Goal: Task Accomplishment & Management: Use online tool/utility

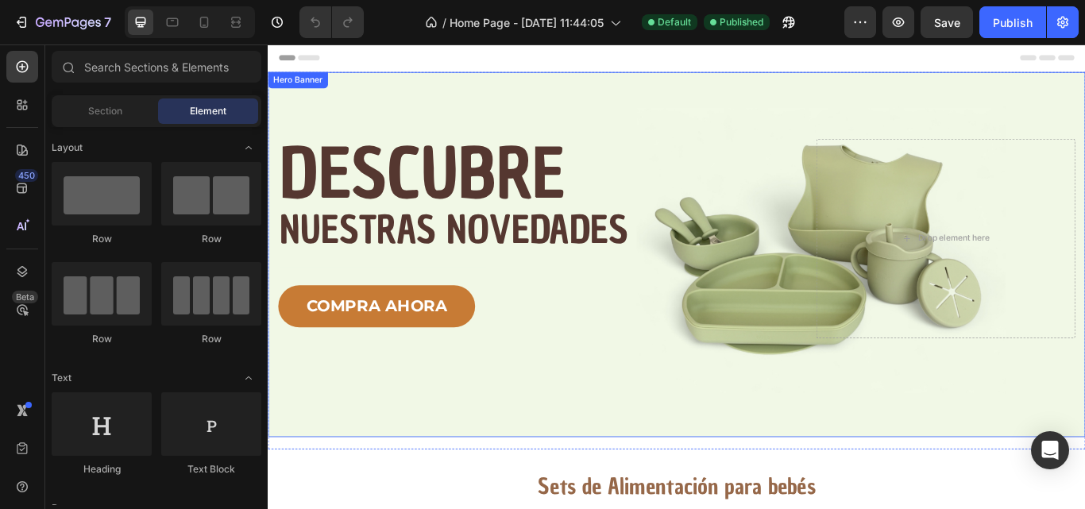
click at [829, 109] on div "Image DESCUBRE Heading NUESTRAS NOVEDADES Text Block Text Block COMPRA AHORA Bu…" at bounding box center [744, 290] width 953 height 426
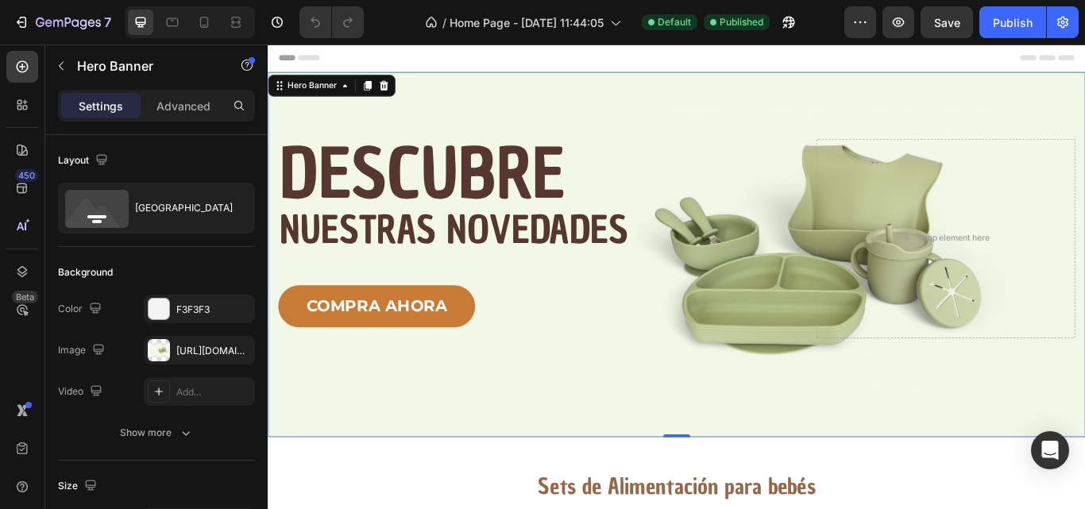
click at [598, 131] on div "Image DESCUBRE Heading NUESTRAS NOVEDADES Text Block Text Block COMPRA AHORA Bu…" at bounding box center [744, 290] width 953 height 426
click at [180, 350] on div "[URL][DOMAIN_NAME]" at bounding box center [199, 351] width 46 height 14
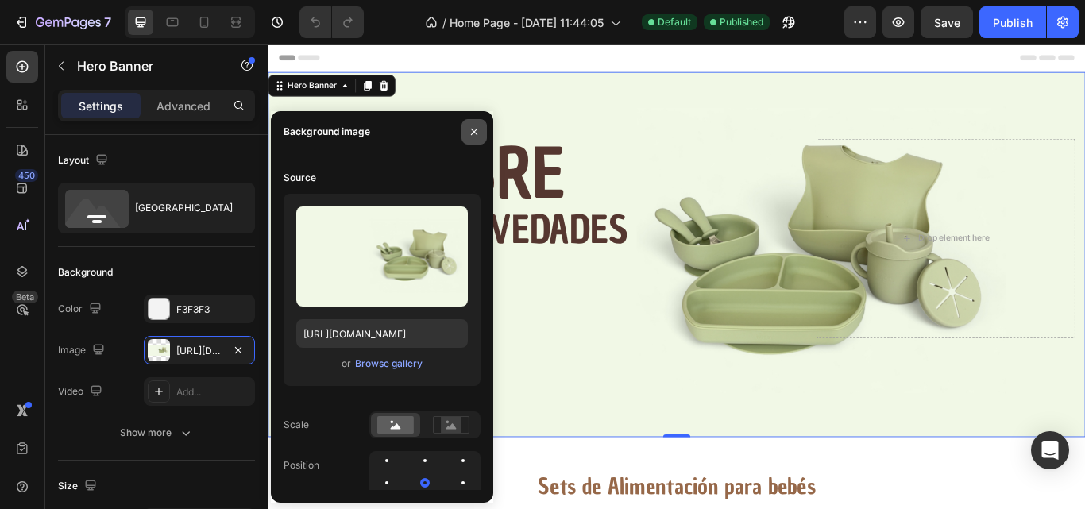
click at [473, 129] on icon "button" at bounding box center [474, 132] width 13 height 13
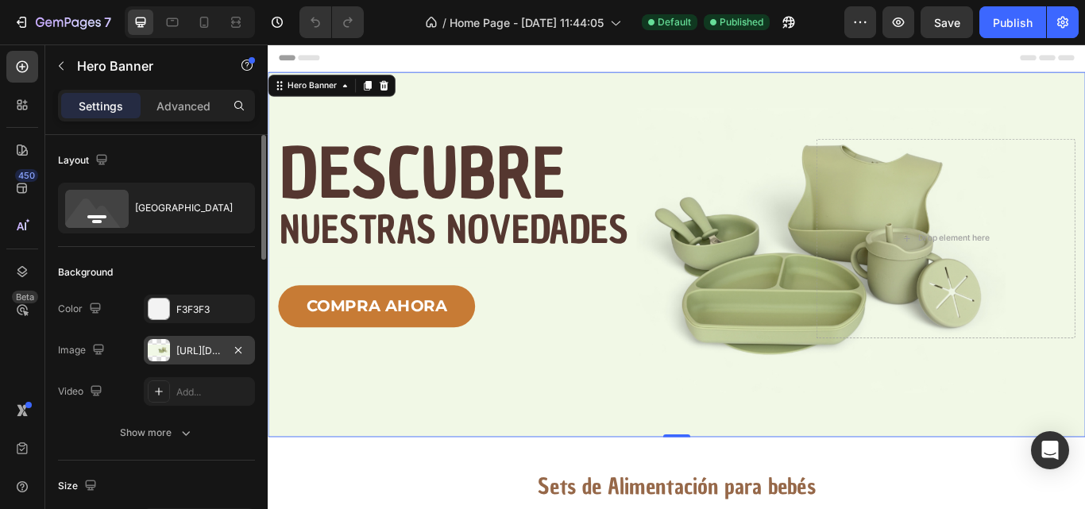
click at [206, 358] on div "[URL][DOMAIN_NAME]" at bounding box center [199, 350] width 111 height 29
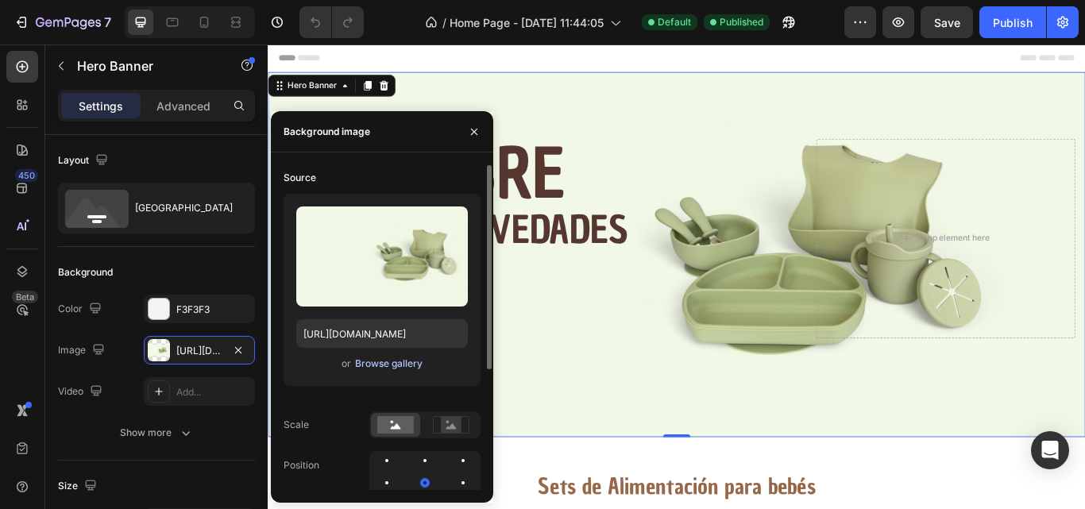
click at [385, 365] on div "Browse gallery" at bounding box center [389, 364] width 68 height 14
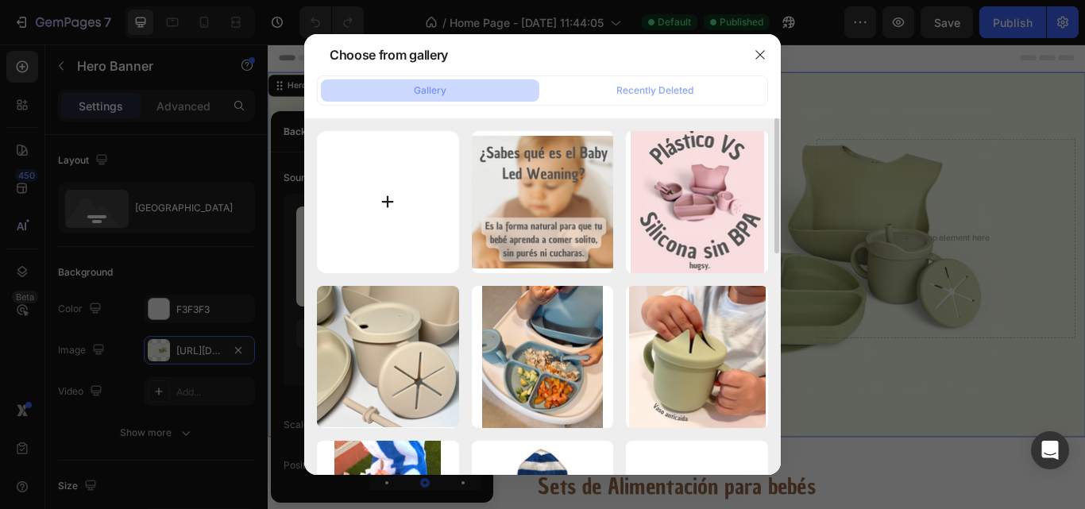
click at [417, 221] on input "file" at bounding box center [388, 202] width 142 height 142
type input "C:\fakepath\BANNER.png"
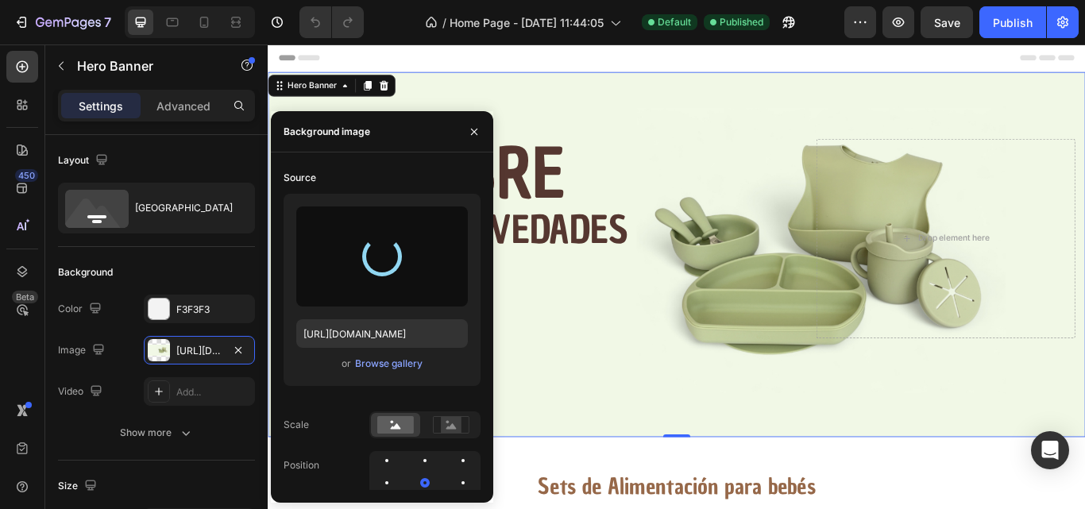
type input "[URL][DOMAIN_NAME]"
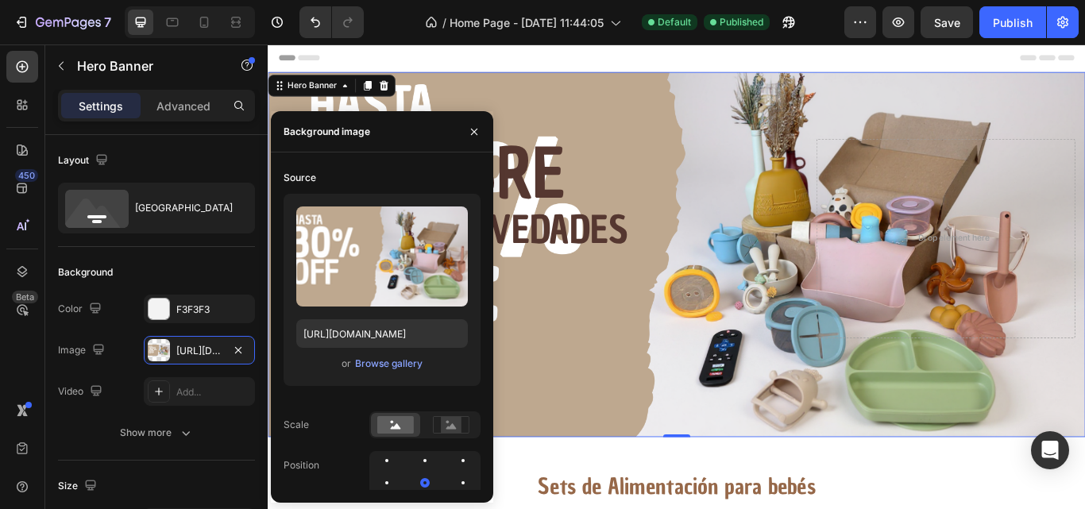
click at [690, 131] on div "Image DESCUBRE Heading NUESTRAS NOVEDADES Text Block Text Block COMPRA AHORA Bu…" at bounding box center [744, 290] width 953 height 426
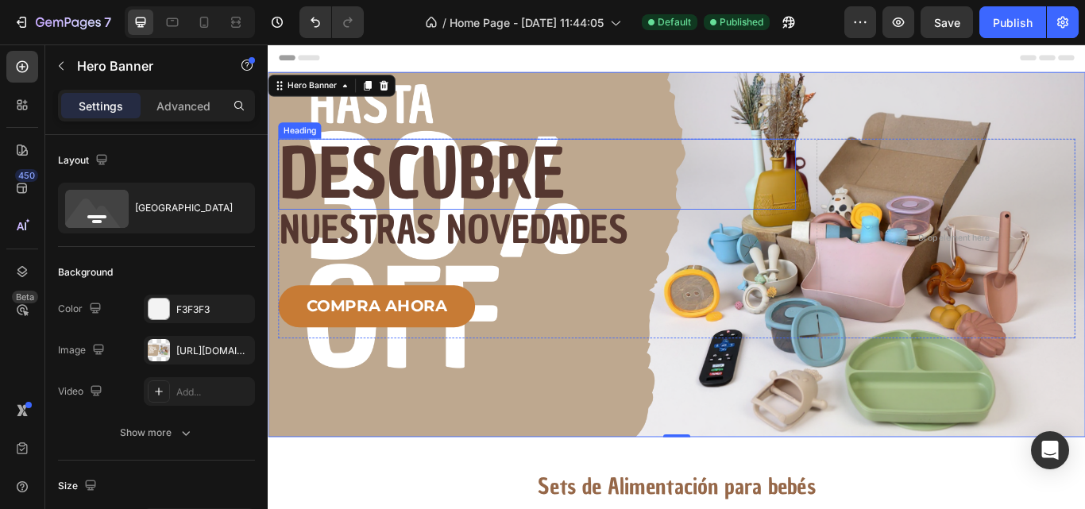
click at [560, 190] on h2 "DESCUBRE" at bounding box center [582, 196] width 604 height 83
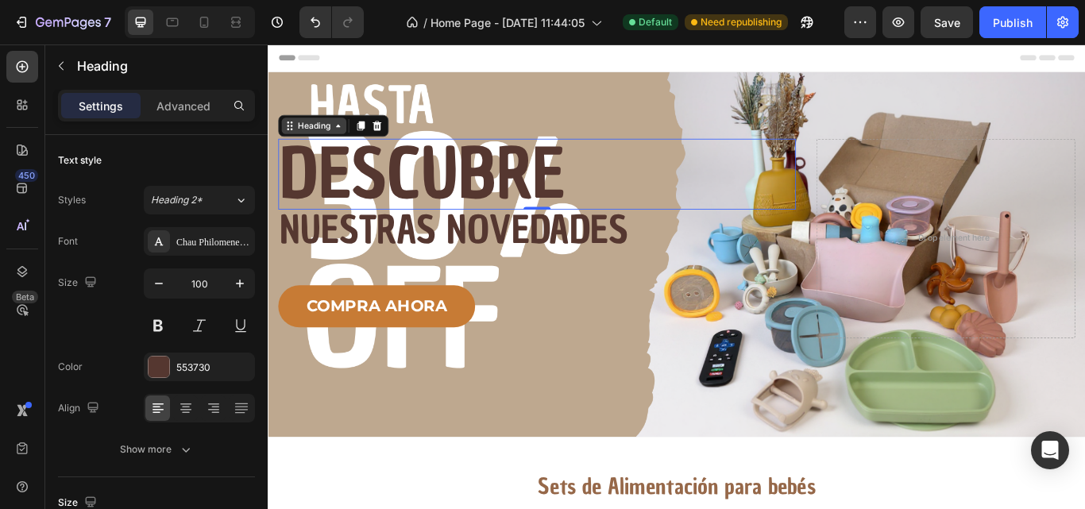
click at [345, 138] on icon at bounding box center [349, 139] width 13 height 13
click at [300, 145] on div "Heading" at bounding box center [322, 140] width 44 height 14
click at [399, 141] on icon at bounding box center [395, 139] width 13 height 13
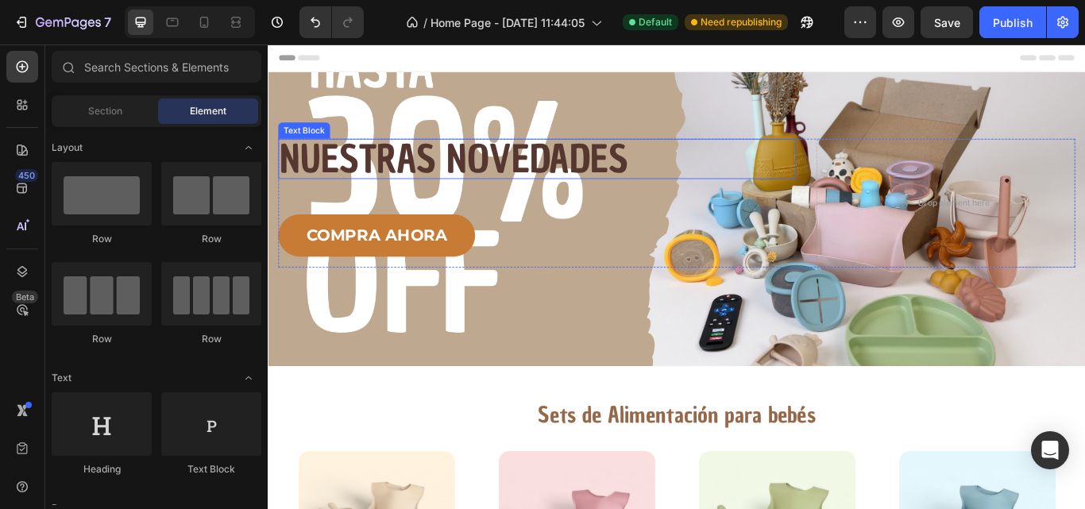
click at [512, 160] on p "NUESTRAS NOVEDADES" at bounding box center [581, 179] width 601 height 44
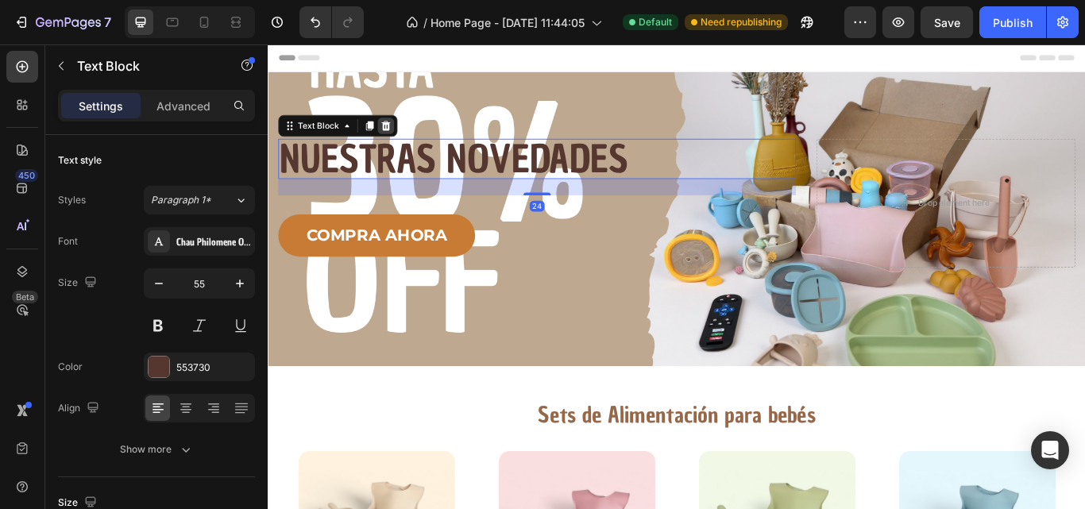
click at [408, 137] on icon at bounding box center [405, 139] width 10 height 11
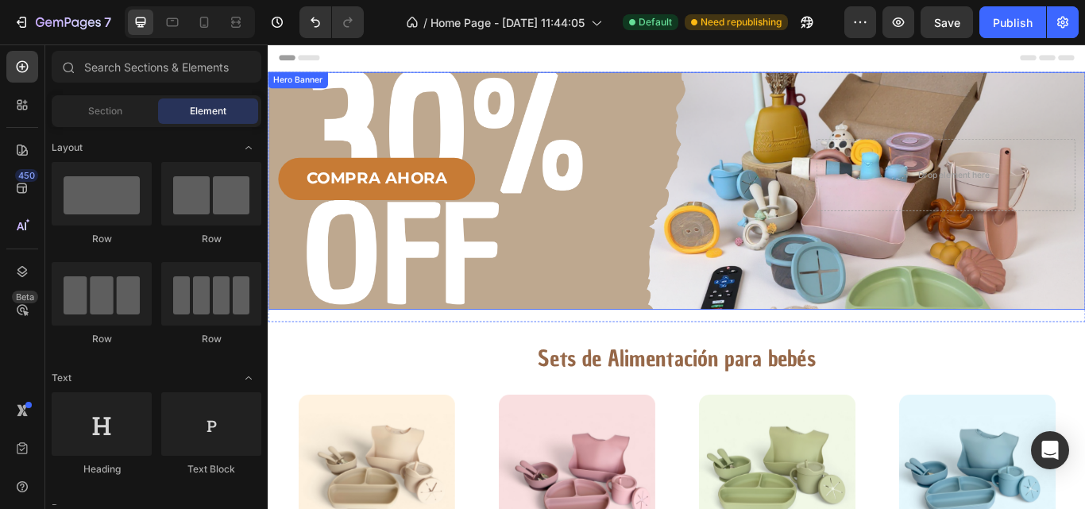
click at [728, 102] on div "Image Text Block COMPRA AHORA Button Drop element here Row Row" at bounding box center [744, 215] width 953 height 277
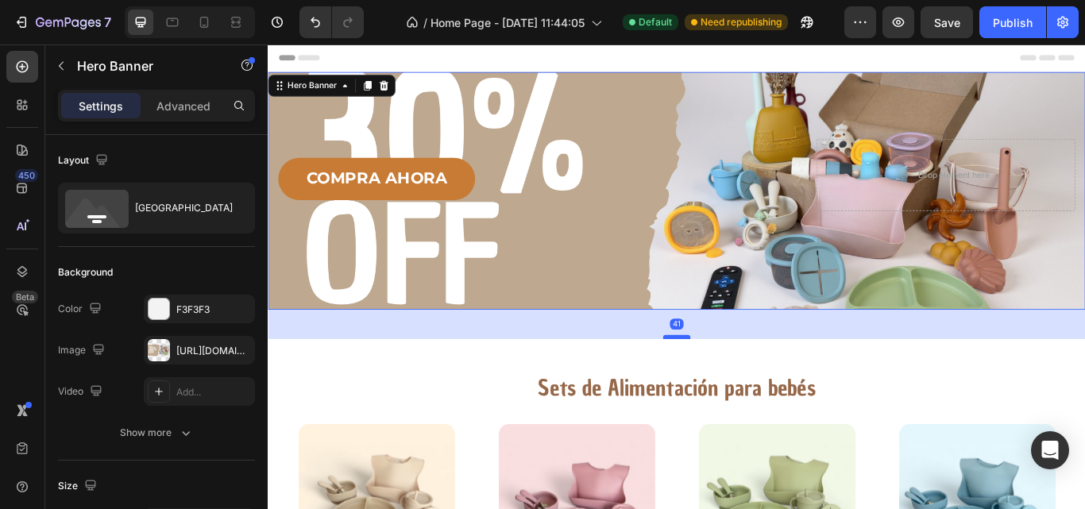
drag, startPoint x: 744, startPoint y: 353, endPoint x: 744, endPoint y: 392, distance: 39.7
click at [744, 389] on div at bounding box center [745, 386] width 32 height 5
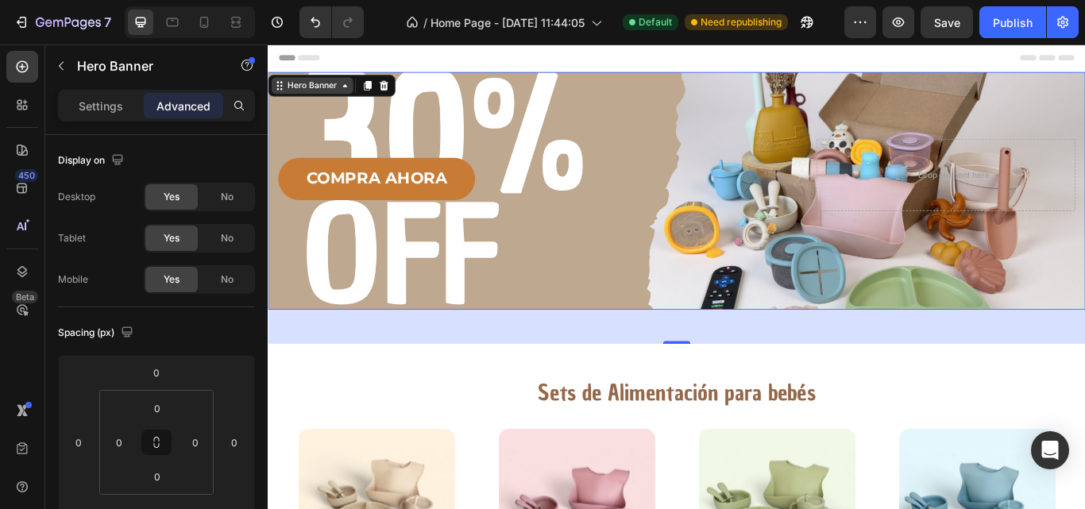
click at [356, 98] on icon at bounding box center [357, 93] width 13 height 13
click at [316, 13] on button "Undo/Redo" at bounding box center [316, 22] width 32 height 32
click at [315, 18] on icon "Undo/Redo" at bounding box center [315, 22] width 16 height 16
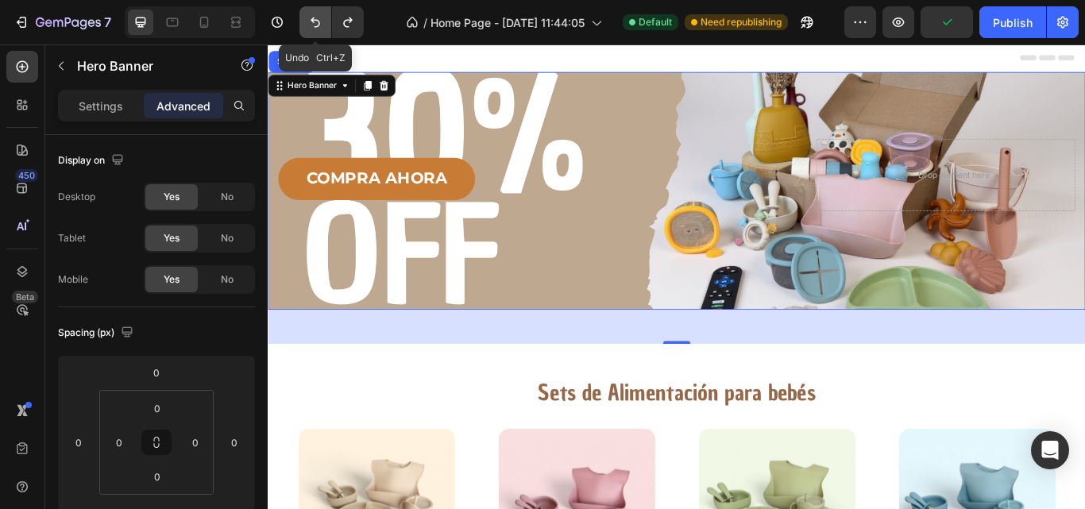
click at [319, 24] on icon "Undo/Redo" at bounding box center [315, 22] width 16 height 16
click at [316, 25] on icon "Undo/Redo" at bounding box center [315, 22] width 16 height 16
click at [640, 292] on div "Image Text Block COMPRA AHORA Button Drop element here Row Row" at bounding box center [744, 215] width 953 height 277
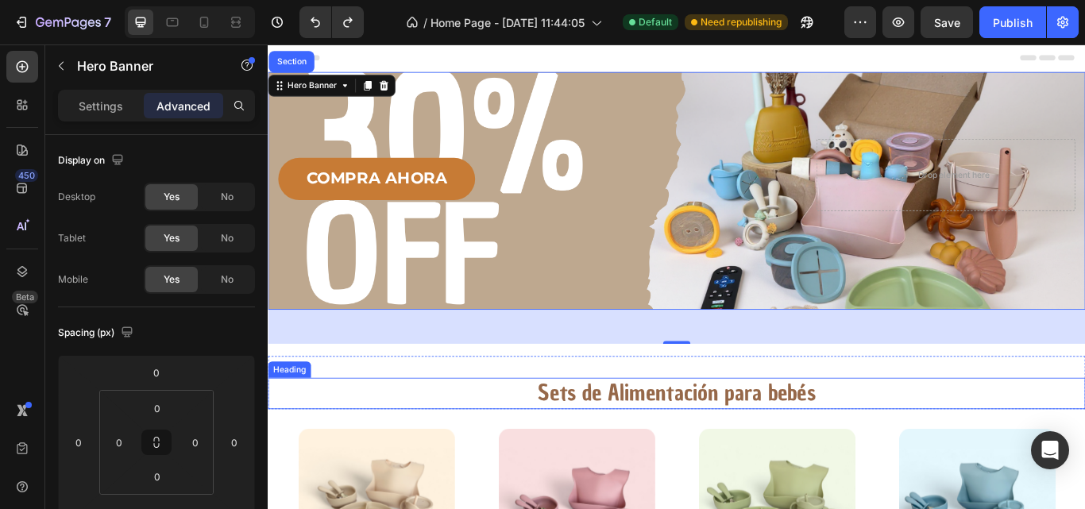
click at [684, 463] on h2 "Sets de Alimentación para bebés" at bounding box center [744, 452] width 953 height 37
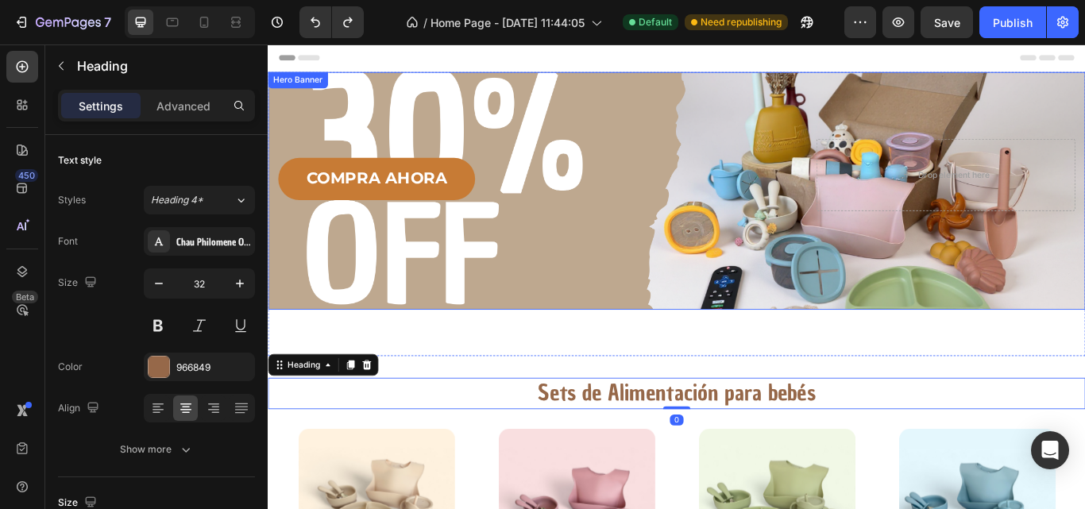
click at [632, 296] on div "Image Text Block COMPRA AHORA Button Drop element here Row Row" at bounding box center [744, 215] width 953 height 277
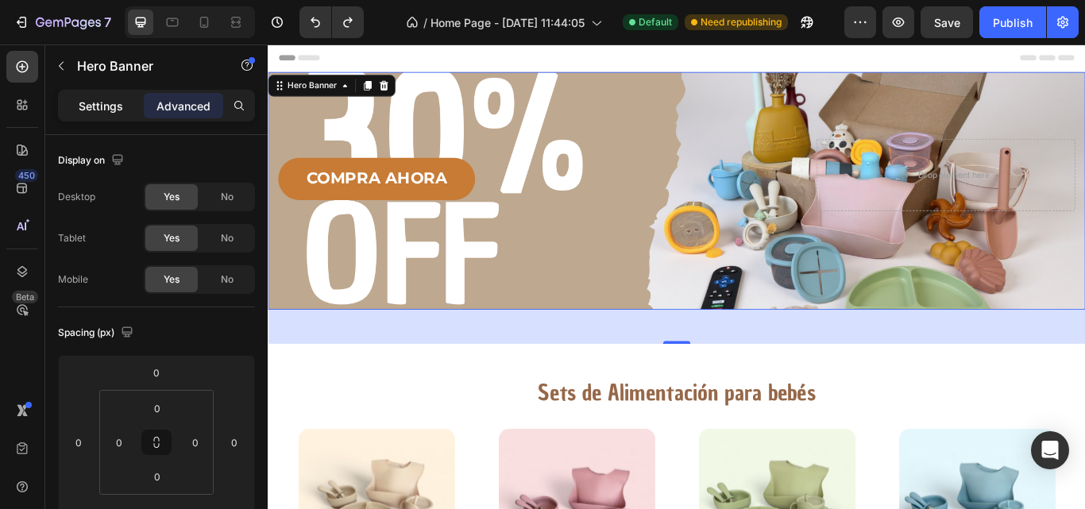
click at [87, 106] on p "Settings" at bounding box center [101, 106] width 44 height 17
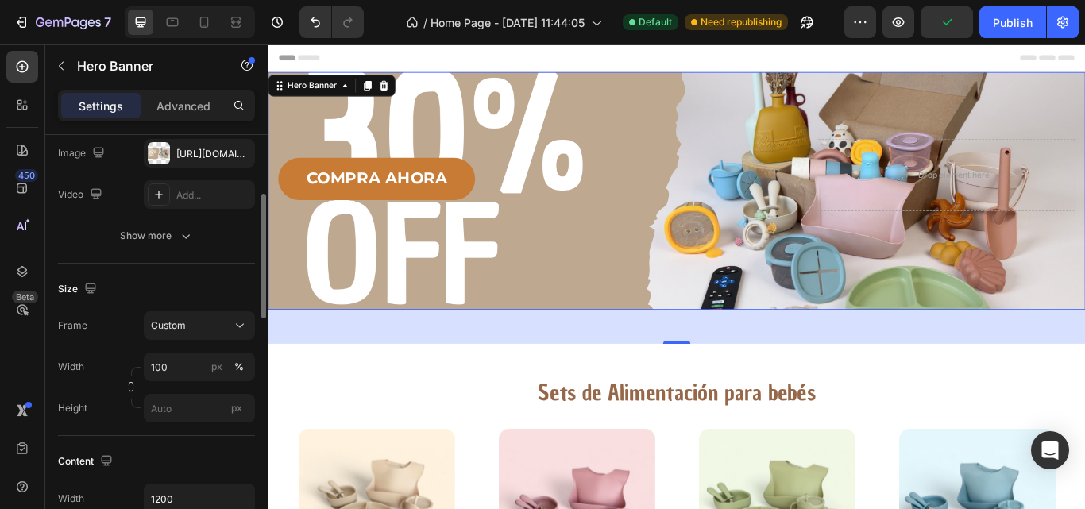
scroll to position [199, 0]
click at [176, 230] on div "Show more" at bounding box center [157, 234] width 74 height 16
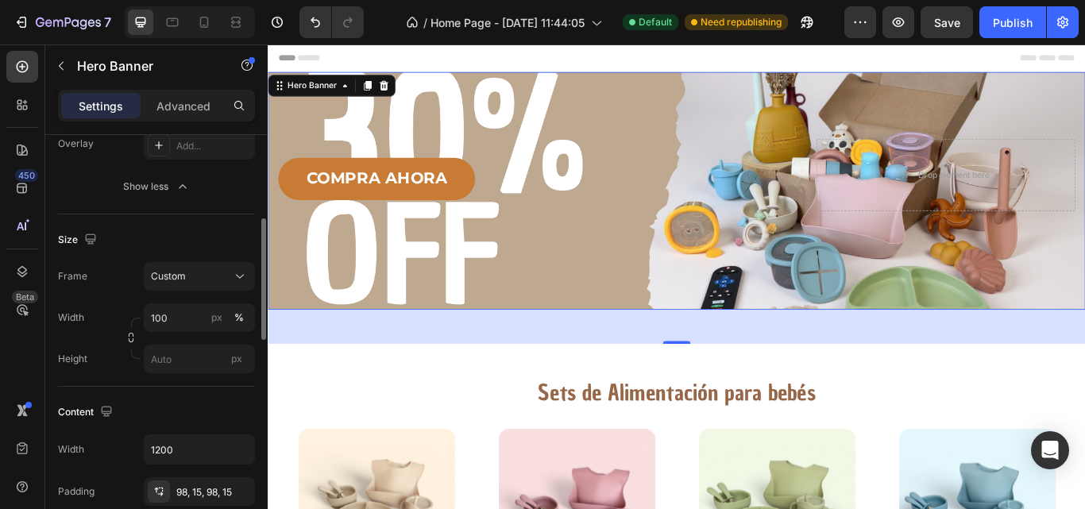
scroll to position [288, 0]
click at [166, 360] on input "px" at bounding box center [199, 358] width 111 height 29
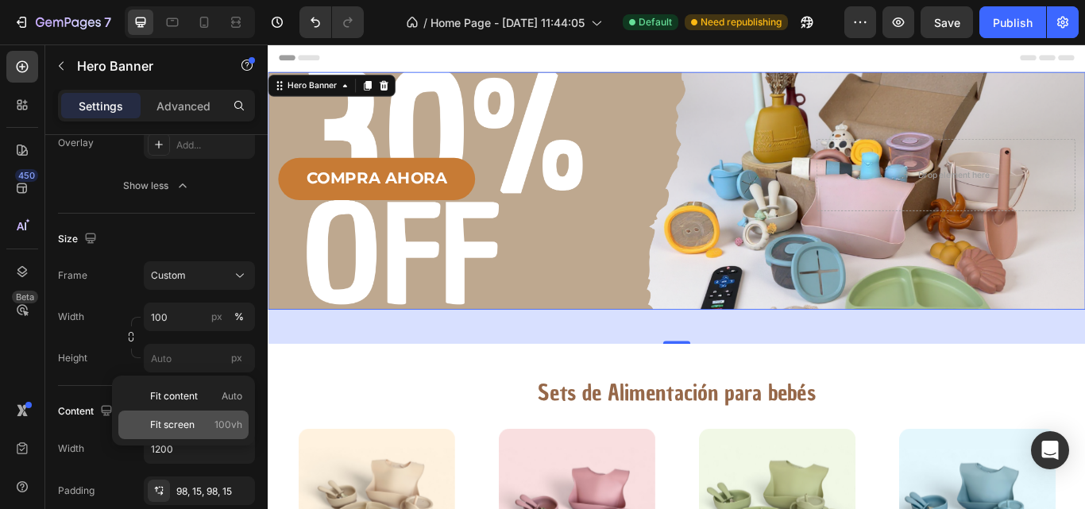
click at [183, 428] on span "Fit screen" at bounding box center [172, 425] width 44 height 14
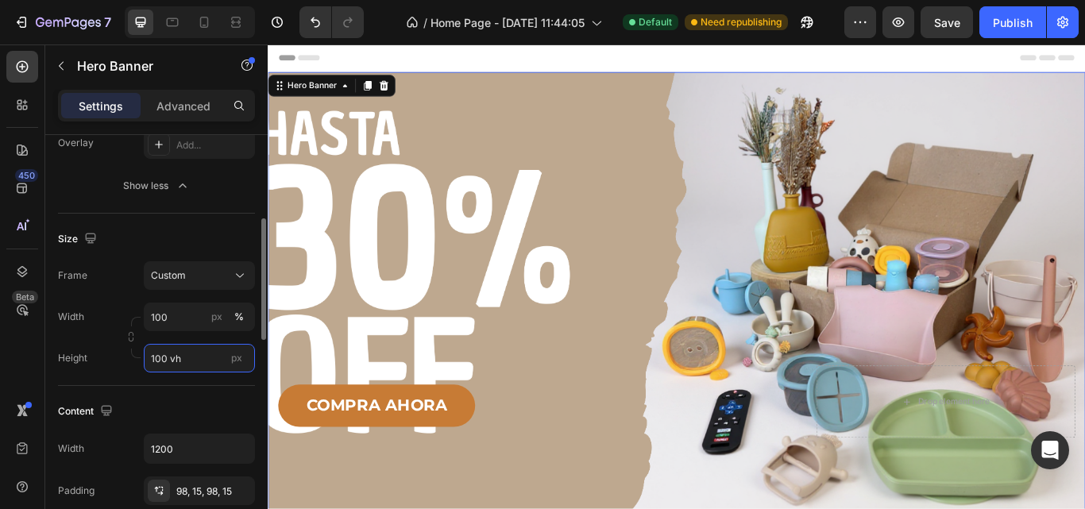
click at [180, 360] on input "100 vh" at bounding box center [199, 358] width 111 height 29
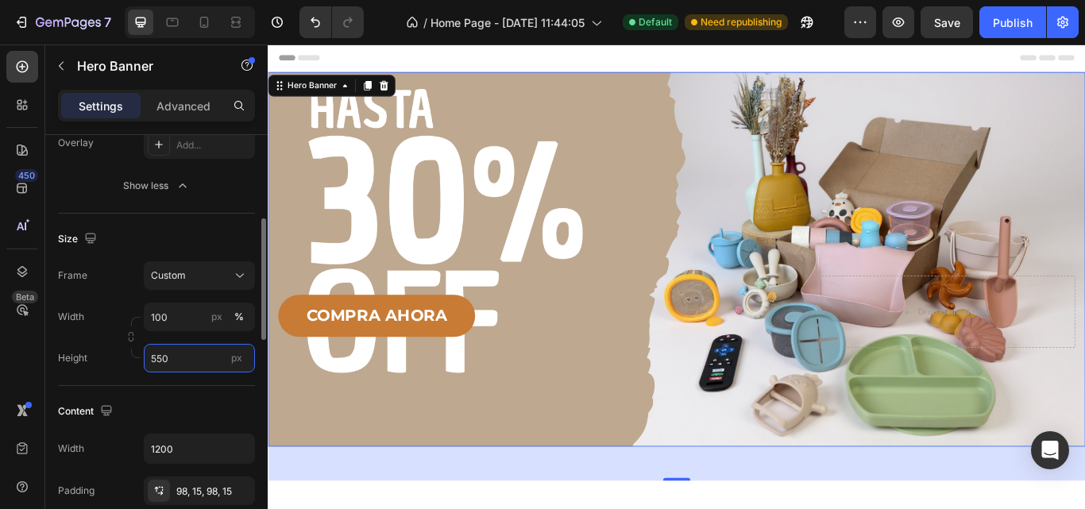
type input "550"
click at [218, 385] on div "Size Frame Custom Width 100 px % Height 550 px" at bounding box center [156, 300] width 197 height 172
click at [588, 369] on div "COMPRA AHORA Button" at bounding box center [582, 361] width 604 height 49
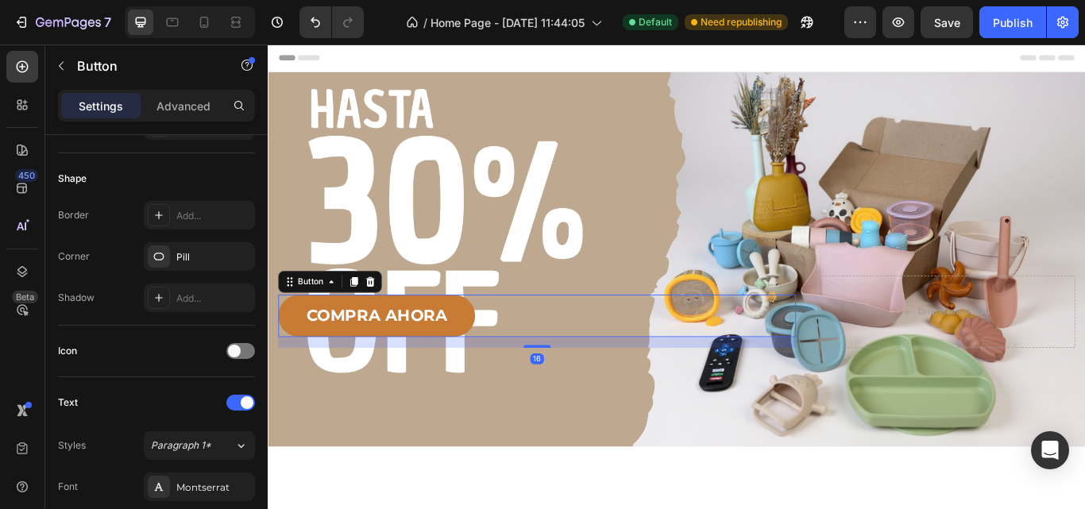
scroll to position [0, 0]
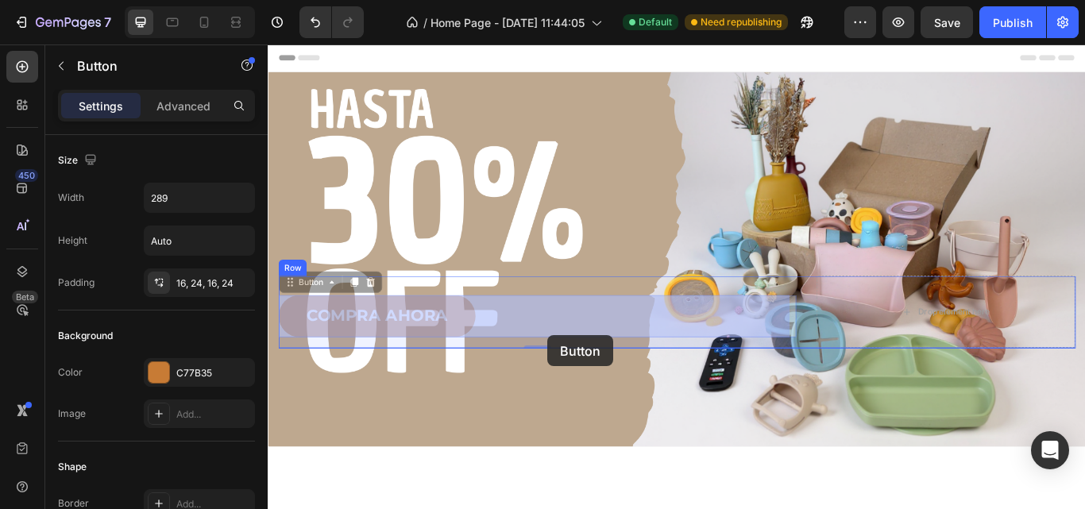
drag, startPoint x: 590, startPoint y: 353, endPoint x: 594, endPoint y: 384, distance: 31.2
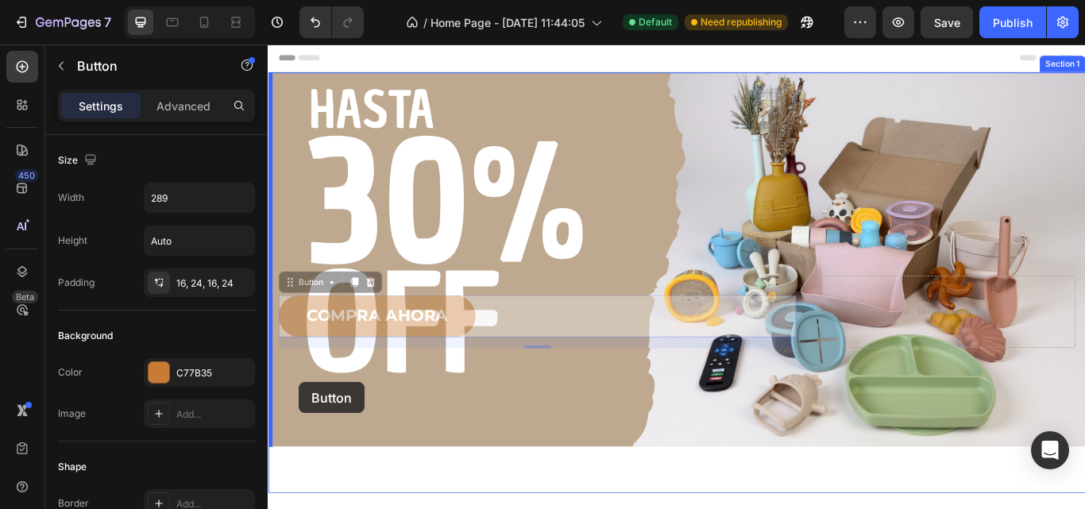
drag, startPoint x: 296, startPoint y: 325, endPoint x: 304, endPoint y: 439, distance: 113.8
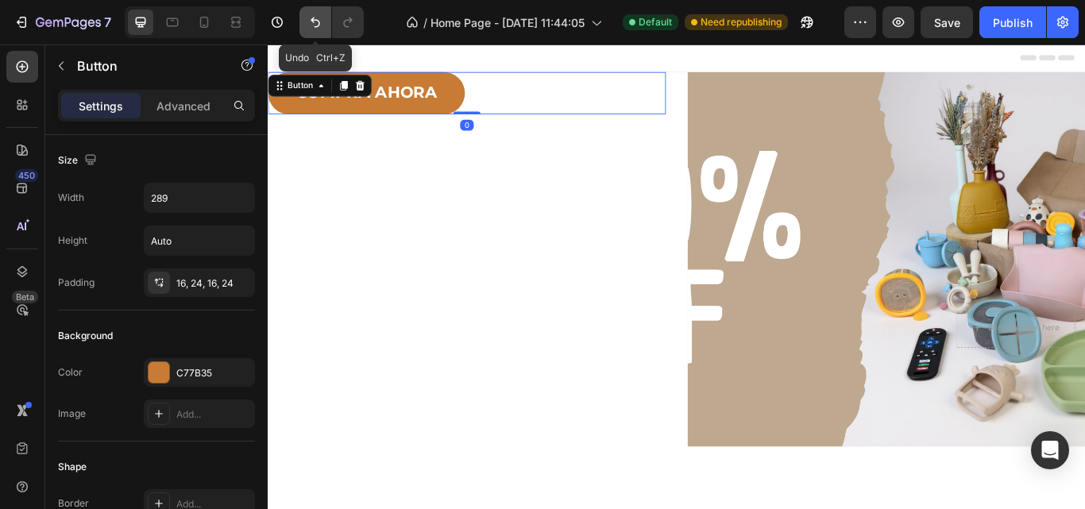
click at [313, 17] on icon "Undo/Redo" at bounding box center [315, 22] width 16 height 16
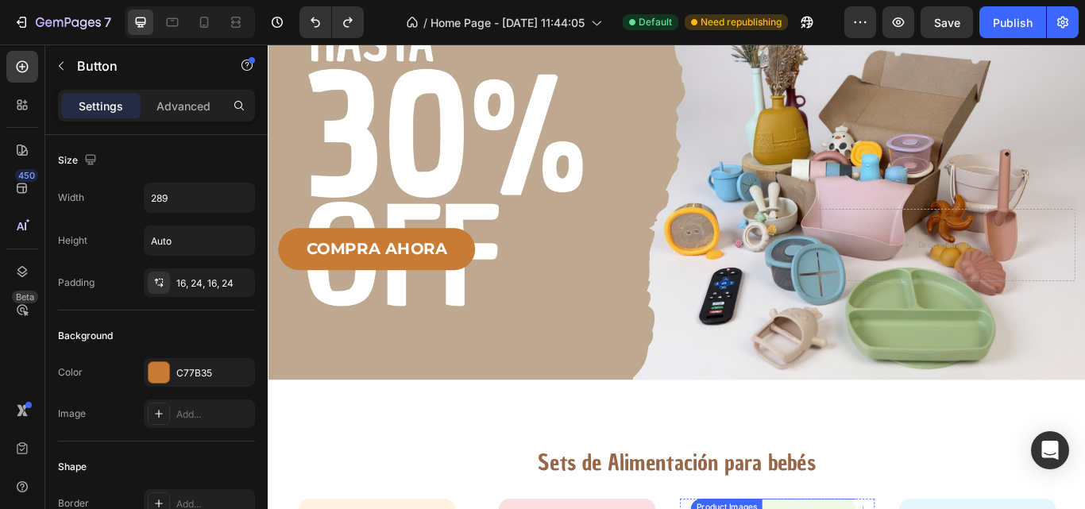
scroll to position [161, 0]
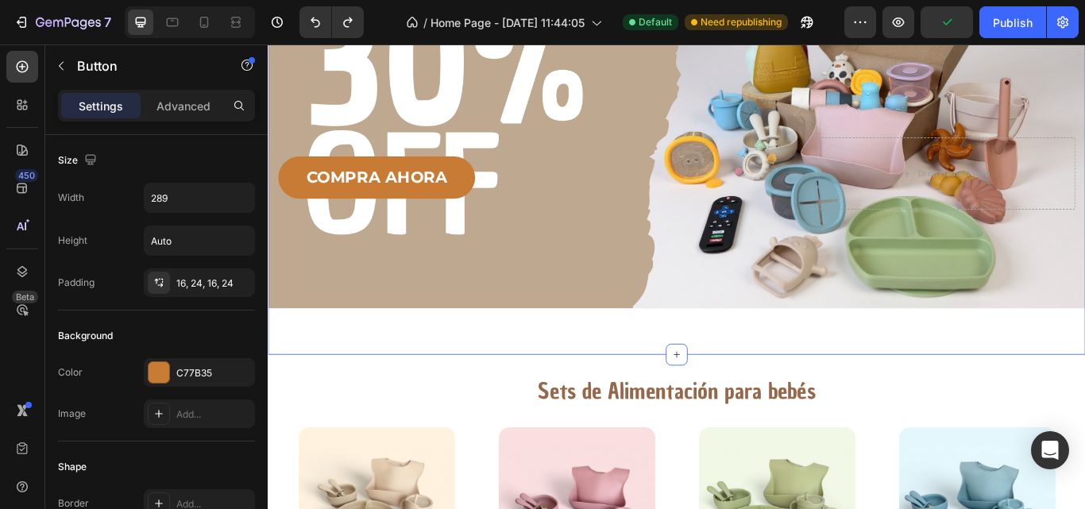
click at [698, 354] on div "Image Text Block COMPRA AHORA Button Drop element here Row Row Hero Banner" at bounding box center [744, 154] width 953 height 477
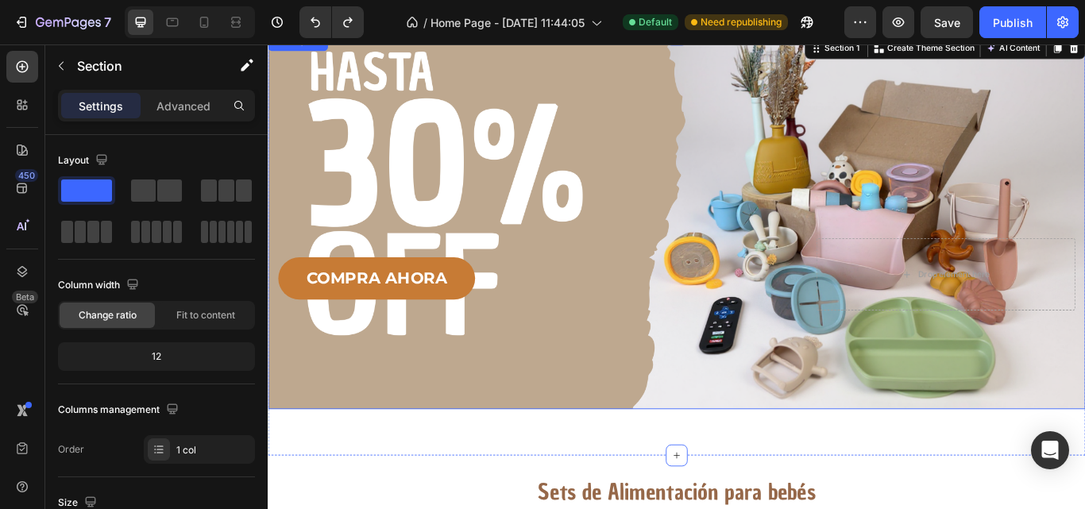
scroll to position [45, 0]
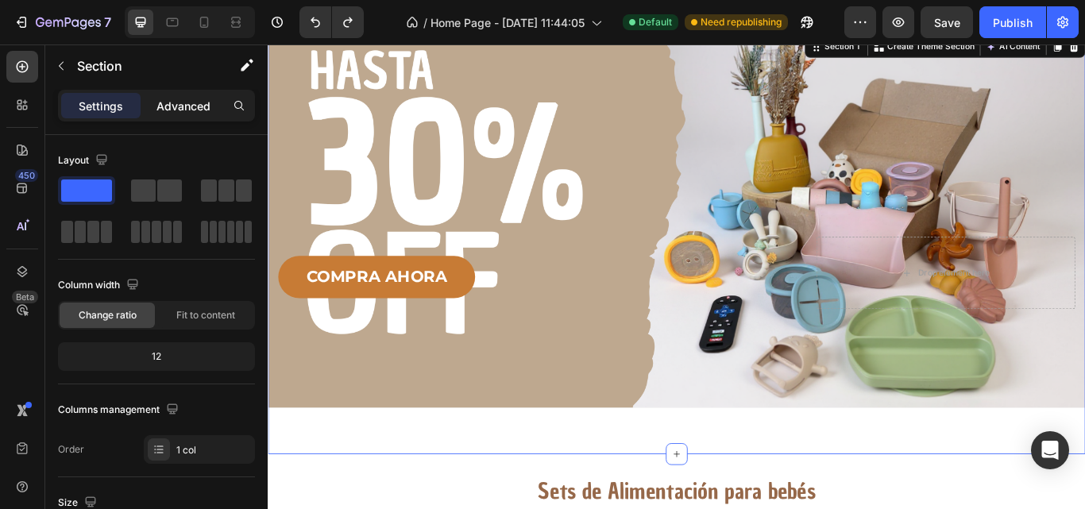
click at [176, 99] on p "Advanced" at bounding box center [184, 106] width 54 height 17
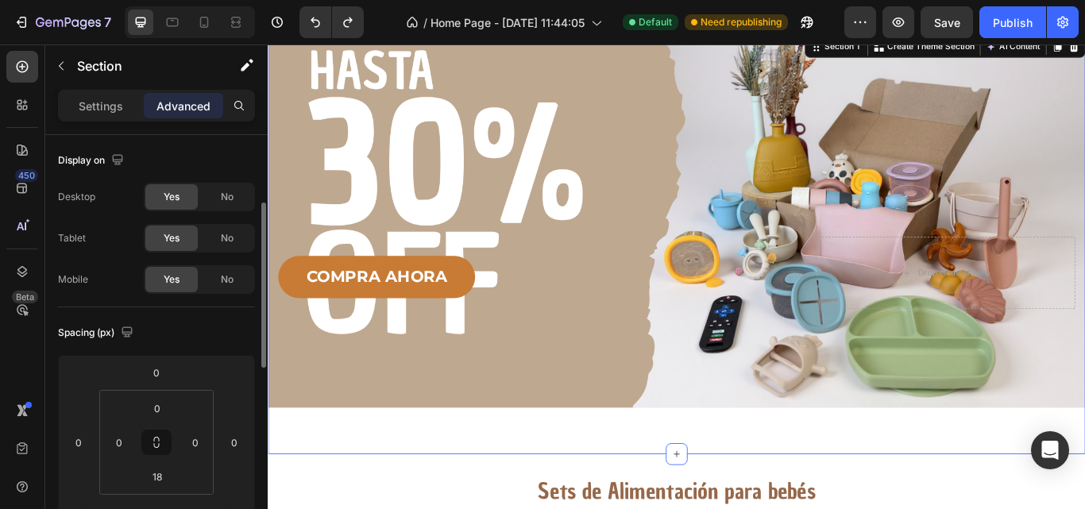
scroll to position [48, 0]
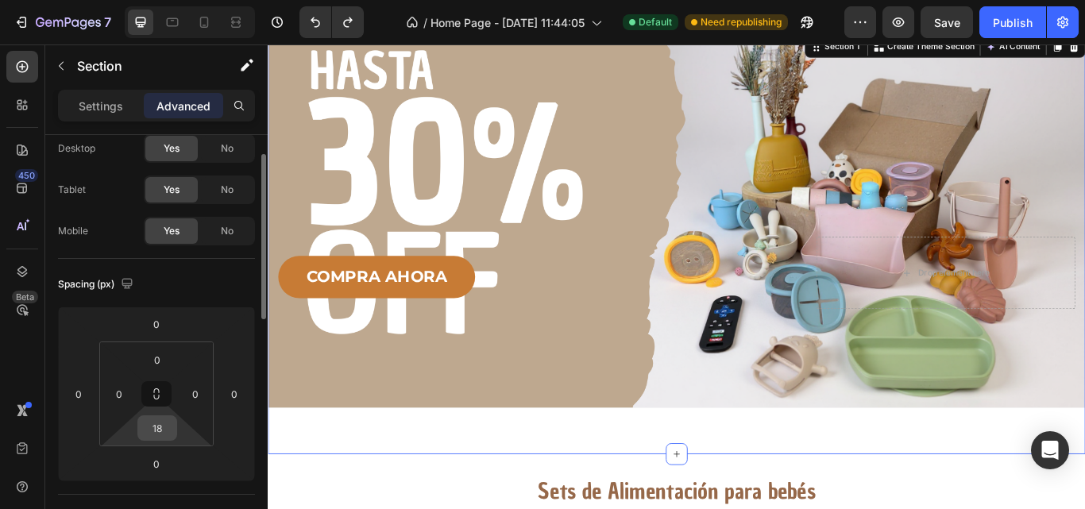
click at [159, 425] on input "18" at bounding box center [157, 428] width 32 height 24
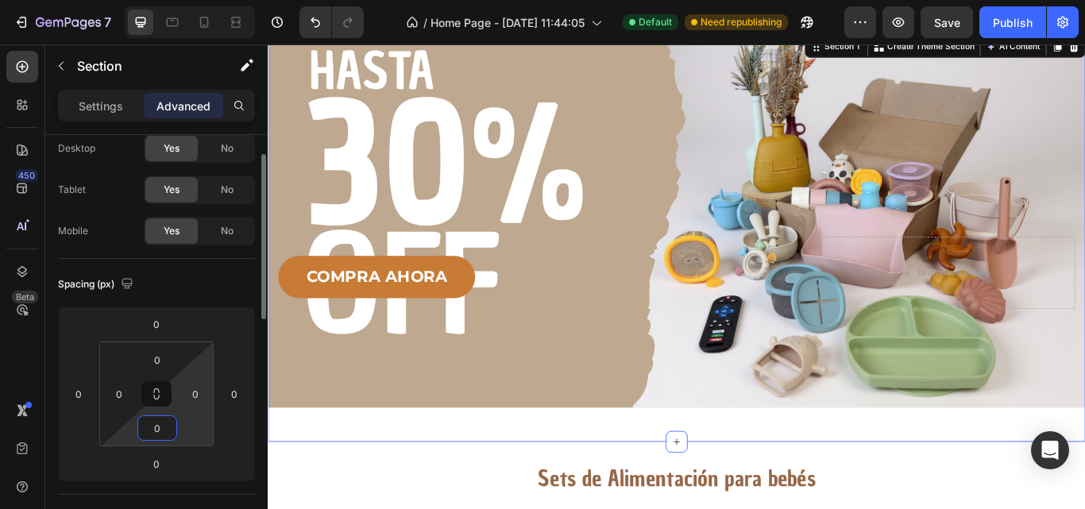
type input "0"
click at [208, 0] on html "7 Version history / Home Page - [DATE] 11:44:05 Default Need republishing Previ…" at bounding box center [542, 0] width 1085 height 0
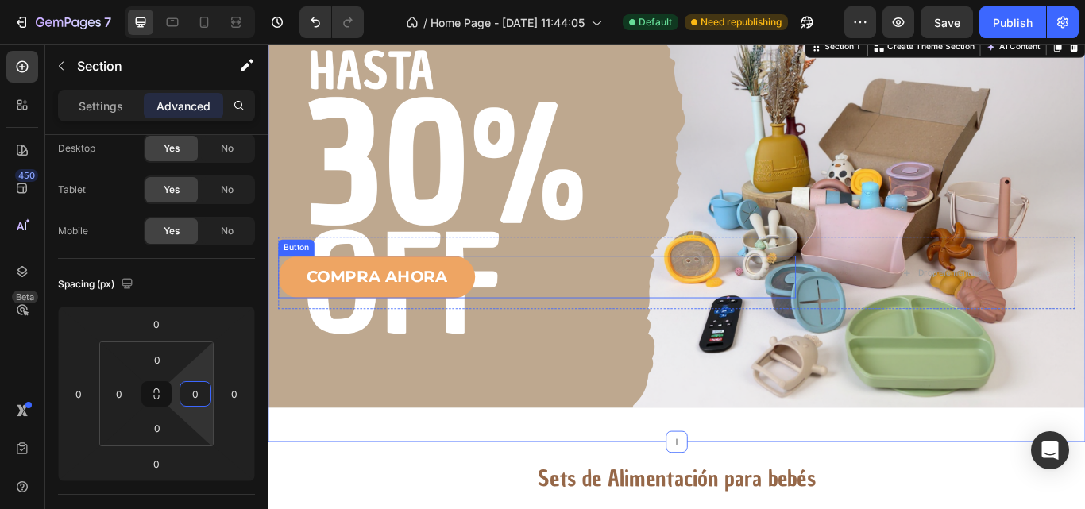
click at [505, 305] on link "COMPRA AHORA" at bounding box center [395, 316] width 230 height 49
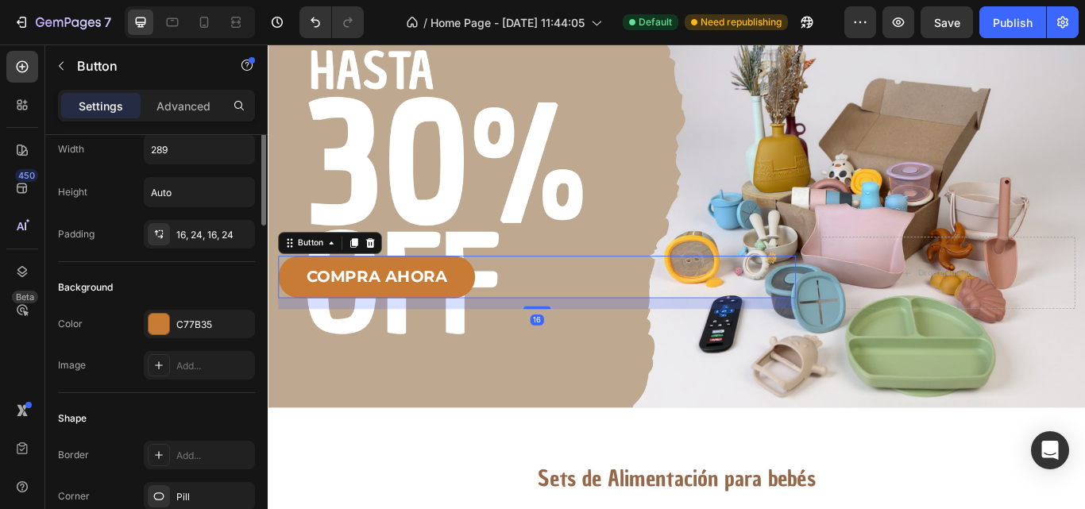
scroll to position [0, 0]
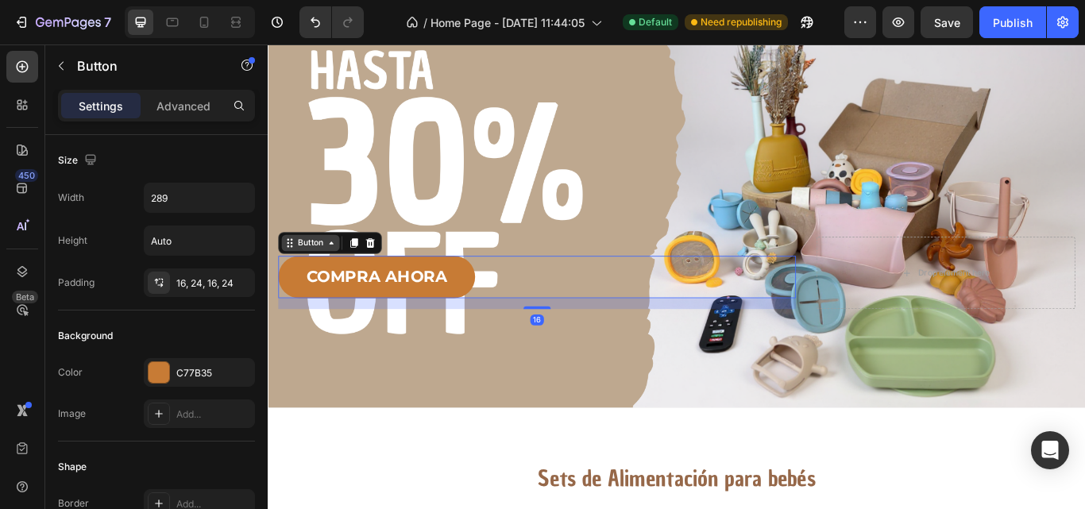
click at [331, 275] on div "Button" at bounding box center [318, 276] width 36 height 14
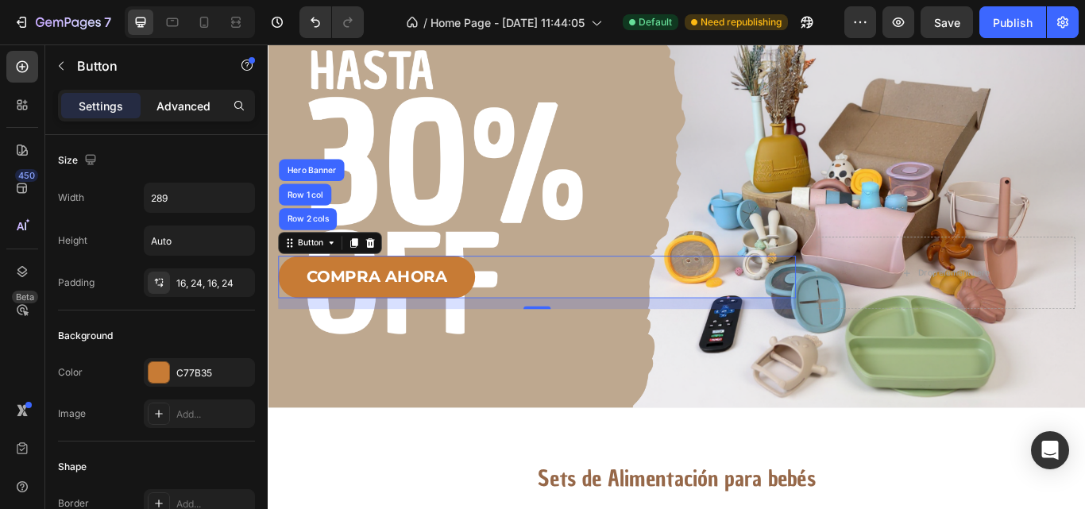
click at [191, 106] on p "Advanced" at bounding box center [184, 106] width 54 height 17
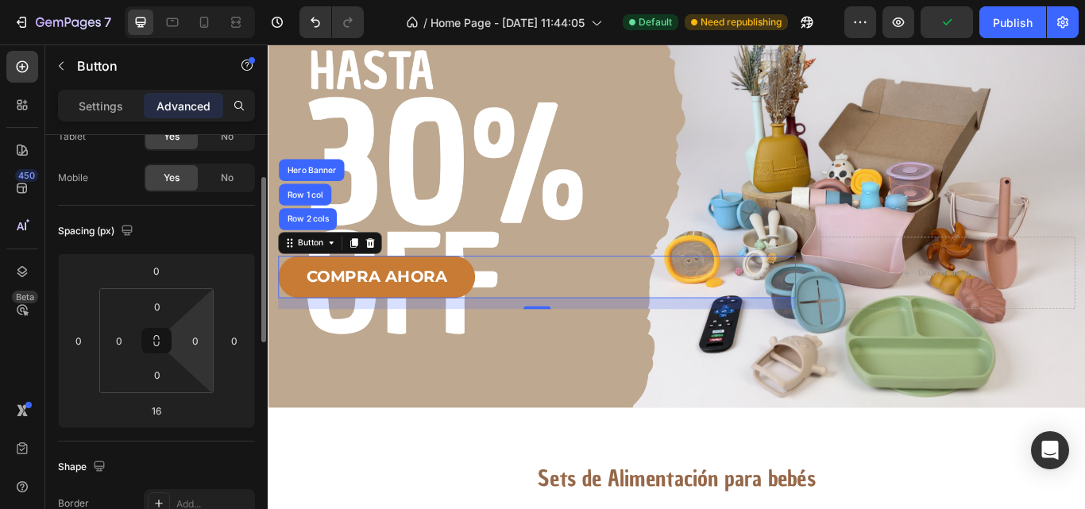
scroll to position [103, 0]
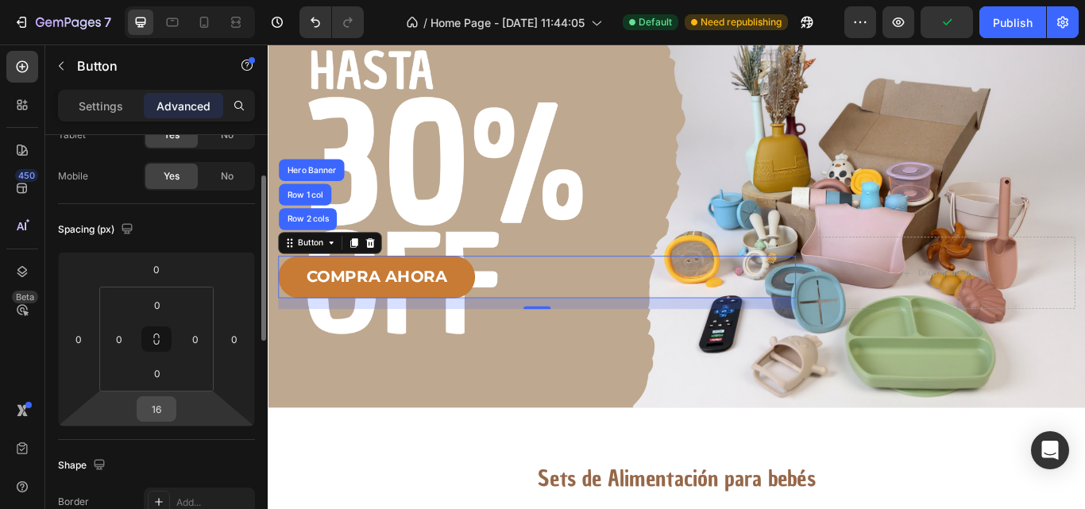
click at [160, 411] on input "16" at bounding box center [157, 409] width 32 height 24
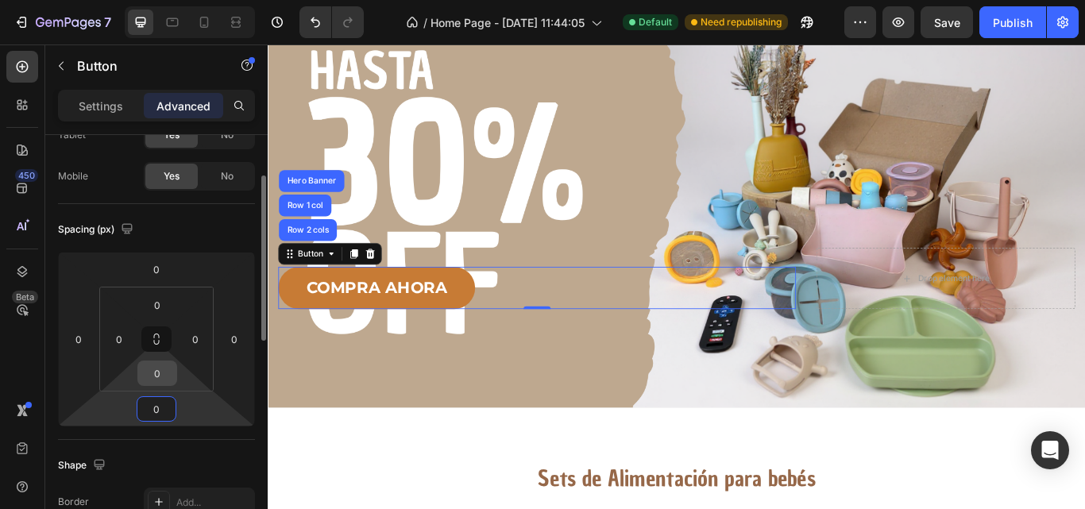
type input "0"
click at [157, 381] on input "0" at bounding box center [157, 374] width 32 height 24
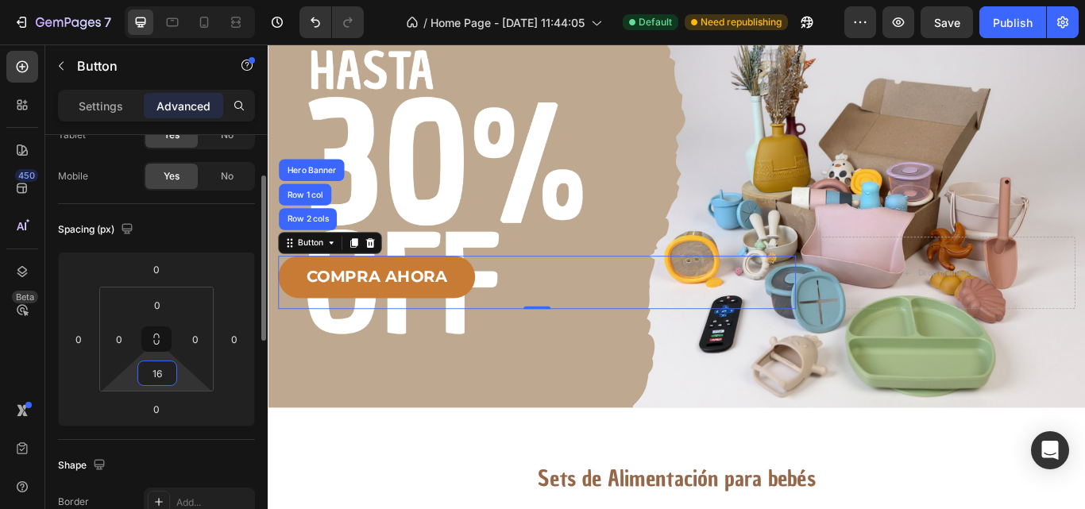
type input "1"
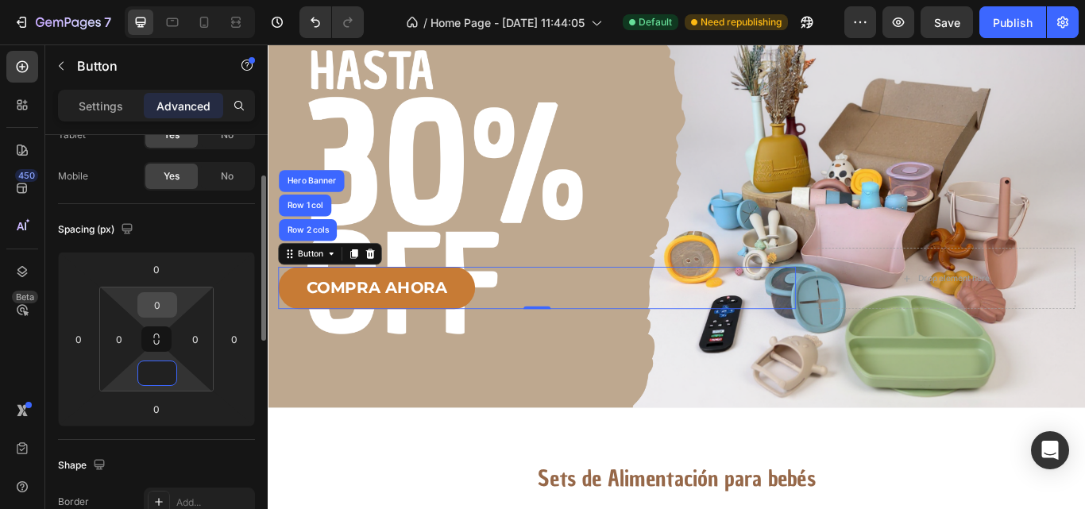
click at [164, 313] on input "0" at bounding box center [157, 305] width 32 height 24
type input "0"
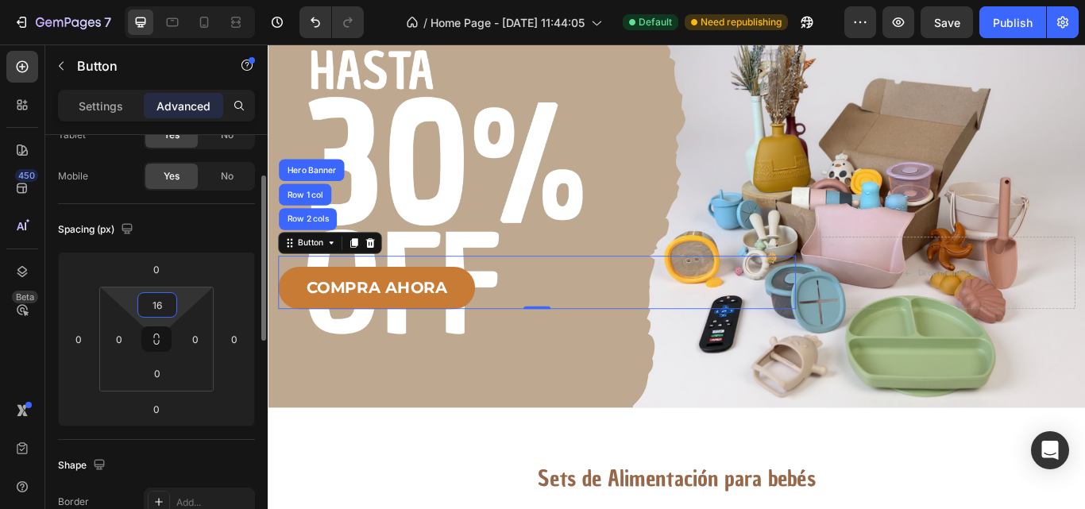
type input "1"
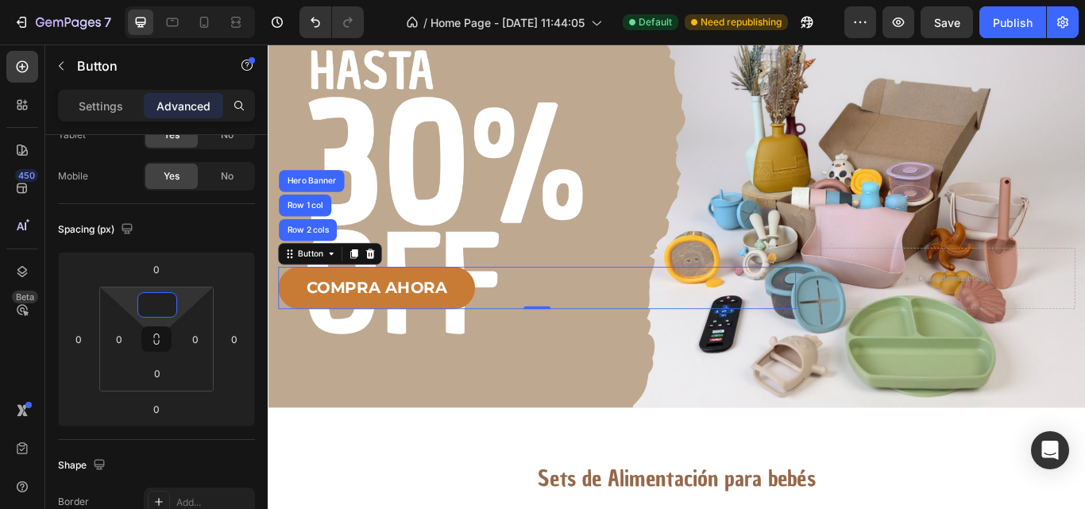
click at [662, 342] on div "COMPRA AHORA Button Row 2 cols Row 1 col Hero Banner 0" at bounding box center [582, 328] width 604 height 49
type input "0"
click at [724, 384] on div "Text Block COMPRA AHORA Button Row 2 cols Row 1 col Hero Banner 0 Drop element …" at bounding box center [745, 336] width 930 height 109
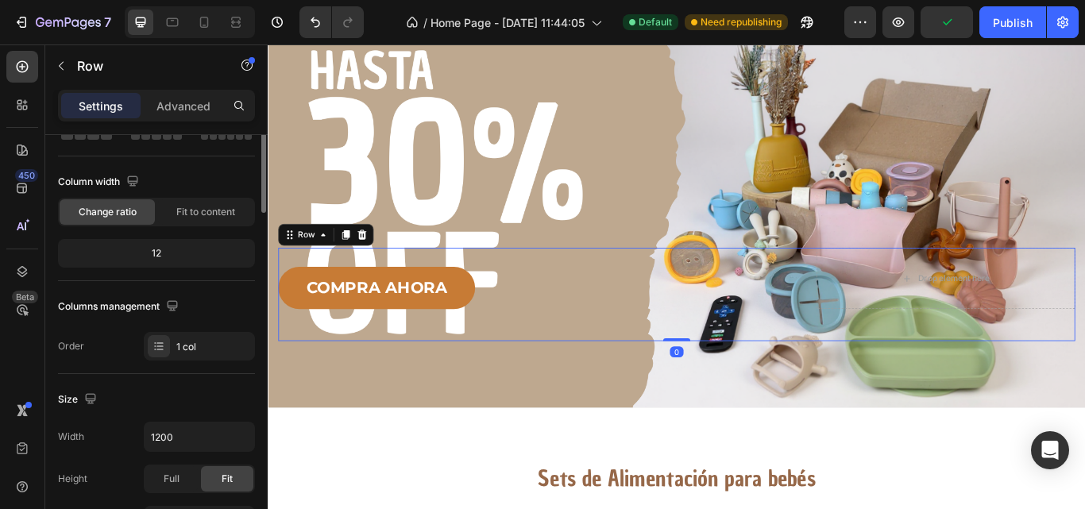
scroll to position [0, 0]
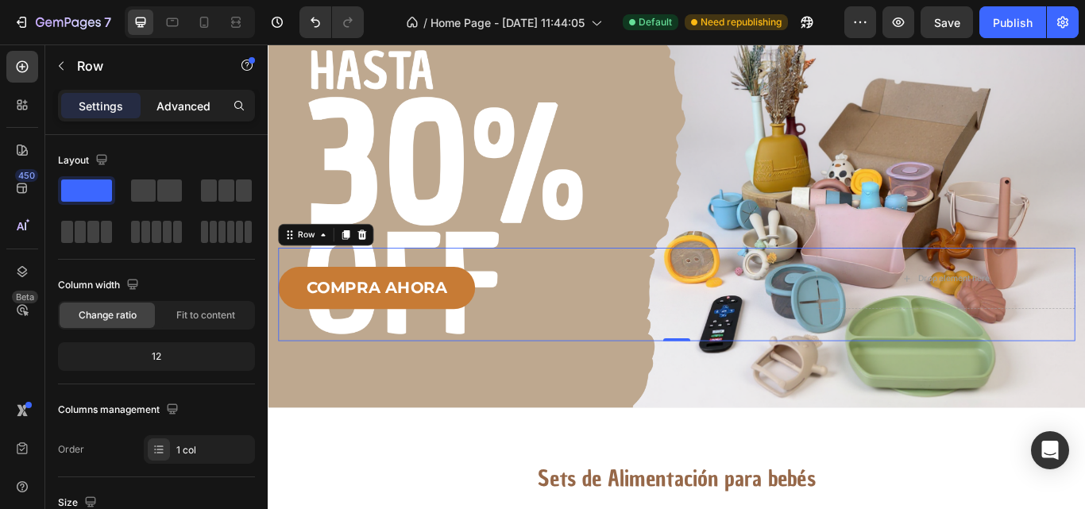
click at [171, 112] on p "Advanced" at bounding box center [184, 106] width 54 height 17
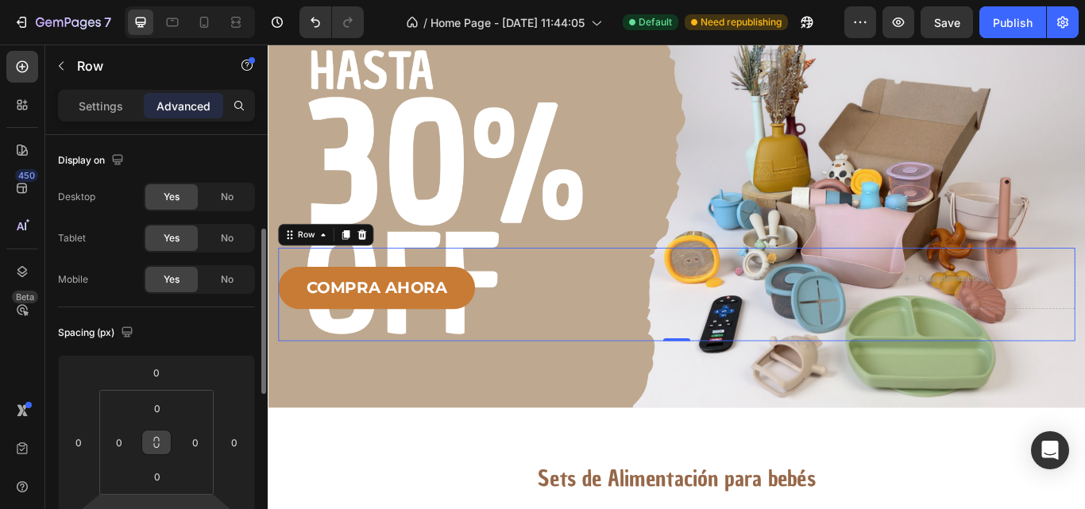
scroll to position [72, 0]
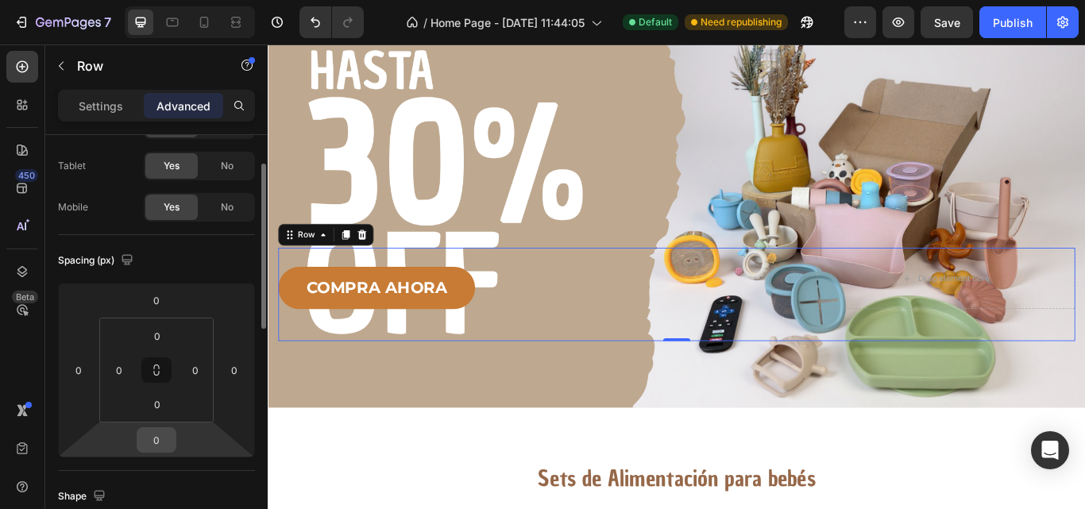
click at [160, 437] on input "0" at bounding box center [157, 440] width 32 height 24
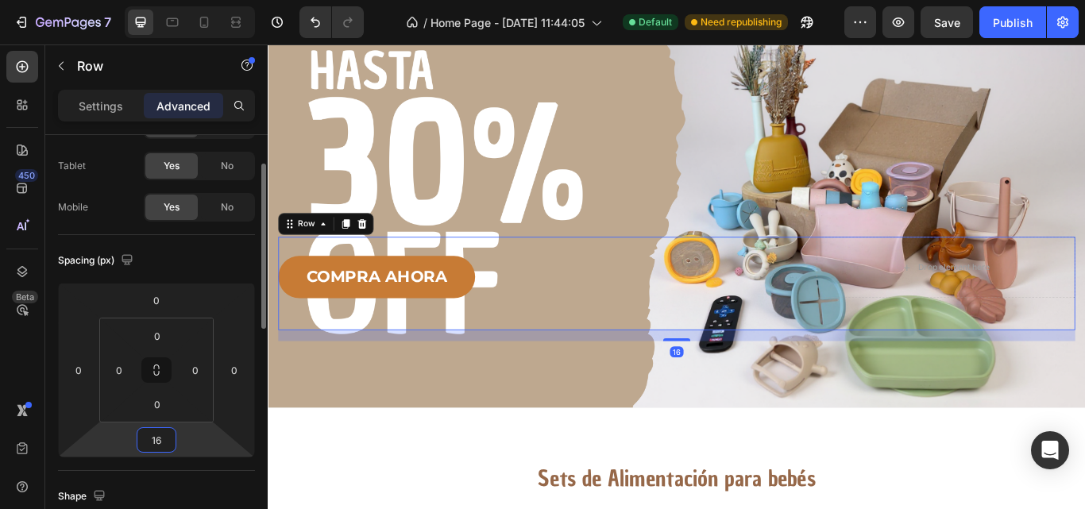
type input "1"
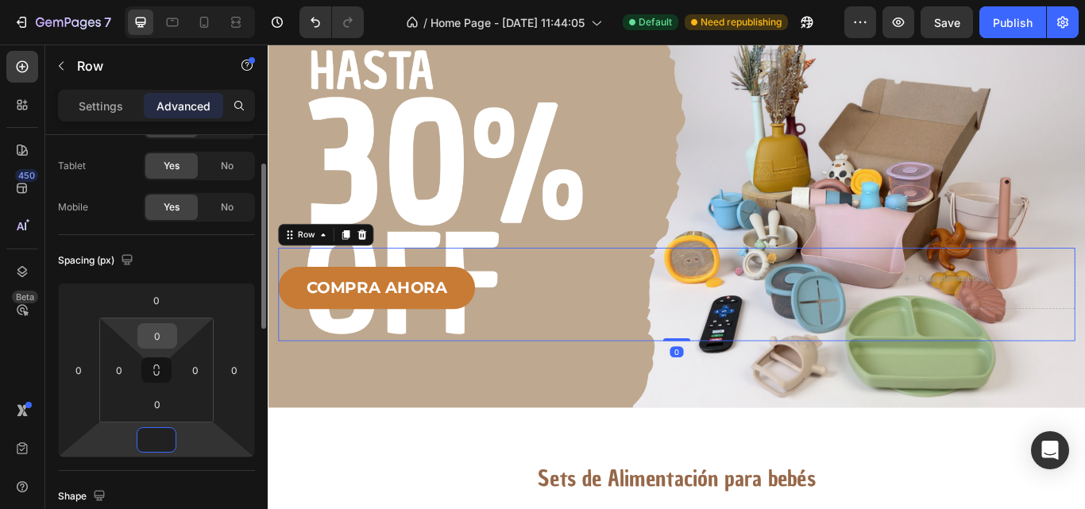
click at [155, 327] on input "0" at bounding box center [157, 336] width 32 height 24
type input "0"
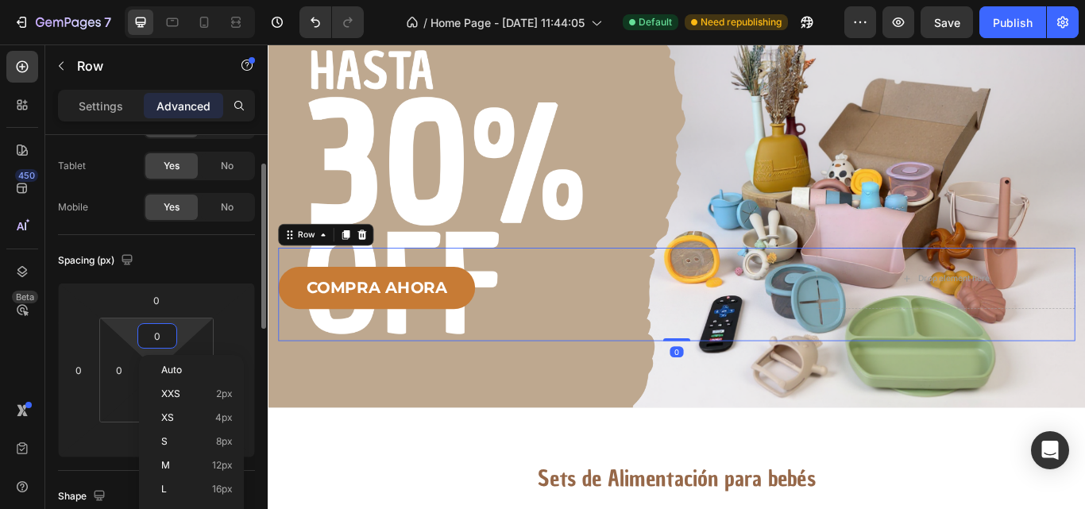
click at [155, 327] on input "0" at bounding box center [157, 336] width 32 height 24
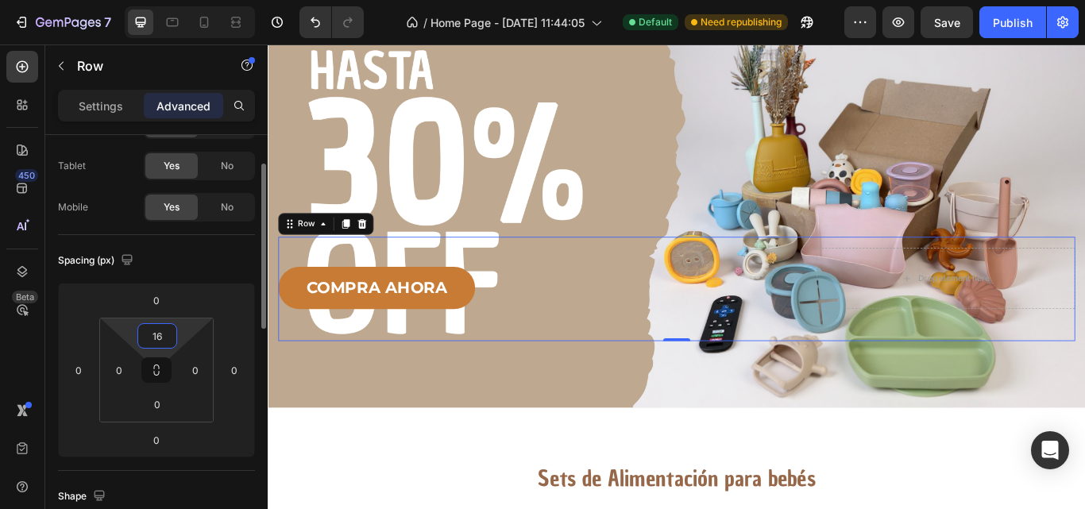
type input "1"
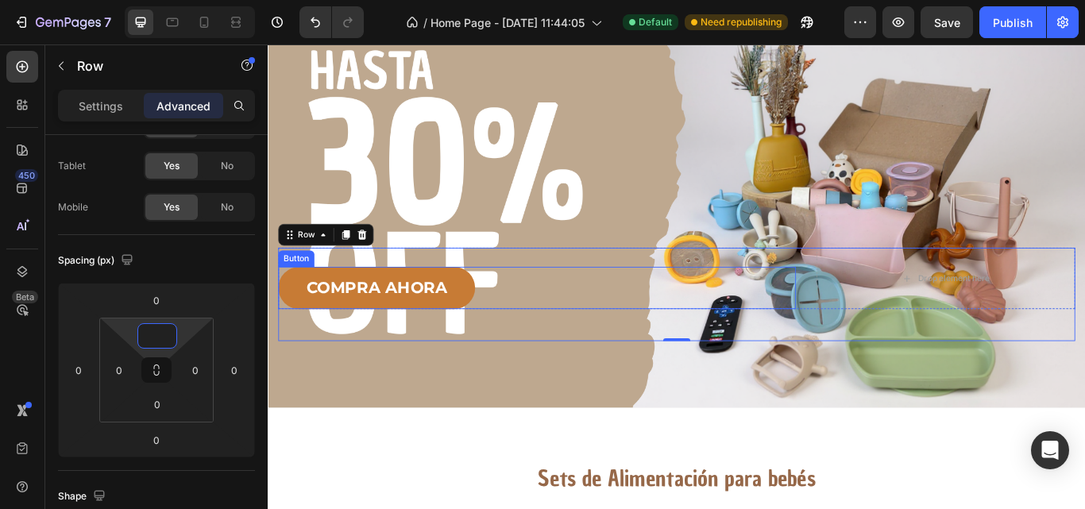
click at [601, 333] on div "COMPRA AHORA Button" at bounding box center [582, 328] width 604 height 49
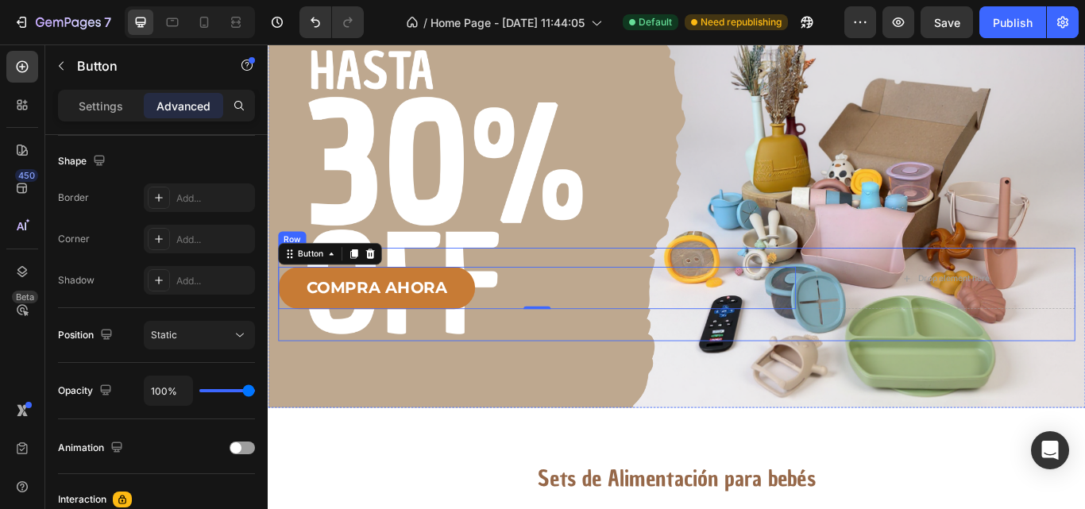
scroll to position [0, 0]
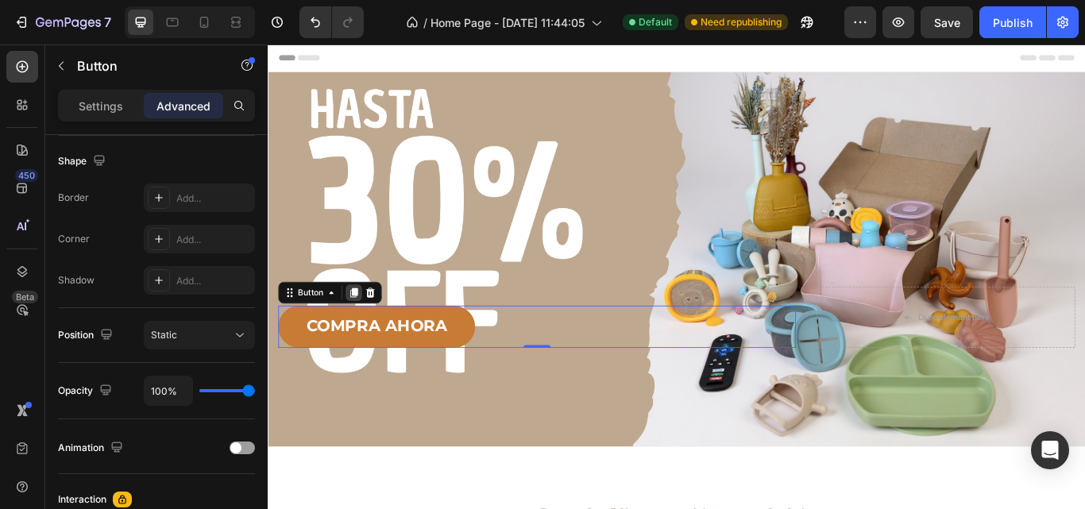
click at [363, 333] on icon at bounding box center [368, 334] width 13 height 13
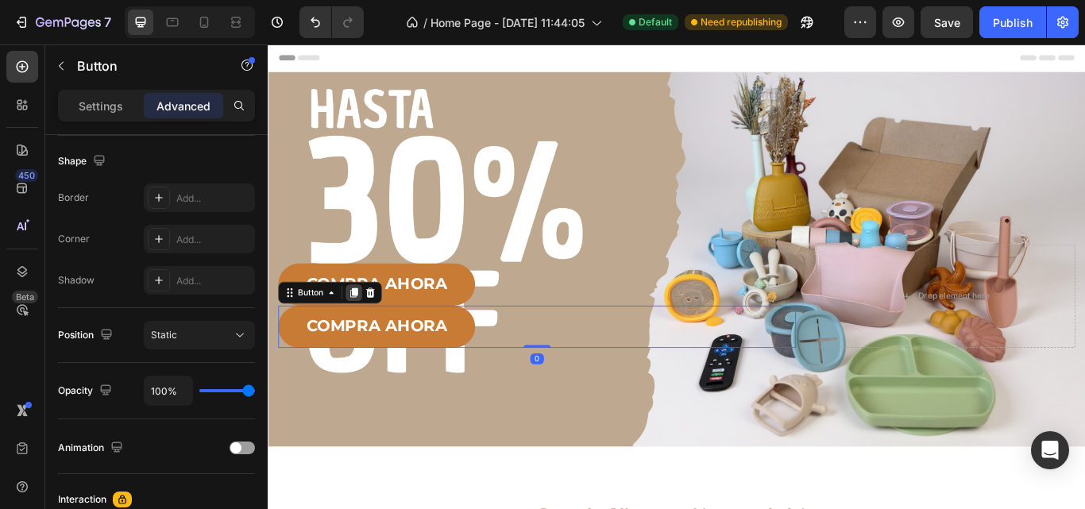
click at [373, 329] on icon at bounding box center [368, 334] width 13 height 13
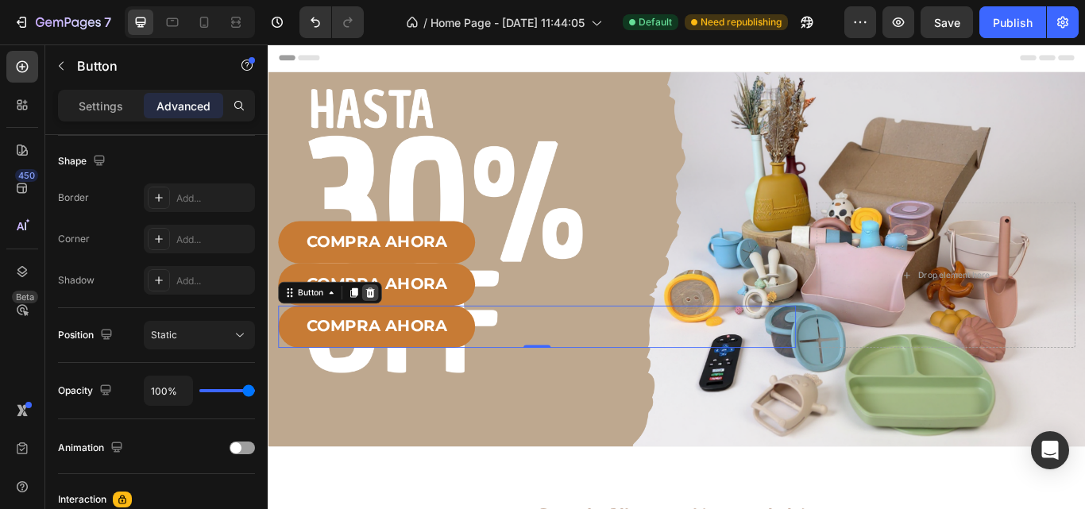
click at [387, 329] on icon at bounding box center [387, 334] width 10 height 11
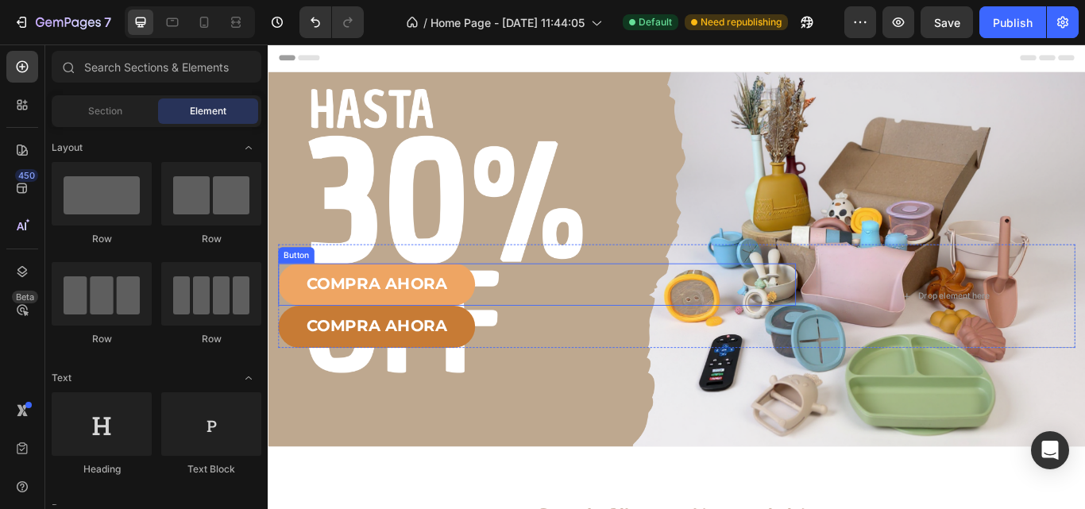
click at [500, 332] on link "COMPRA AHORA" at bounding box center [395, 324] width 230 height 49
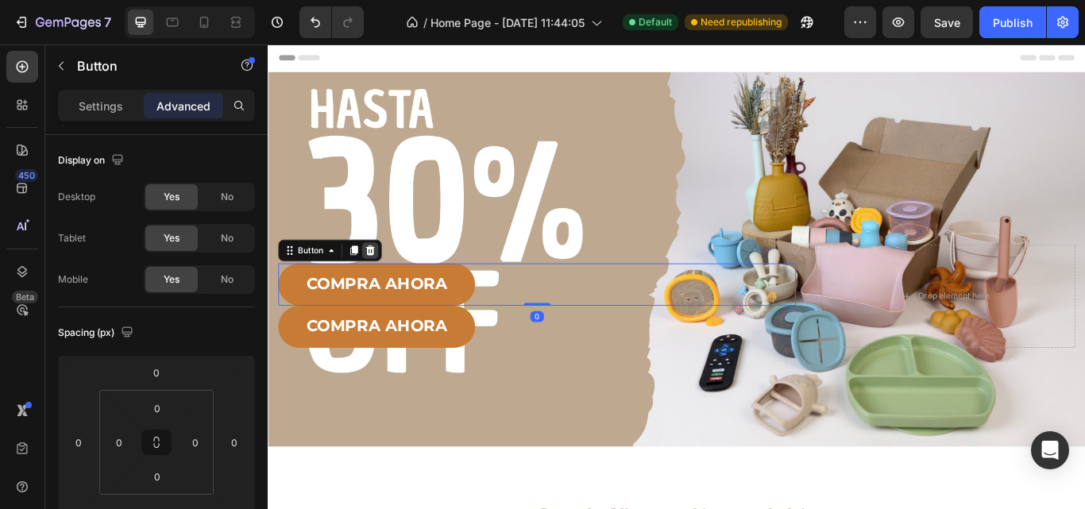
click at [387, 285] on icon at bounding box center [387, 285] width 10 height 11
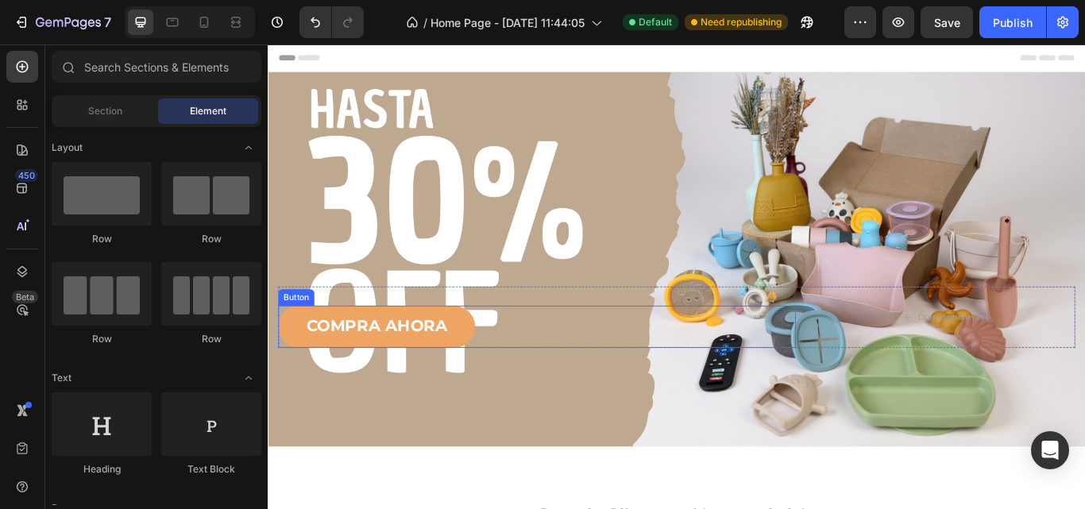
click at [505, 381] on link "COMPRA AHORA" at bounding box center [395, 374] width 230 height 49
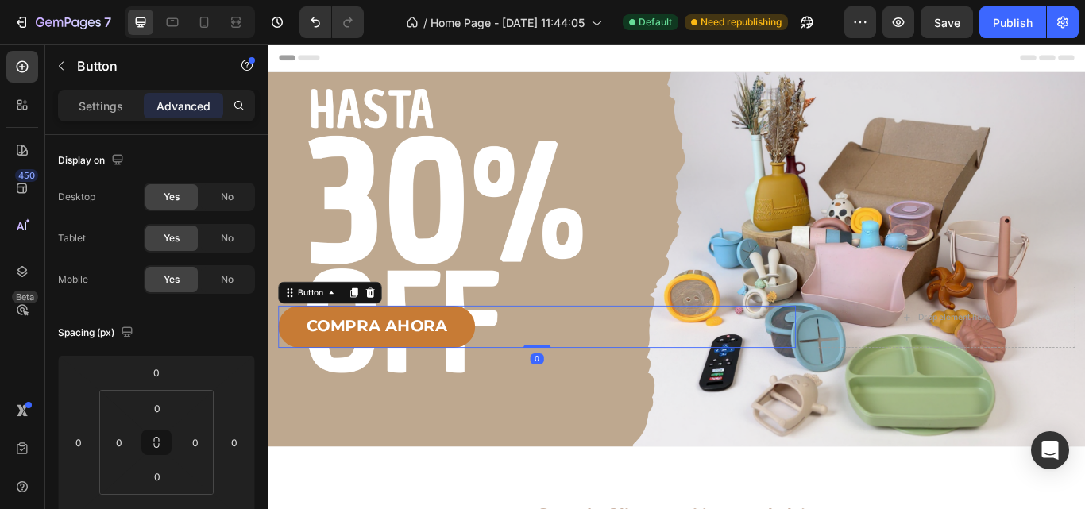
click at [603, 380] on div "COMPRA AHORA Button 0" at bounding box center [582, 374] width 604 height 49
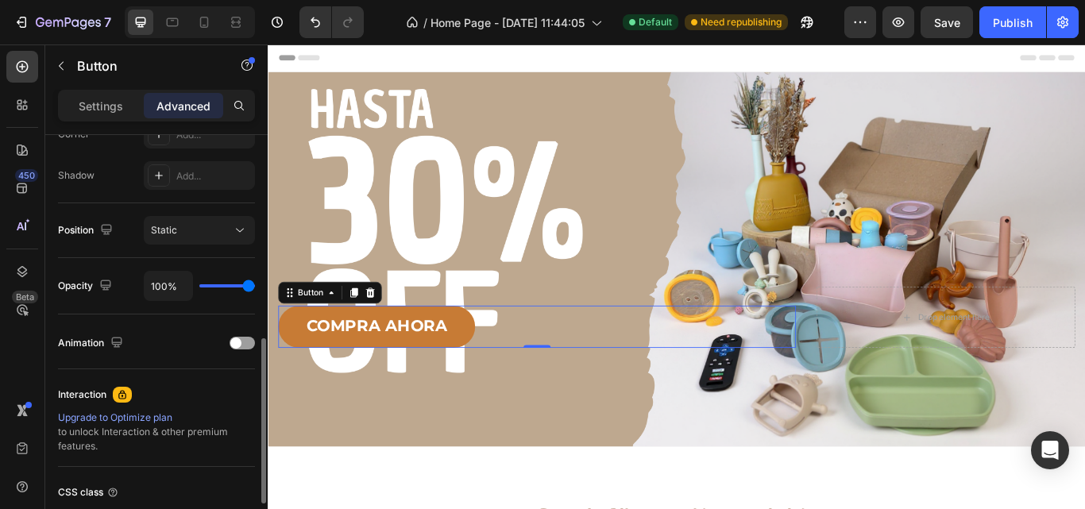
scroll to position [514, 0]
click at [249, 216] on button "Static" at bounding box center [199, 229] width 111 height 29
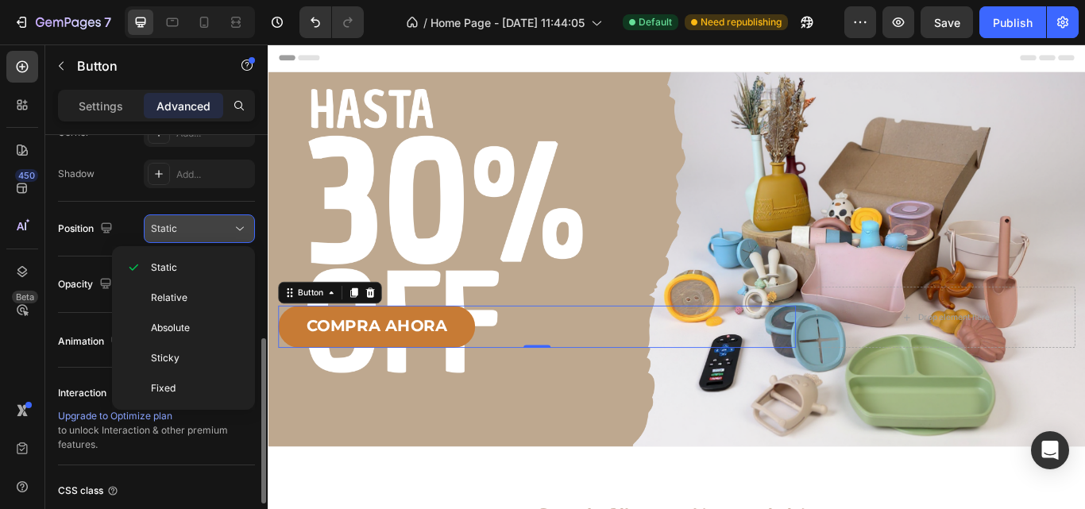
click at [249, 216] on button "Static" at bounding box center [199, 229] width 111 height 29
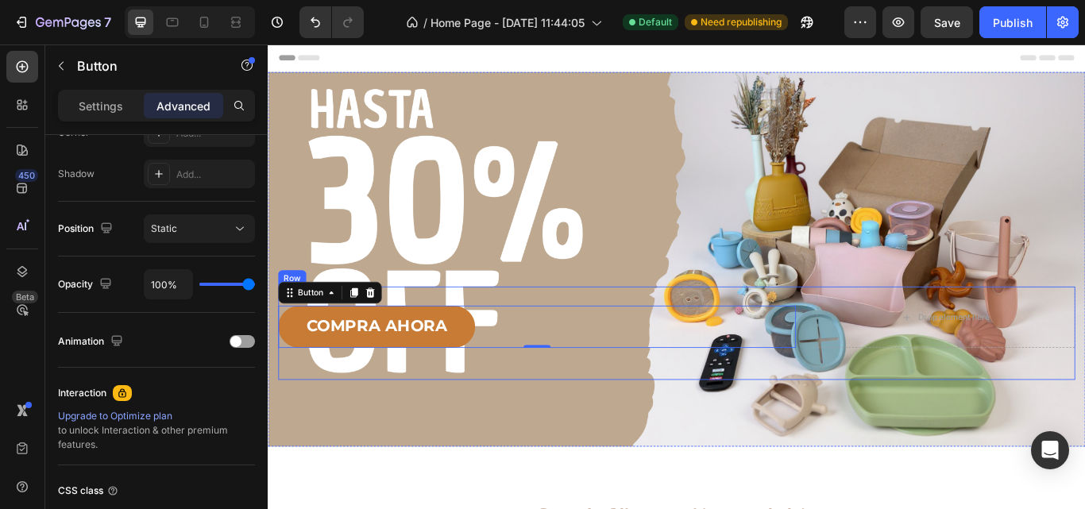
click at [953, 420] on div "Text Block COMPRA AHORA Button 0 Drop element here Row" at bounding box center [745, 381] width 930 height 109
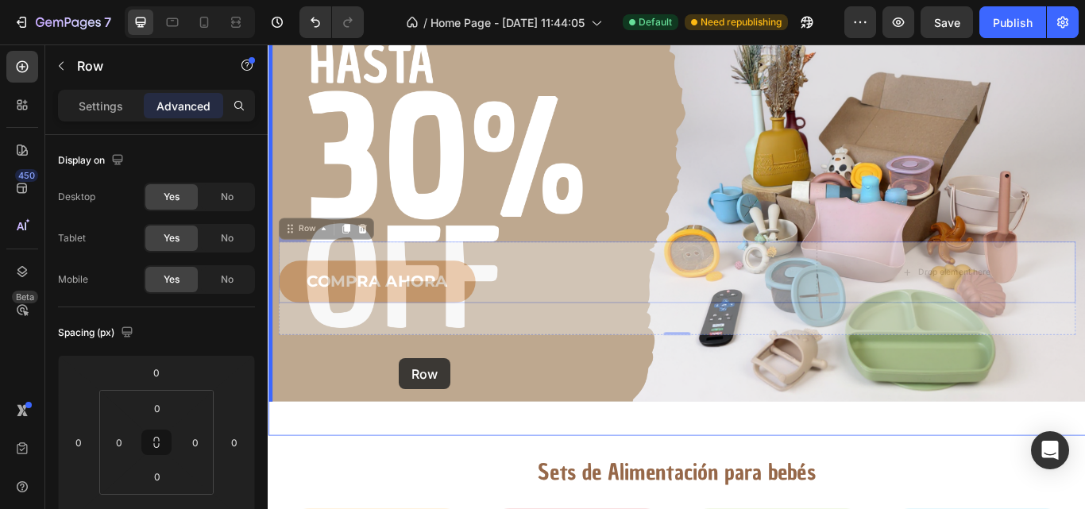
scroll to position [88, 0]
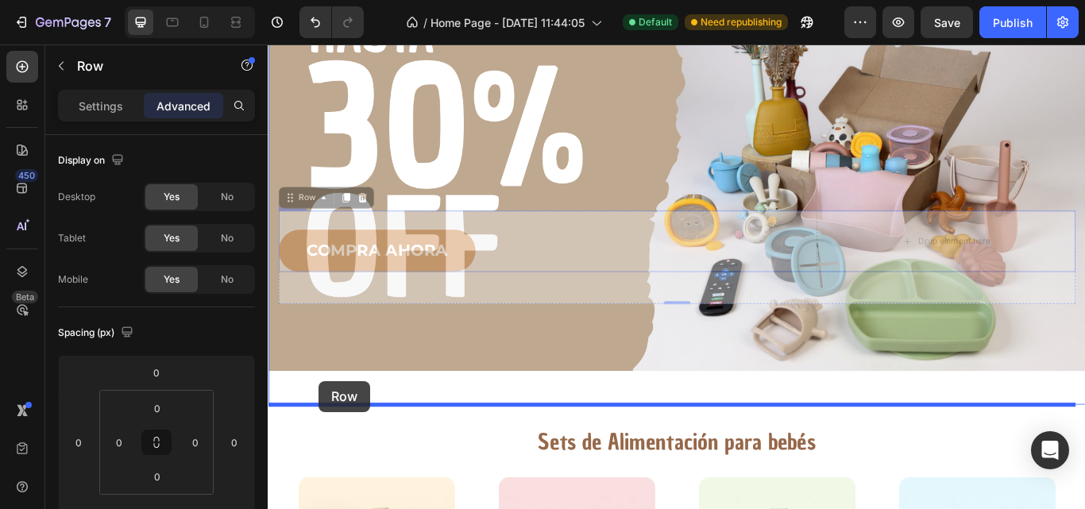
drag, startPoint x: 297, startPoint y: 311, endPoint x: 327, endPoint y: 437, distance: 129.9
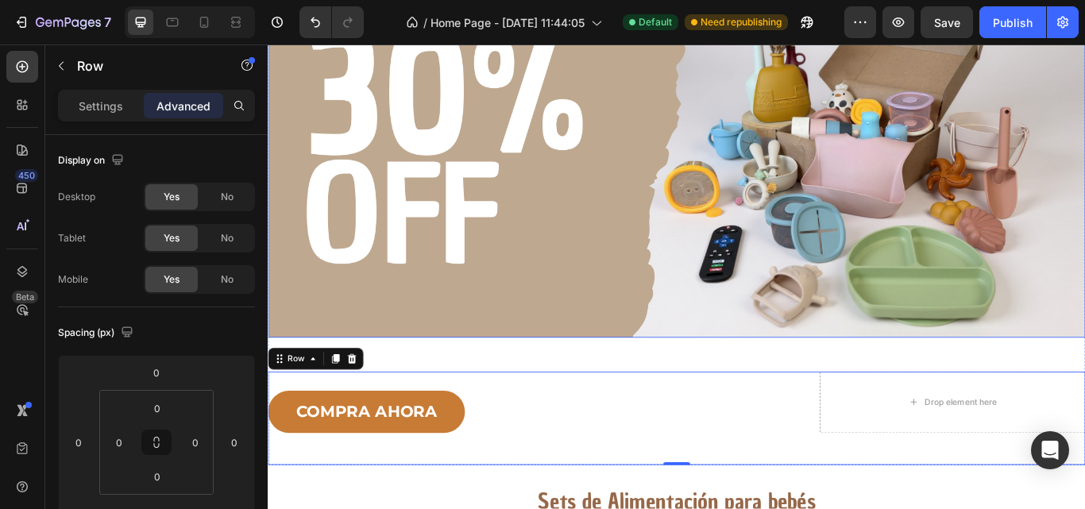
scroll to position [111, 0]
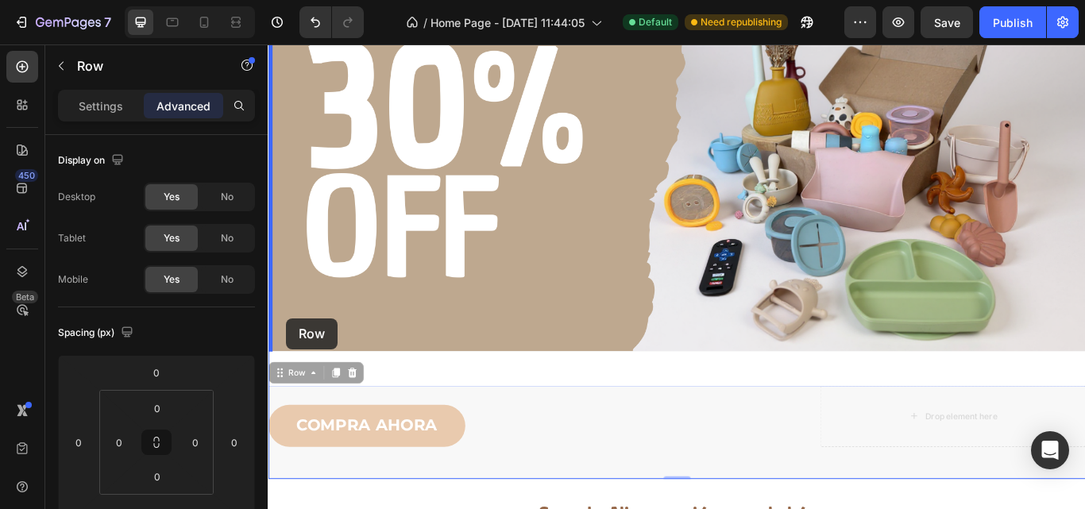
drag, startPoint x: 278, startPoint y: 427, endPoint x: 289, endPoint y: 364, distance: 64.5
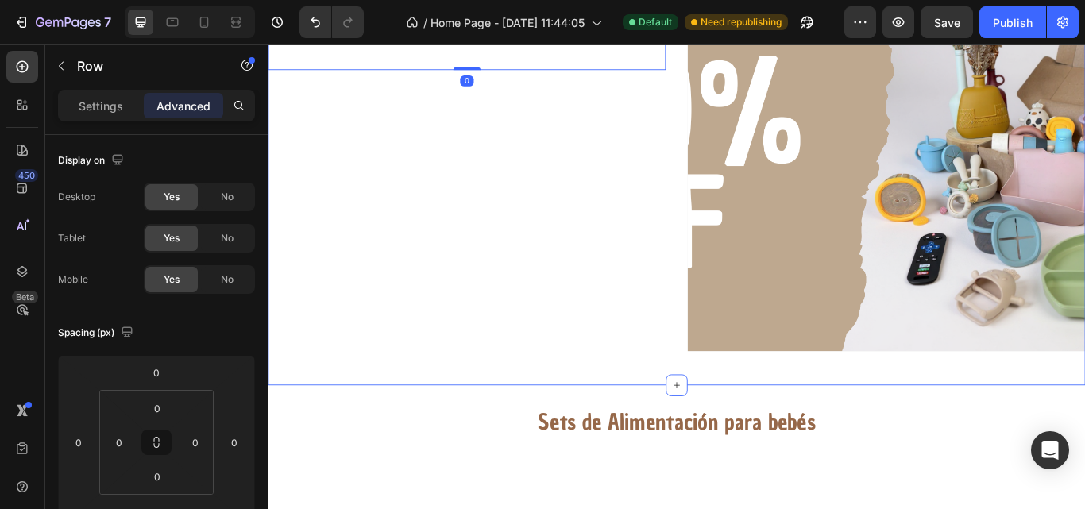
scroll to position [0, 0]
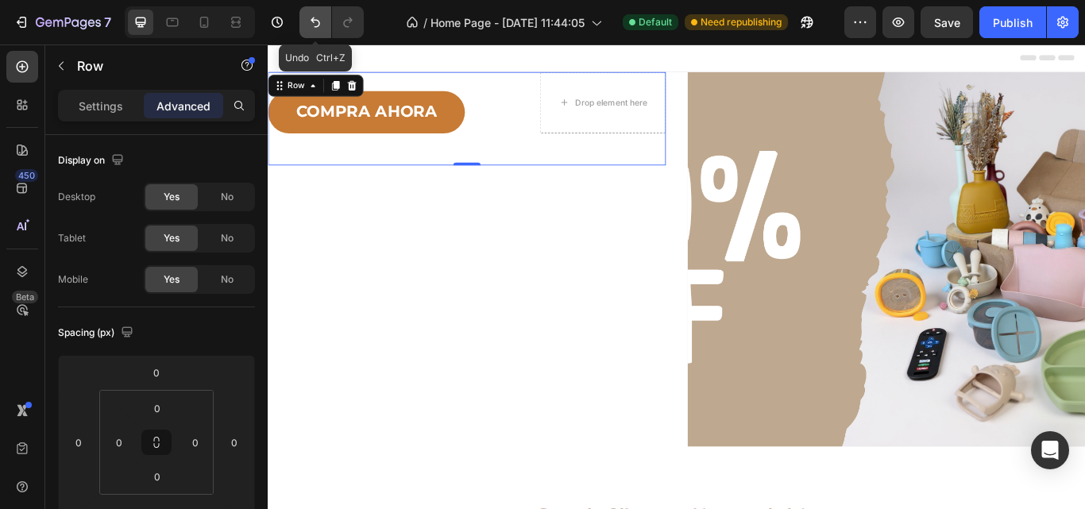
click at [313, 25] on icon "Undo/Redo" at bounding box center [315, 22] width 16 height 16
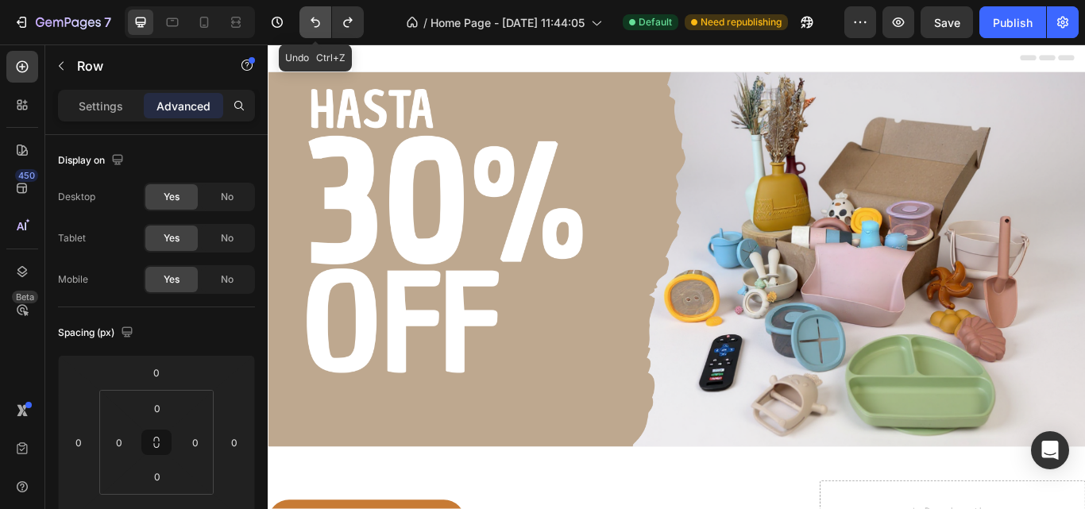
click at [313, 25] on icon "Undo/Redo" at bounding box center [315, 22] width 16 height 16
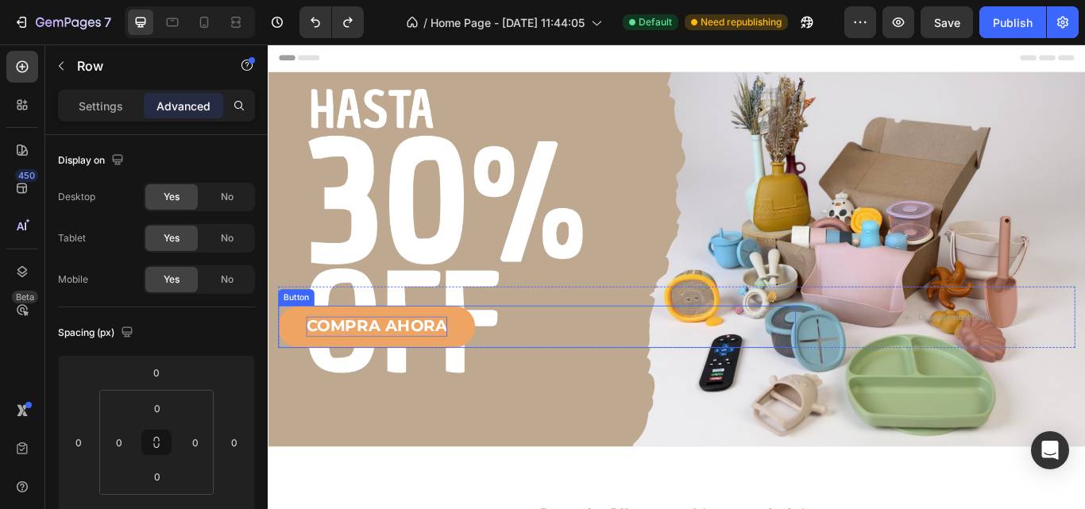
click at [462, 364] on p "COMPRA AHORA" at bounding box center [394, 374] width 164 height 24
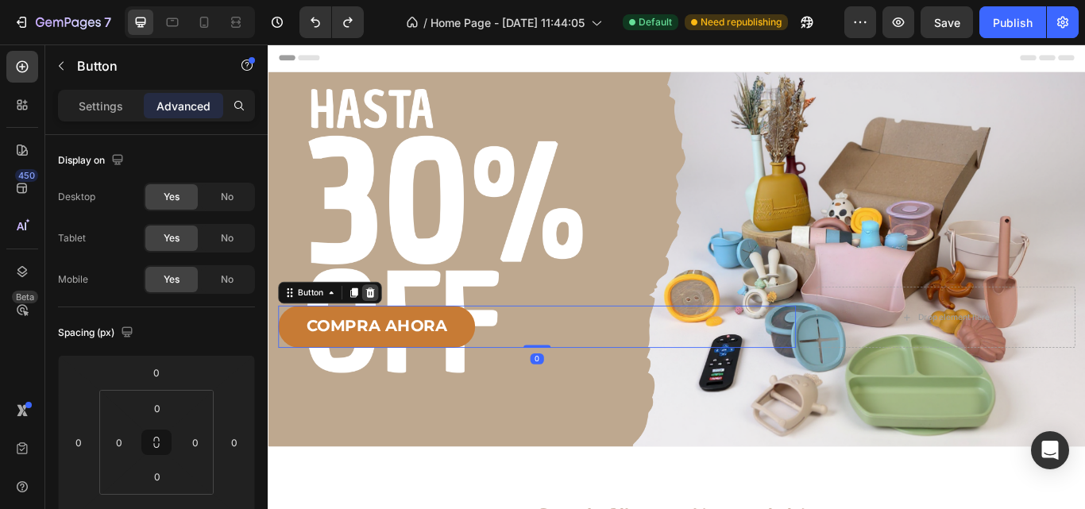
click at [391, 333] on icon at bounding box center [387, 334] width 13 height 13
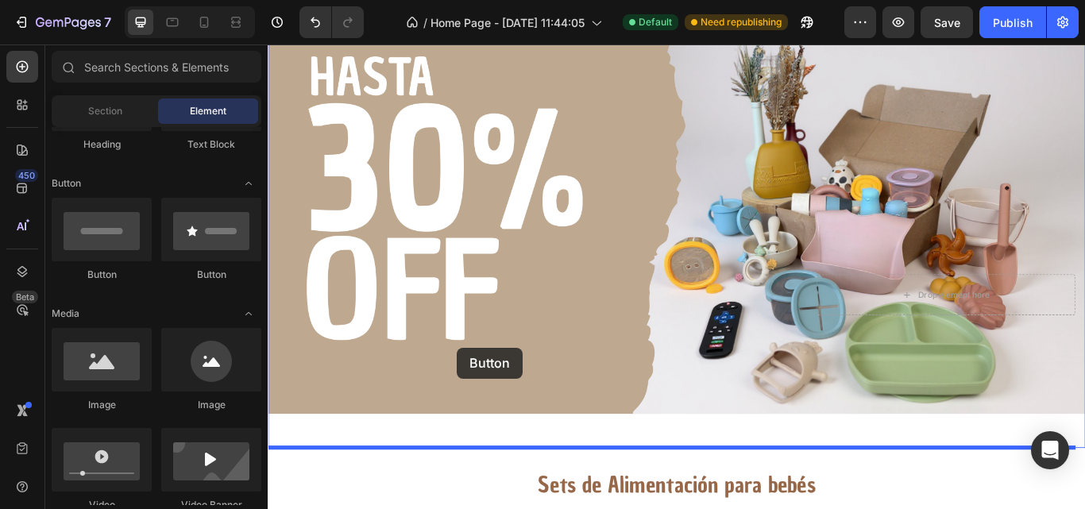
scroll to position [57, 0]
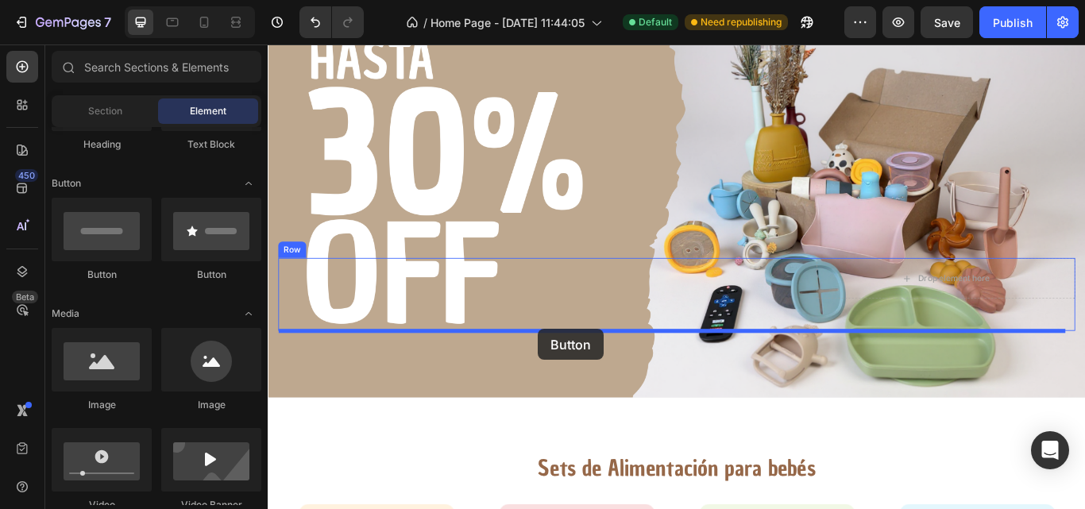
drag, startPoint x: 377, startPoint y: 295, endPoint x: 583, endPoint y: 377, distance: 221.5
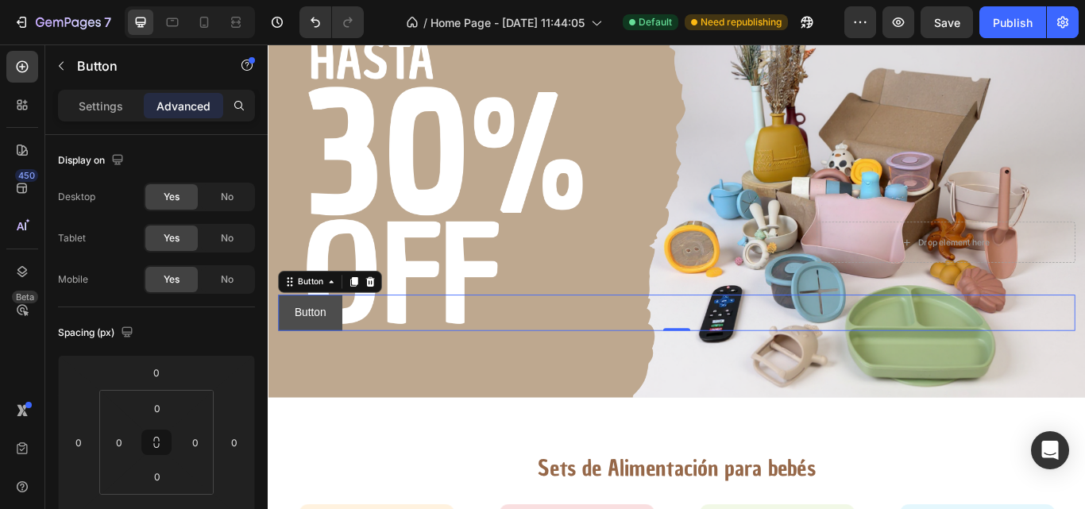
click at [348, 349] on button "Button" at bounding box center [317, 358] width 75 height 42
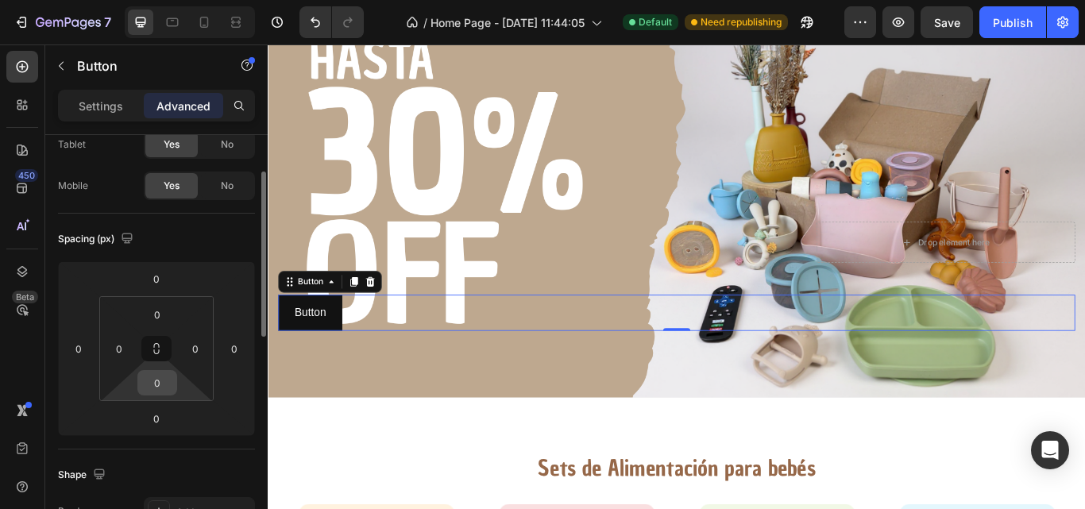
click at [154, 384] on input "0" at bounding box center [157, 383] width 32 height 24
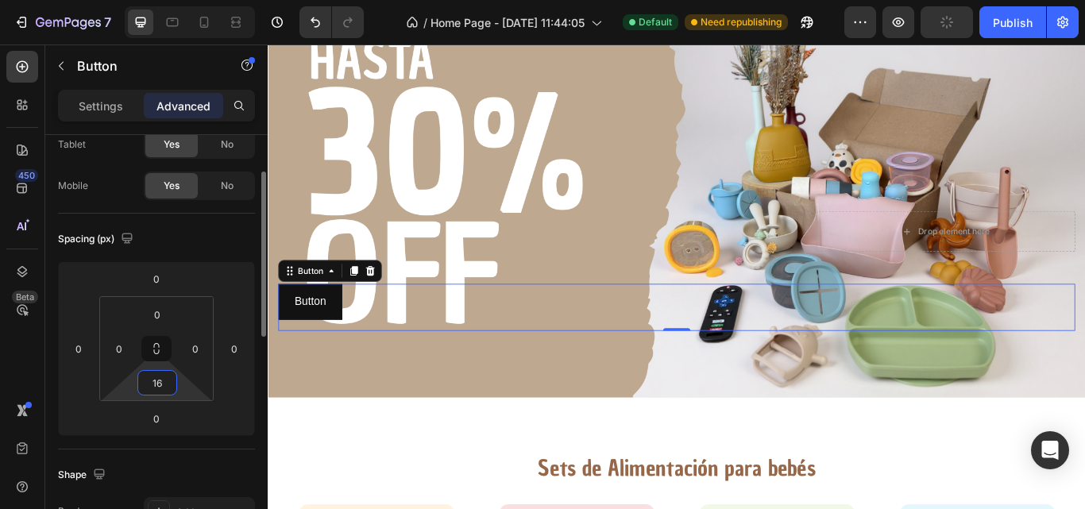
type input "1"
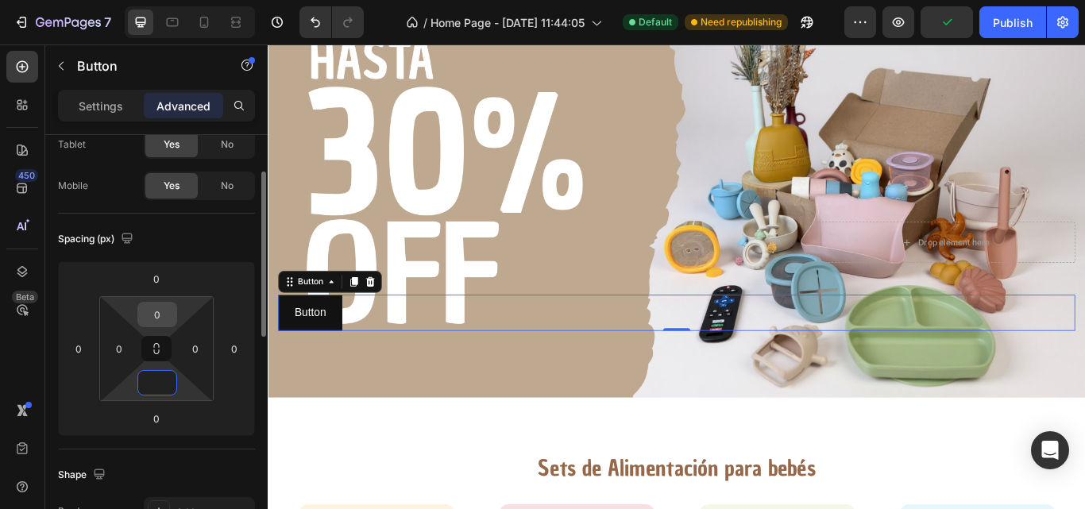
click at [160, 319] on input "0" at bounding box center [157, 315] width 32 height 24
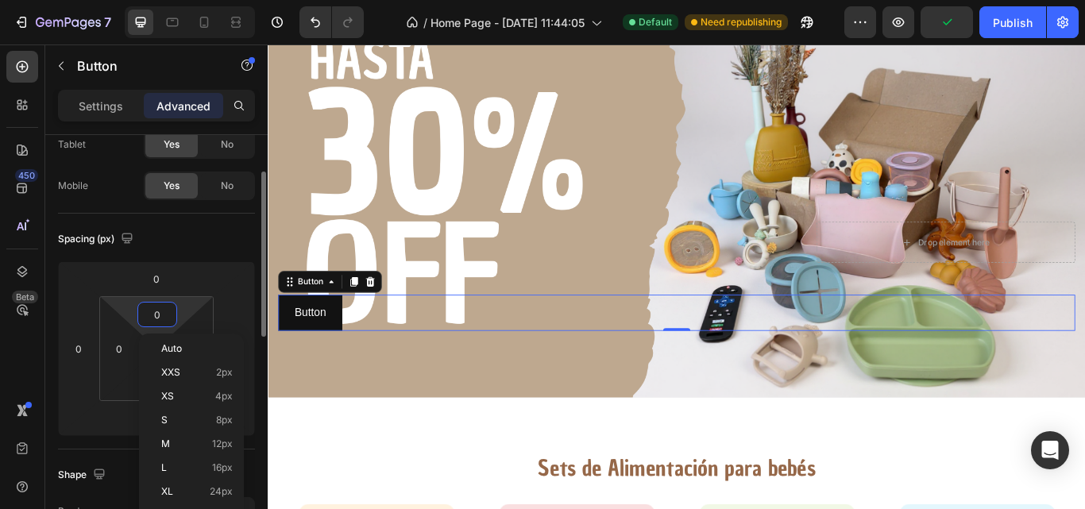
type input "0"
click at [160, 319] on input "0" at bounding box center [157, 315] width 32 height 24
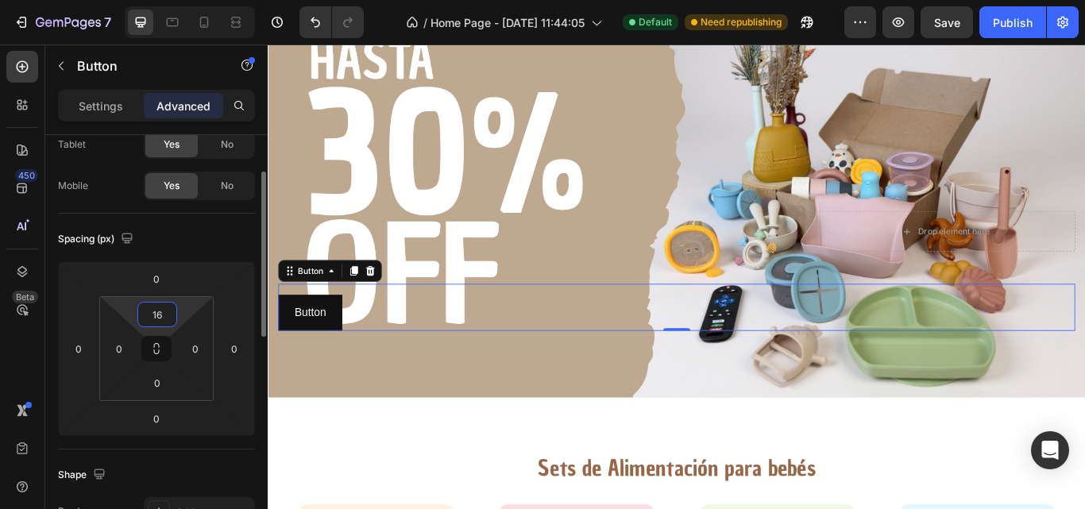
type input "1"
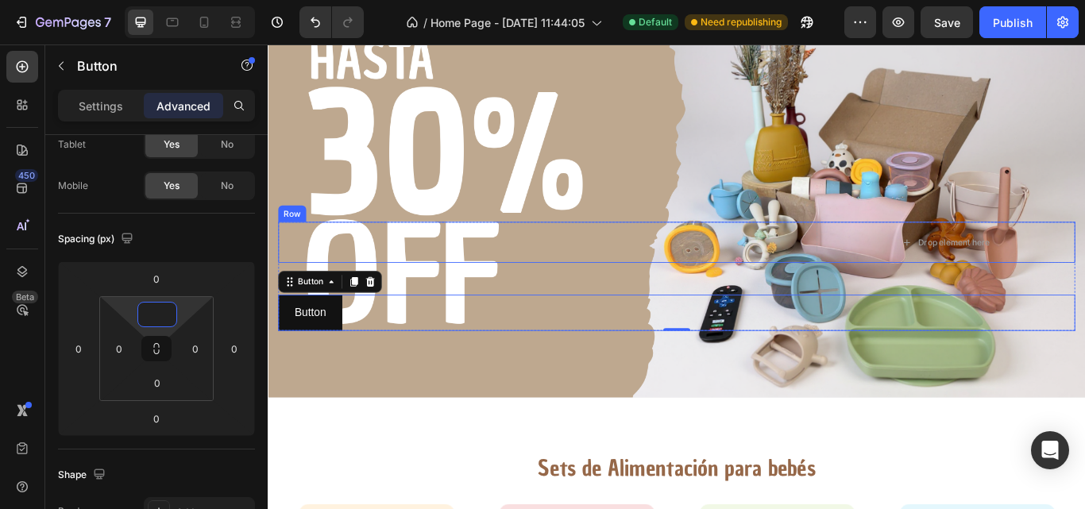
click at [541, 272] on div "Text Block" at bounding box center [582, 276] width 604 height 48
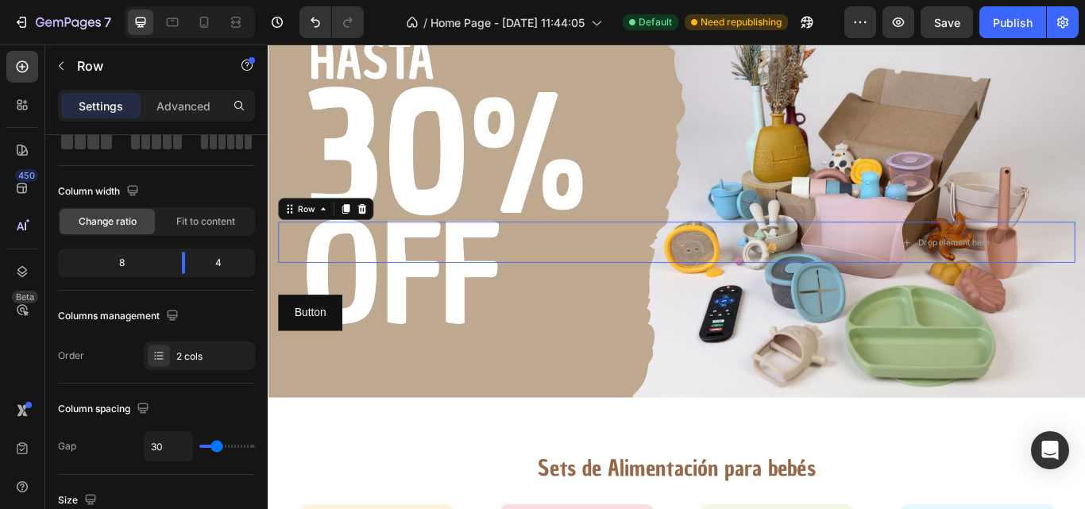
scroll to position [0, 0]
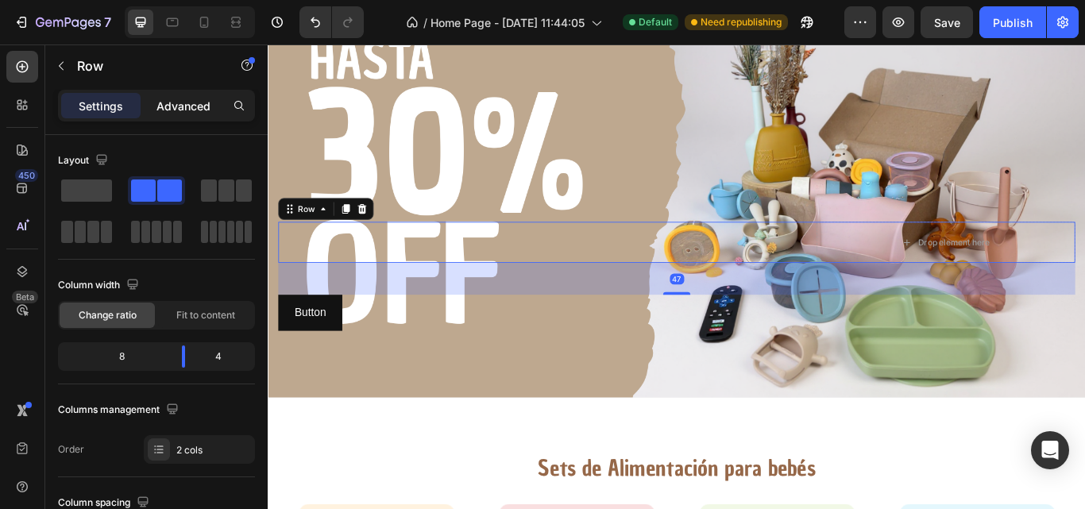
click at [188, 115] on div "Advanced" at bounding box center [183, 105] width 79 height 25
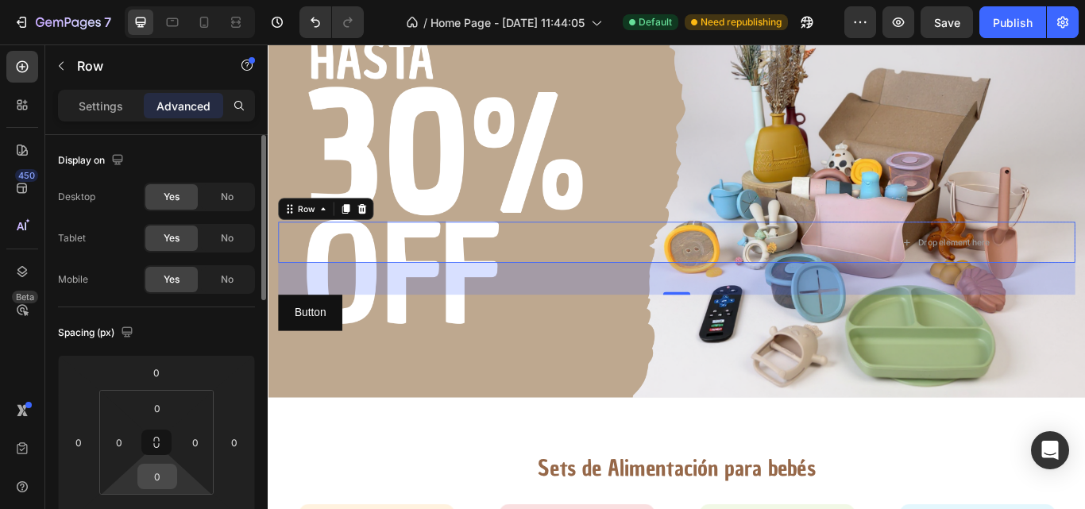
click at [158, 477] on input "0" at bounding box center [157, 477] width 32 height 24
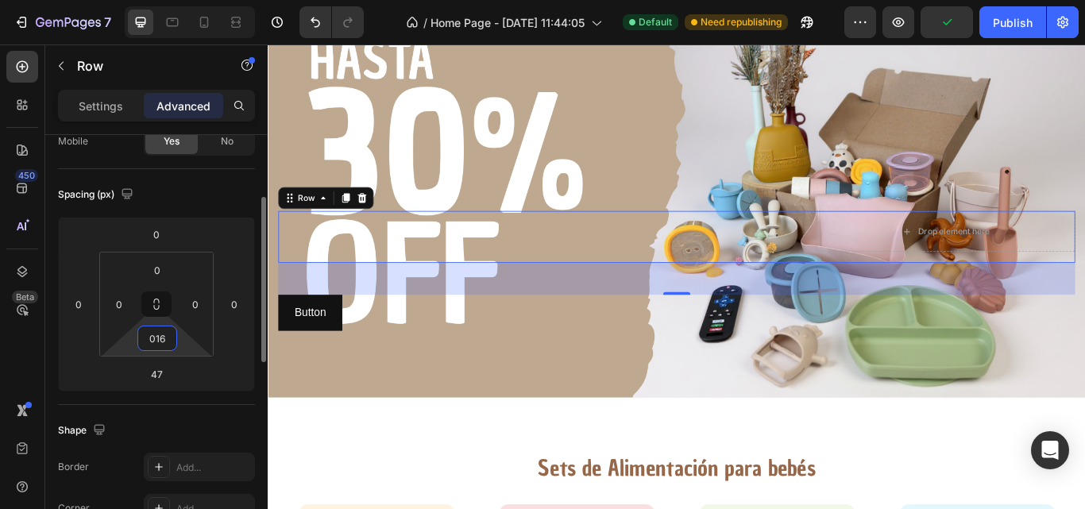
scroll to position [148, 0]
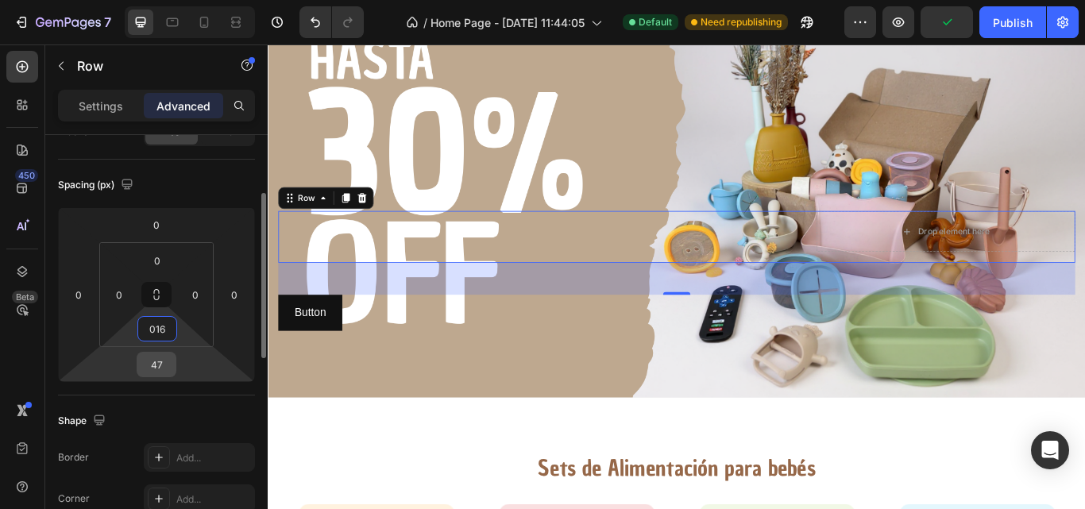
type input "16"
click at [161, 363] on input "47" at bounding box center [157, 365] width 32 height 24
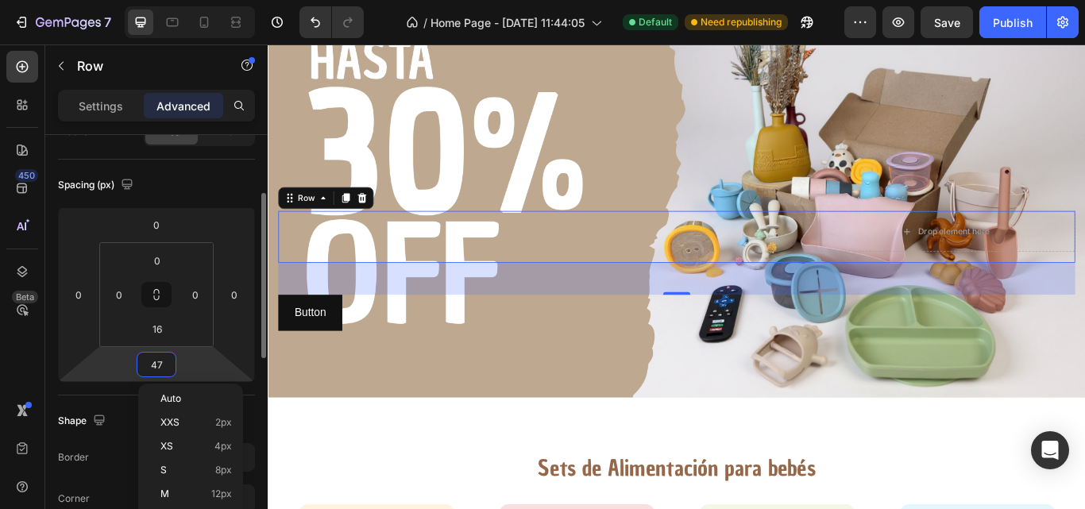
click at [161, 363] on input "47" at bounding box center [157, 365] width 32 height 24
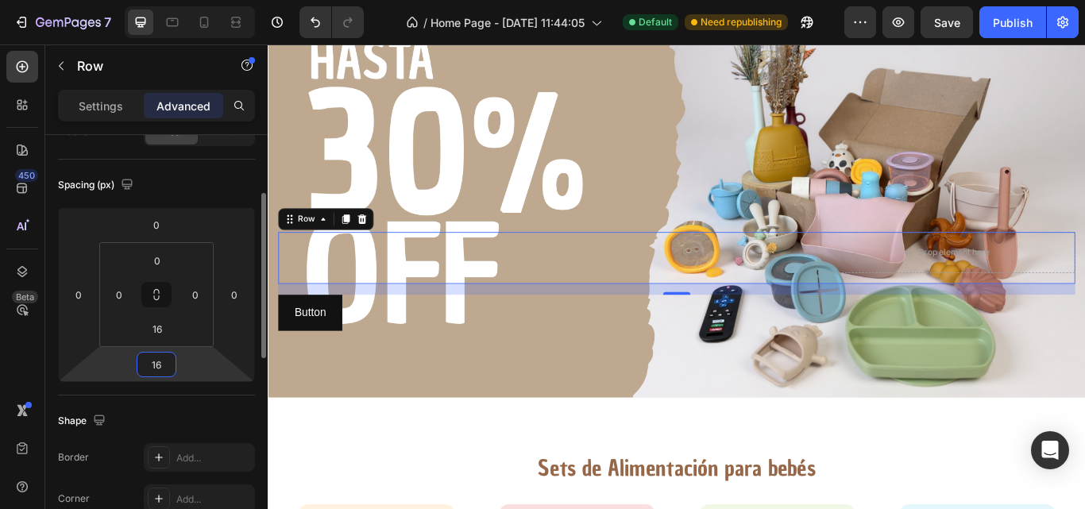
type input "1"
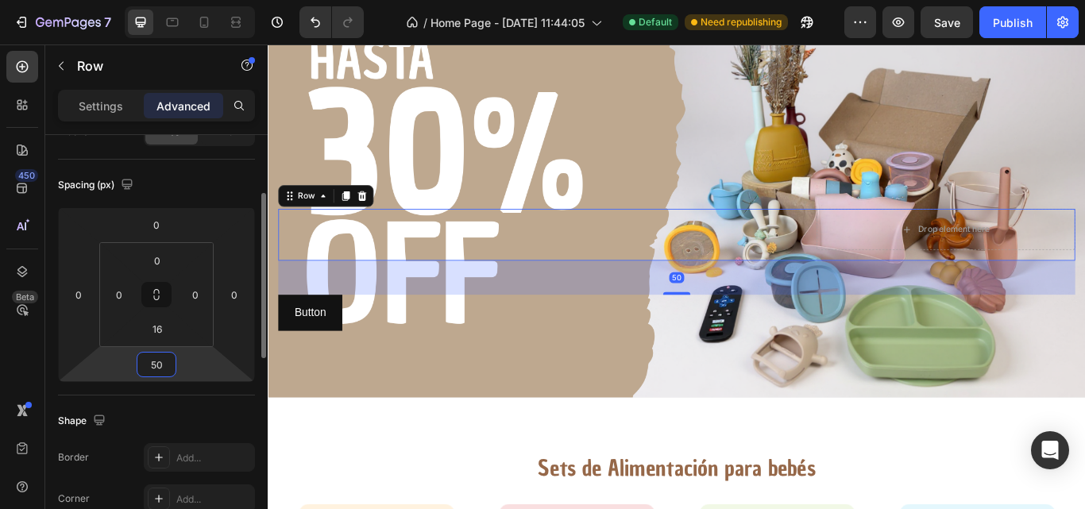
type input "5"
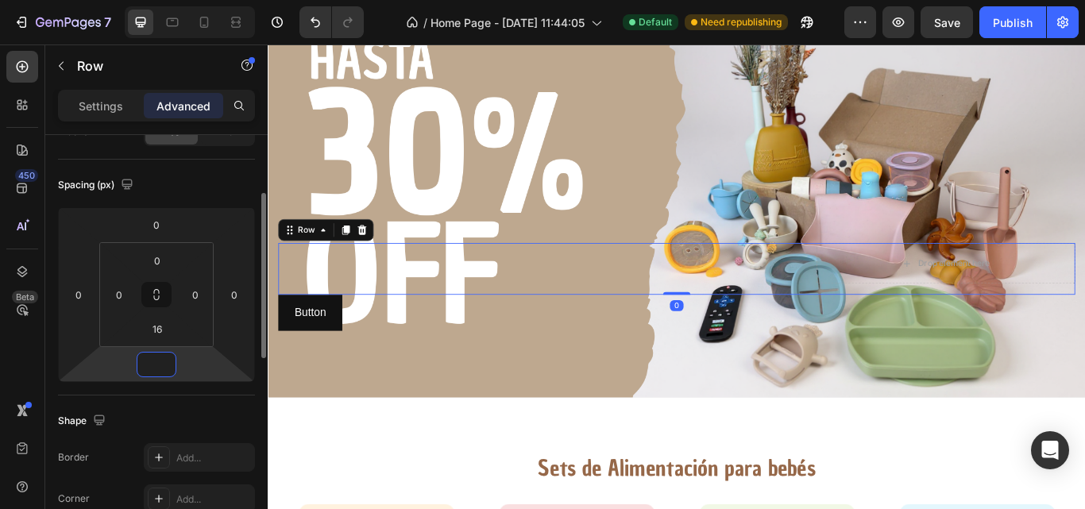
type input "0"
click at [0, 0] on div "Spacing (px) 0 0 0 0 0 0 16 0" at bounding box center [0, 0] width 0 height 0
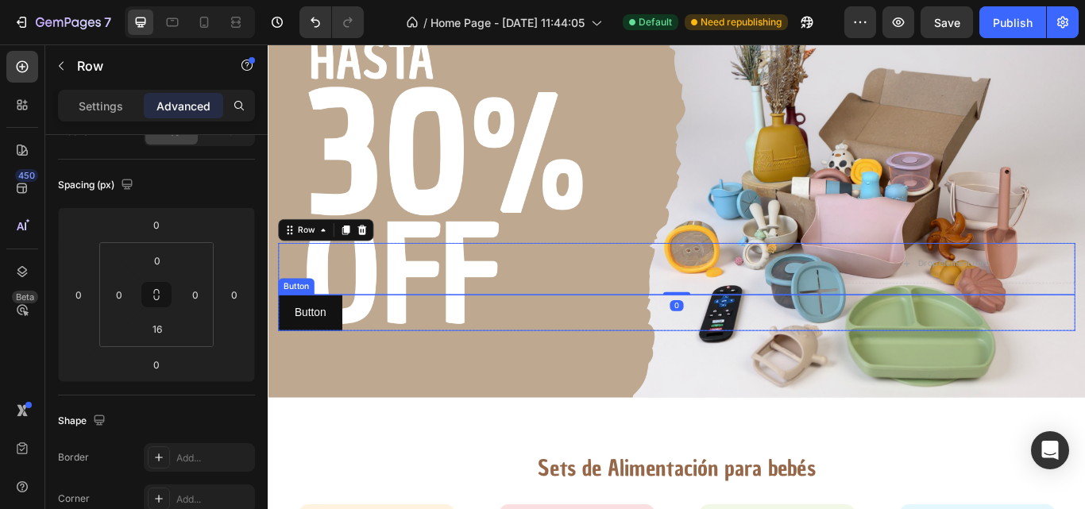
click at [381, 348] on div "Button Button" at bounding box center [745, 358] width 930 height 42
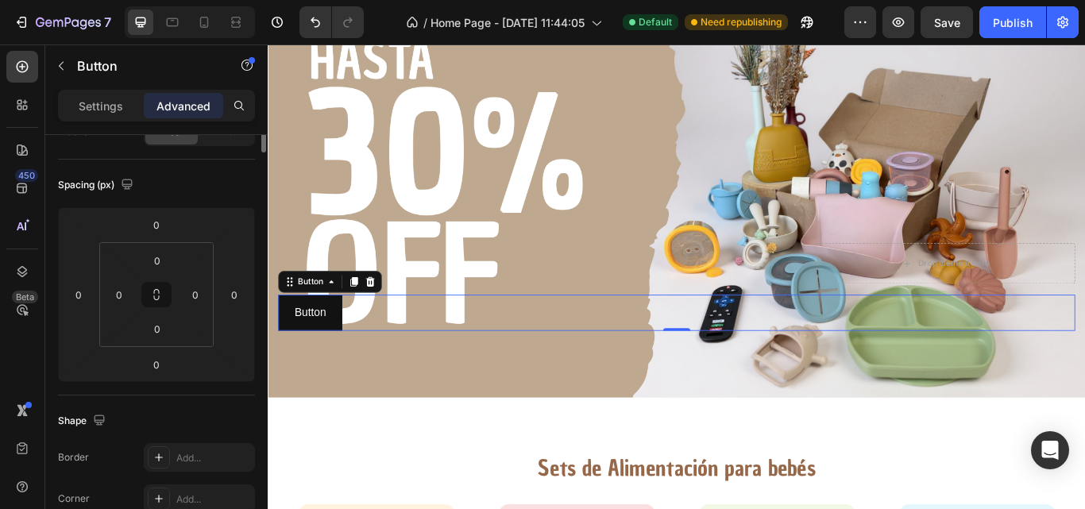
scroll to position [0, 0]
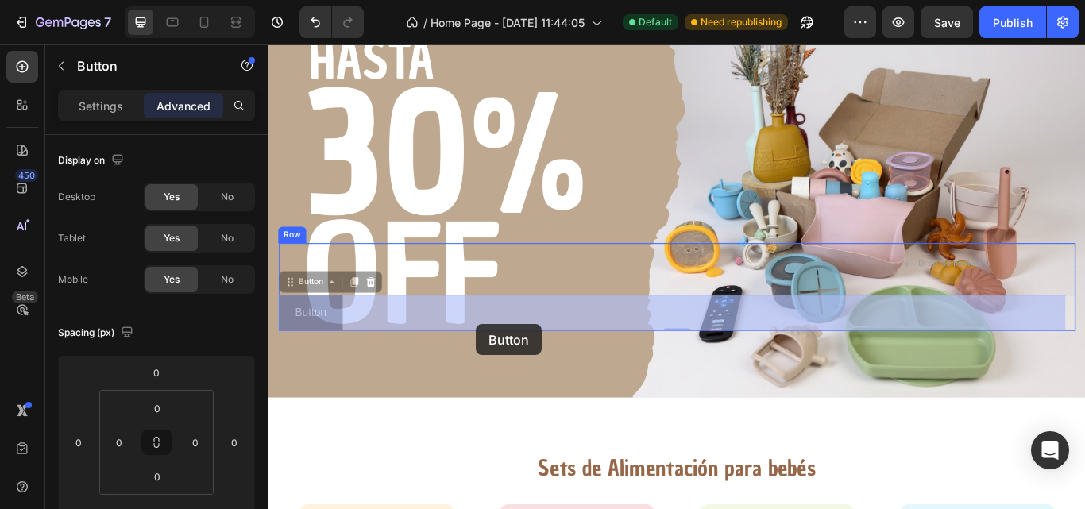
drag, startPoint x: 383, startPoint y: 354, endPoint x: 512, endPoint y: 370, distance: 129.8
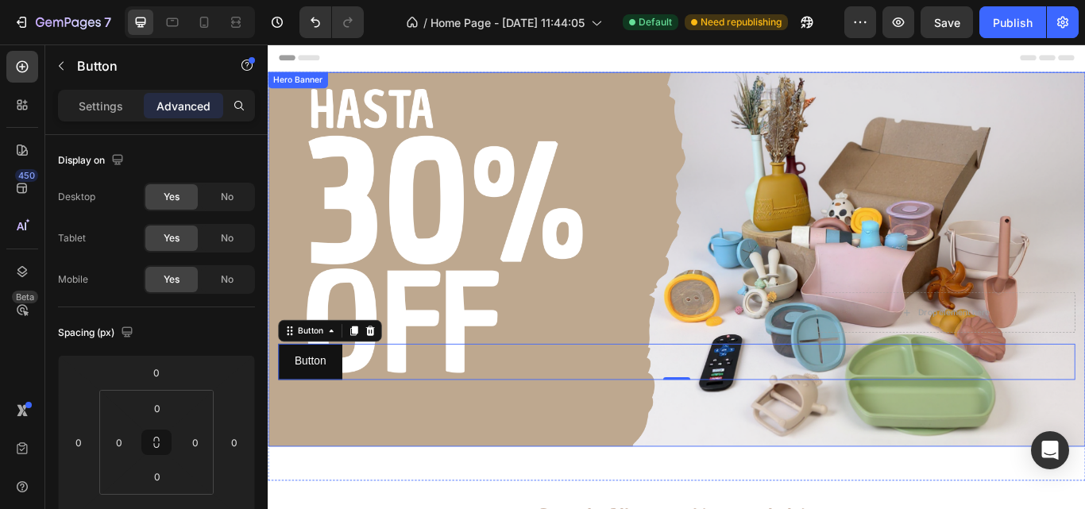
scroll to position [116, 0]
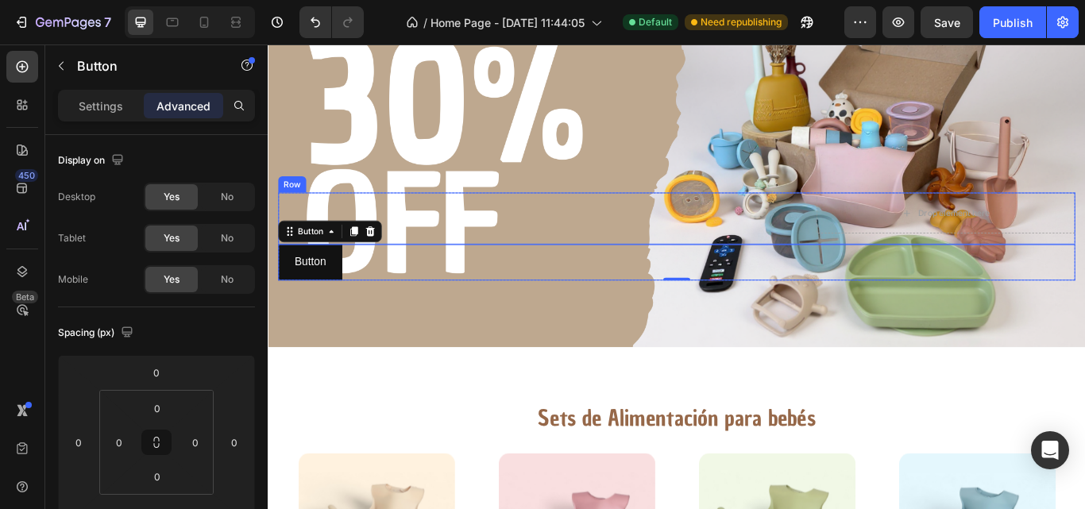
click at [606, 248] on div "Text Block" at bounding box center [582, 242] width 604 height 48
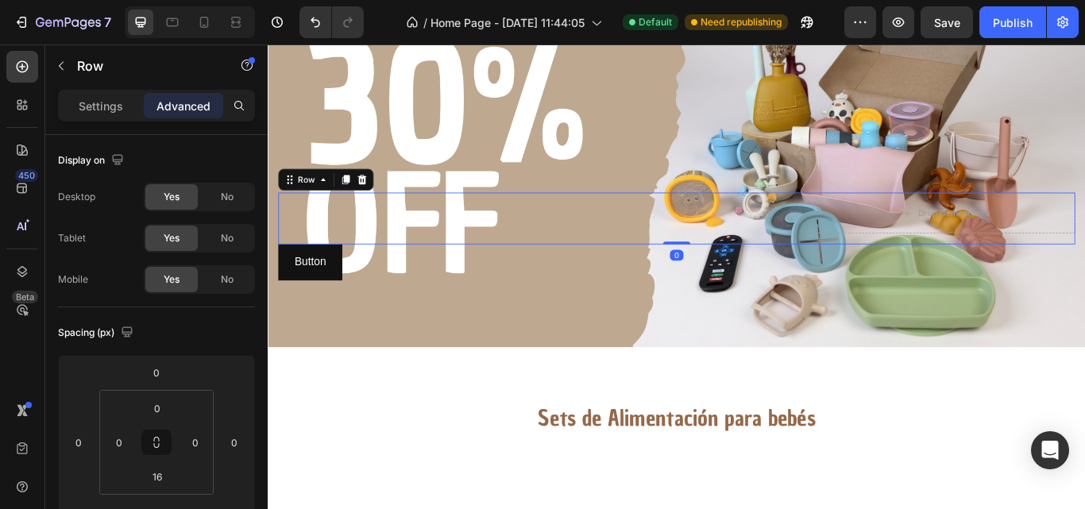
scroll to position [0, 0]
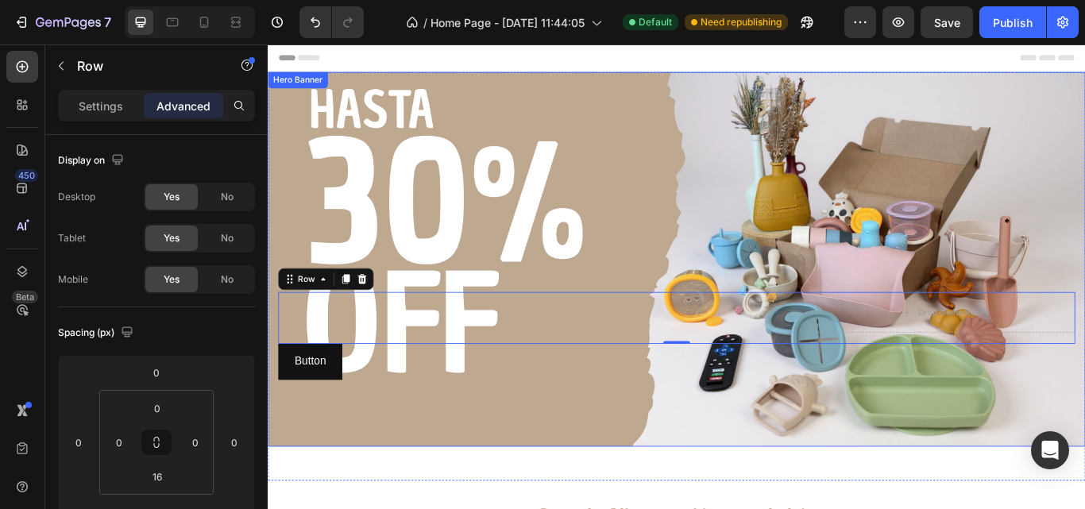
click at [504, 147] on div "Background Image" at bounding box center [744, 295] width 953 height 437
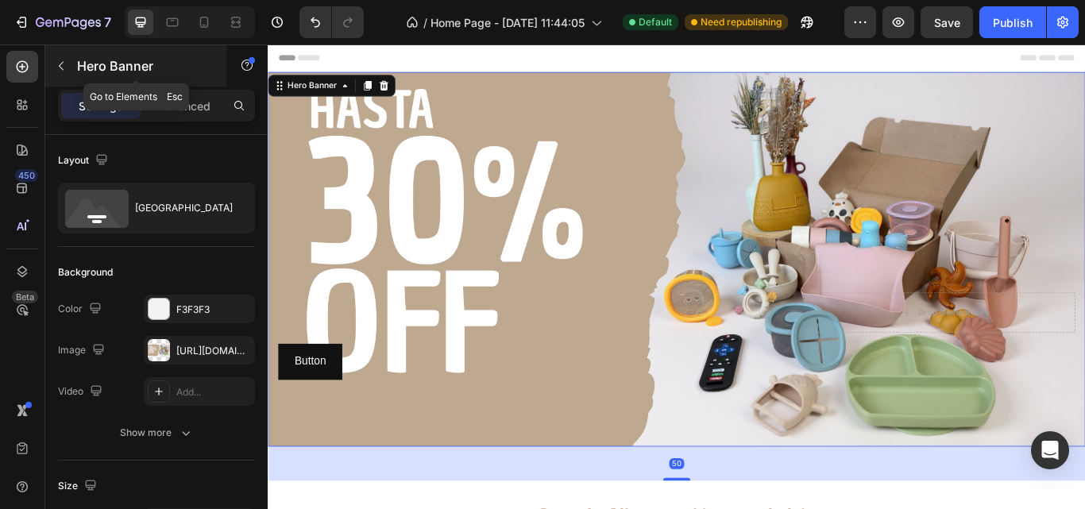
click at [60, 65] on icon "button" at bounding box center [61, 66] width 5 height 9
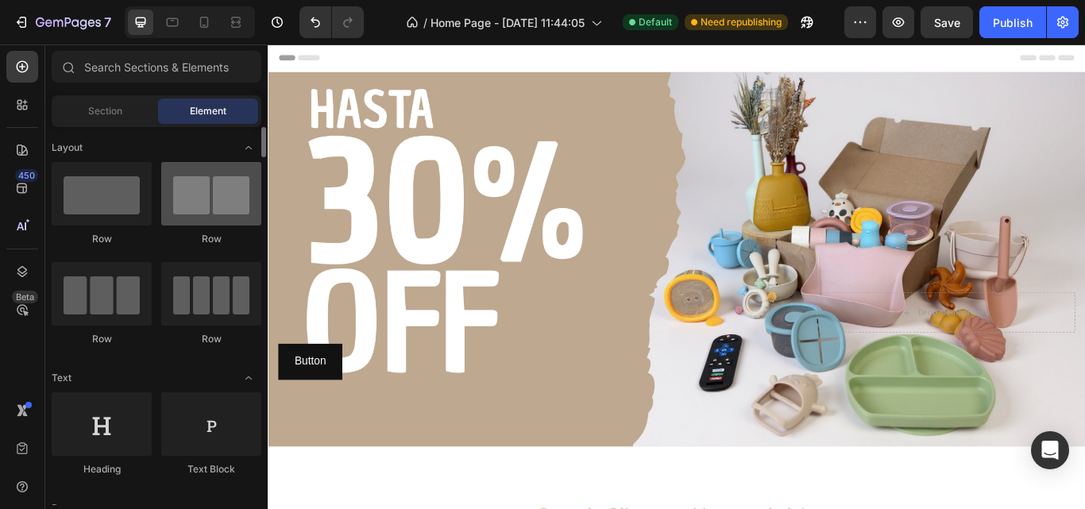
click at [238, 218] on div at bounding box center [211, 194] width 100 height 64
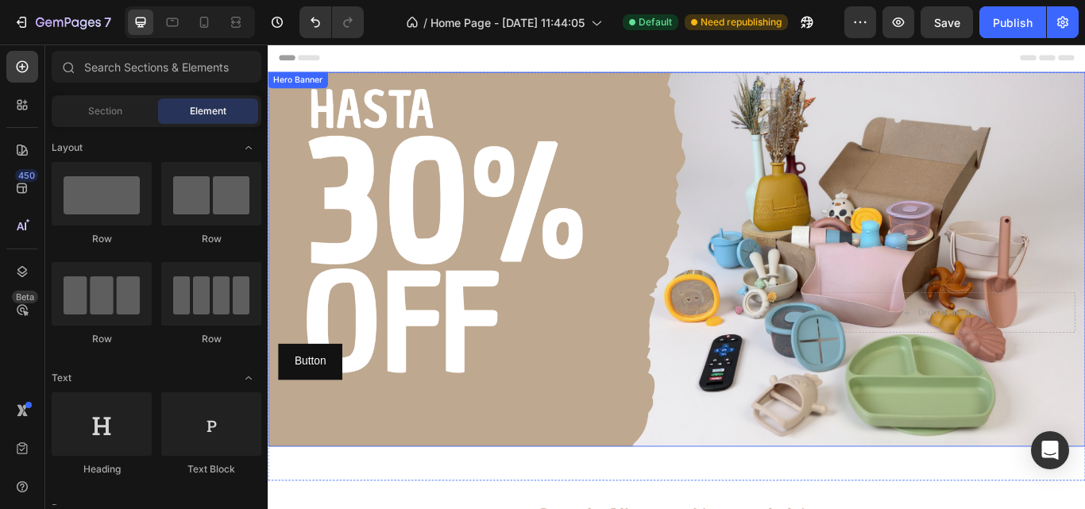
click at [638, 162] on div "Background Image" at bounding box center [744, 295] width 953 height 437
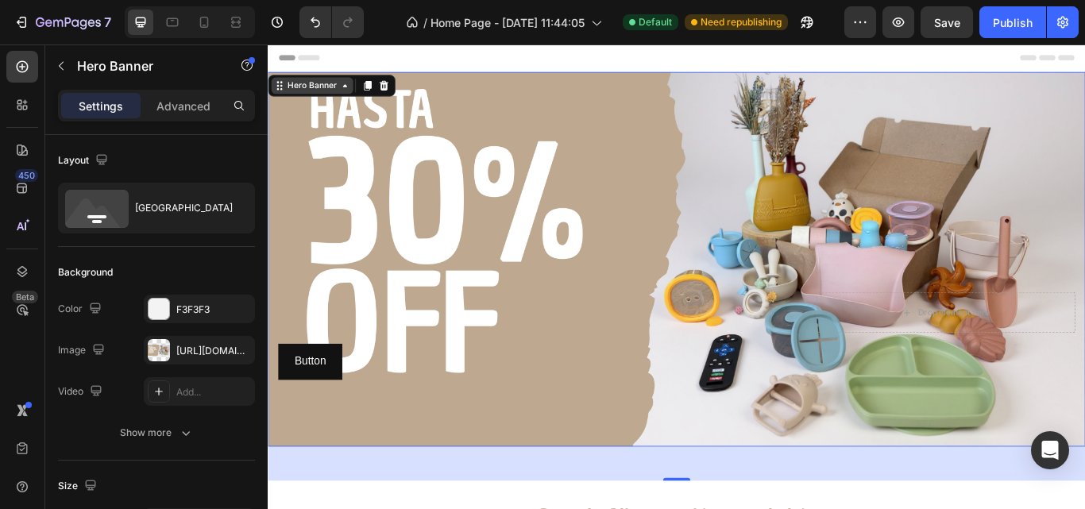
click at [339, 97] on div "Hero Banner" at bounding box center [320, 93] width 64 height 14
click at [355, 99] on div "Hero Banner" at bounding box center [319, 92] width 95 height 19
click at [319, 99] on div "Hero Banner" at bounding box center [320, 93] width 64 height 14
click at [272, 99] on div "Hero Banner" at bounding box center [319, 92] width 95 height 19
click at [307, 97] on div "Hero Banner" at bounding box center [320, 93] width 64 height 14
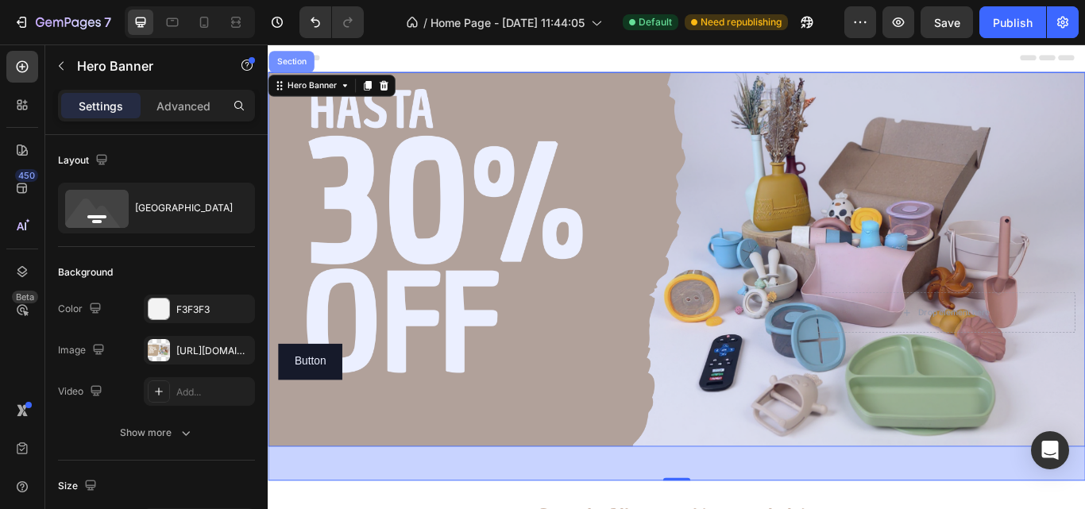
click at [295, 64] on div "Section" at bounding box center [295, 65] width 41 height 10
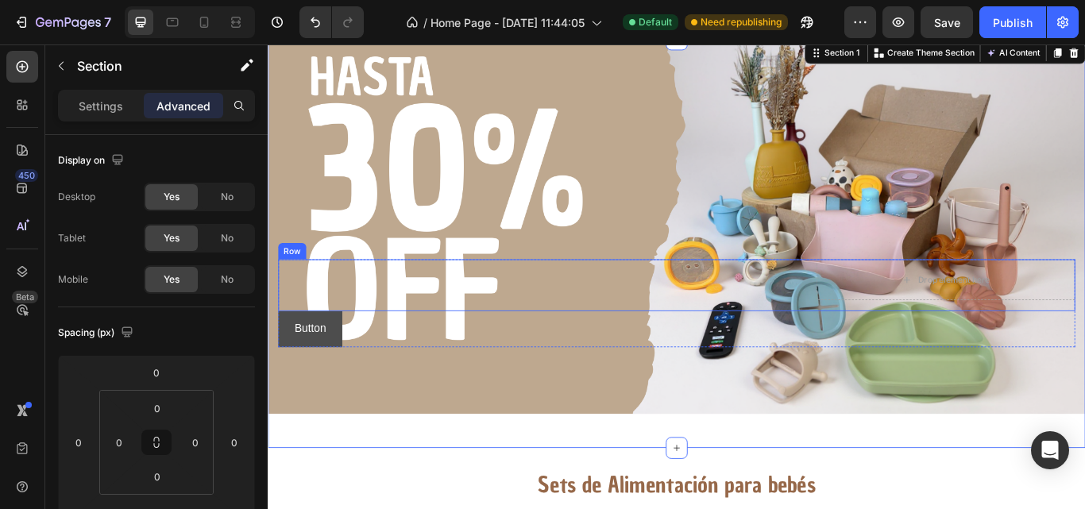
scroll to position [68, 0]
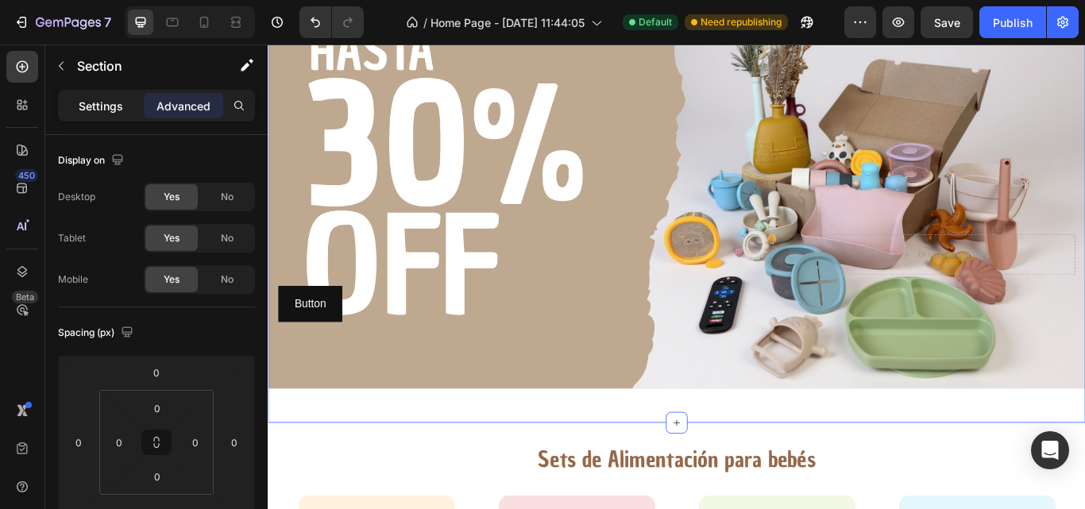
click at [114, 106] on p "Settings" at bounding box center [101, 106] width 44 height 17
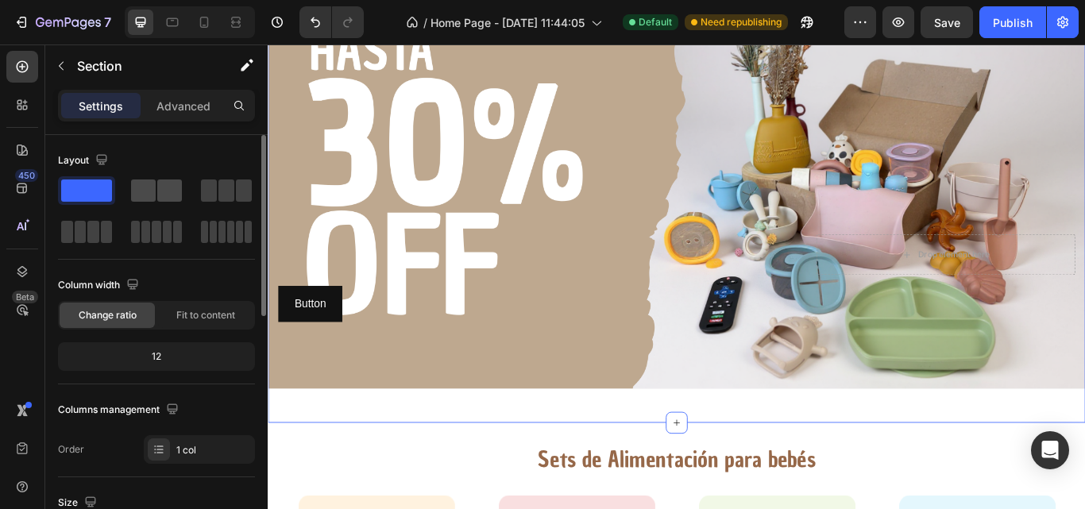
click at [164, 199] on span at bounding box center [169, 191] width 25 height 22
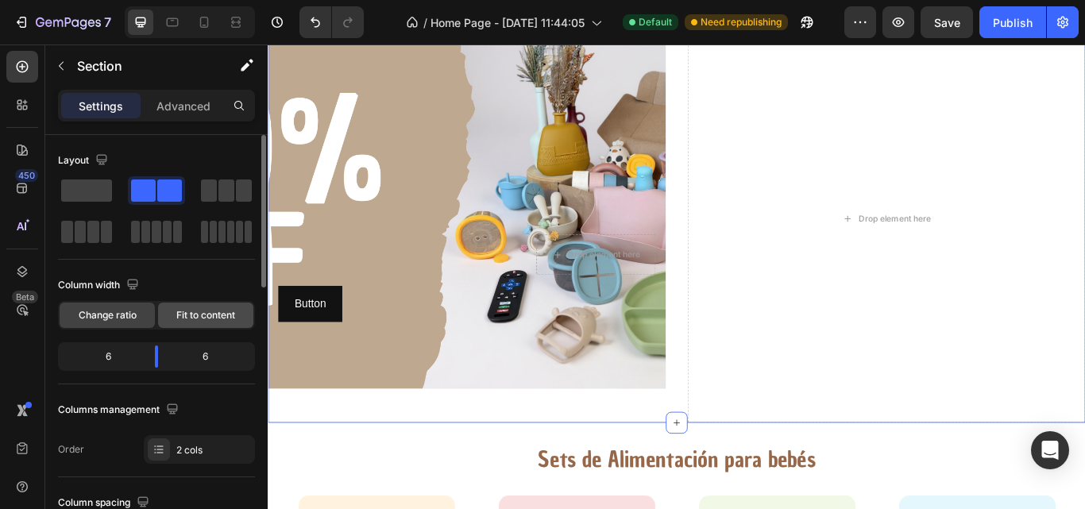
click at [215, 312] on span "Fit to content" at bounding box center [205, 315] width 59 height 14
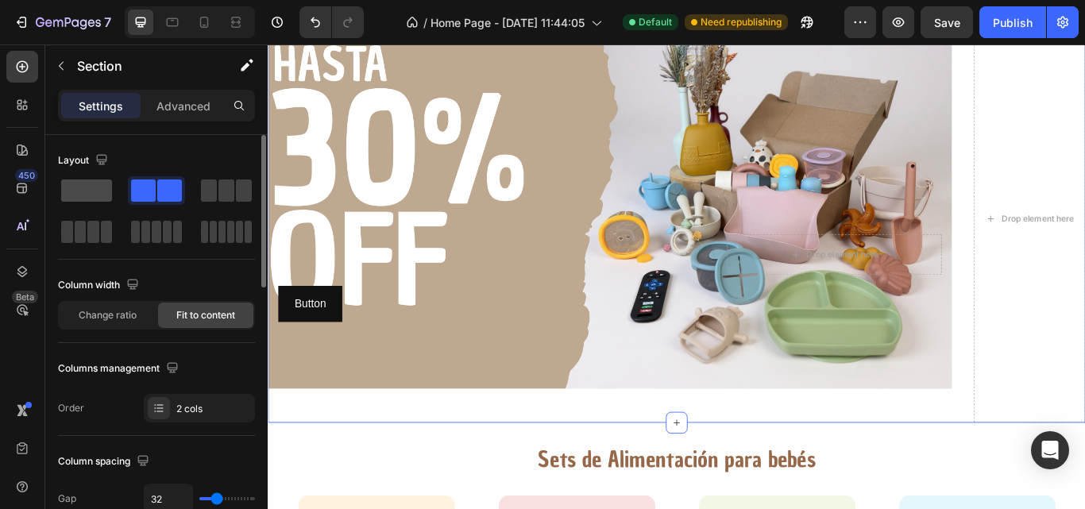
click at [100, 182] on span at bounding box center [86, 191] width 51 height 22
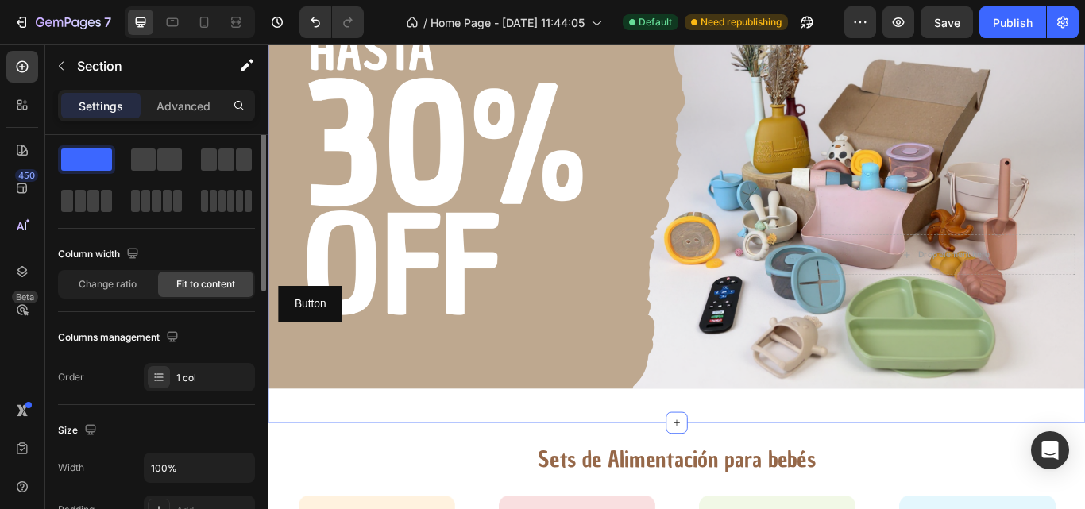
scroll to position [0, 0]
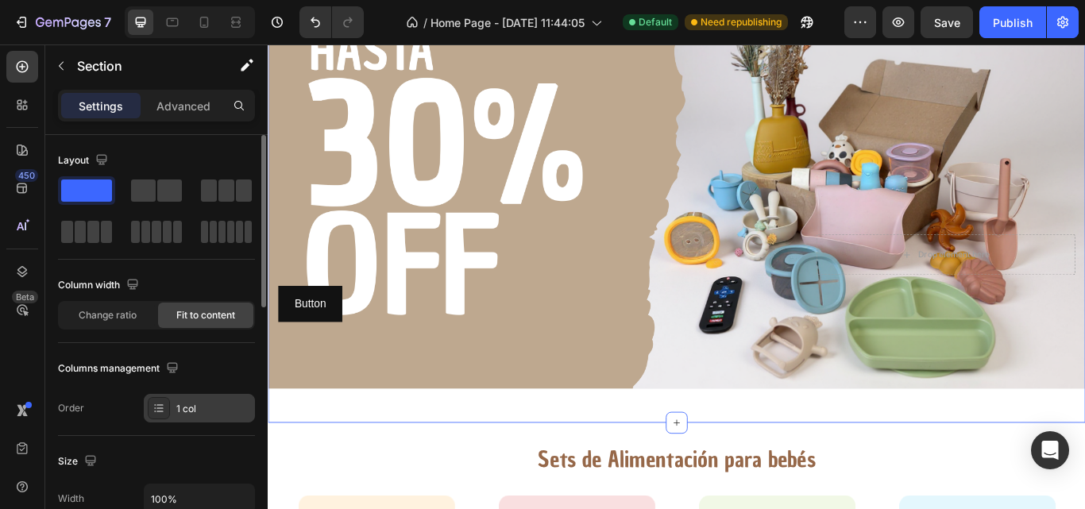
click at [197, 405] on div "1 col" at bounding box center [213, 409] width 75 height 14
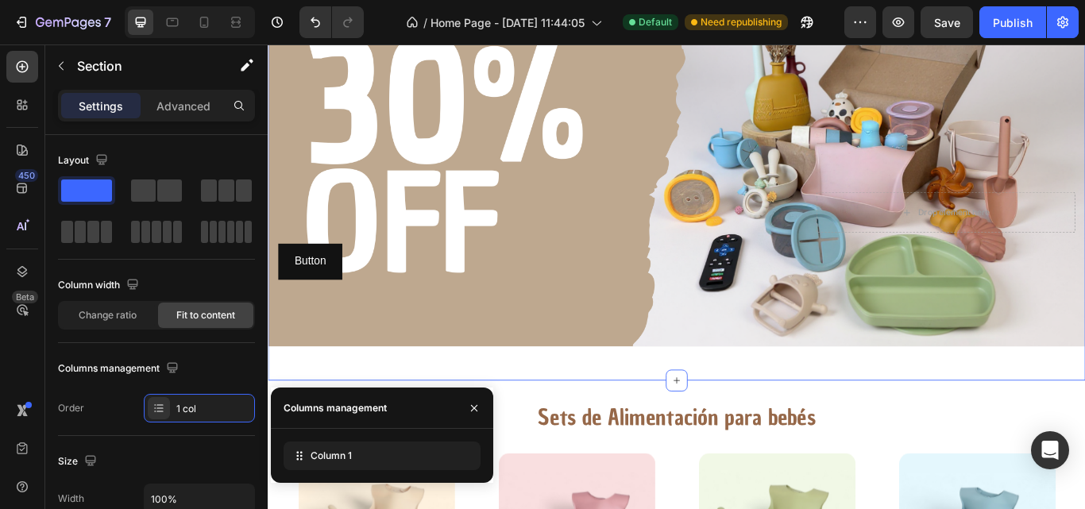
scroll to position [118, 0]
click at [414, 462] on div "Column 1" at bounding box center [382, 456] width 197 height 29
click at [443, 458] on button at bounding box center [434, 455] width 25 height 25
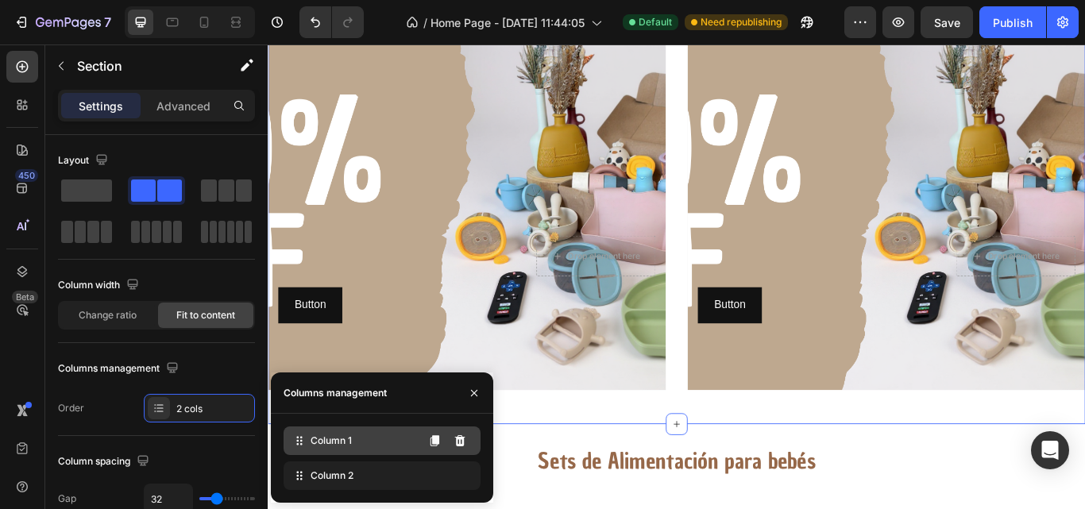
scroll to position [0, 0]
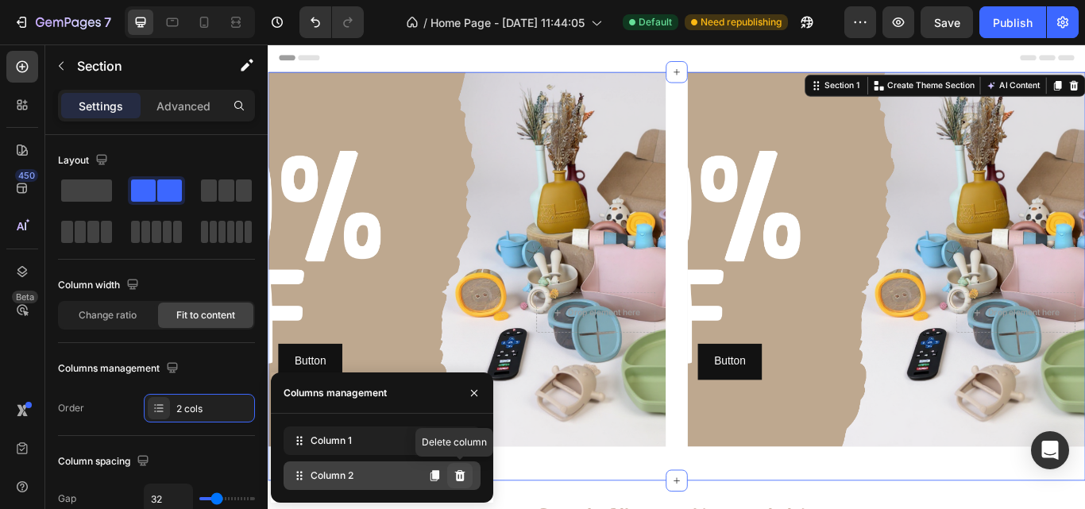
click at [458, 472] on icon at bounding box center [460, 475] width 10 height 11
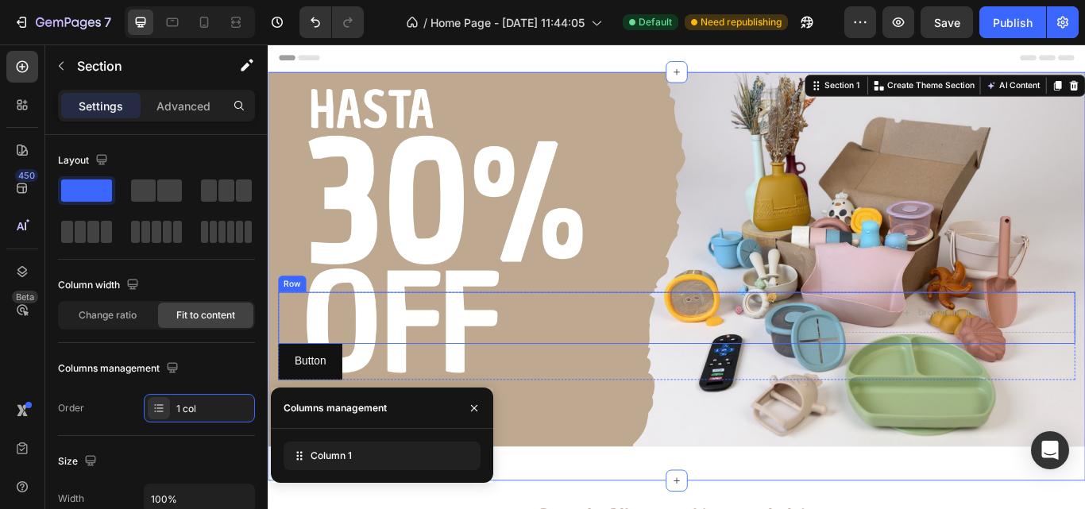
click at [899, 381] on div "Text Block Drop element here Row" at bounding box center [745, 364] width 930 height 60
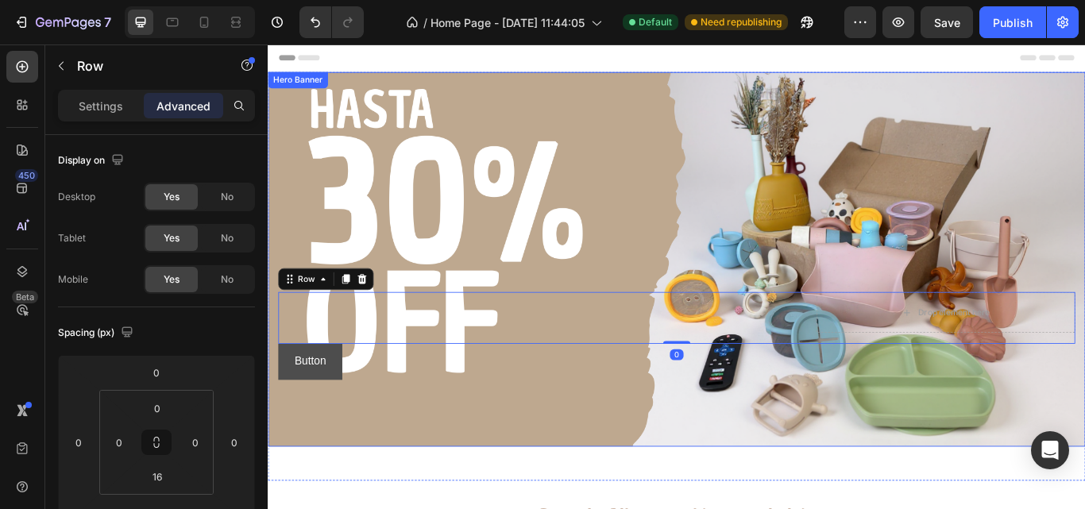
click at [350, 435] on button "Button" at bounding box center [317, 415] width 75 height 42
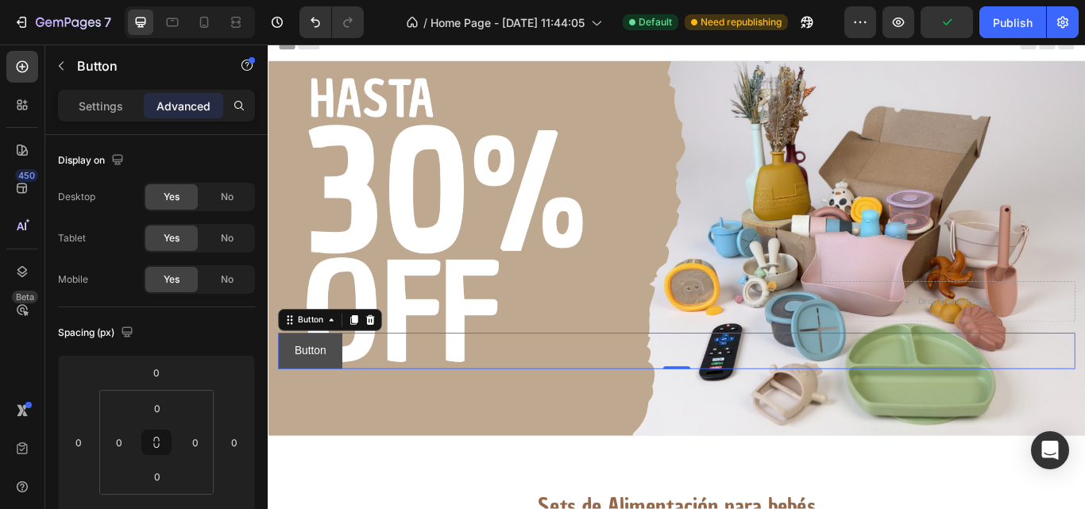
scroll to position [23, 0]
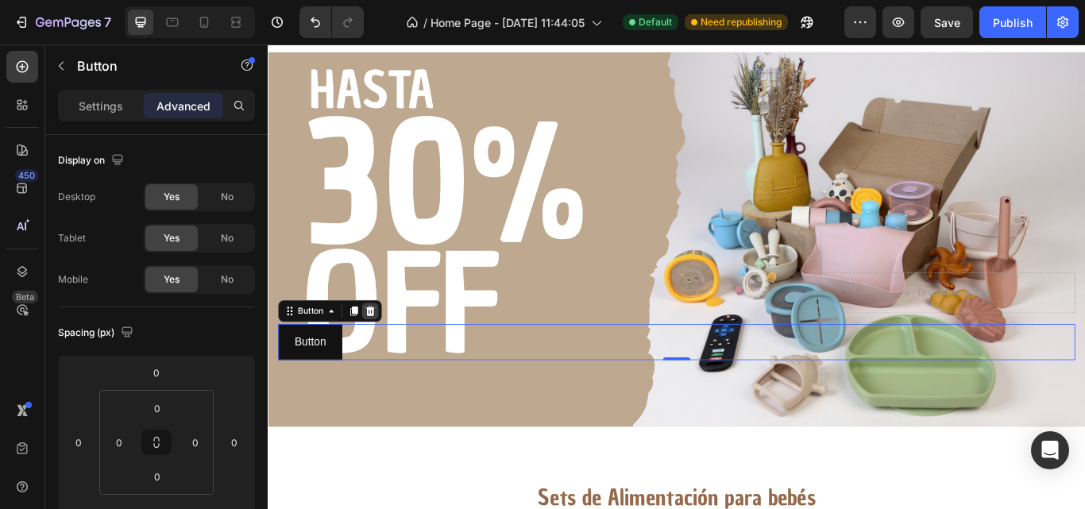
click at [387, 360] on icon at bounding box center [387, 355] width 10 height 11
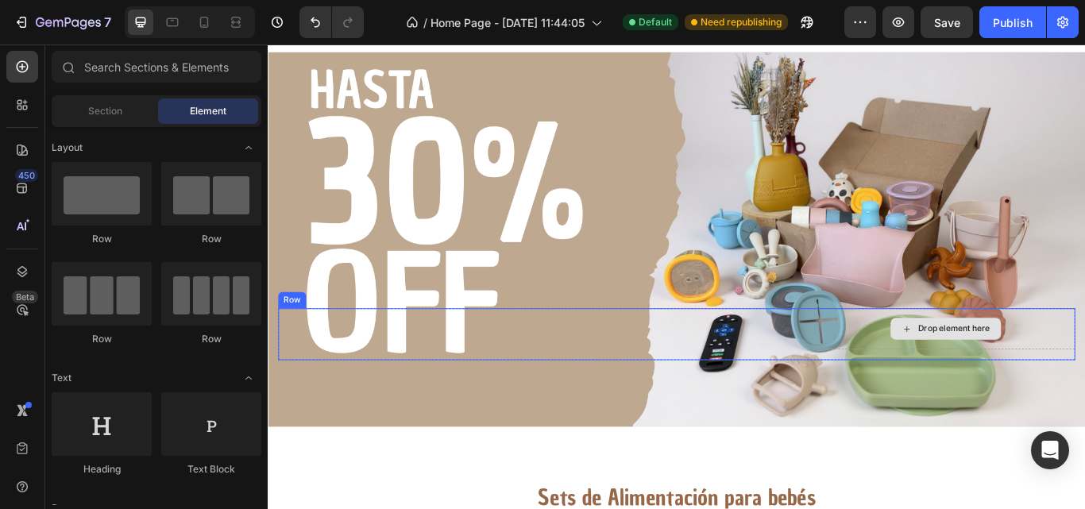
click at [907, 383] on div "Drop element here" at bounding box center [1058, 377] width 302 height 48
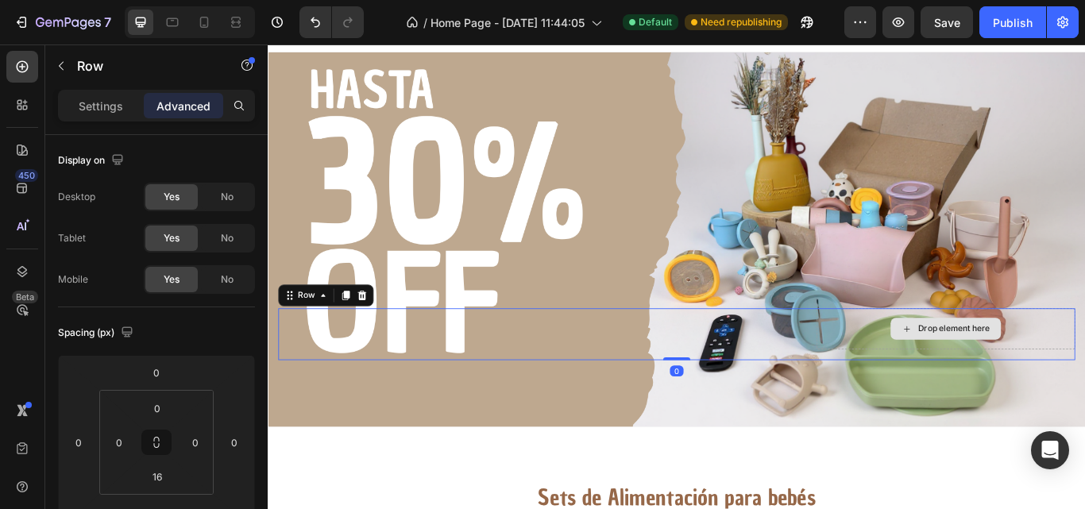
click at [1030, 367] on div "Drop element here" at bounding box center [1058, 376] width 129 height 25
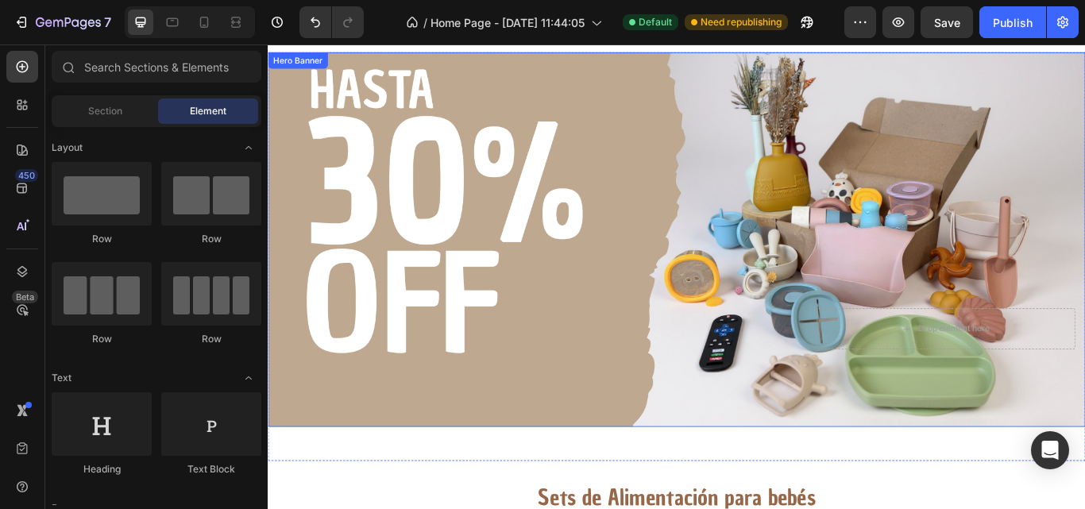
click at [890, 168] on div "Background Image" at bounding box center [744, 272] width 953 height 437
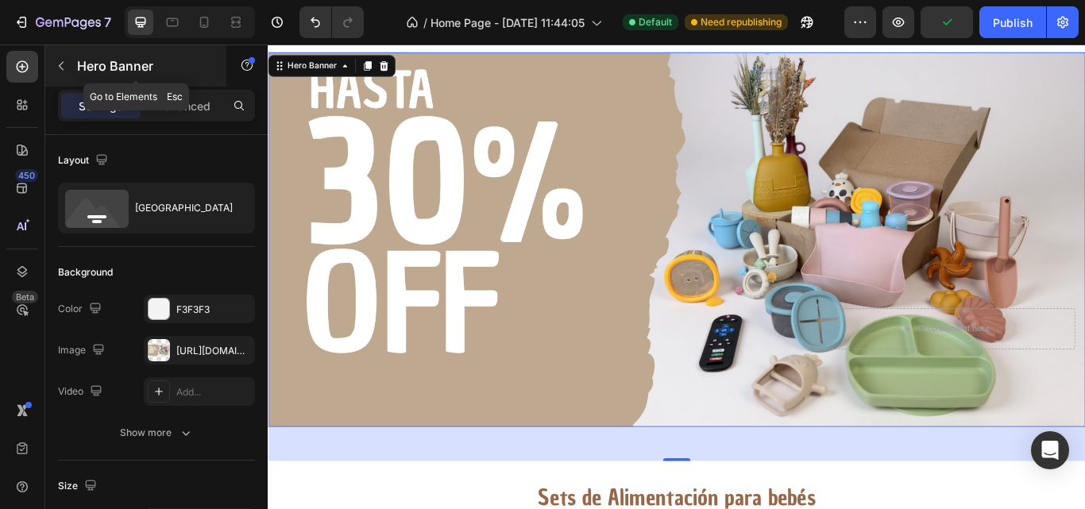
click at [68, 70] on button "button" at bounding box center [60, 65] width 25 height 25
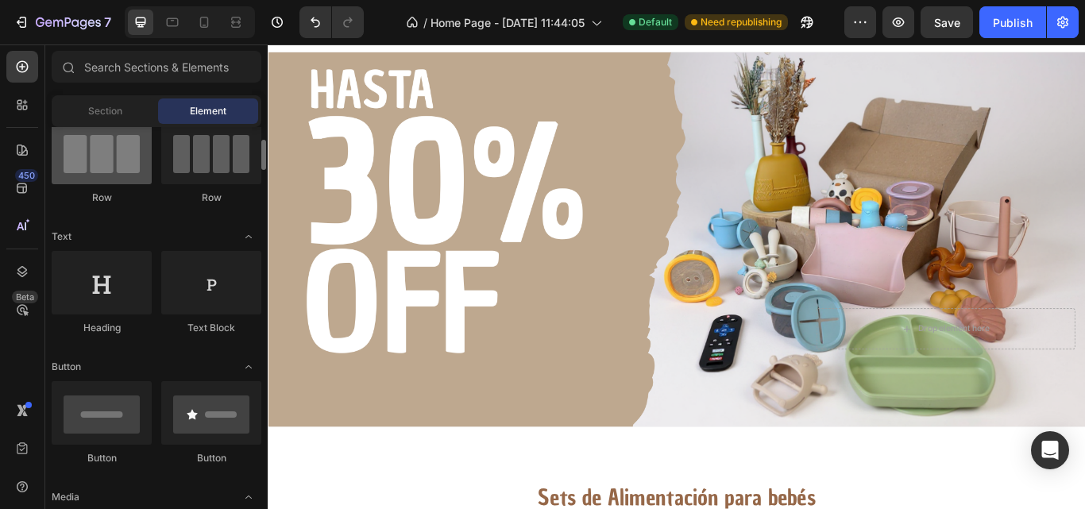
scroll to position [143, 0]
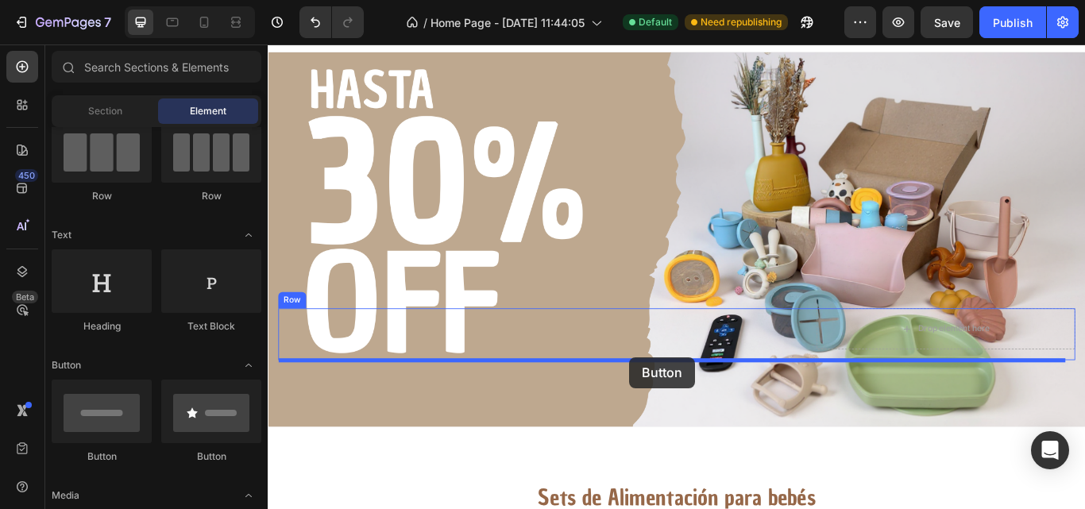
drag, startPoint x: 377, startPoint y: 466, endPoint x: 690, endPoint y: 409, distance: 318.1
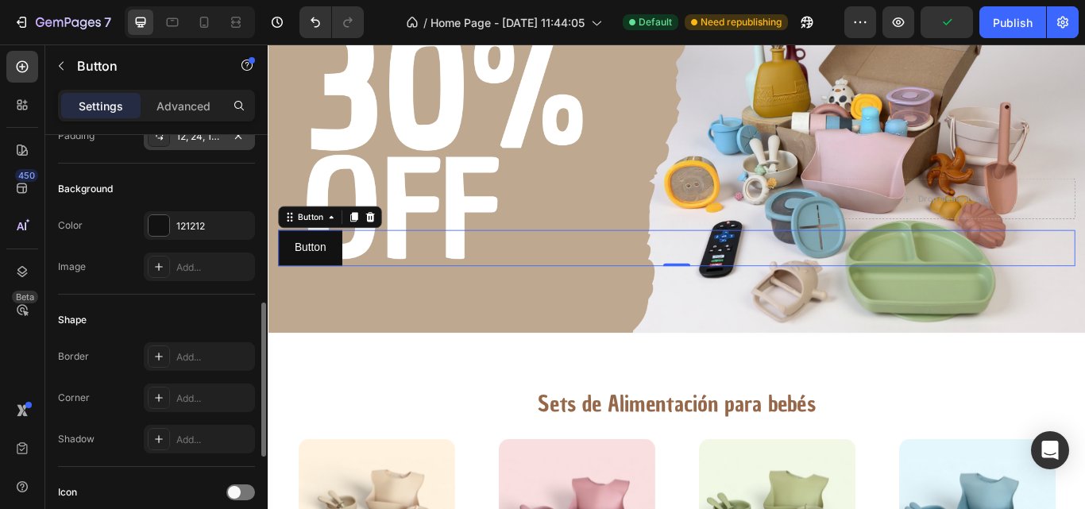
scroll to position [0, 0]
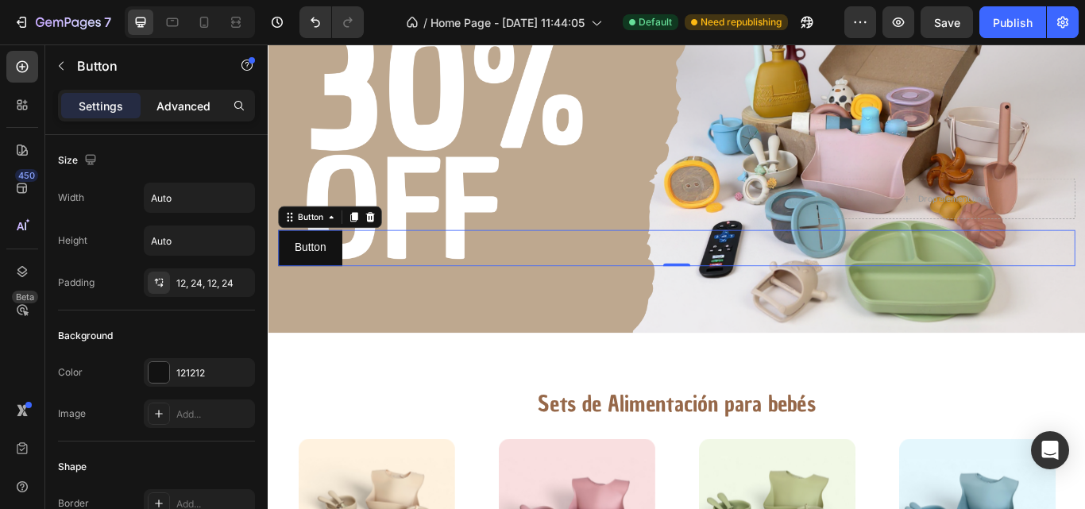
click at [184, 106] on p "Advanced" at bounding box center [184, 106] width 54 height 17
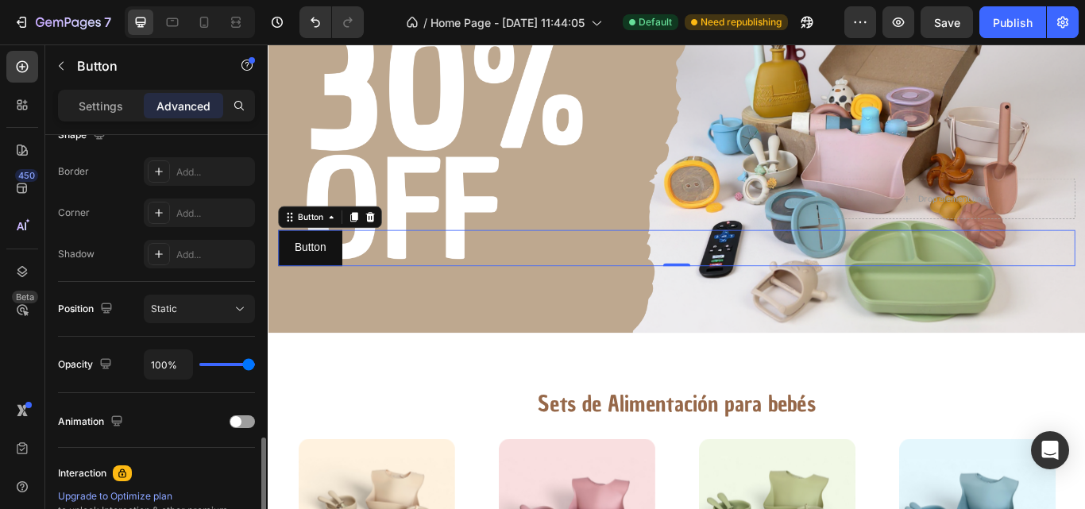
scroll to position [528, 0]
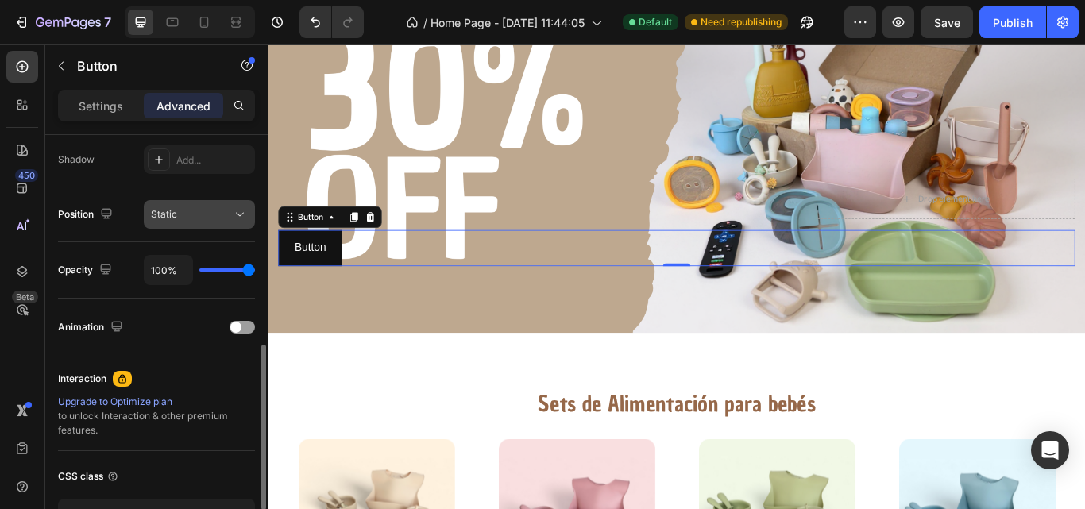
click at [232, 207] on icon at bounding box center [240, 215] width 16 height 16
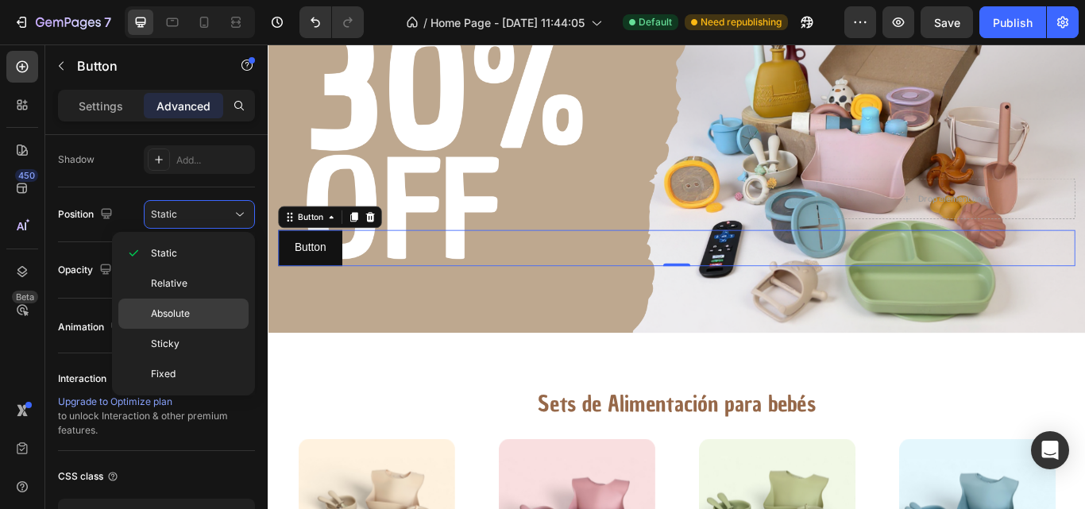
click at [187, 307] on span "Absolute" at bounding box center [170, 314] width 39 height 14
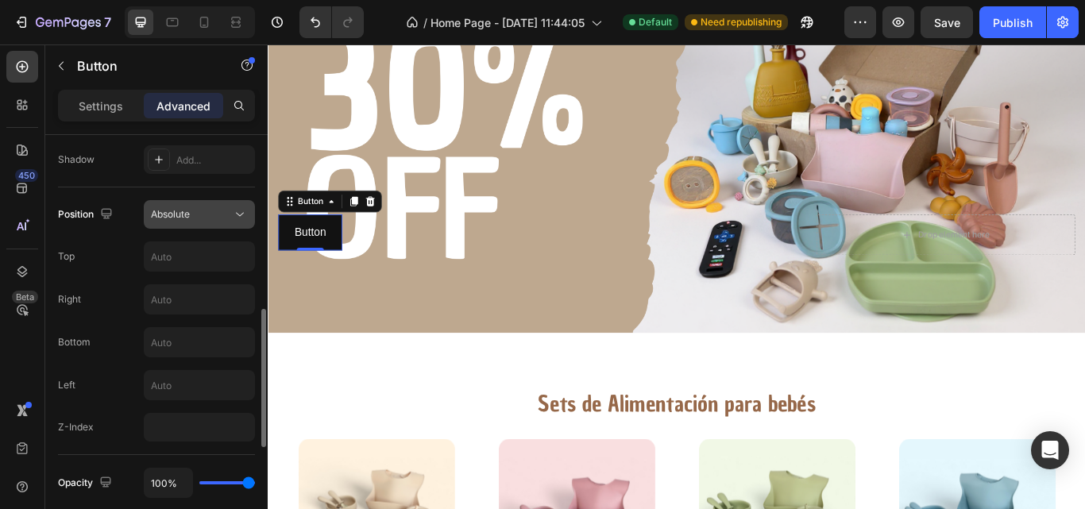
click at [230, 213] on div "Absolute" at bounding box center [191, 214] width 81 height 14
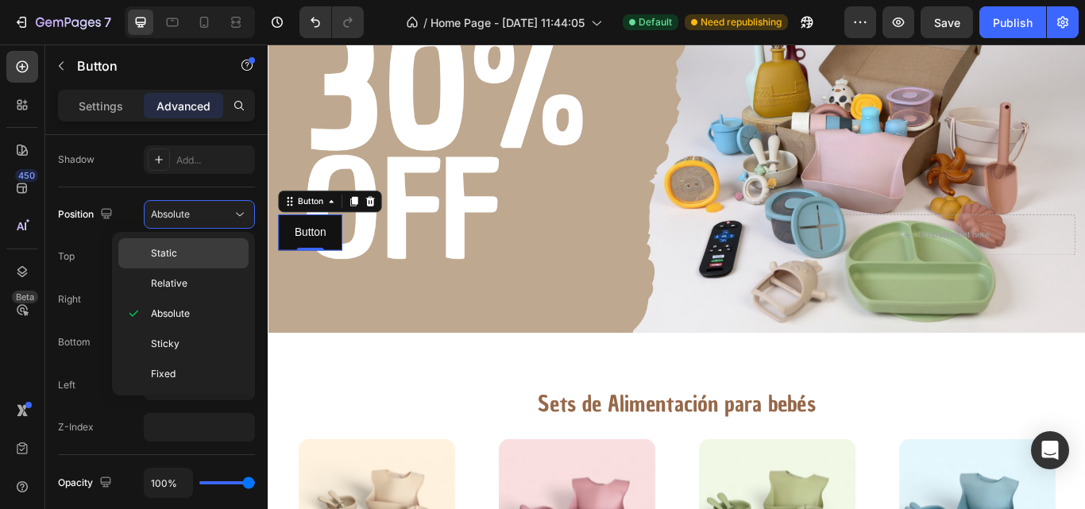
click at [202, 250] on p "Static" at bounding box center [196, 253] width 91 height 14
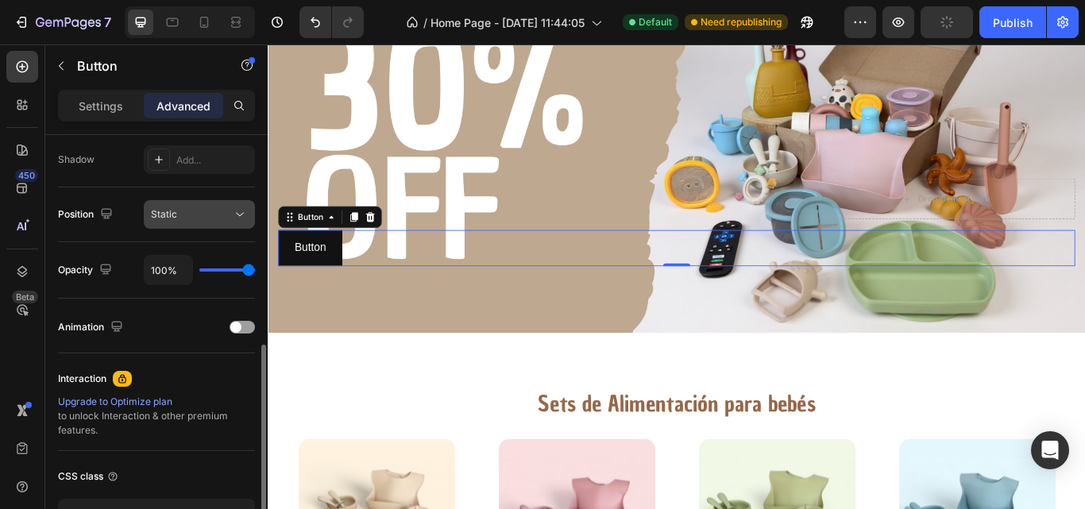
click at [232, 208] on icon at bounding box center [240, 215] width 16 height 16
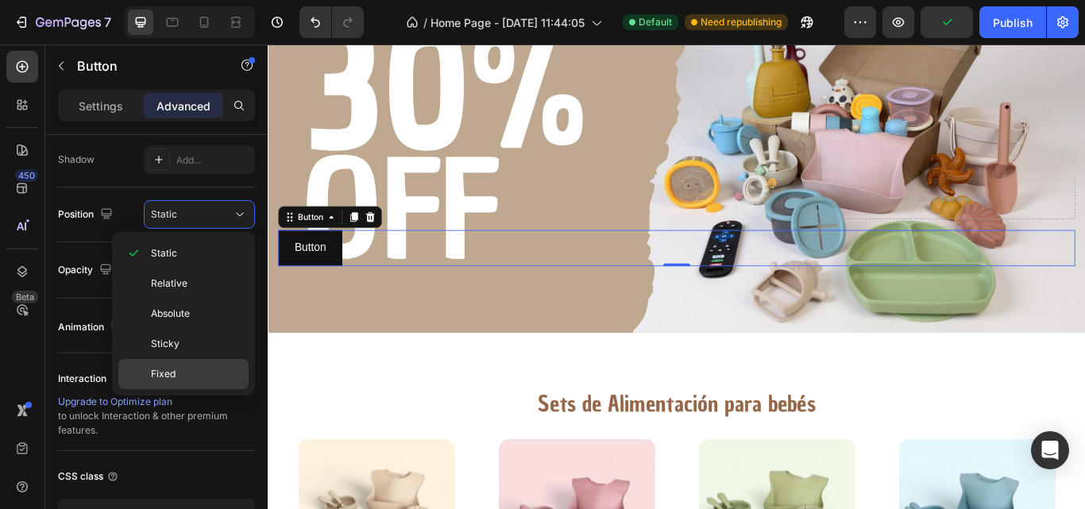
click at [180, 375] on p "Fixed" at bounding box center [196, 374] width 91 height 14
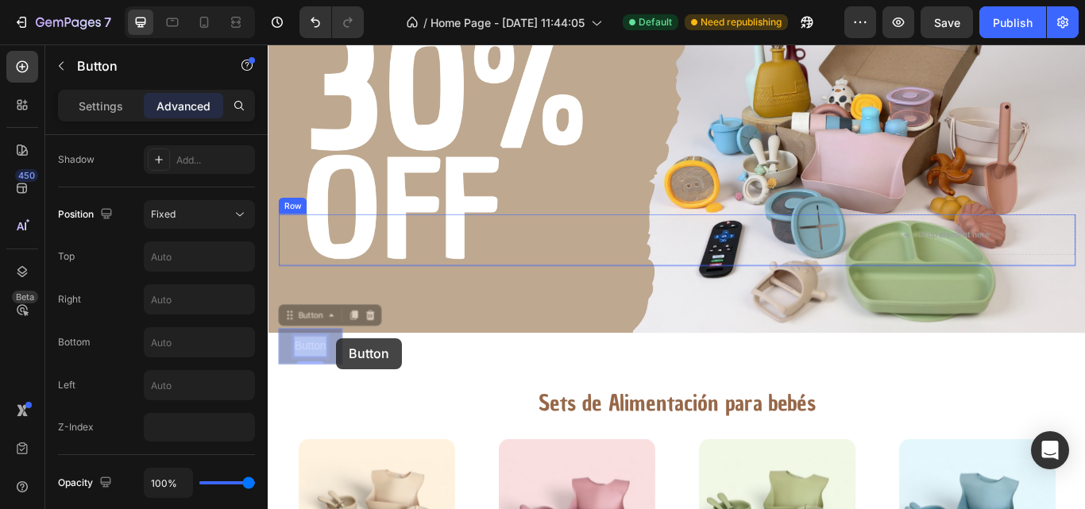
drag, startPoint x: 325, startPoint y: 388, endPoint x: 347, endPoint y: 387, distance: 22.3
drag, startPoint x: 349, startPoint y: 388, endPoint x: 349, endPoint y: 399, distance: 11.1
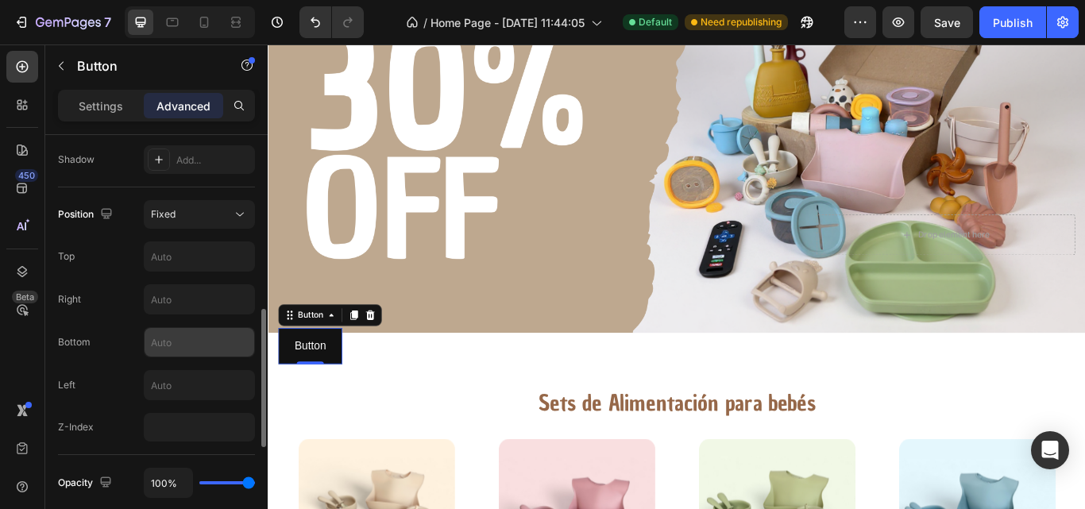
click at [177, 338] on input "text" at bounding box center [200, 342] width 110 height 29
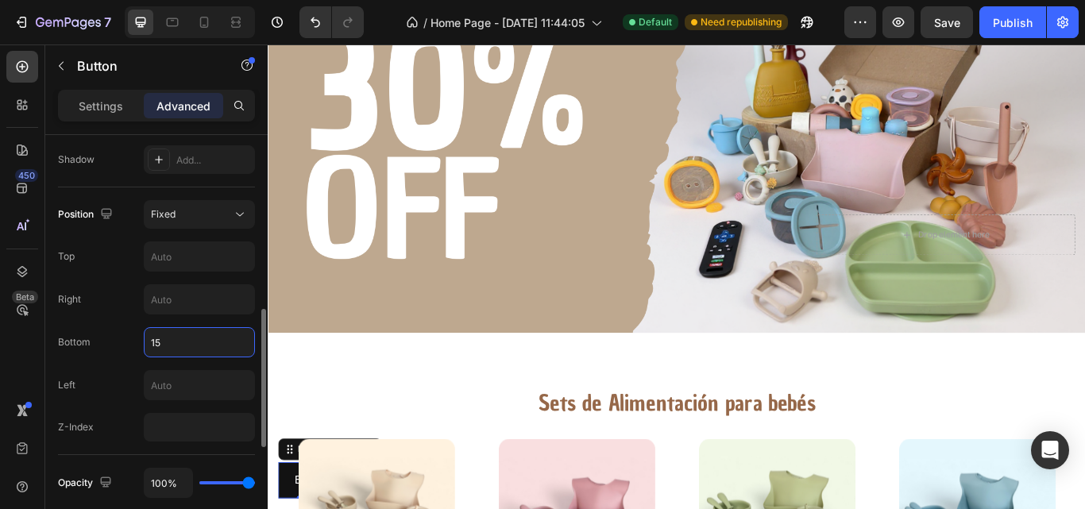
type input "1"
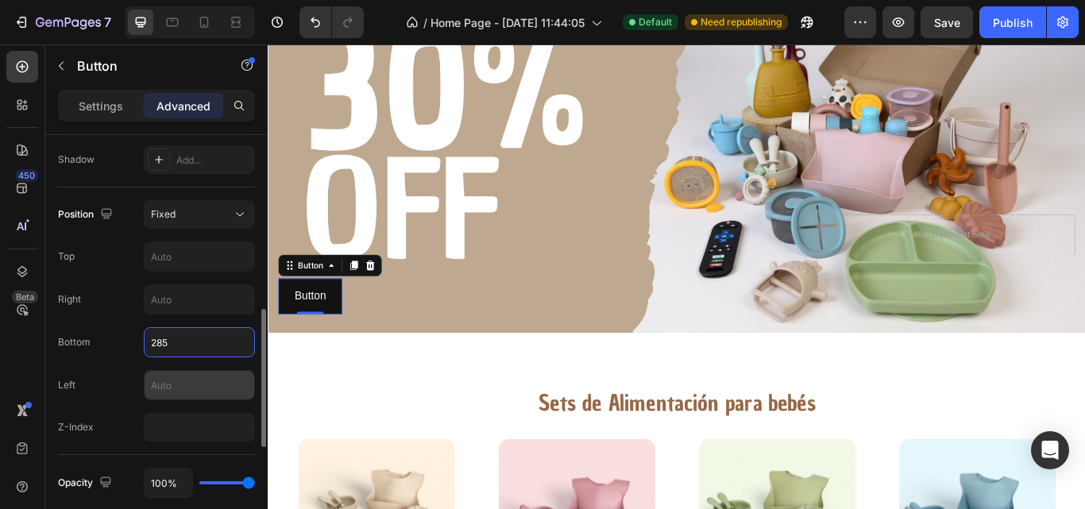
type input "285"
click at [196, 384] on input "text" at bounding box center [200, 385] width 110 height 29
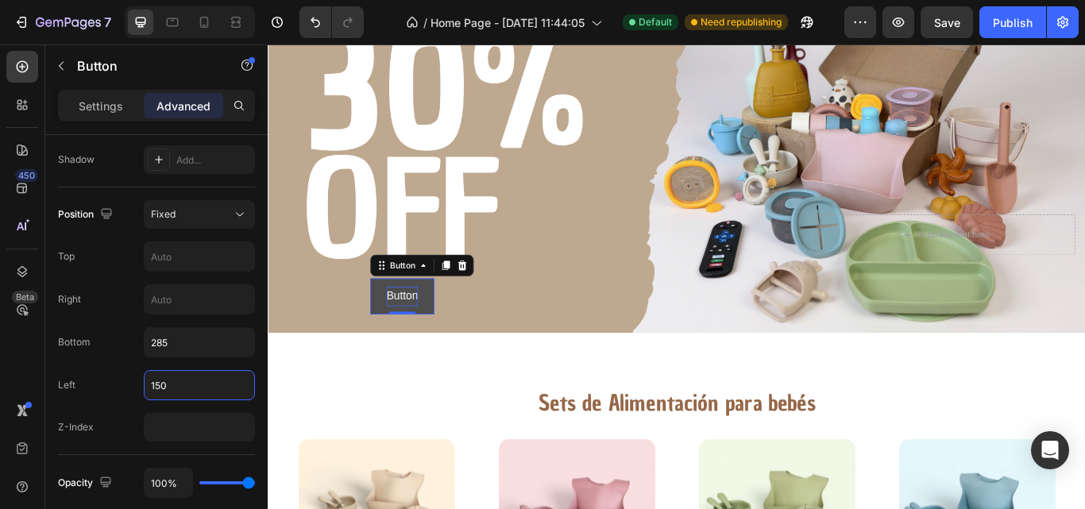
type input "150"
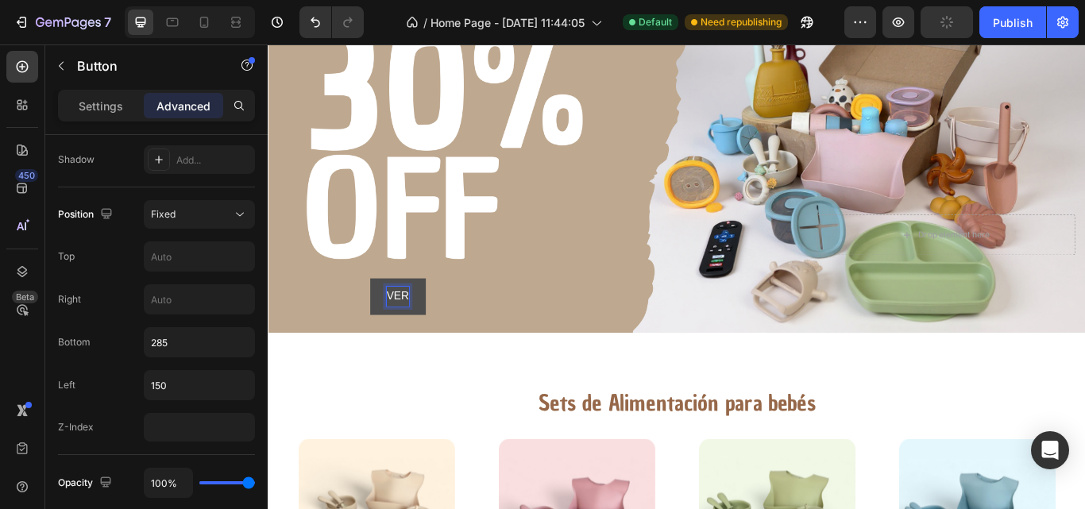
click at [387, 318] on button "VER" at bounding box center [419, 339] width 64 height 42
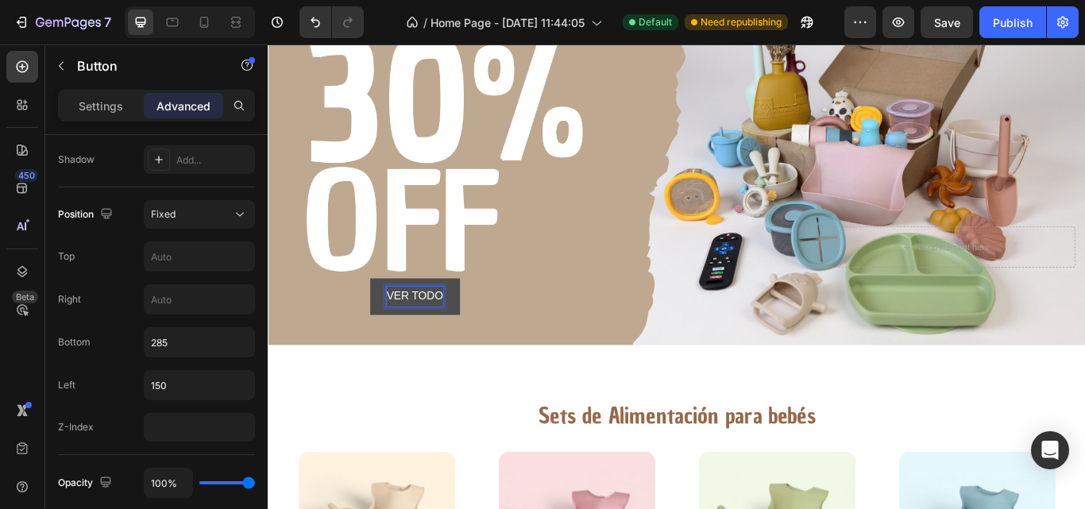
scroll to position [126, 0]
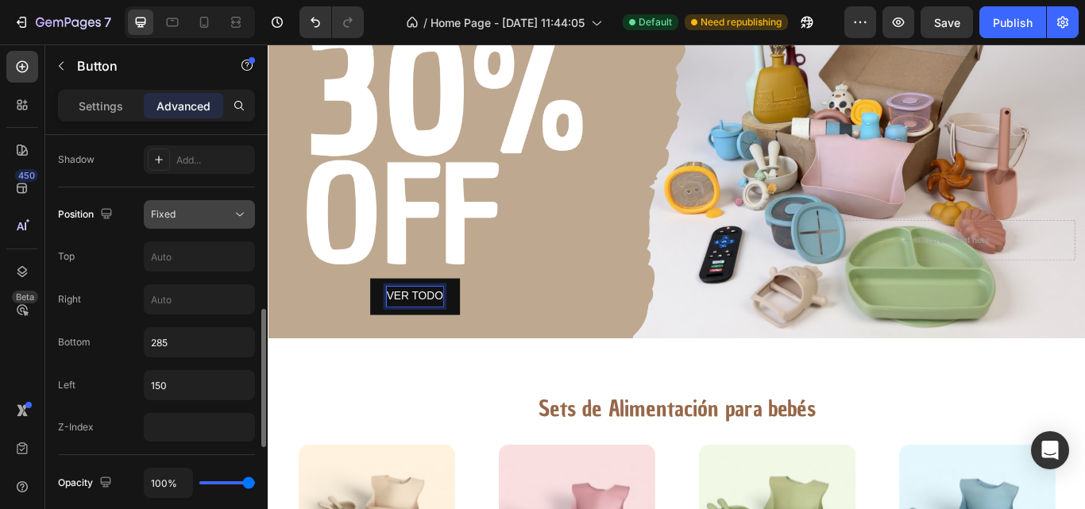
click at [217, 209] on div "Fixed" at bounding box center [191, 214] width 81 height 14
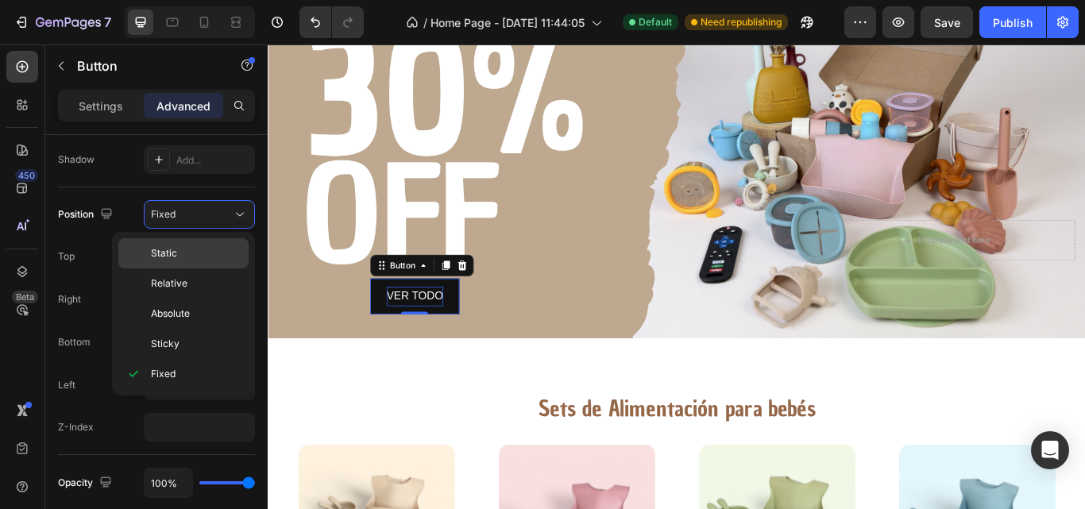
click at [198, 269] on div "Static" at bounding box center [183, 284] width 130 height 30
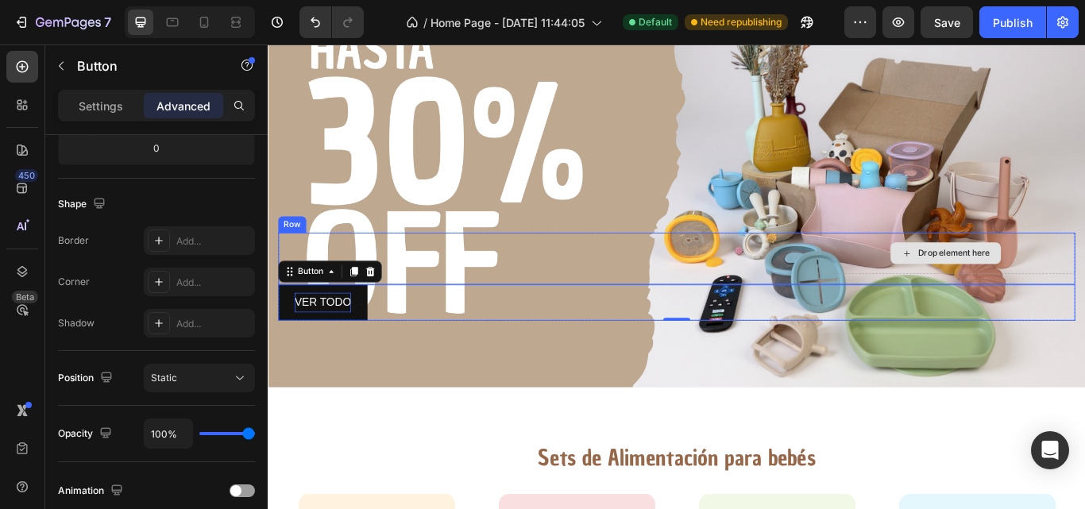
scroll to position [54, 0]
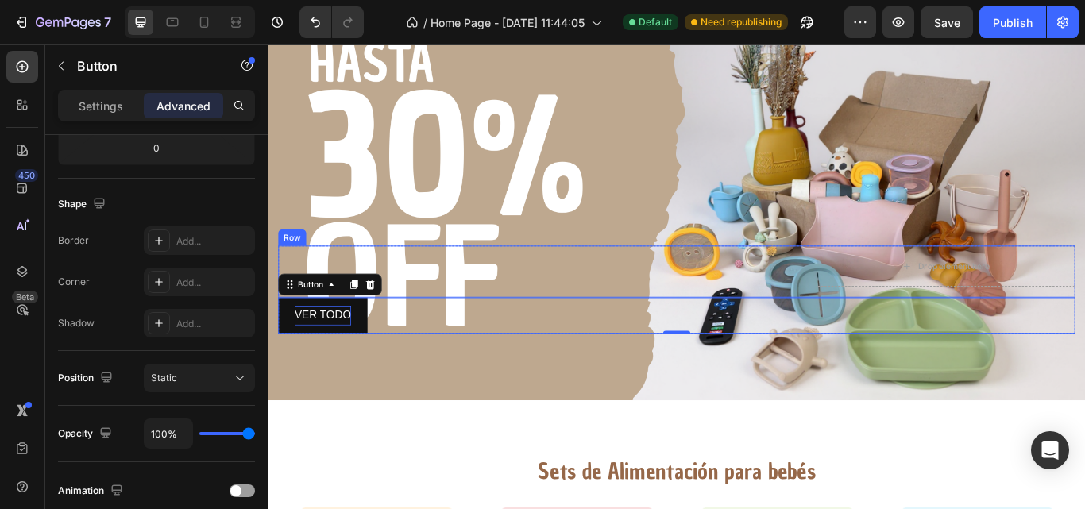
click at [396, 292] on div "Text Block" at bounding box center [582, 304] width 604 height 48
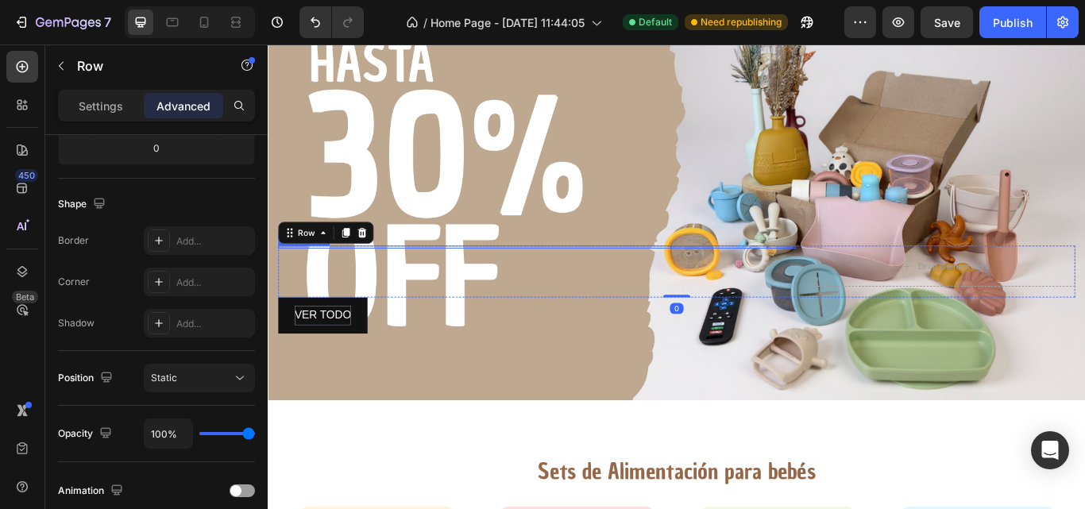
scroll to position [0, 0]
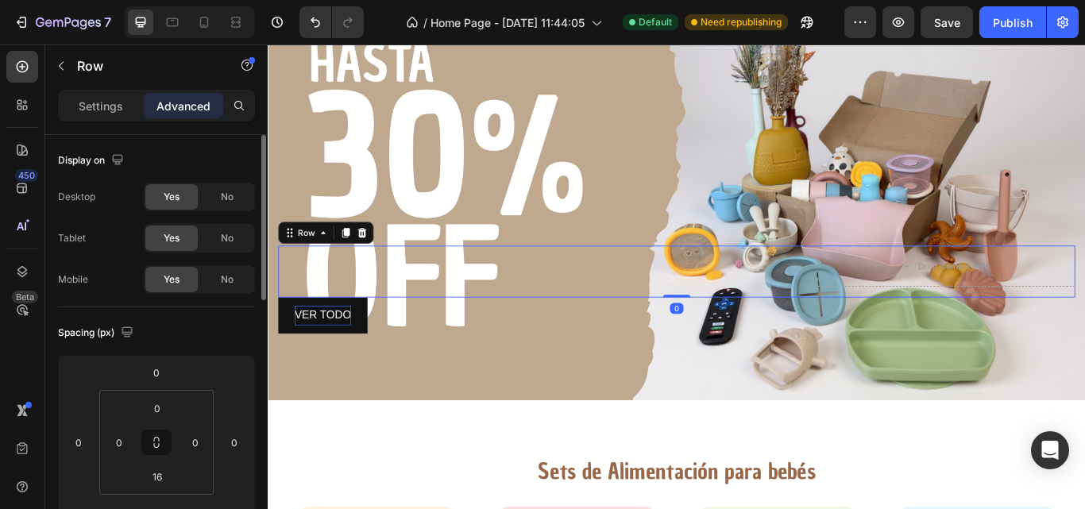
click at [311, 253] on div "Row" at bounding box center [335, 264] width 111 height 25
click at [316, 258] on div "Row" at bounding box center [313, 264] width 26 height 14
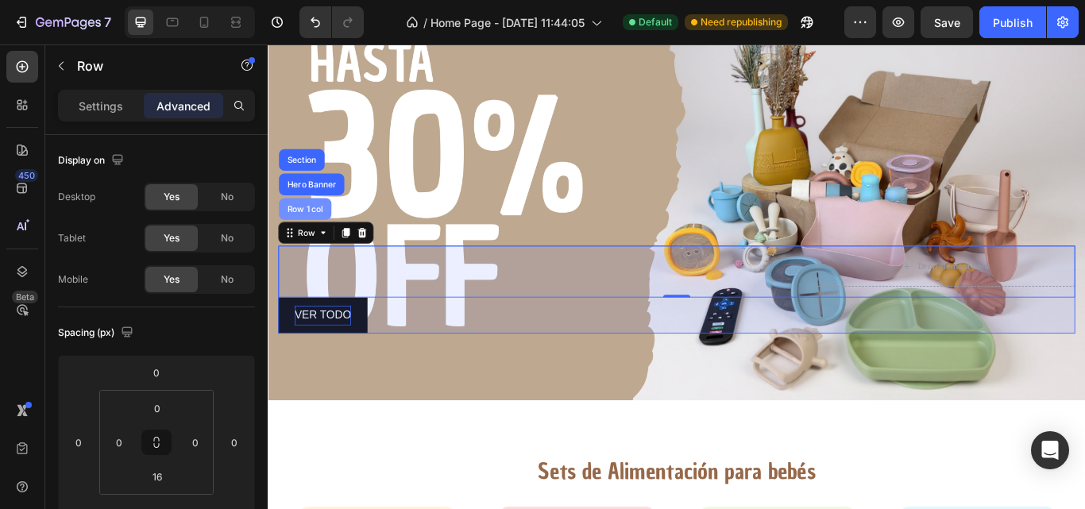
click at [320, 236] on div "Row 1 col" at bounding box center [311, 237] width 48 height 10
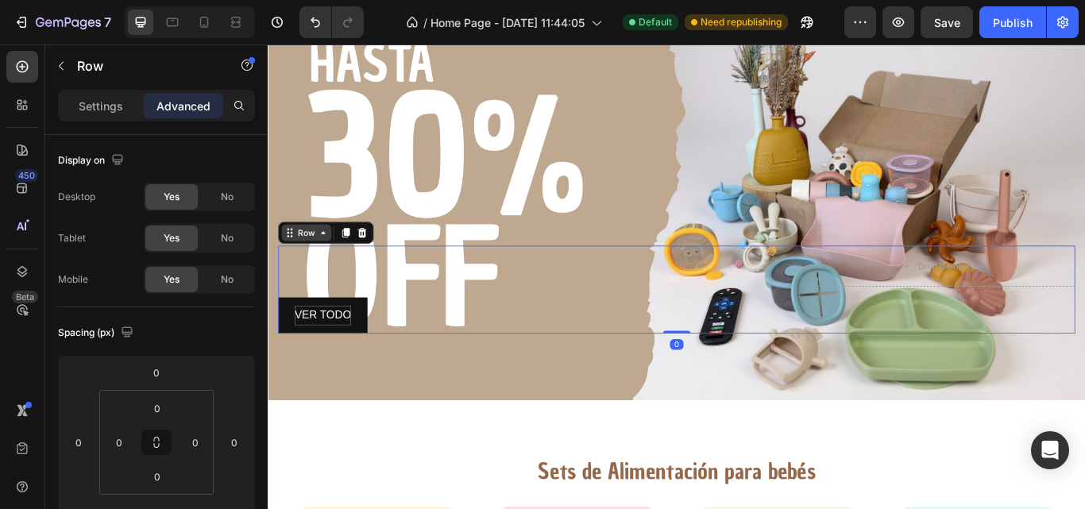
click at [327, 255] on div "Row" at bounding box center [313, 264] width 58 height 19
click at [72, 74] on button "button" at bounding box center [60, 65] width 25 height 25
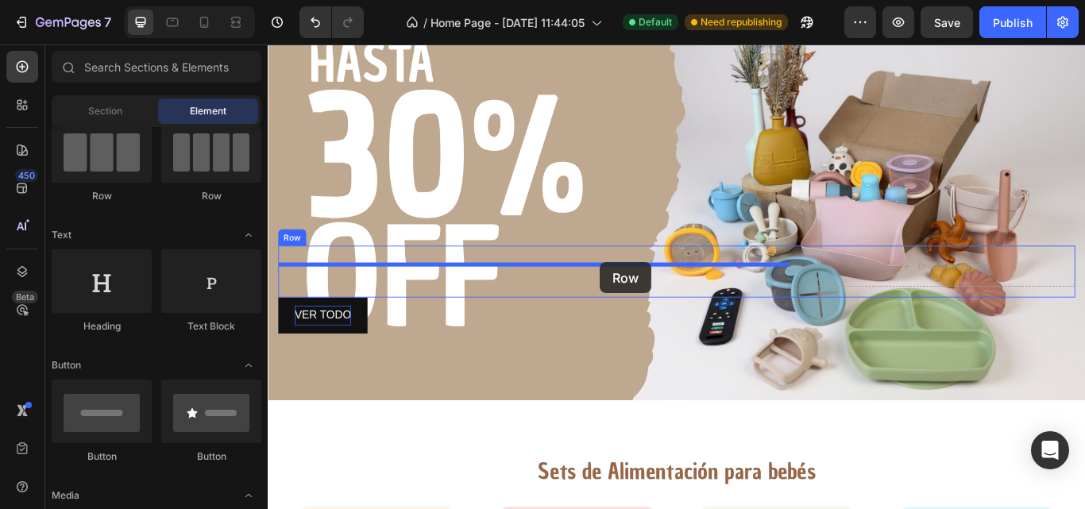
drag, startPoint x: 382, startPoint y: 220, endPoint x: 655, endPoint y: 299, distance: 283.6
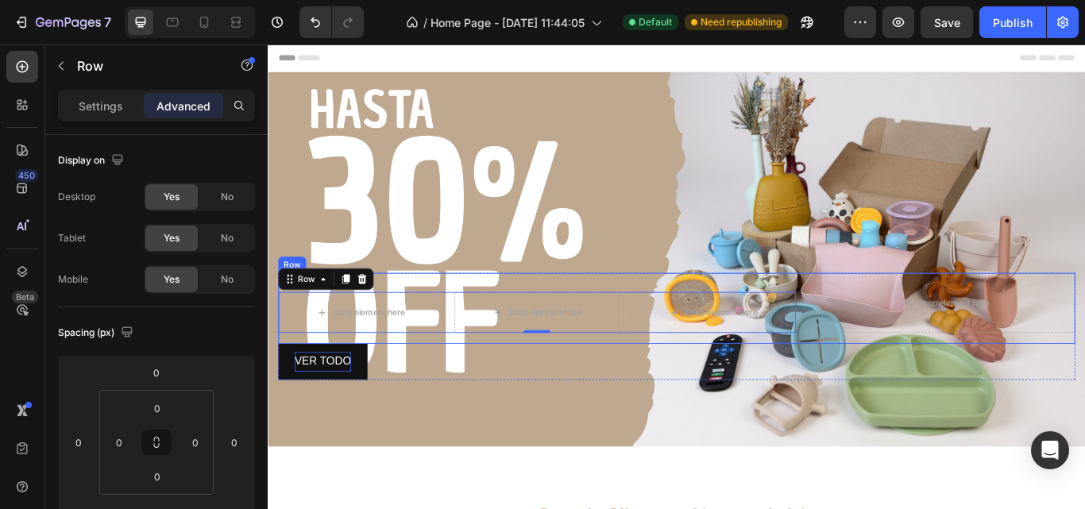
click at [857, 315] on div "Text Block Drop element here Drop element here Drop element here Row 0" at bounding box center [582, 346] width 604 height 70
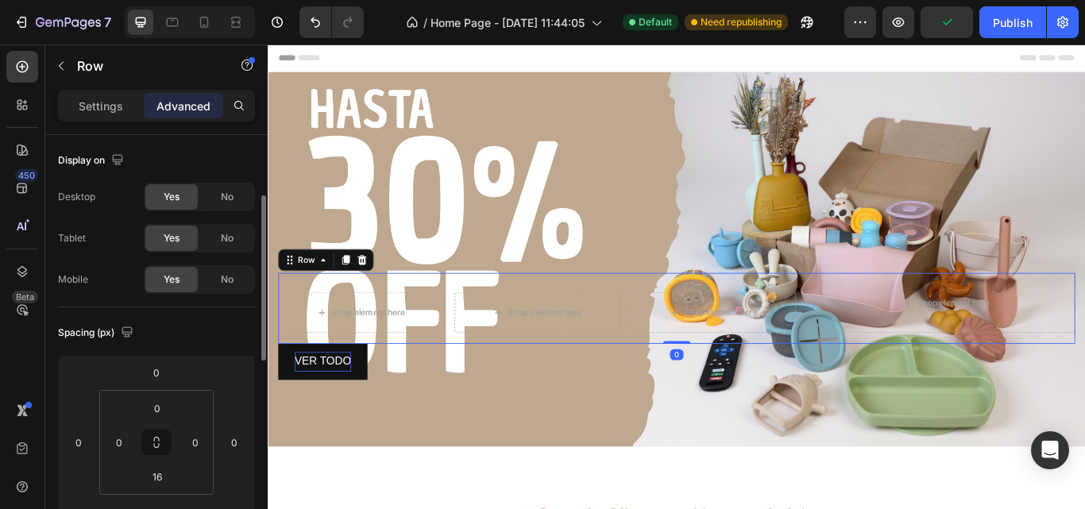
scroll to position [48, 0]
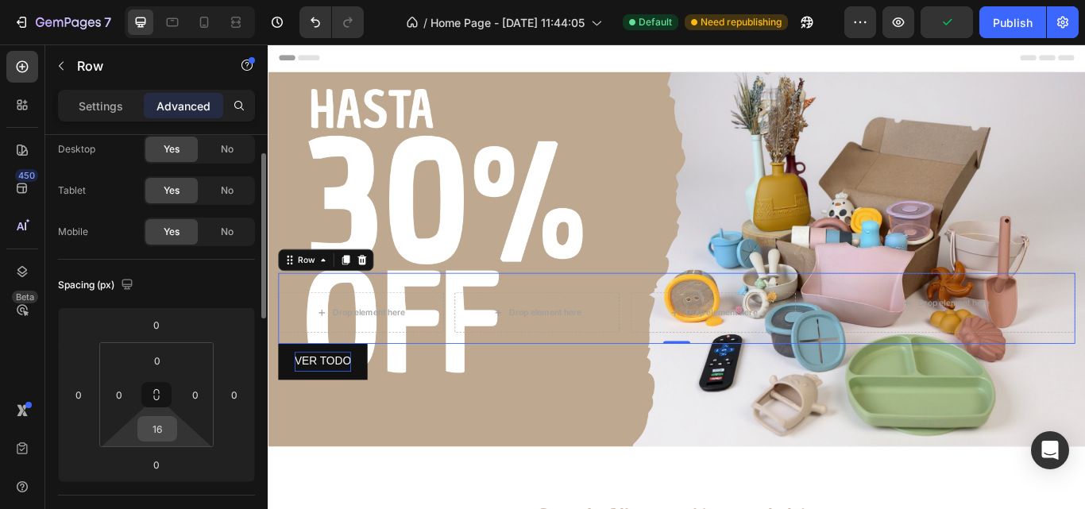
click at [157, 433] on input "16" at bounding box center [157, 429] width 32 height 24
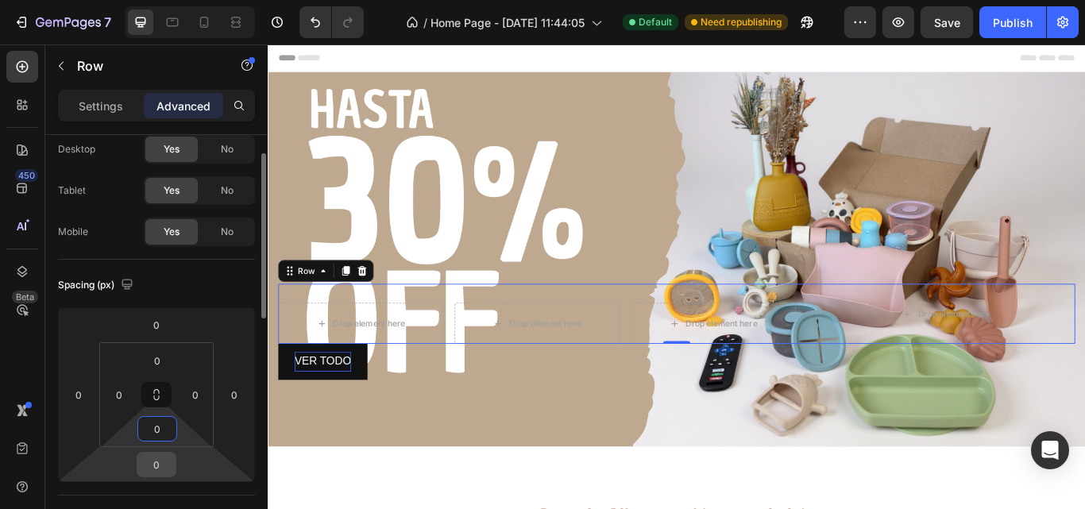
type input "0"
click at [157, 466] on input "0" at bounding box center [157, 465] width 32 height 24
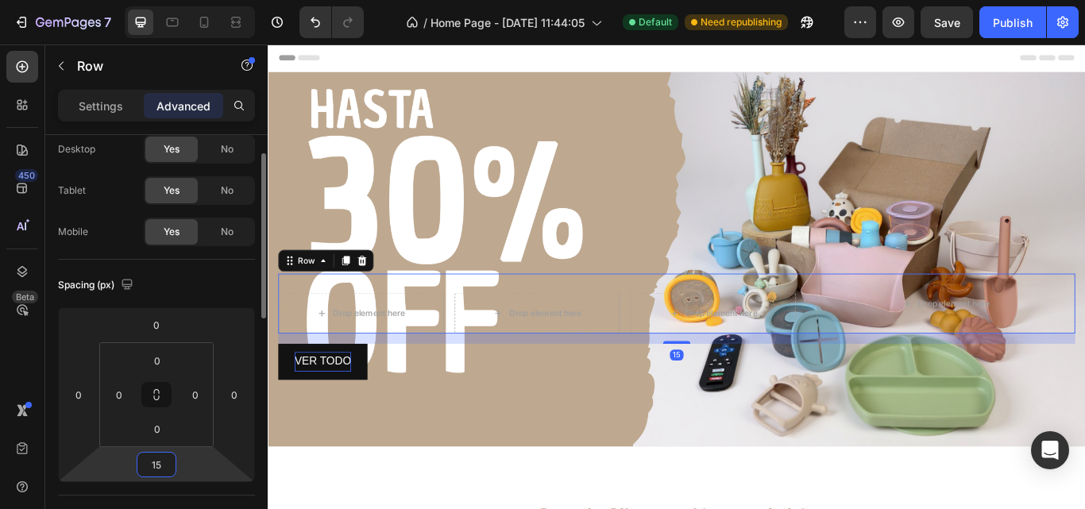
type input "1"
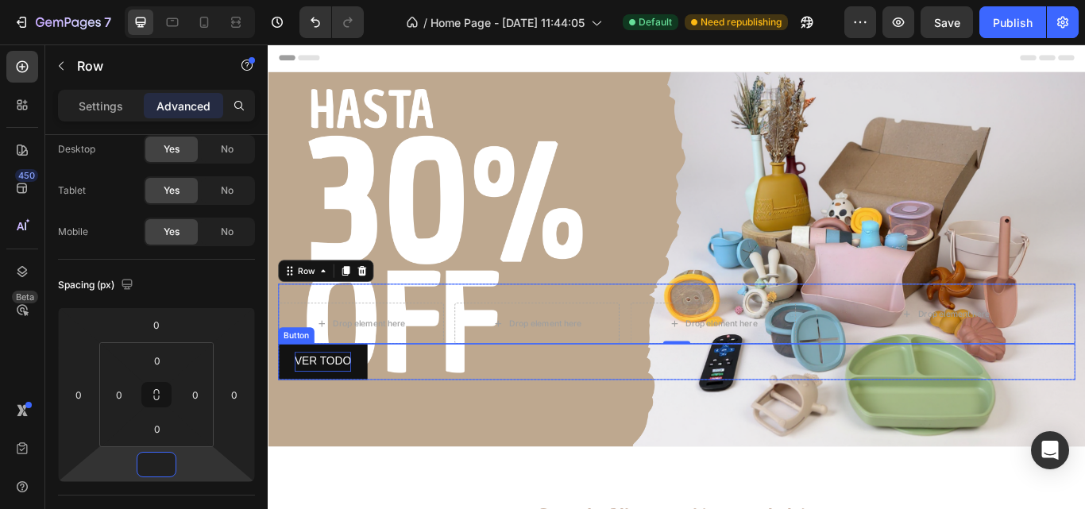
click at [560, 411] on div "VER TODO Button" at bounding box center [745, 415] width 930 height 42
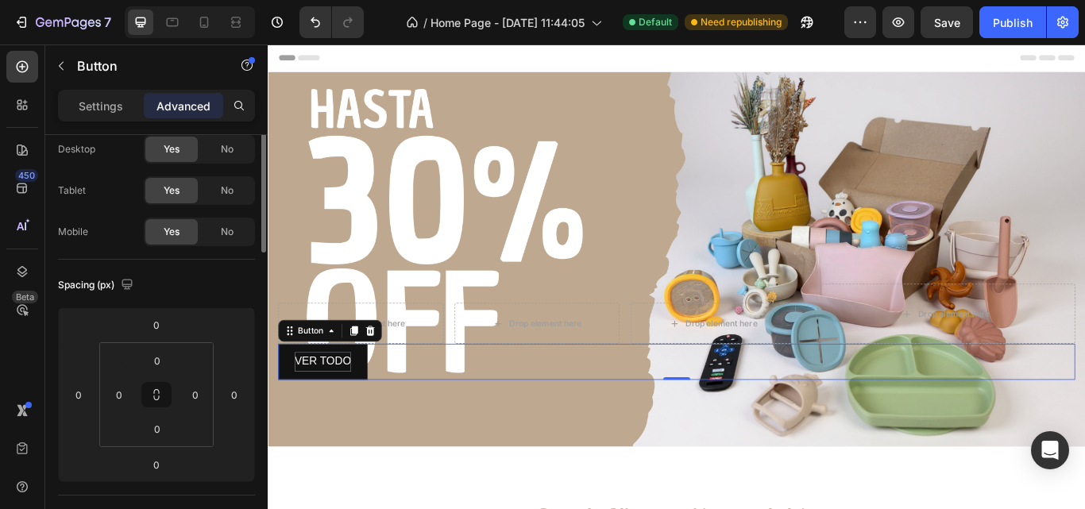
scroll to position [0, 0]
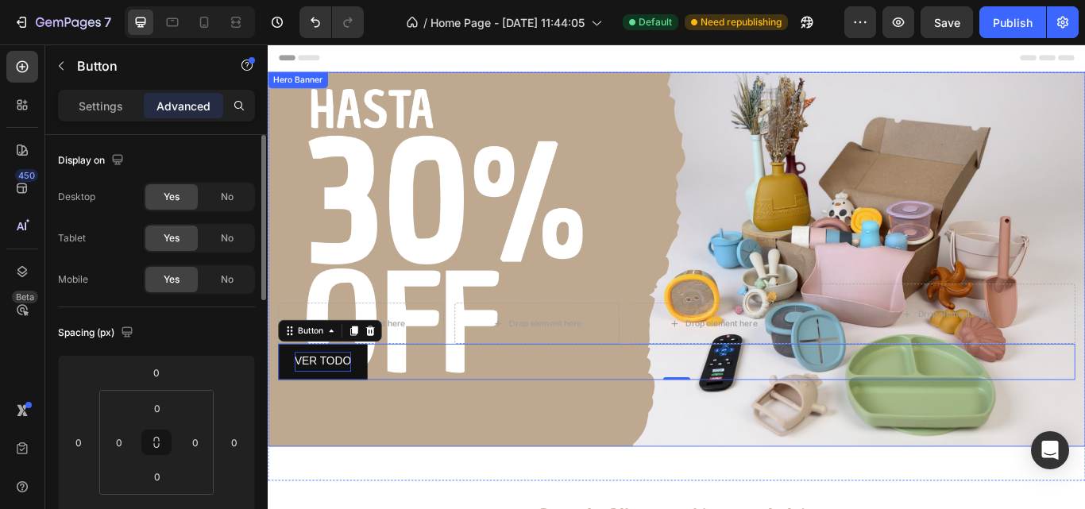
click at [627, 462] on div "Image Text Block Drop element here Drop element here Drop element here Row Drop…" at bounding box center [744, 380] width 953 height 268
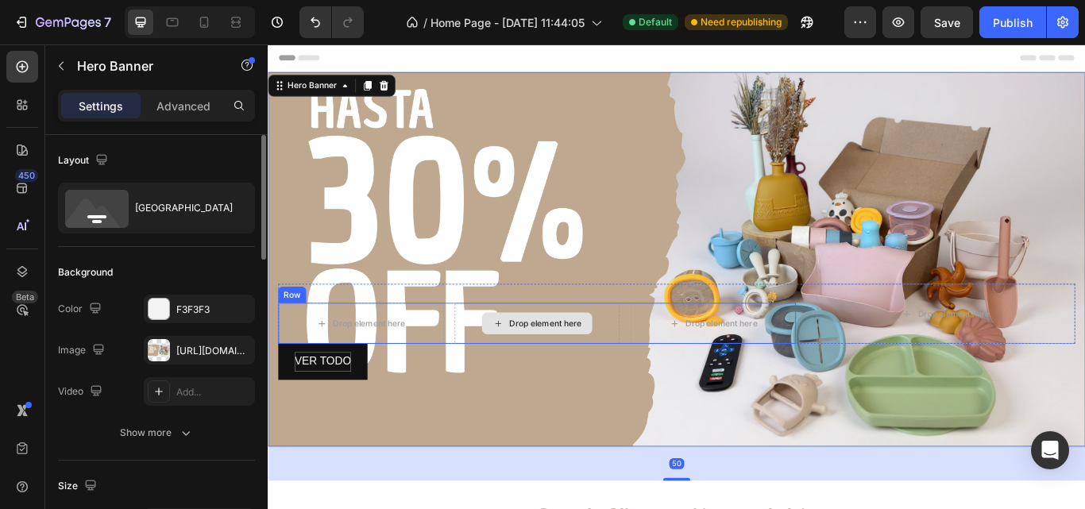
click at [643, 349] on div "Drop element here" at bounding box center [581, 370] width 193 height 48
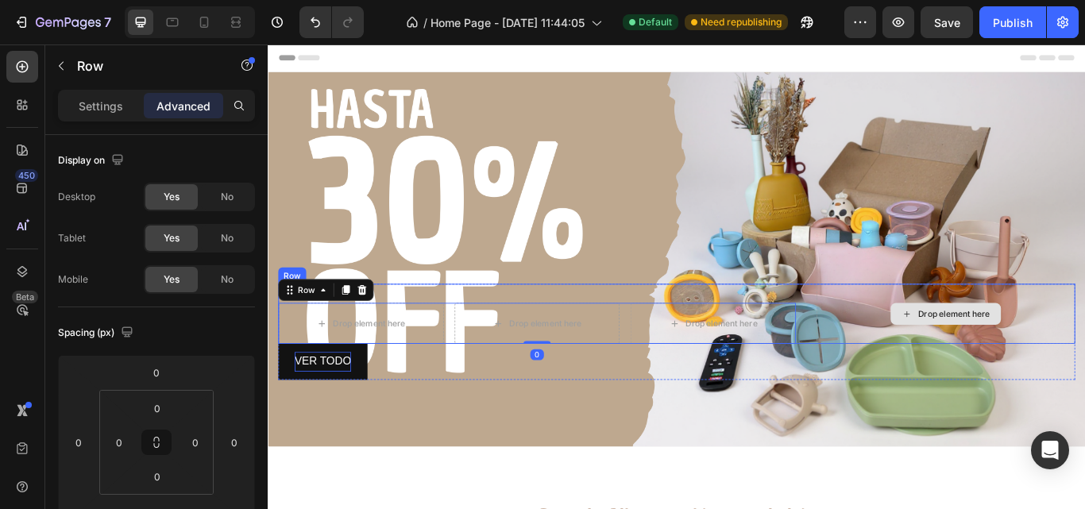
click at [946, 364] on div "Drop element here" at bounding box center [1058, 359] width 302 height 70
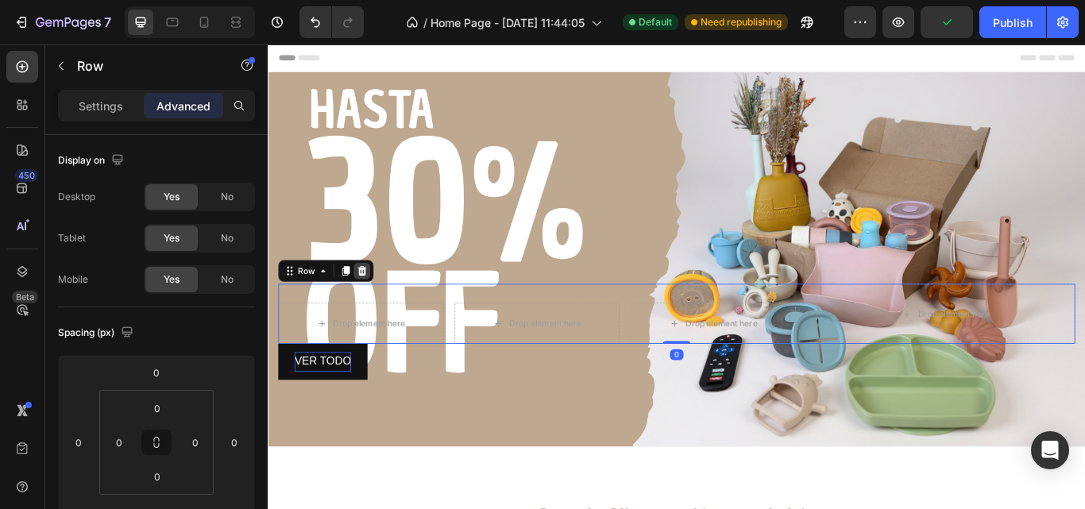
click at [375, 304] on icon at bounding box center [378, 309] width 10 height 11
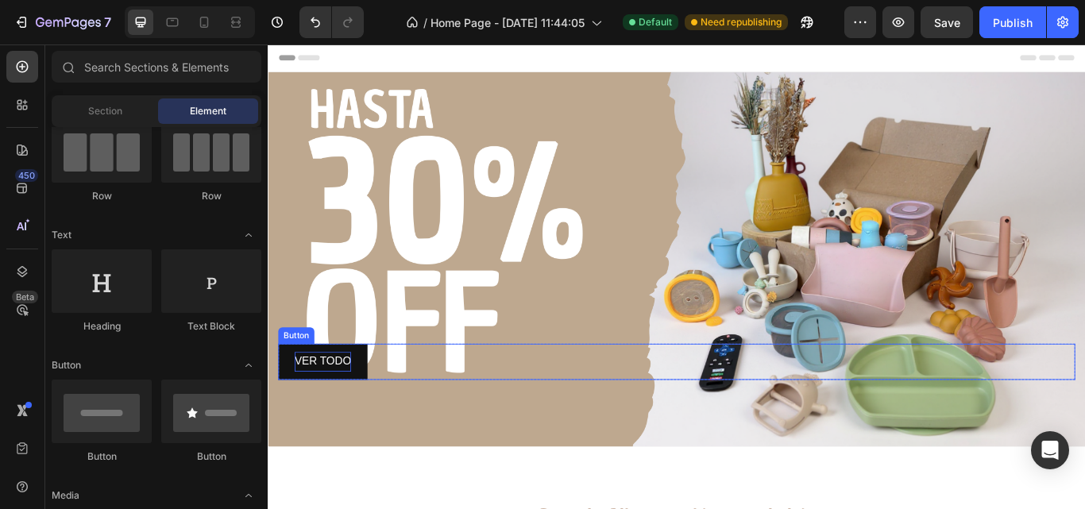
click at [586, 420] on div "VER TODO Button" at bounding box center [745, 415] width 930 height 42
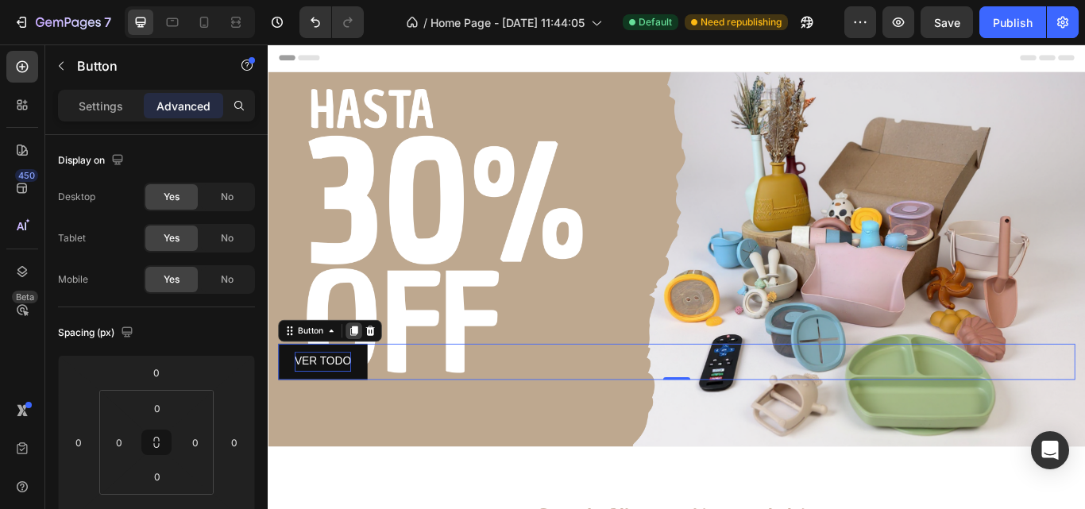
click at [375, 381] on div at bounding box center [367, 378] width 19 height 19
click at [388, 377] on icon at bounding box center [387, 379] width 13 height 13
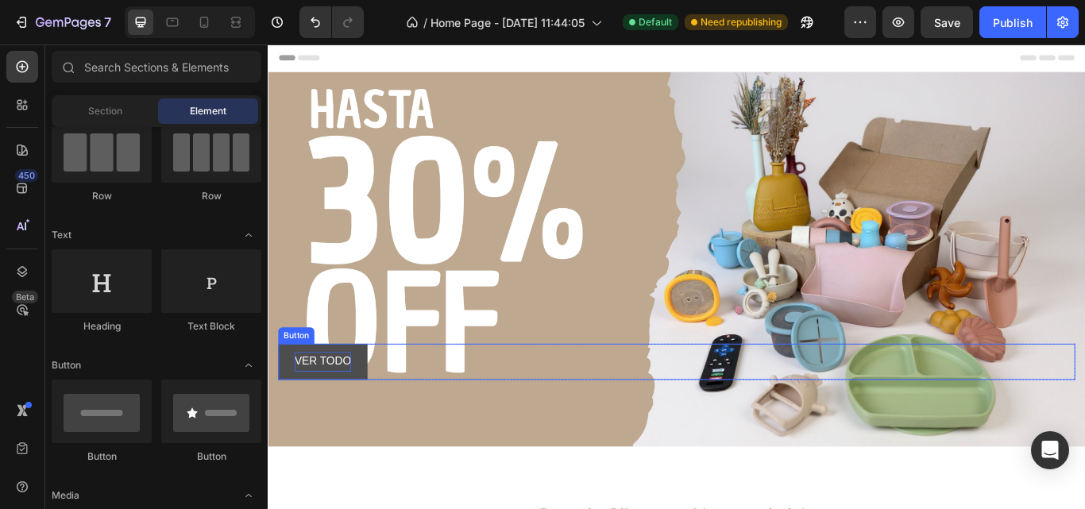
click at [376, 403] on button "VER TODO" at bounding box center [332, 415] width 104 height 42
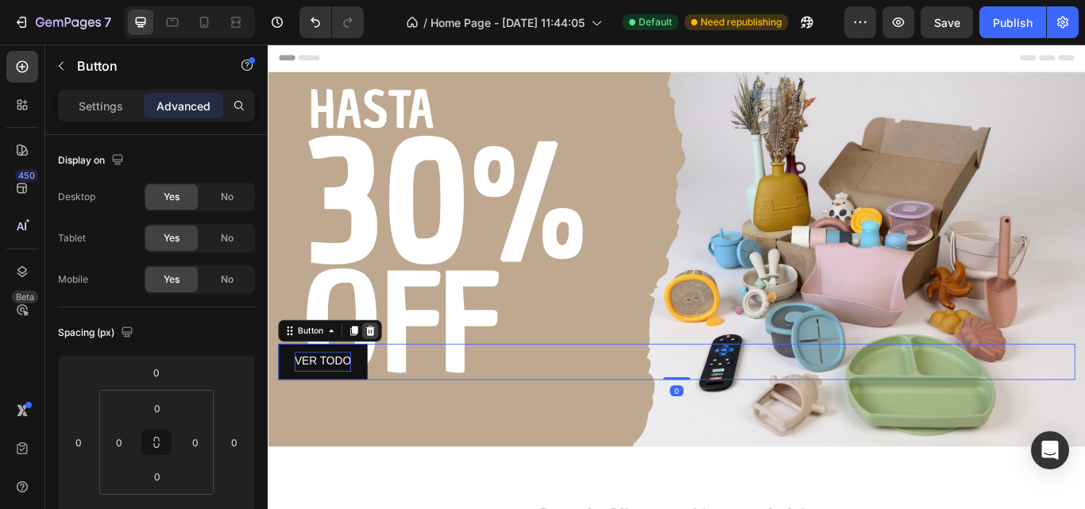
click at [387, 380] on icon at bounding box center [387, 378] width 10 height 11
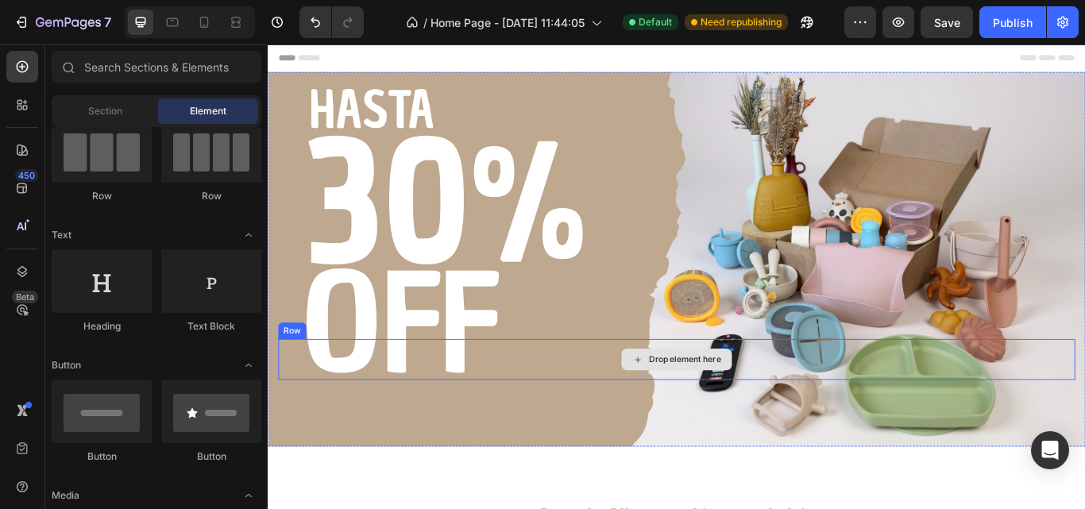
click at [862, 408] on div "Drop element here" at bounding box center [745, 413] width 930 height 48
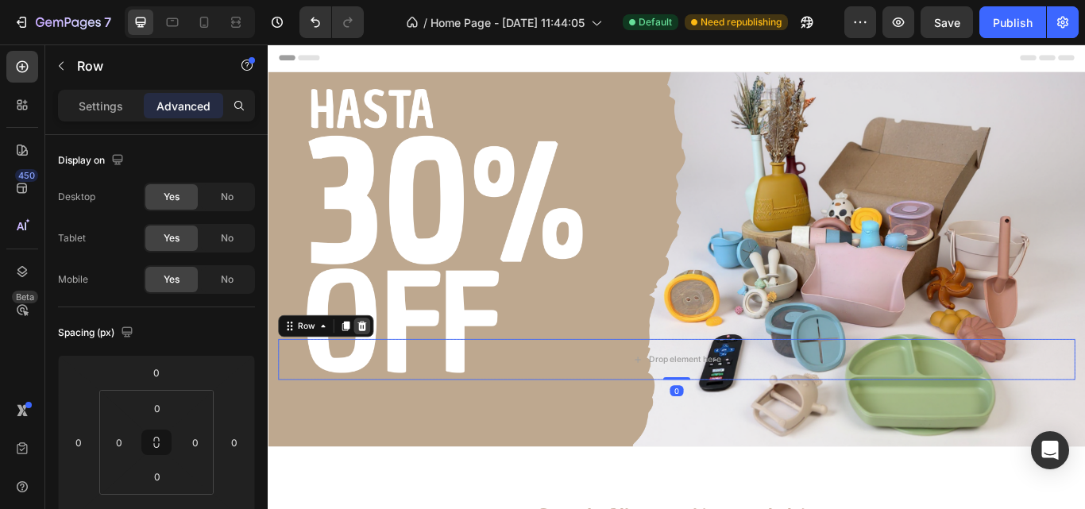
click at [385, 376] on div at bounding box center [377, 373] width 19 height 19
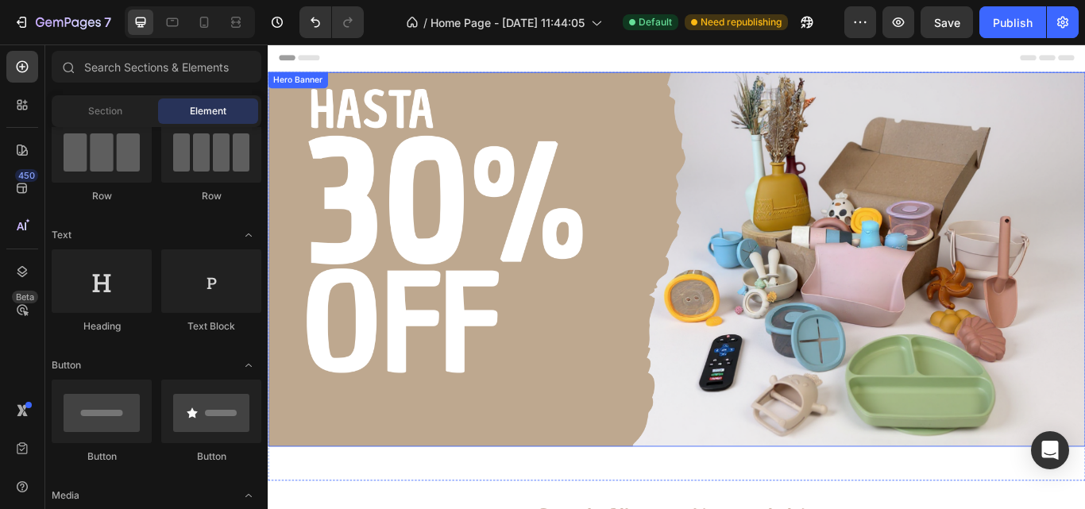
click at [749, 384] on div "Image" at bounding box center [744, 436] width 953 height 156
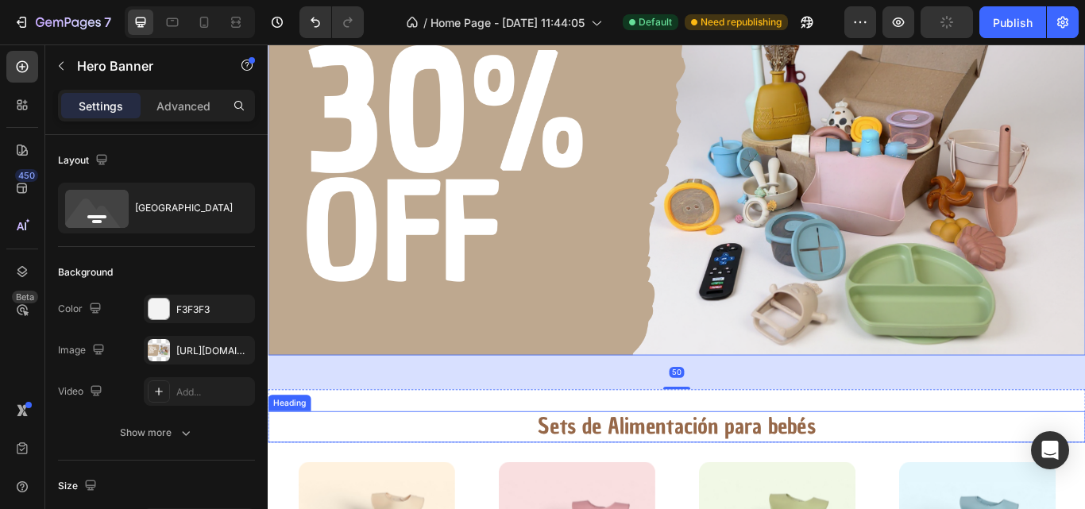
scroll to position [112, 0]
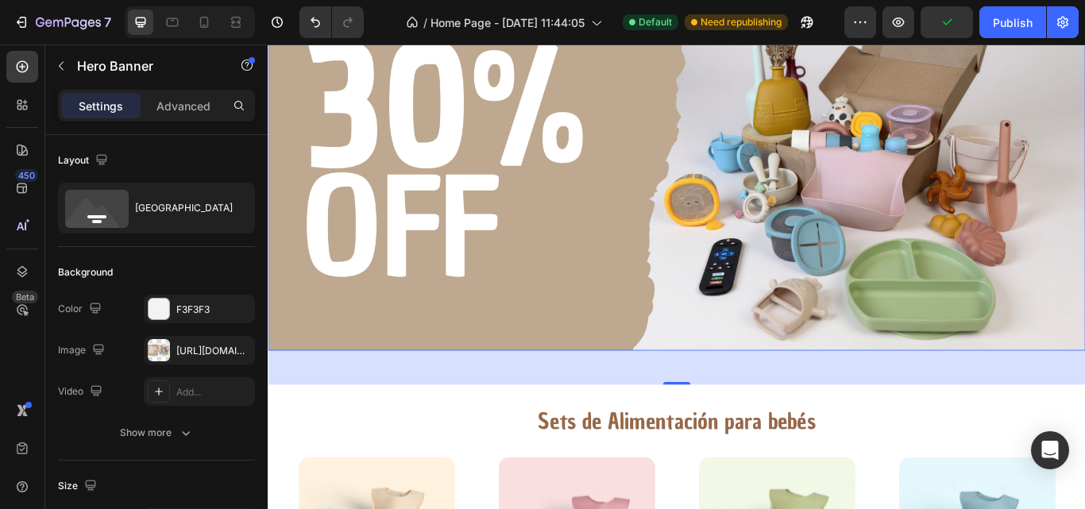
click at [484, 338] on div "Image" at bounding box center [744, 324] width 953 height 156
click at [183, 113] on p "Advanced" at bounding box center [184, 106] width 54 height 17
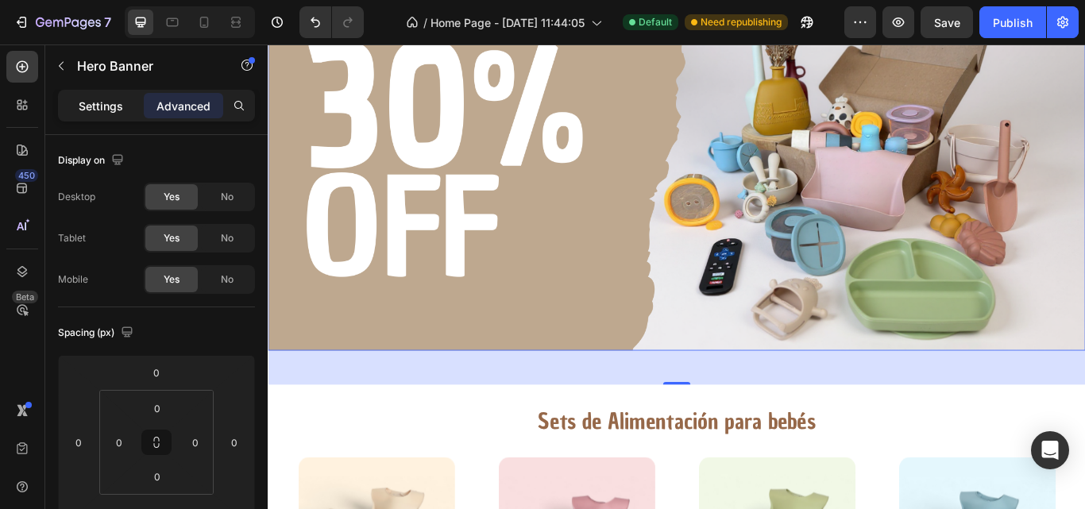
click at [111, 108] on p "Settings" at bounding box center [101, 106] width 44 height 17
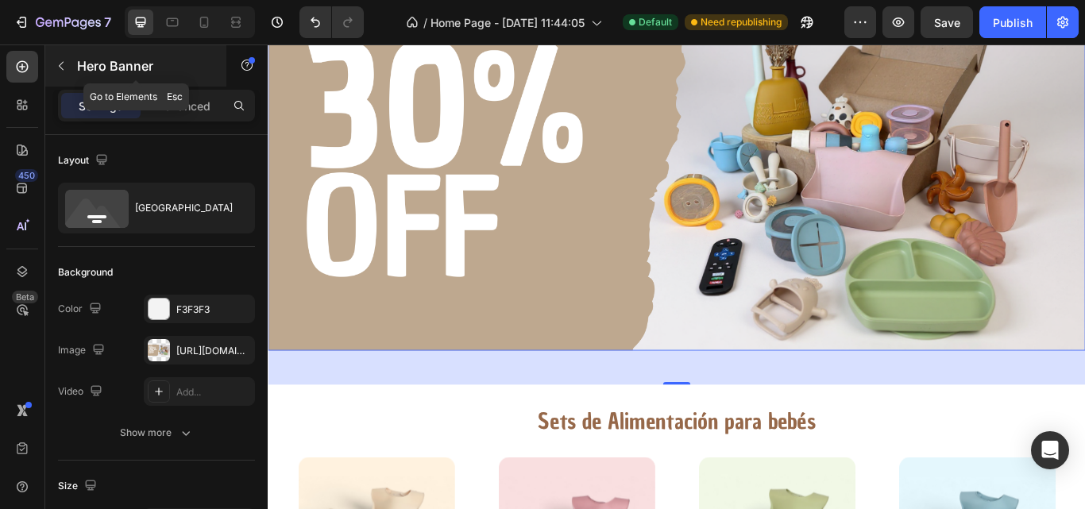
click at [56, 64] on icon "button" at bounding box center [61, 66] width 13 height 13
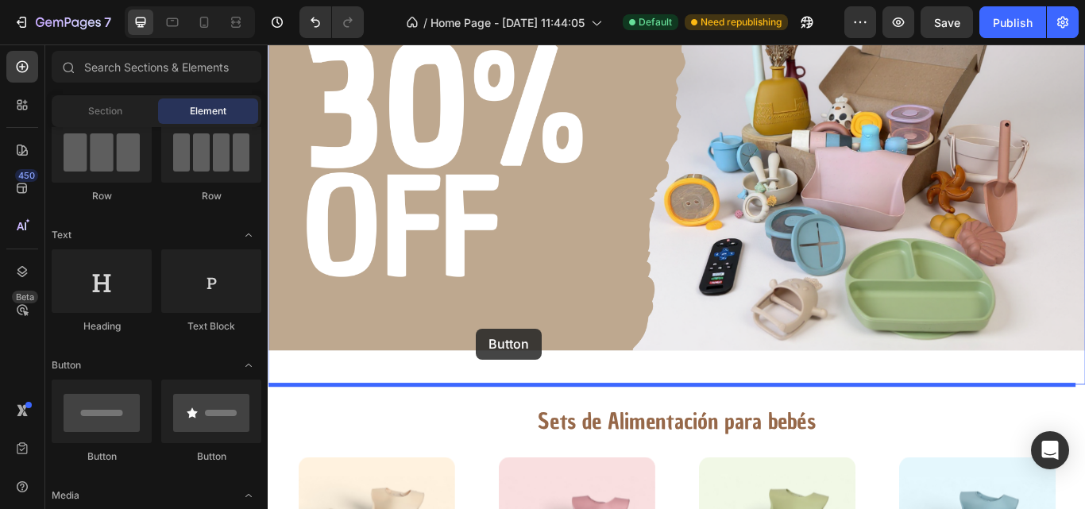
drag, startPoint x: 533, startPoint y: 452, endPoint x: 511, endPoint y: 376, distance: 79.5
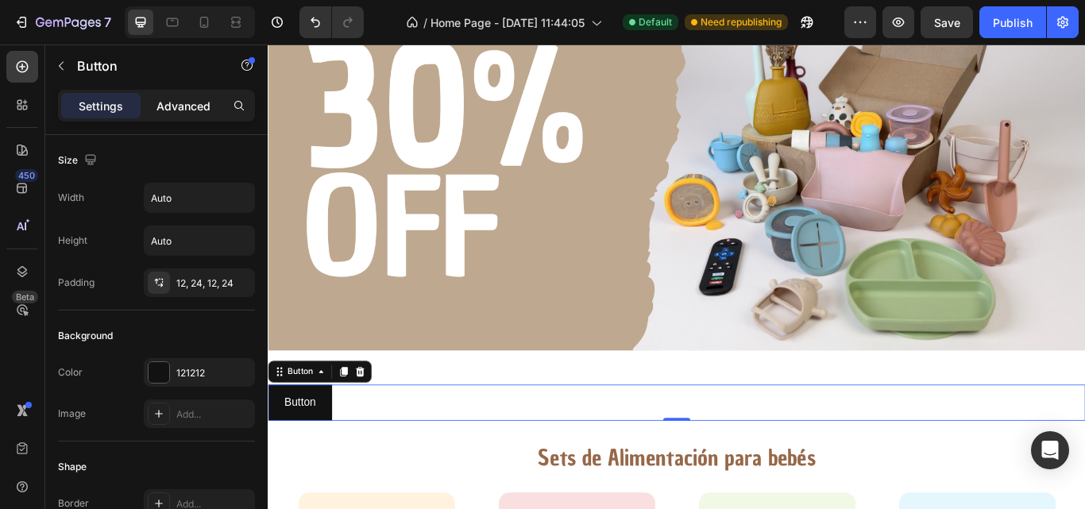
click at [164, 96] on div "Advanced" at bounding box center [183, 105] width 79 height 25
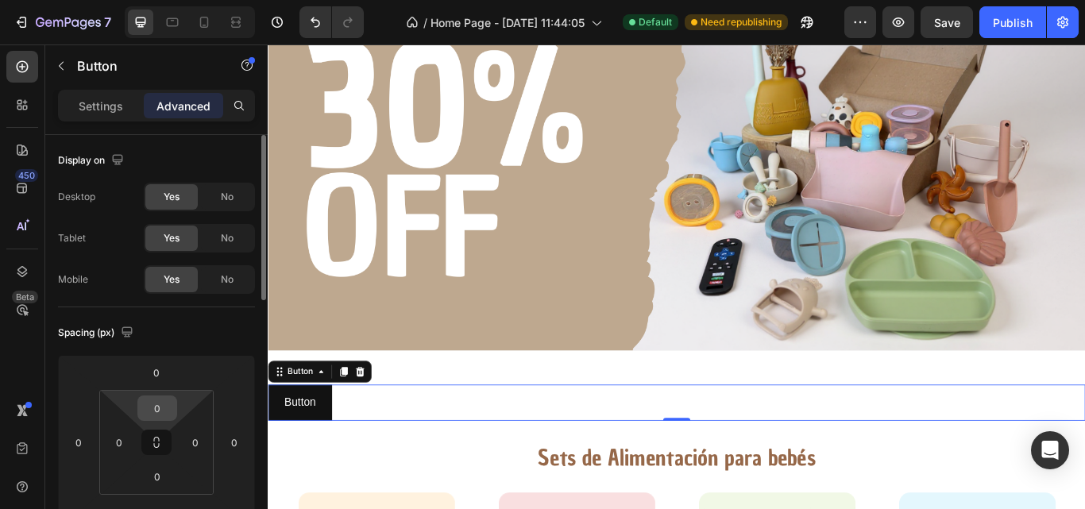
click at [157, 401] on input "0" at bounding box center [157, 408] width 32 height 24
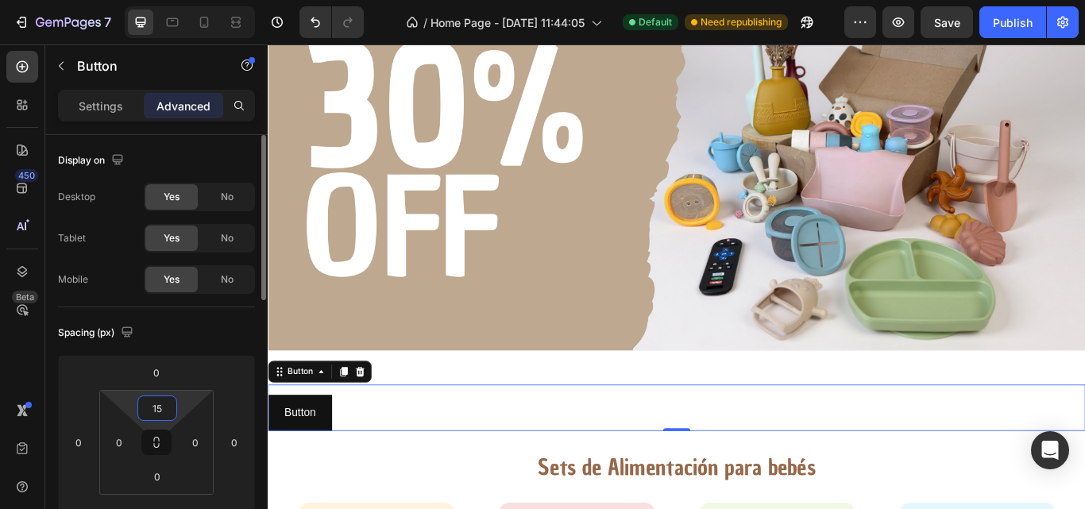
type input "1"
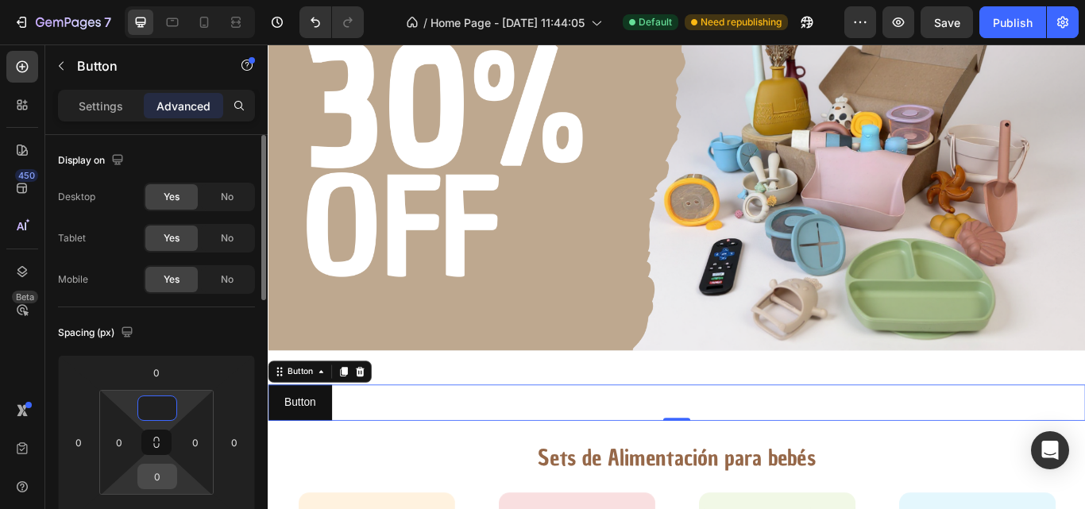
click at [155, 478] on input "0" at bounding box center [157, 477] width 32 height 24
type input "0"
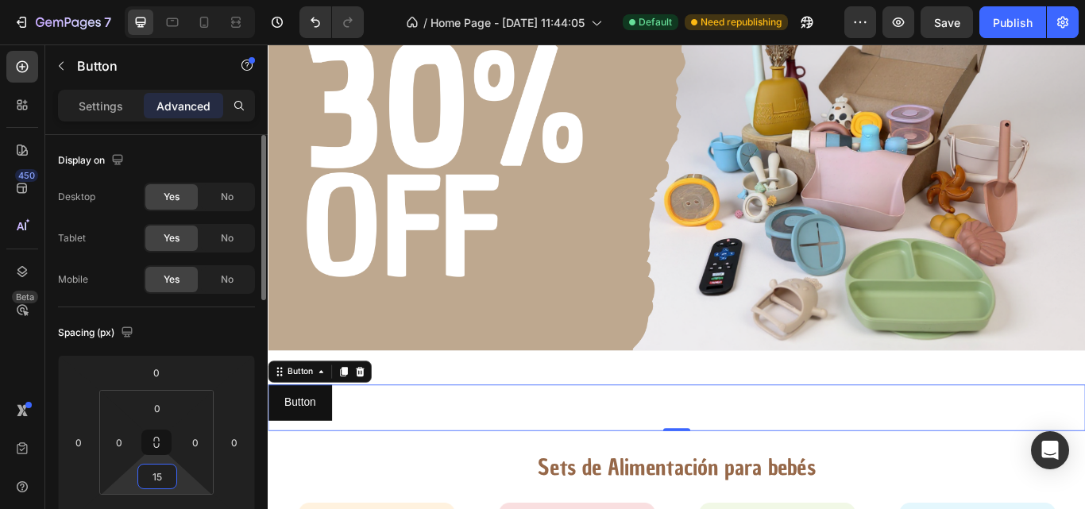
type input "1"
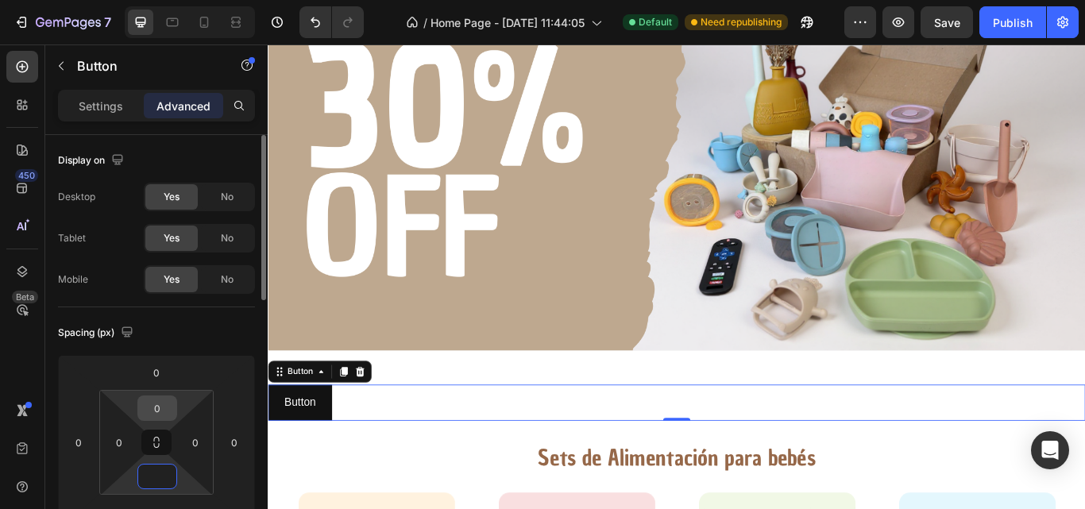
click at [159, 398] on input "0" at bounding box center [157, 408] width 32 height 24
type input "0"
click at [159, 398] on input "0" at bounding box center [157, 408] width 32 height 24
type input "0"
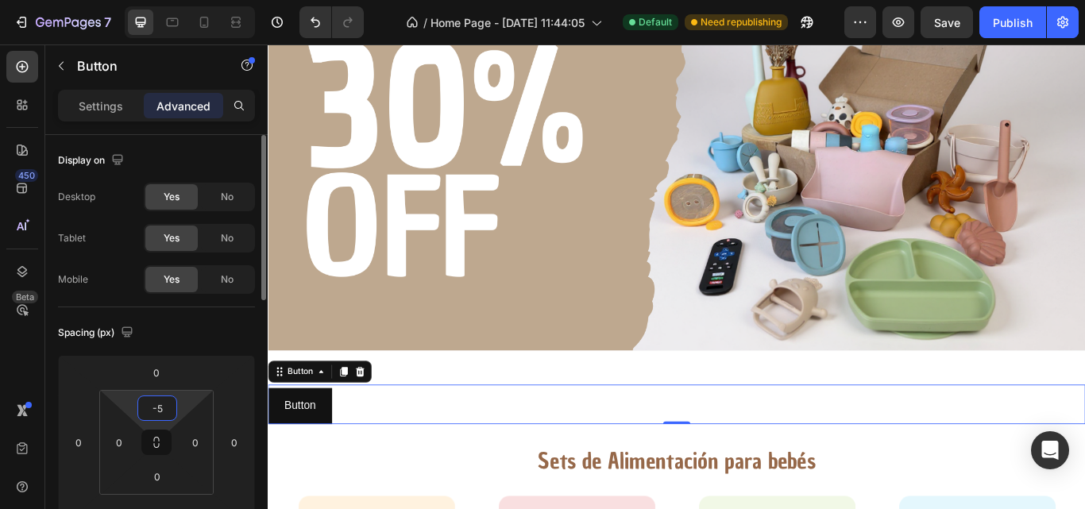
type input "-"
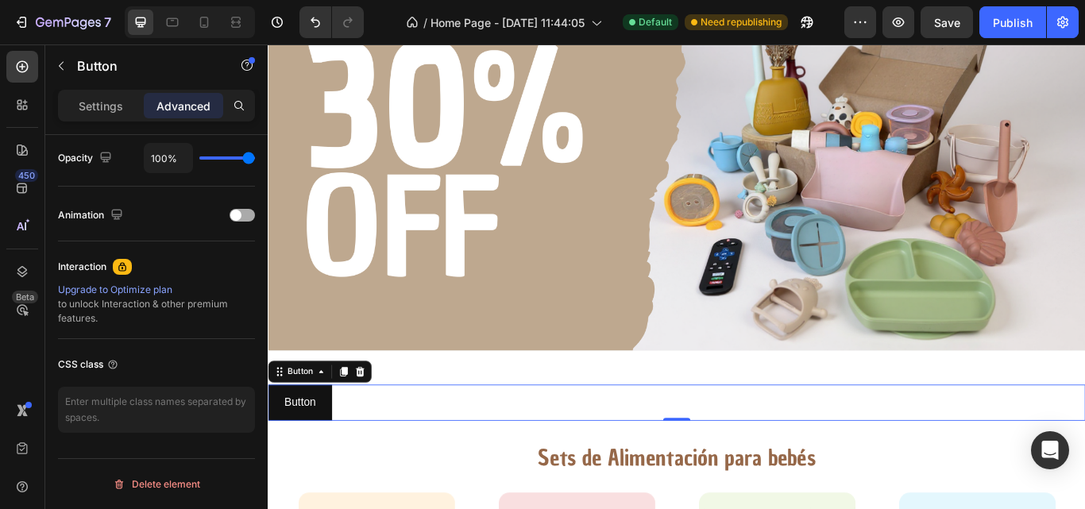
scroll to position [0, 0]
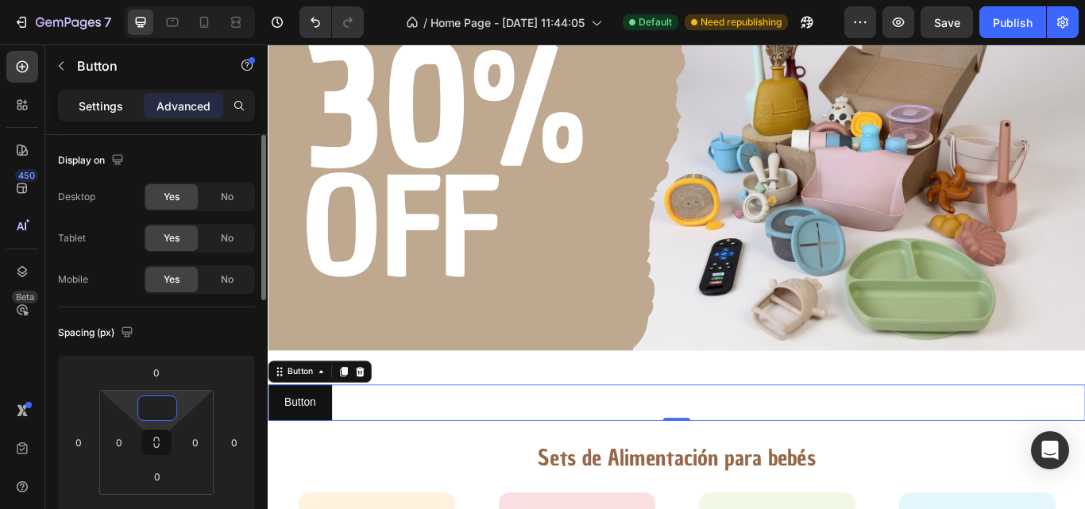
click at [99, 104] on p "Settings" at bounding box center [101, 106] width 44 height 17
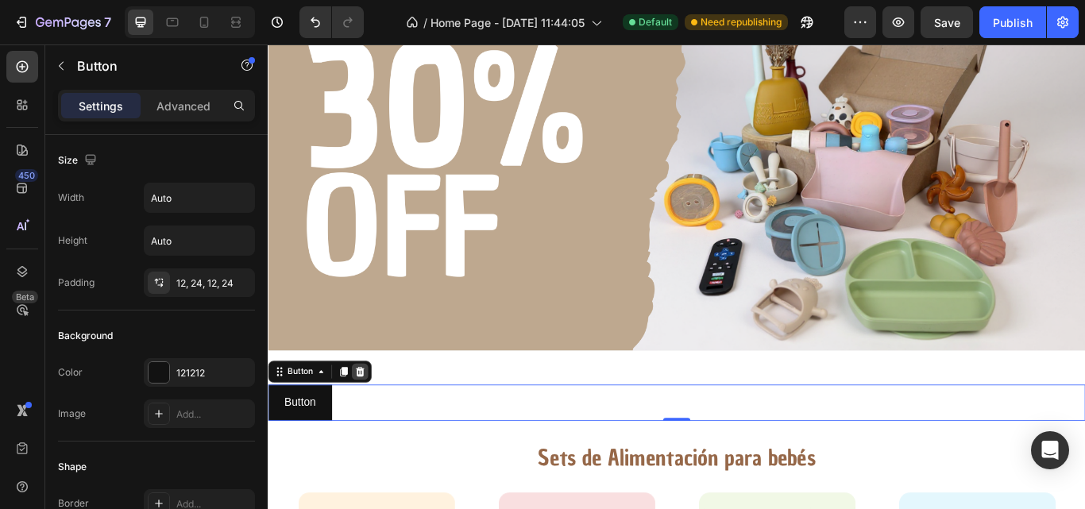
click at [377, 428] on icon at bounding box center [375, 426] width 10 height 11
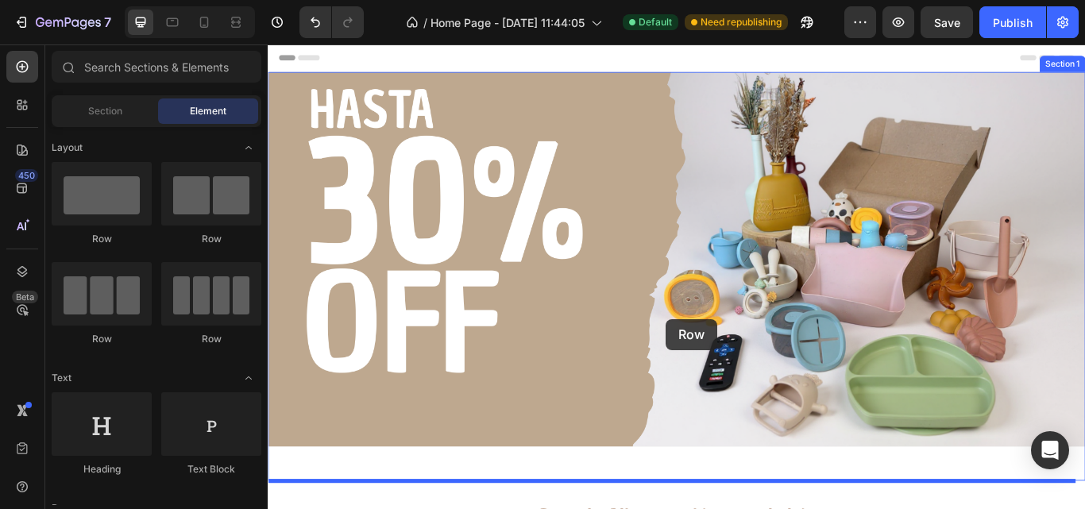
drag, startPoint x: 470, startPoint y: 364, endPoint x: 732, endPoint y: 363, distance: 262.2
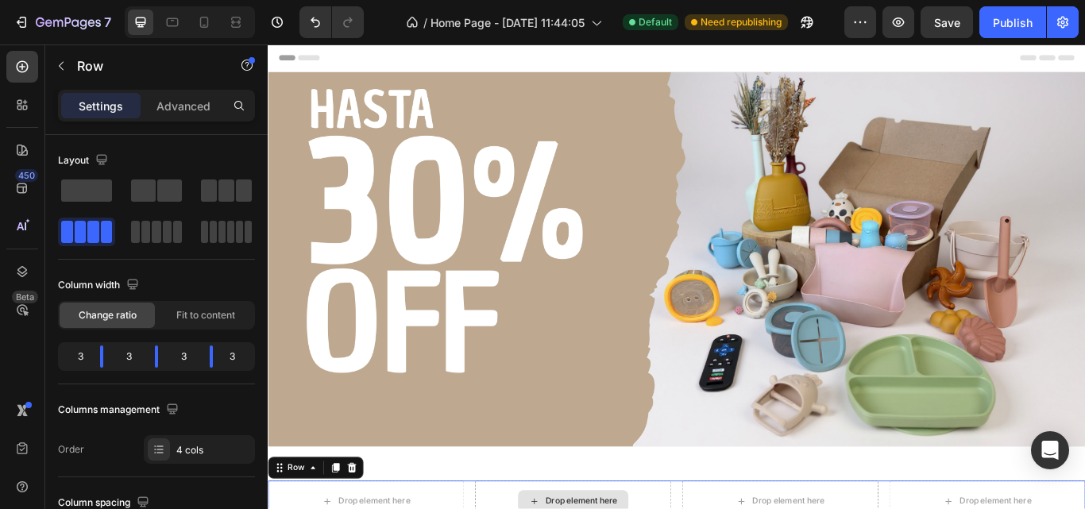
scroll to position [192, 0]
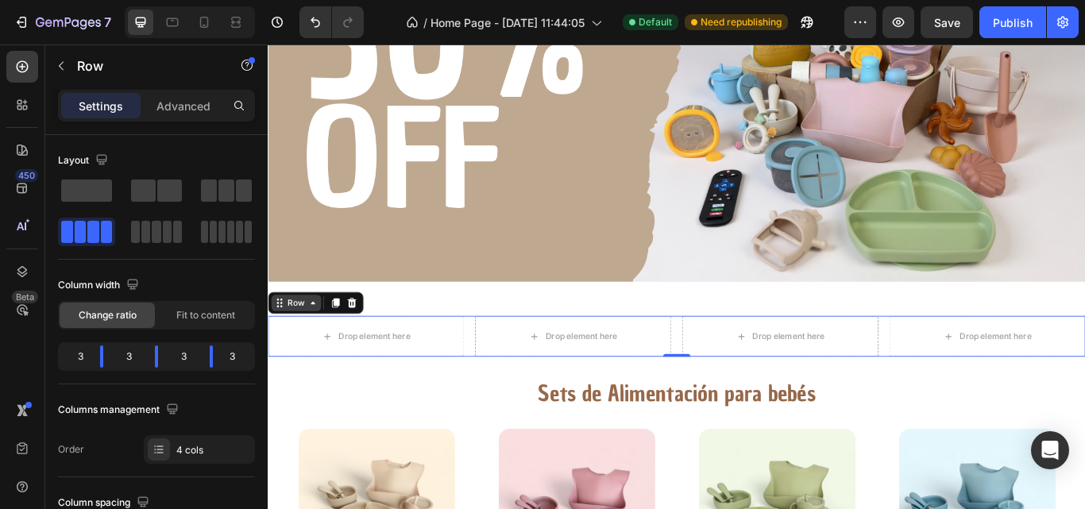
click at [306, 342] on div "Row" at bounding box center [301, 346] width 26 height 14
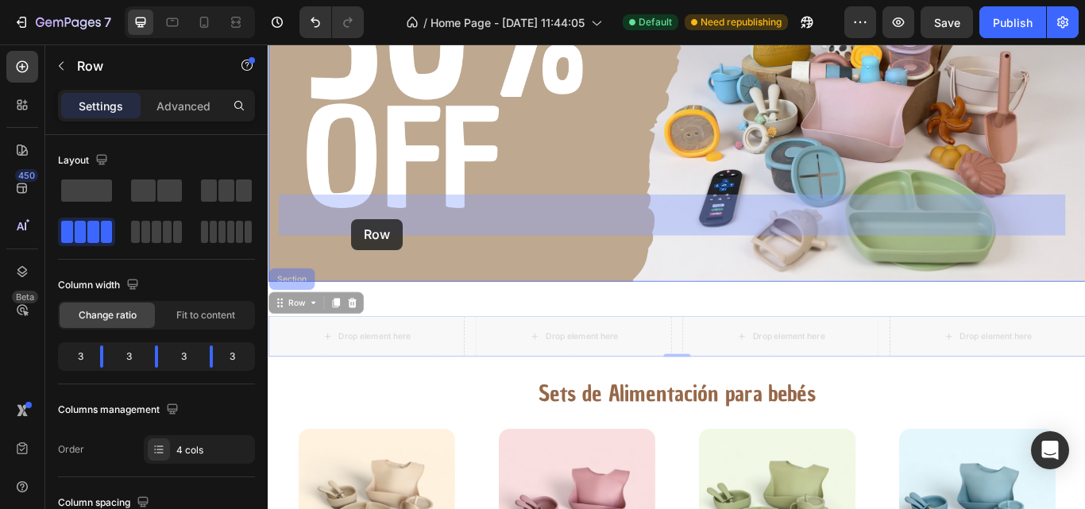
drag, startPoint x: 283, startPoint y: 343, endPoint x: 365, endPoint y: 248, distance: 125.6
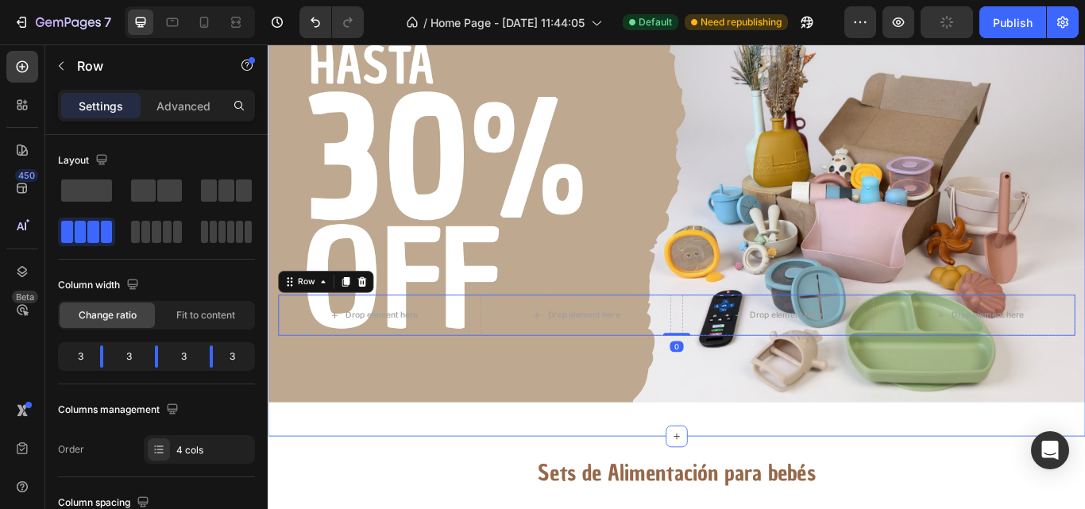
scroll to position [50, 0]
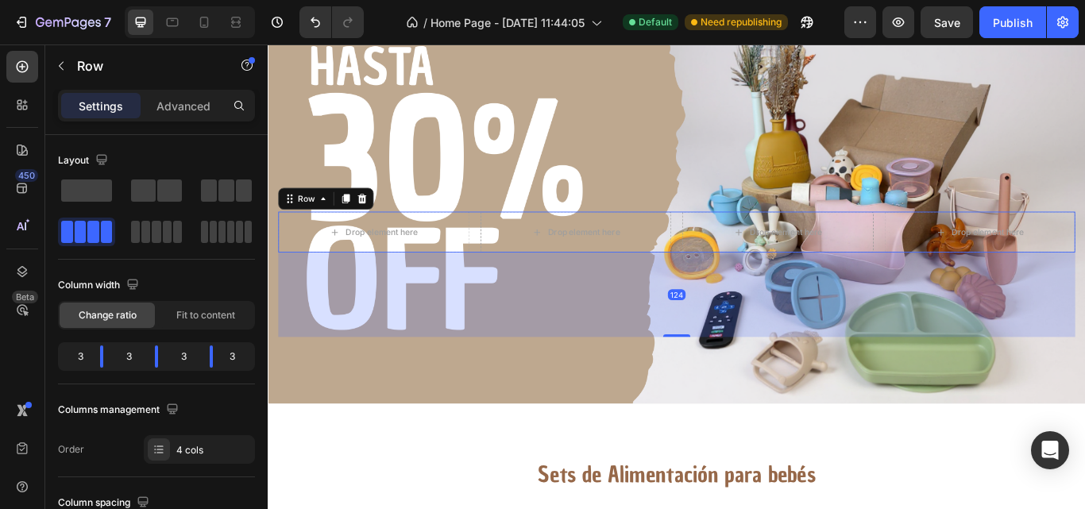
drag, startPoint x: 744, startPoint y: 384, endPoint x: 746, endPoint y: 483, distance: 99.3
click at [746, 483] on div "Image Drop element here Drop element here Drop element here Drop element here R…" at bounding box center [744, 265] width 953 height 477
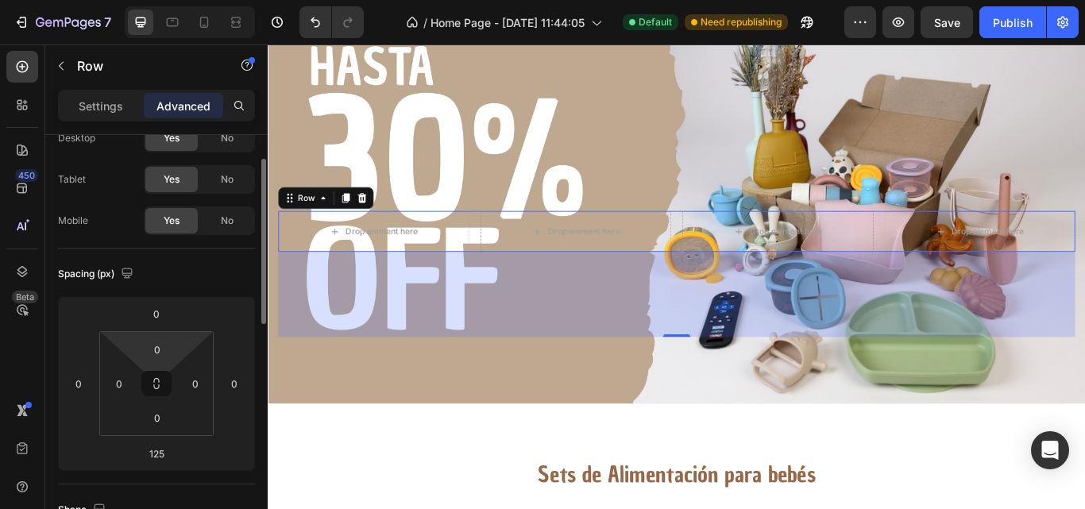
scroll to position [60, 0]
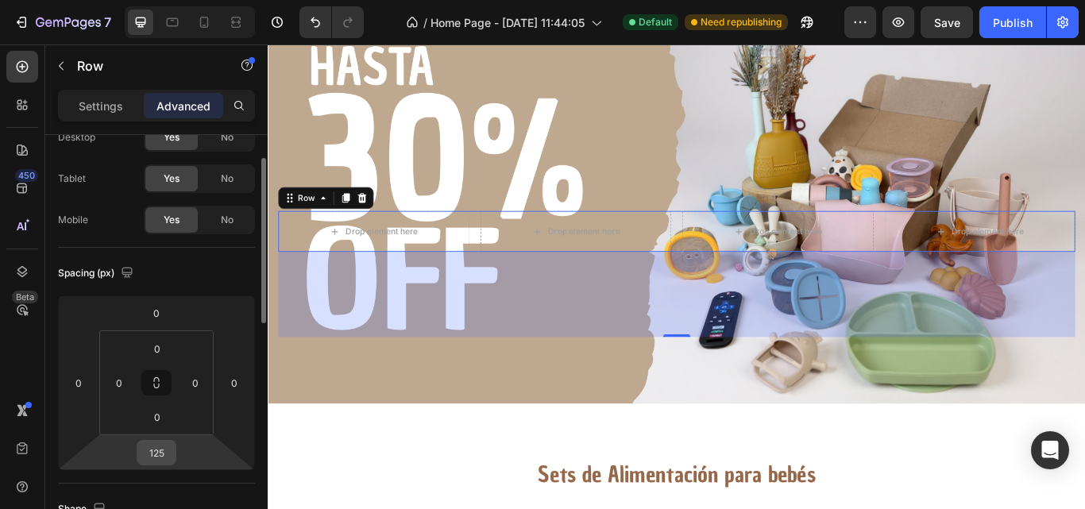
click at [168, 454] on input "125" at bounding box center [157, 453] width 32 height 24
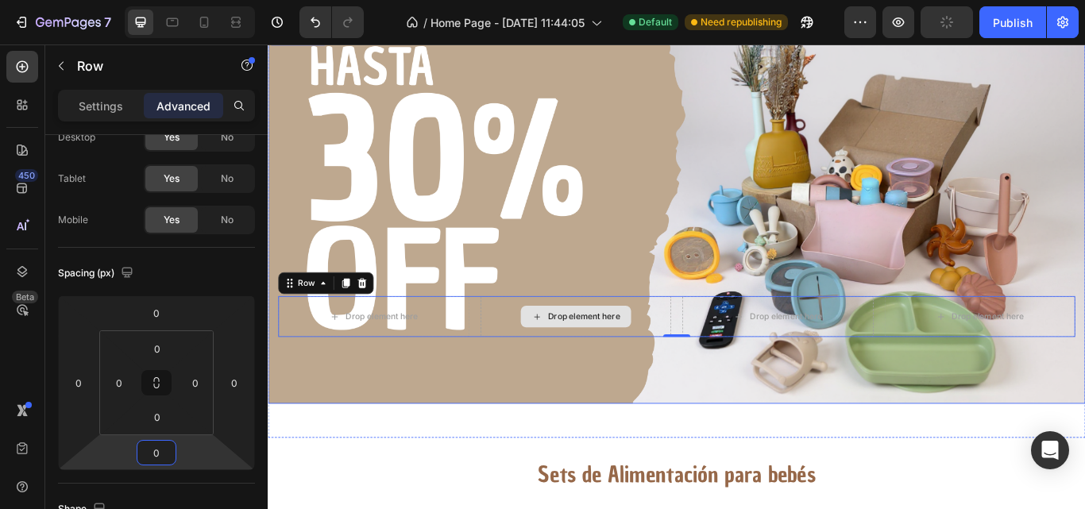
scroll to position [6, 0]
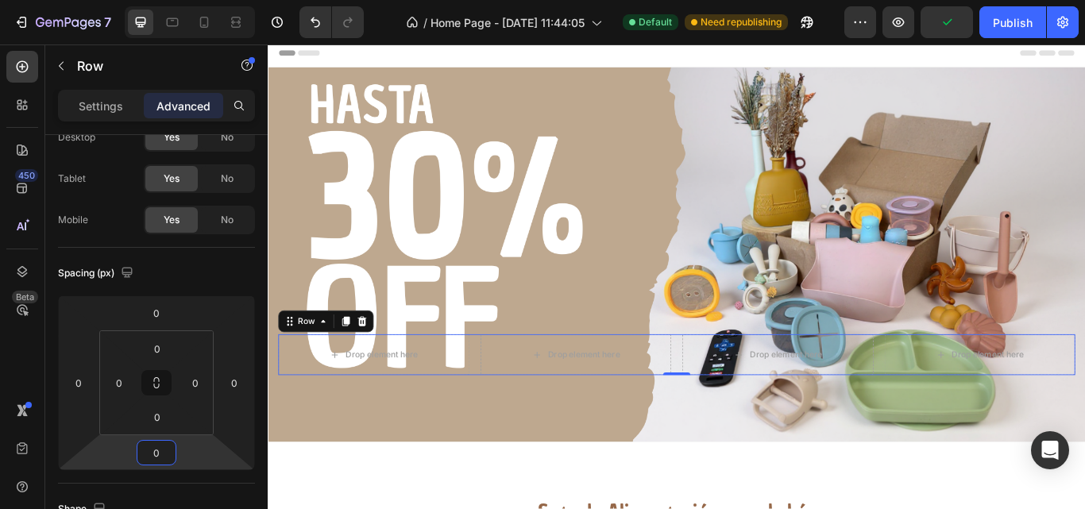
type input "0"
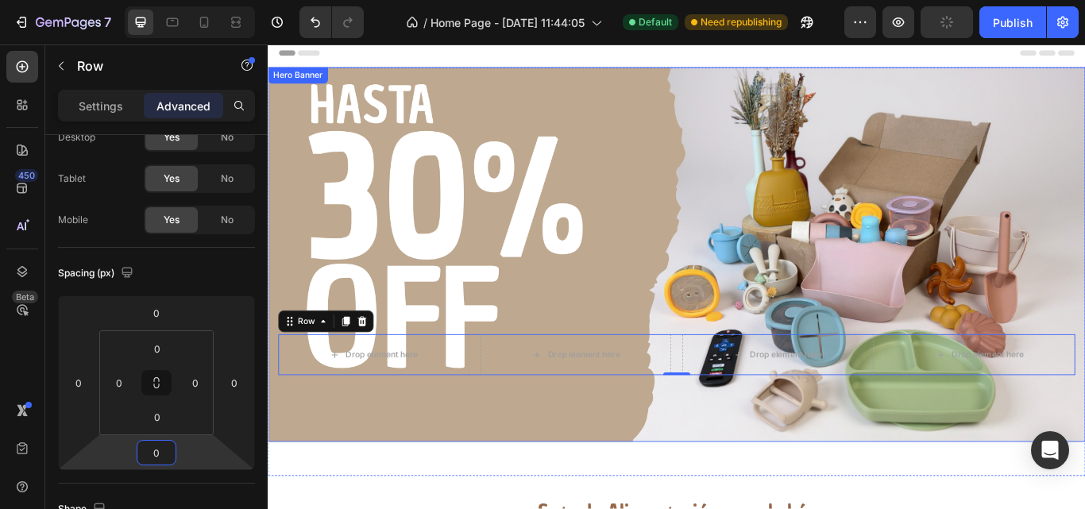
click at [527, 257] on div "Background Image" at bounding box center [744, 290] width 953 height 437
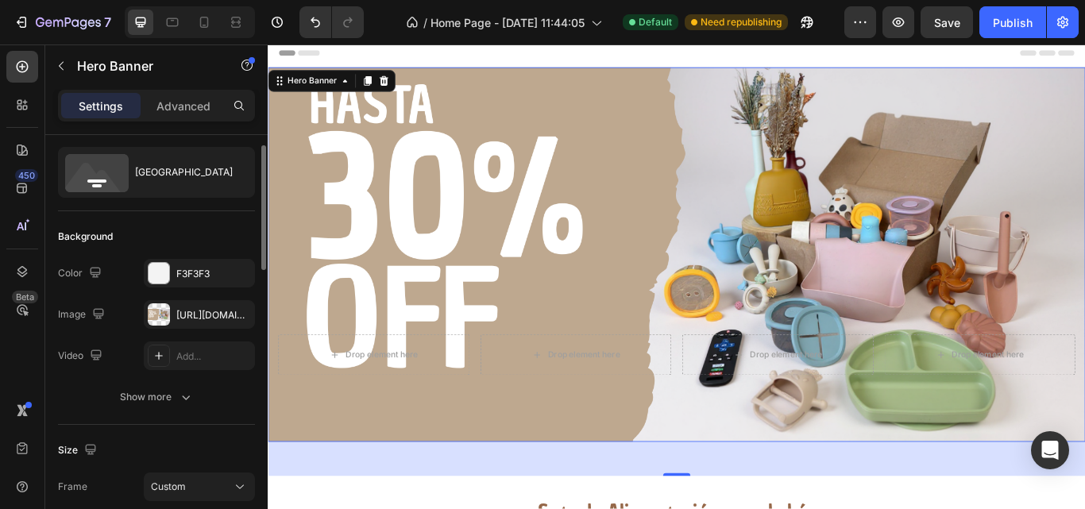
scroll to position [0, 0]
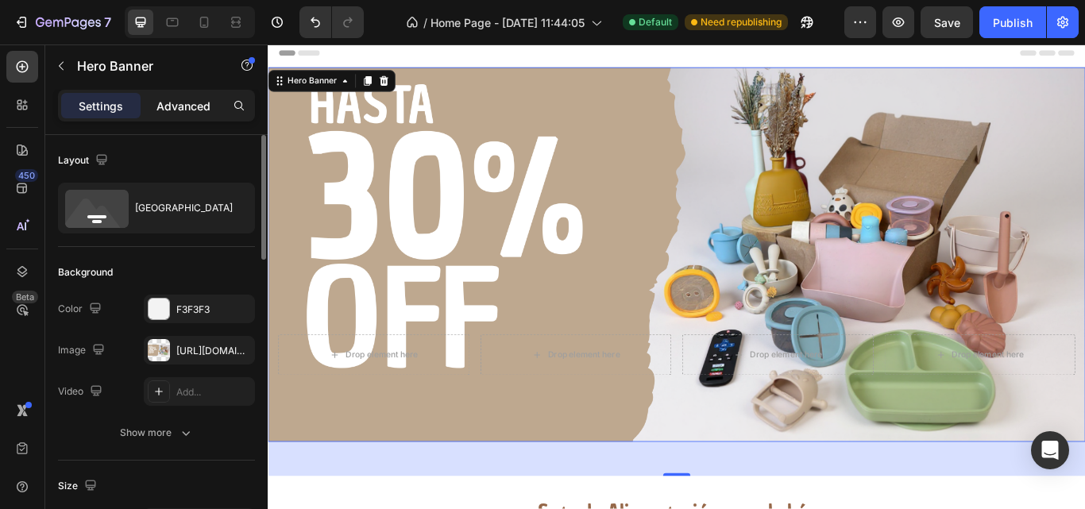
click at [184, 99] on p "Advanced" at bounding box center [184, 106] width 54 height 17
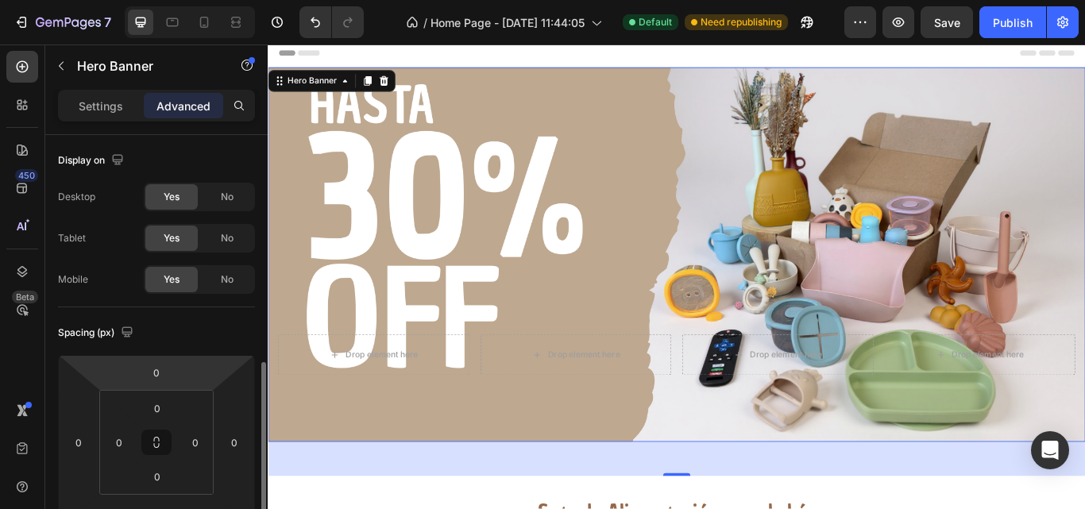
scroll to position [164, 0]
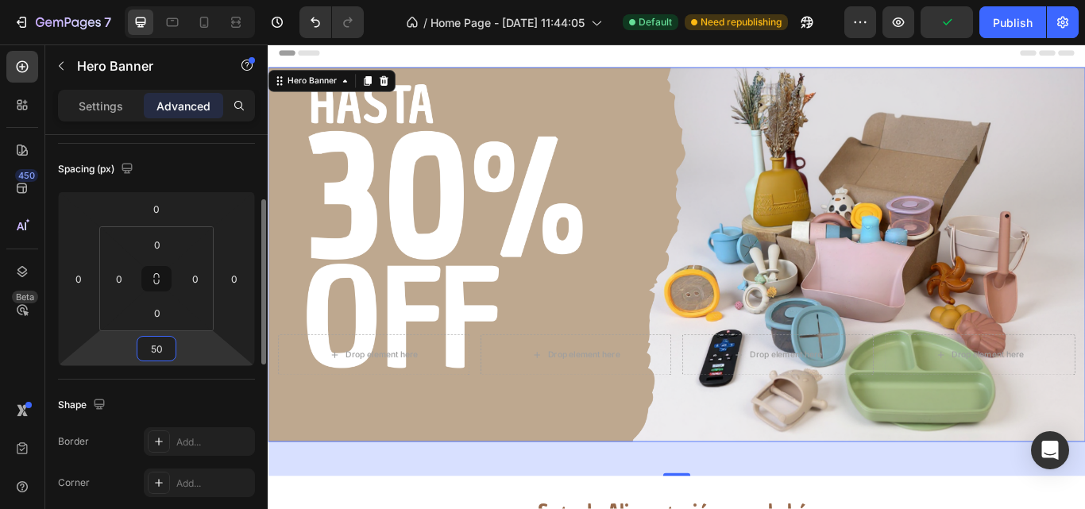
click at [158, 350] on input "50" at bounding box center [157, 349] width 32 height 24
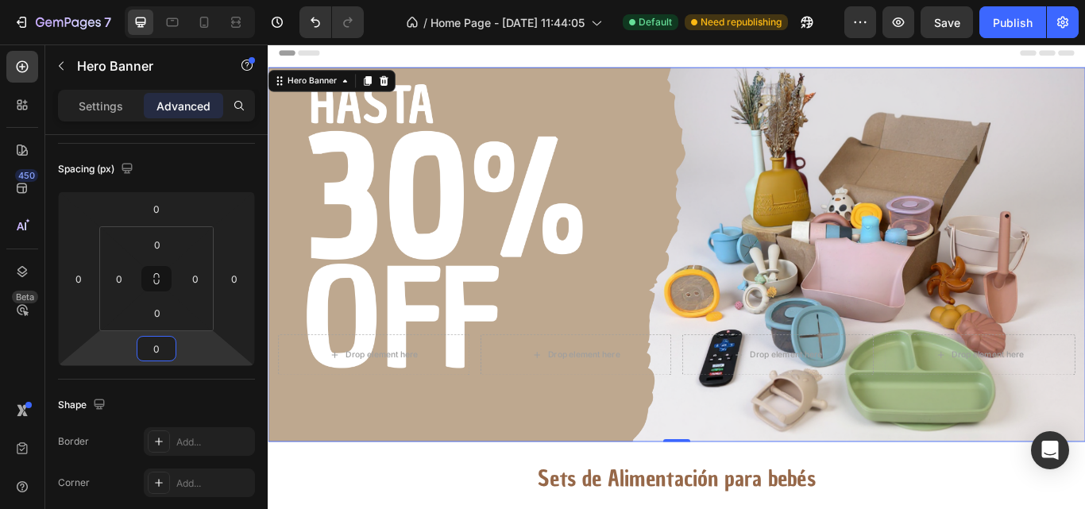
type input "0"
click at [692, 464] on div "Image Drop element here Drop element here Drop element here Drop element here R…" at bounding box center [744, 406] width 953 height 203
click at [293, 371] on div "Image Drop element here Drop element here Drop element here Drop element here R…" at bounding box center [744, 406] width 953 height 203
click at [306, 385] on div "Drop element here" at bounding box center [391, 407] width 223 height 48
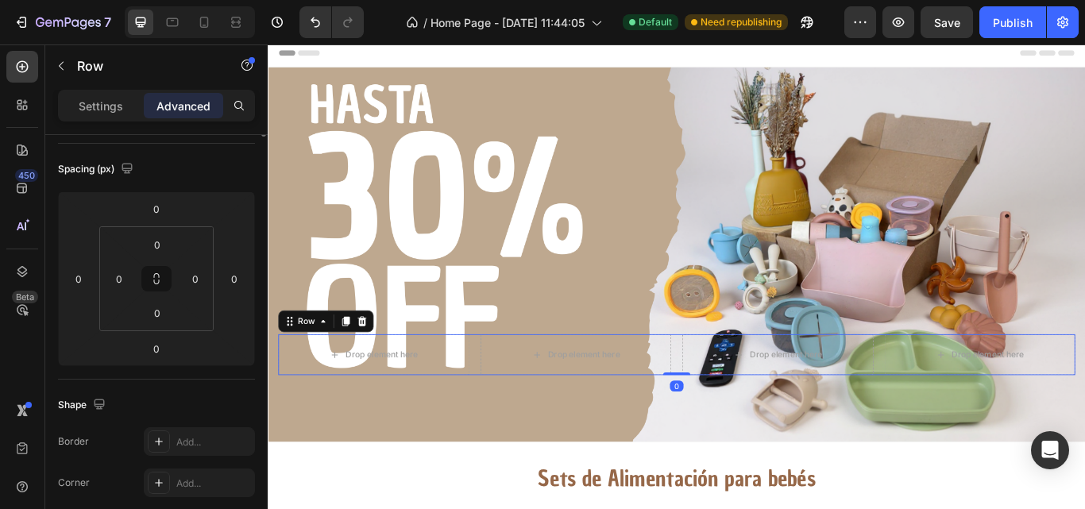
scroll to position [0, 0]
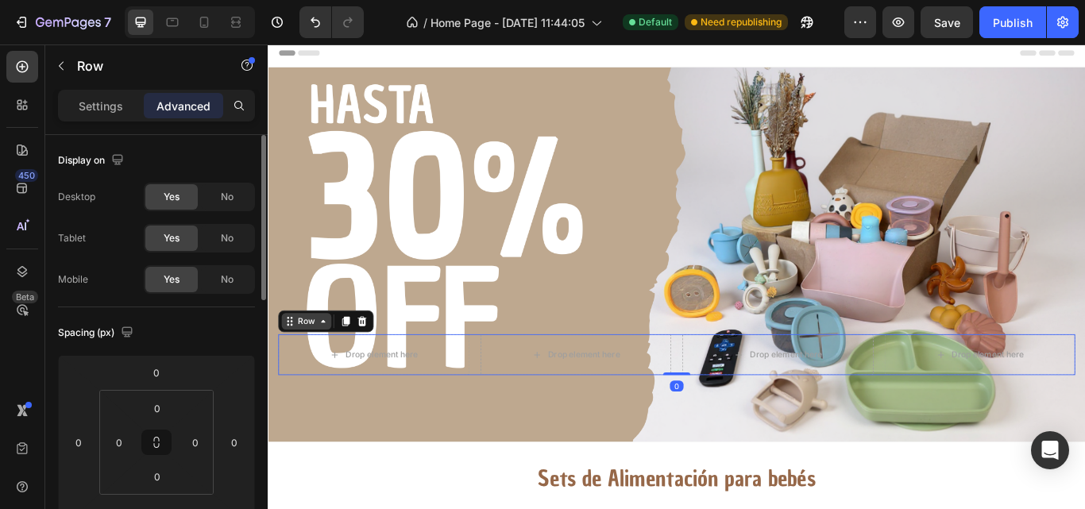
click at [304, 363] on div "Row" at bounding box center [313, 368] width 26 height 14
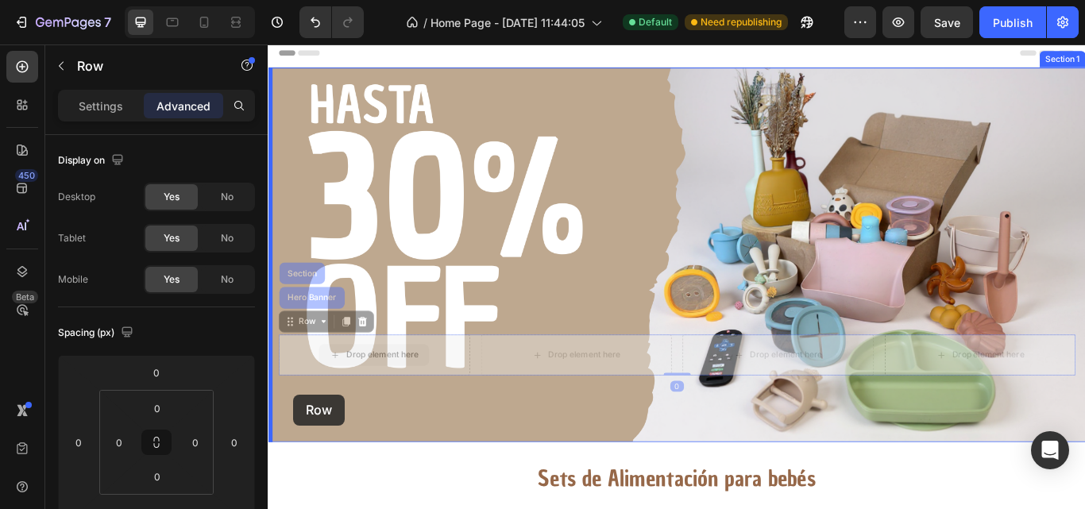
drag, startPoint x: 297, startPoint y: 371, endPoint x: 307, endPoint y: 370, distance: 10.4
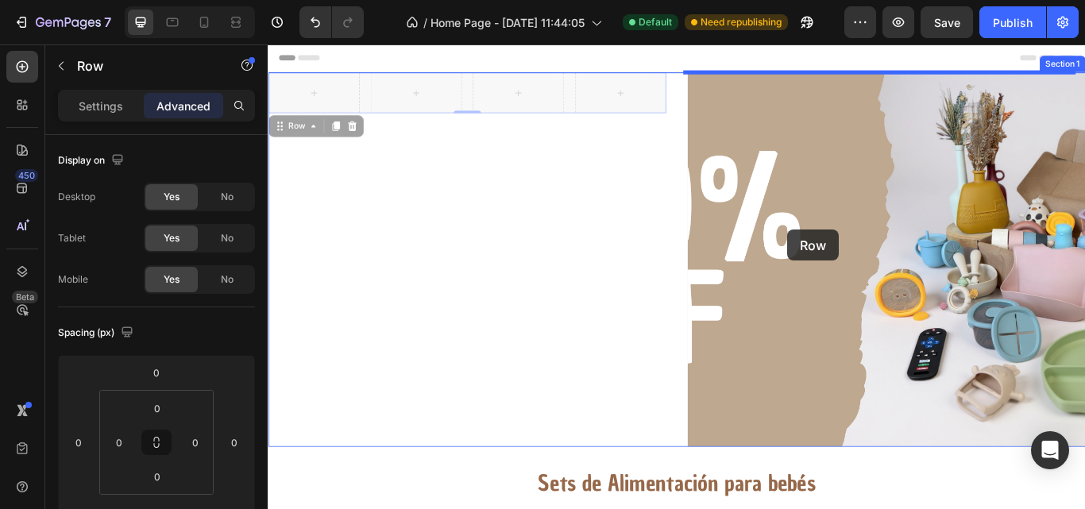
drag, startPoint x: 291, startPoint y: 138, endPoint x: 874, endPoint y: 261, distance: 595.9
type input "16"
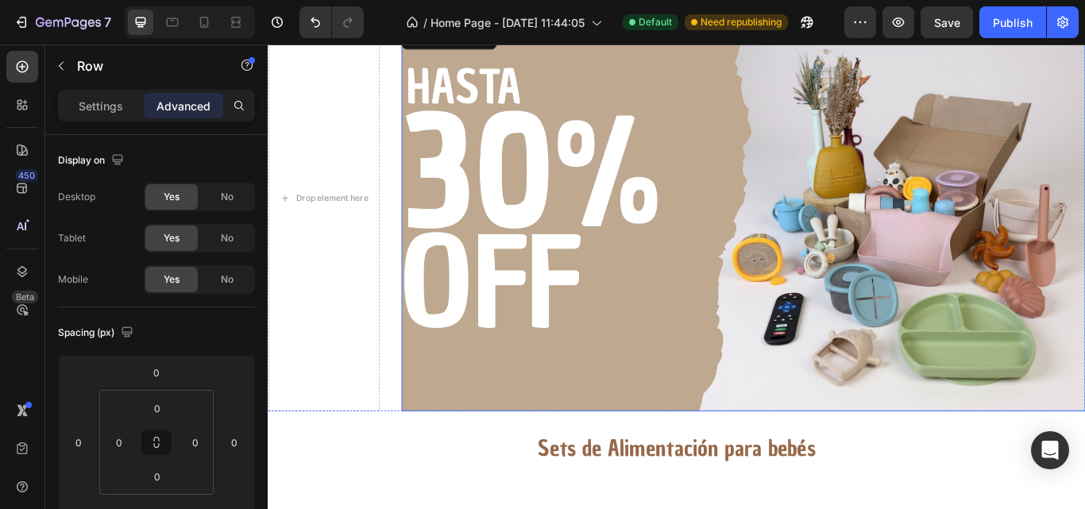
scroll to position [46, 0]
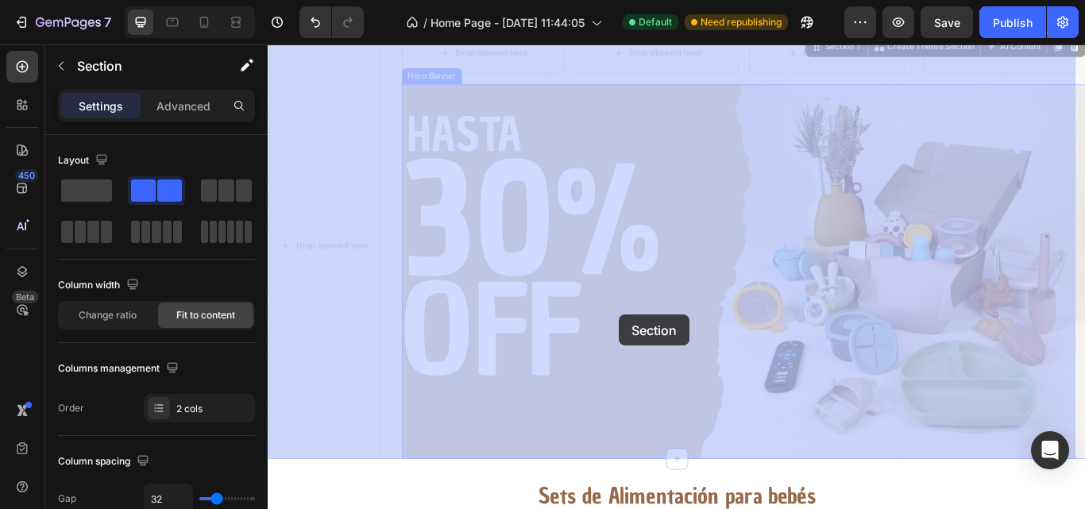
drag, startPoint x: 330, startPoint y: 208, endPoint x: 593, endPoint y: 326, distance: 288.1
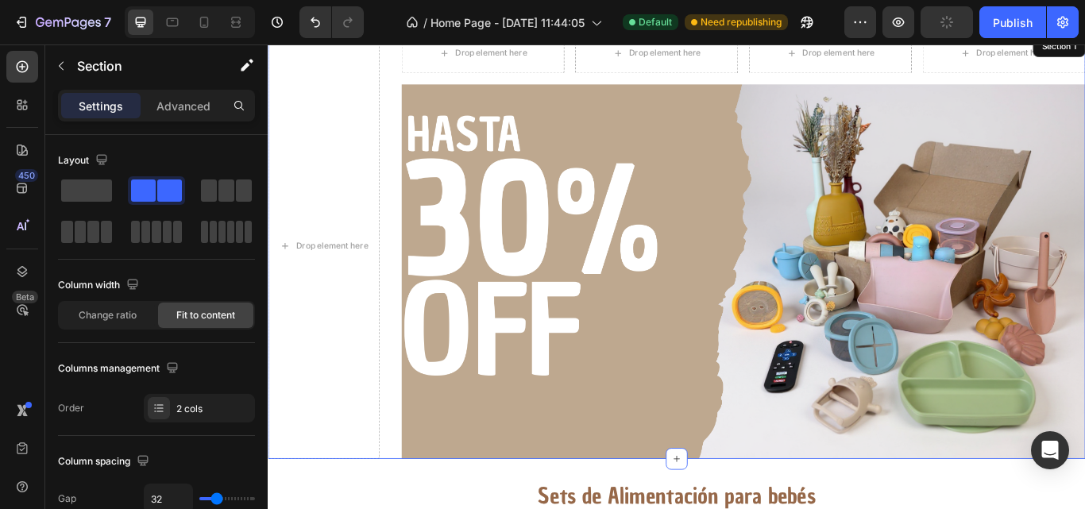
scroll to position [0, 0]
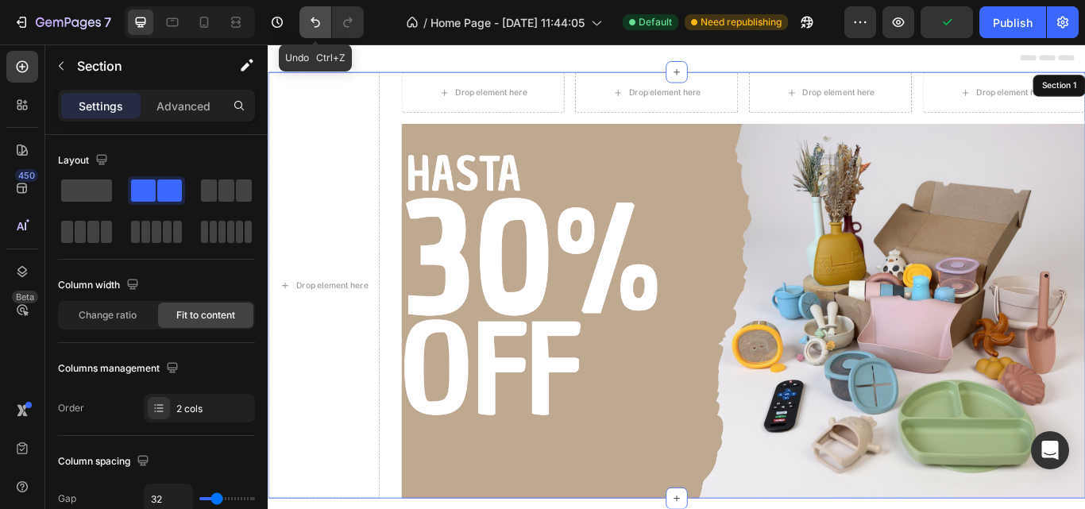
click at [324, 34] on button "Undo/Redo" at bounding box center [316, 22] width 32 height 32
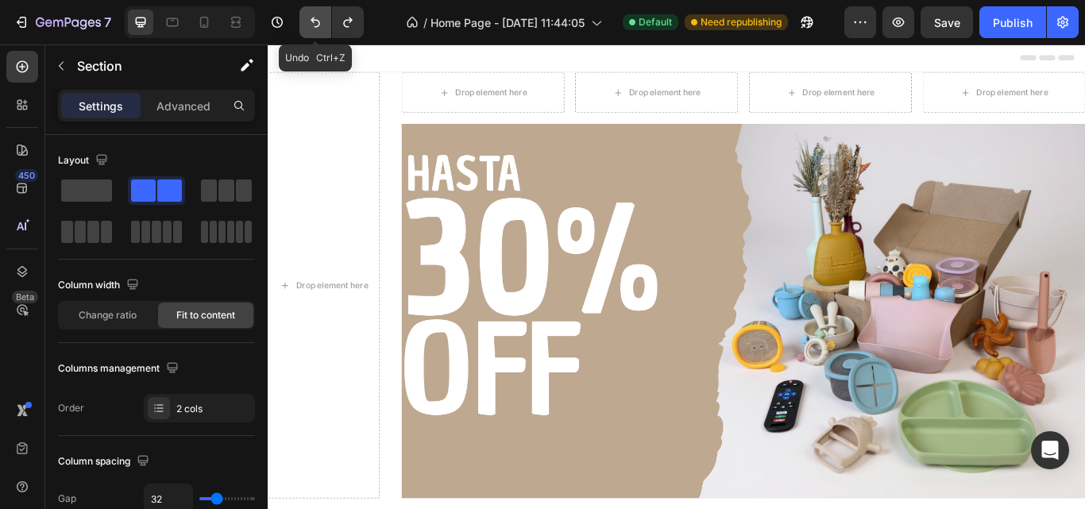
click at [324, 34] on button "Undo/Redo" at bounding box center [316, 22] width 32 height 32
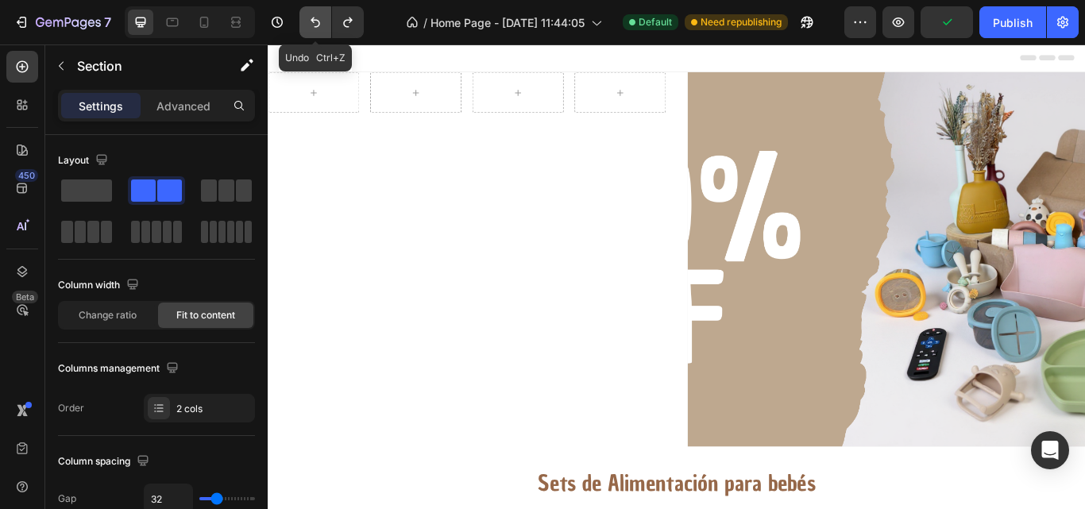
click at [324, 34] on button "Undo/Redo" at bounding box center [316, 22] width 32 height 32
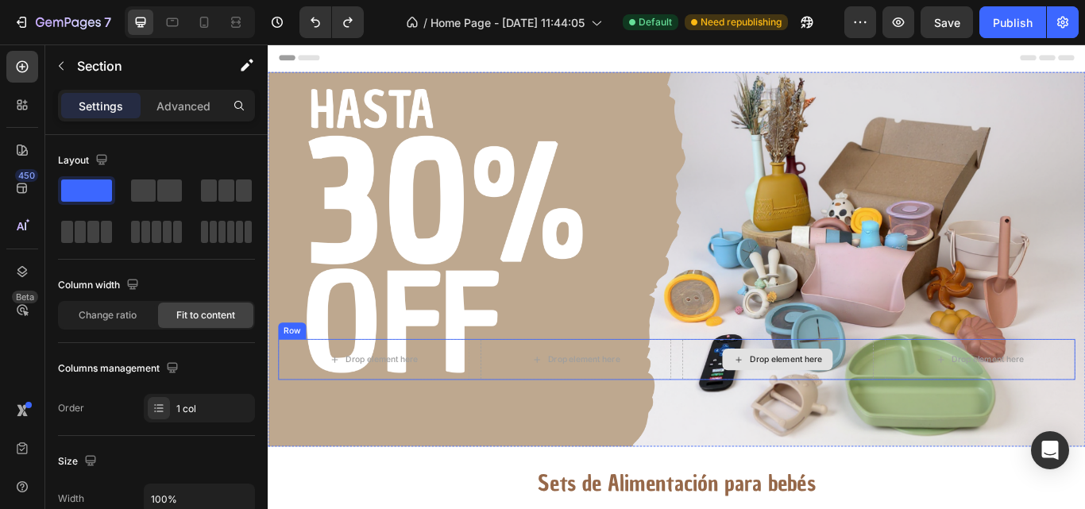
click at [744, 425] on div "Drop element here Drop element here Drop element here Drop element here Row" at bounding box center [745, 413] width 930 height 48
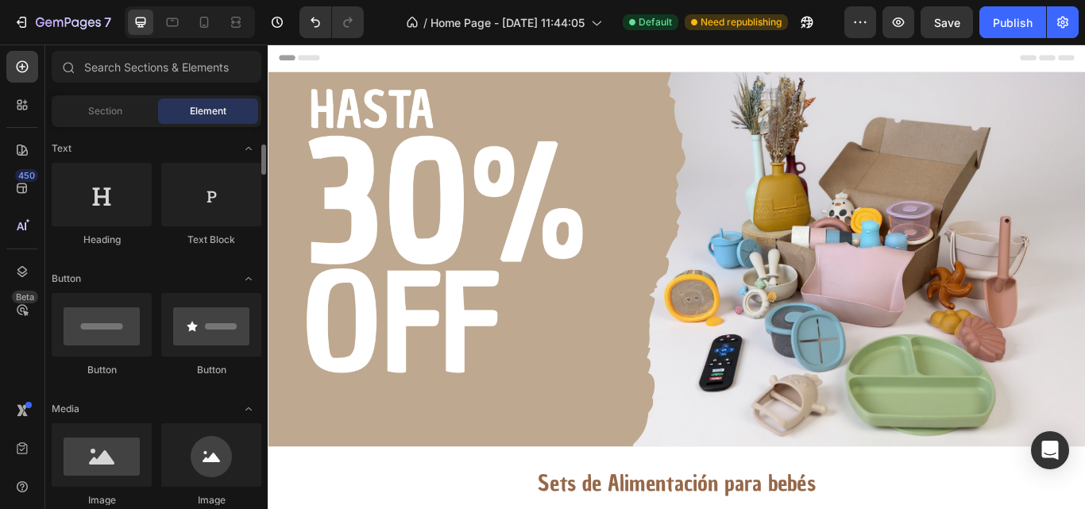
scroll to position [229, 0]
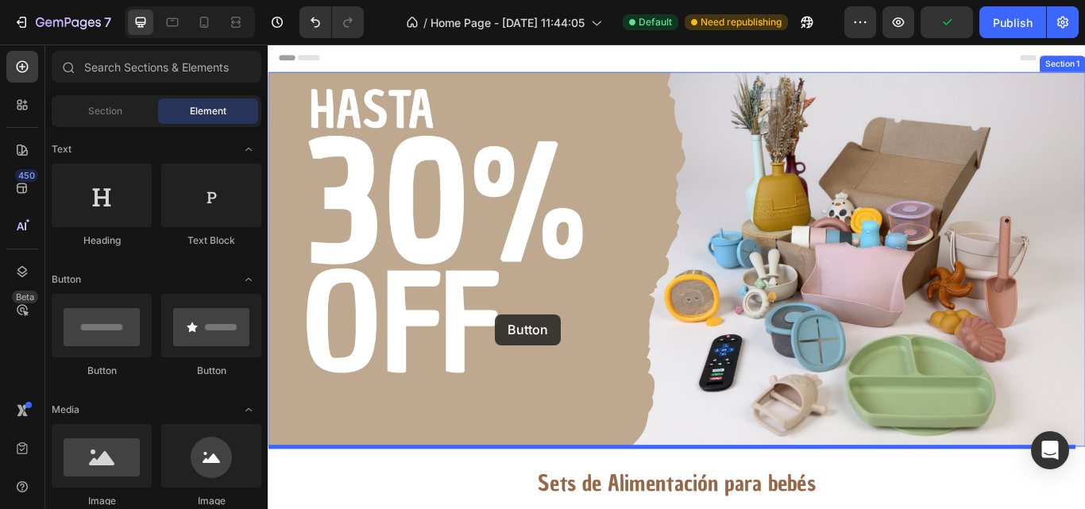
drag, startPoint x: 366, startPoint y: 389, endPoint x: 533, endPoint y: 359, distance: 169.6
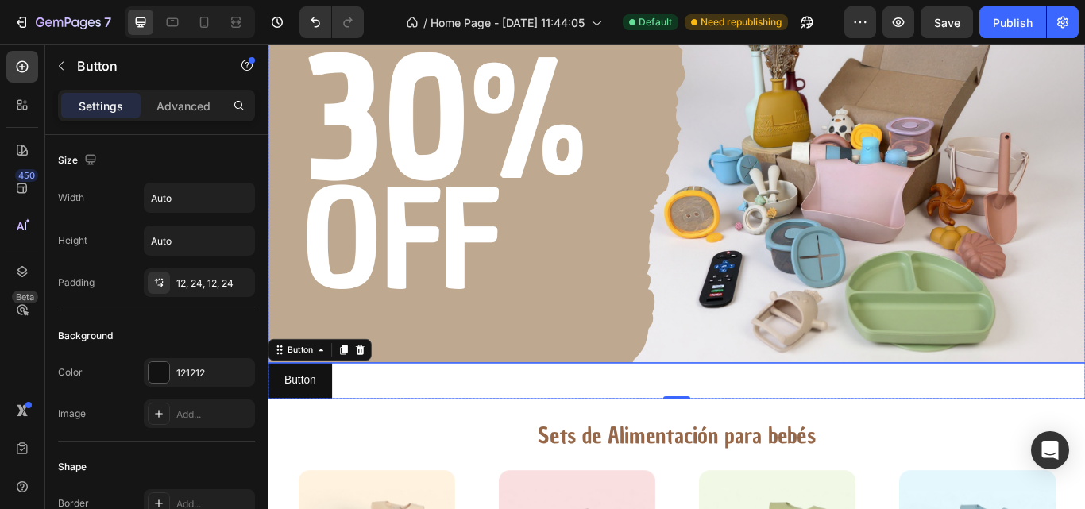
click at [620, 372] on div "Image" at bounding box center [744, 339] width 953 height 156
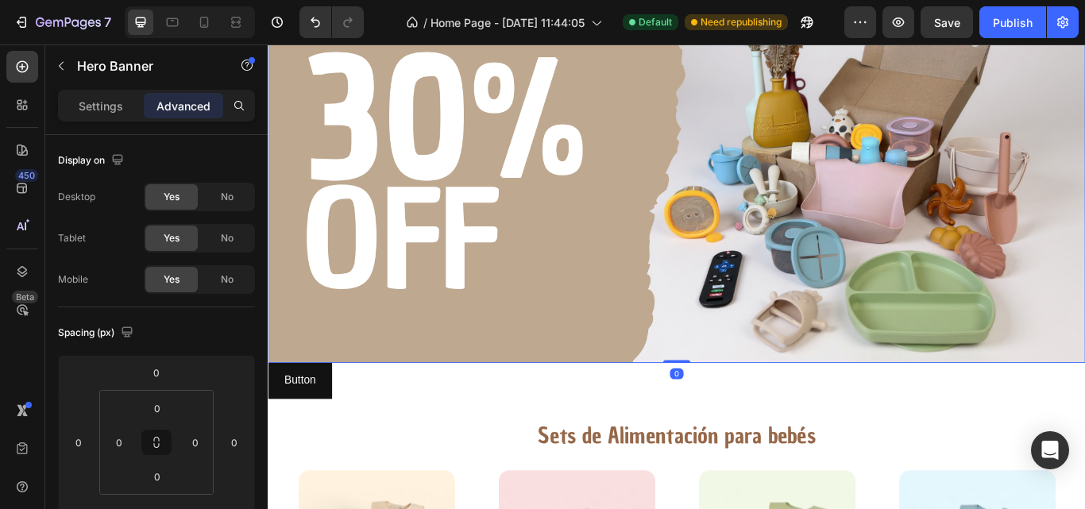
click at [110, 121] on div "Settings Advanced" at bounding box center [156, 106] width 197 height 32
click at [110, 112] on p "Settings" at bounding box center [101, 106] width 44 height 17
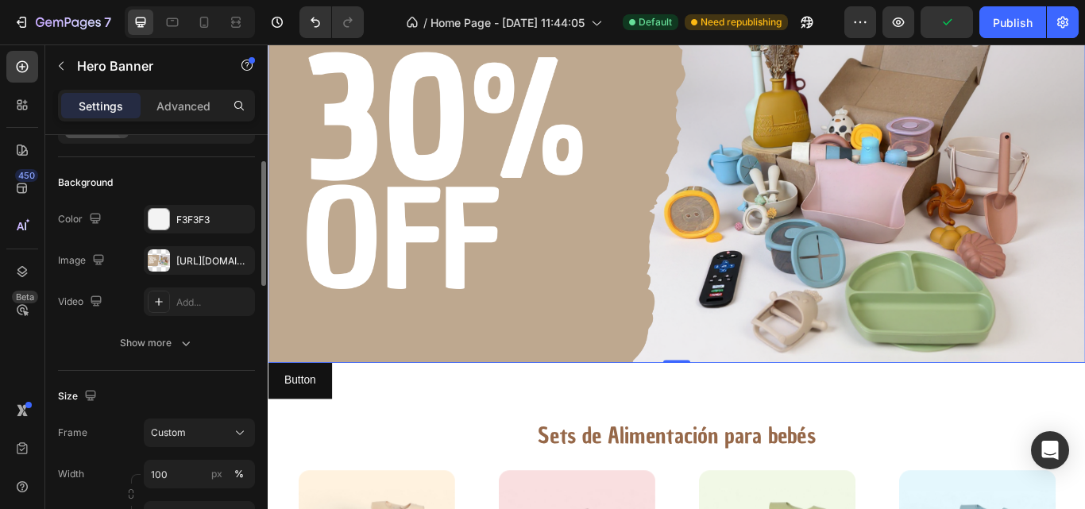
scroll to position [89, 0]
click at [155, 342] on div "Show more" at bounding box center [157, 344] width 74 height 16
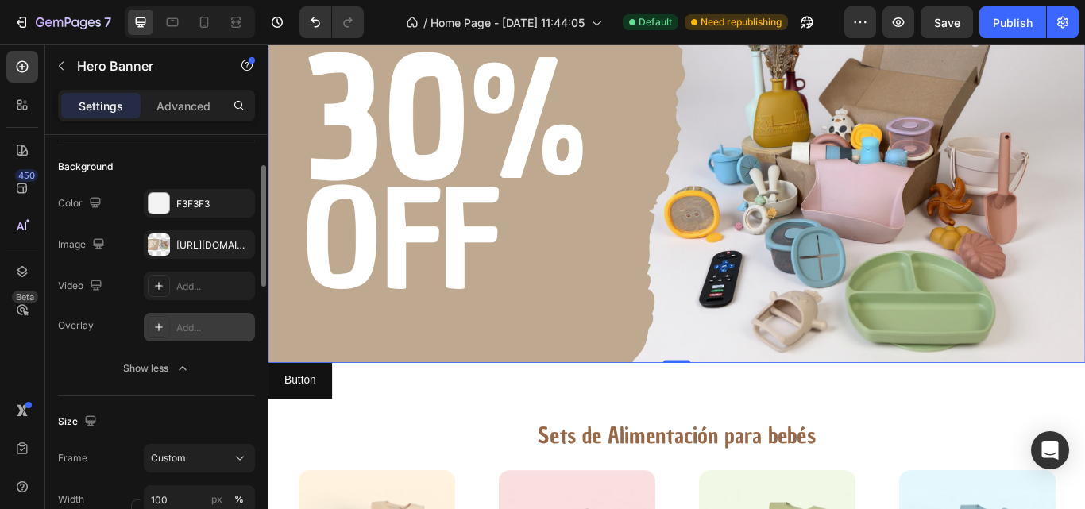
scroll to position [80, 0]
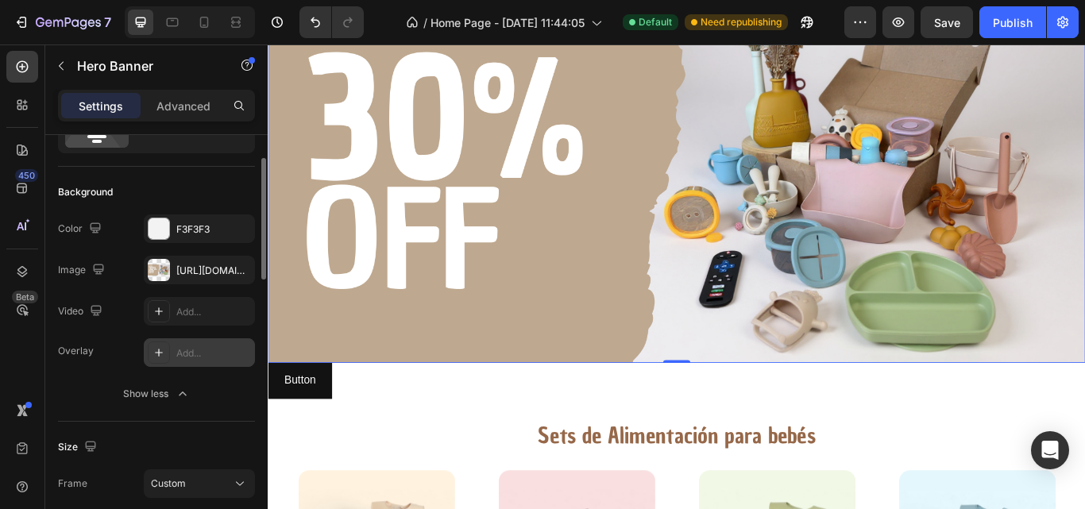
click at [147, 351] on div "Add..." at bounding box center [199, 352] width 111 height 29
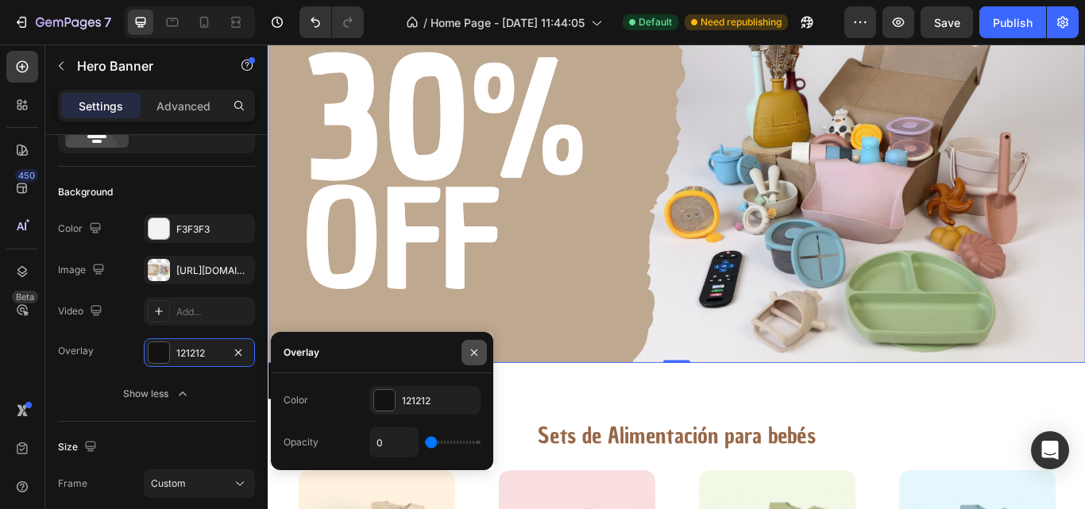
click at [476, 349] on icon "button" at bounding box center [474, 352] width 13 height 13
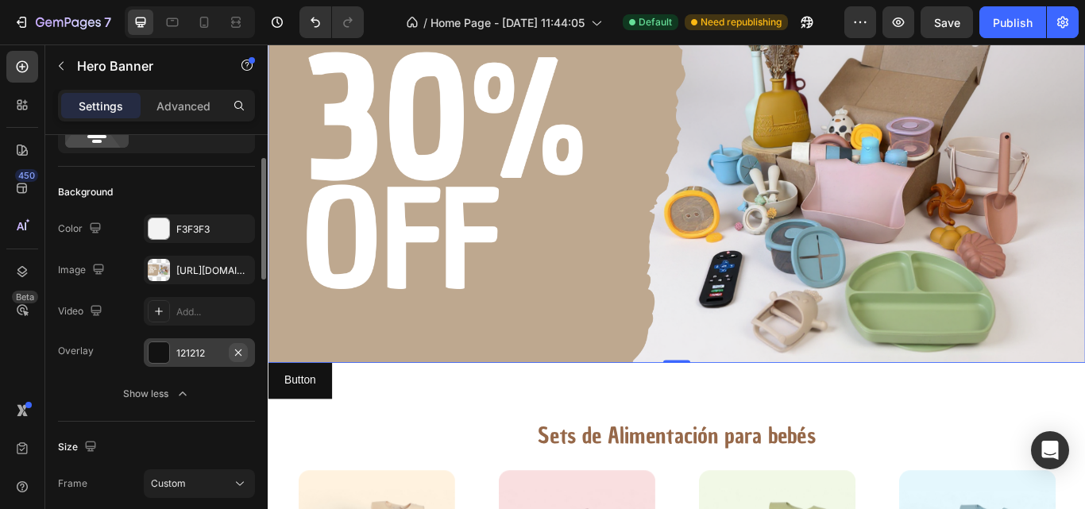
click at [246, 349] on button "button" at bounding box center [238, 352] width 19 height 19
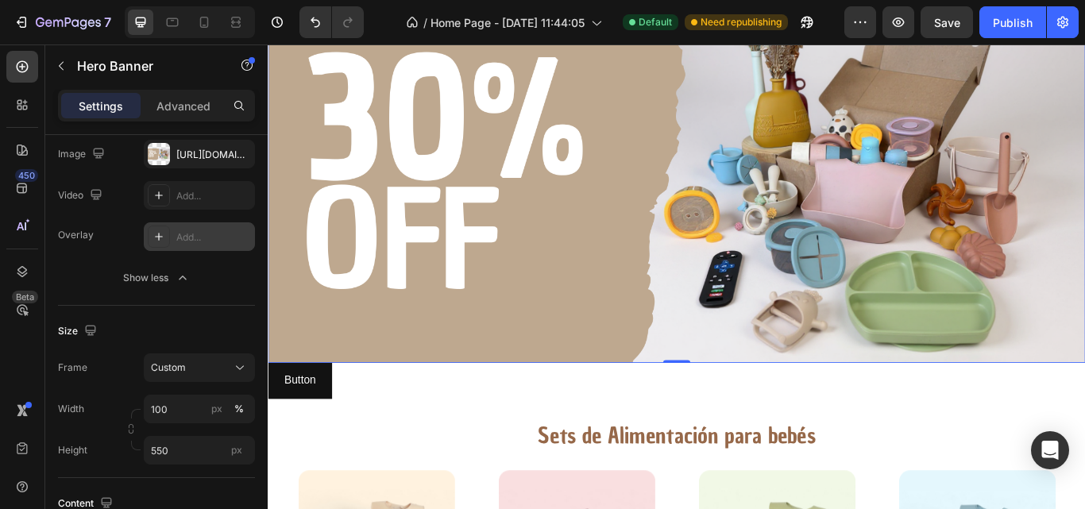
scroll to position [0, 0]
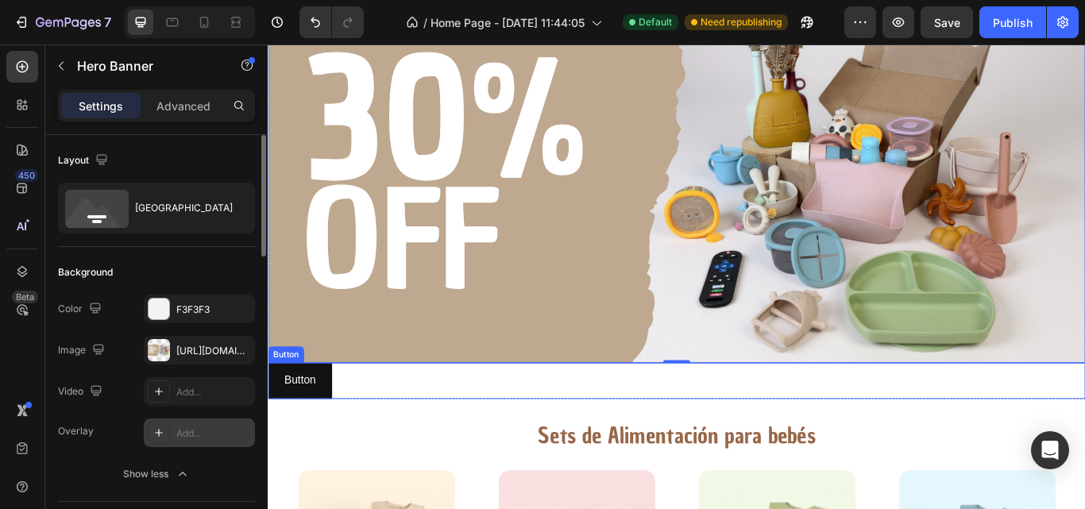
click at [938, 443] on div "Button Button" at bounding box center [744, 437] width 953 height 42
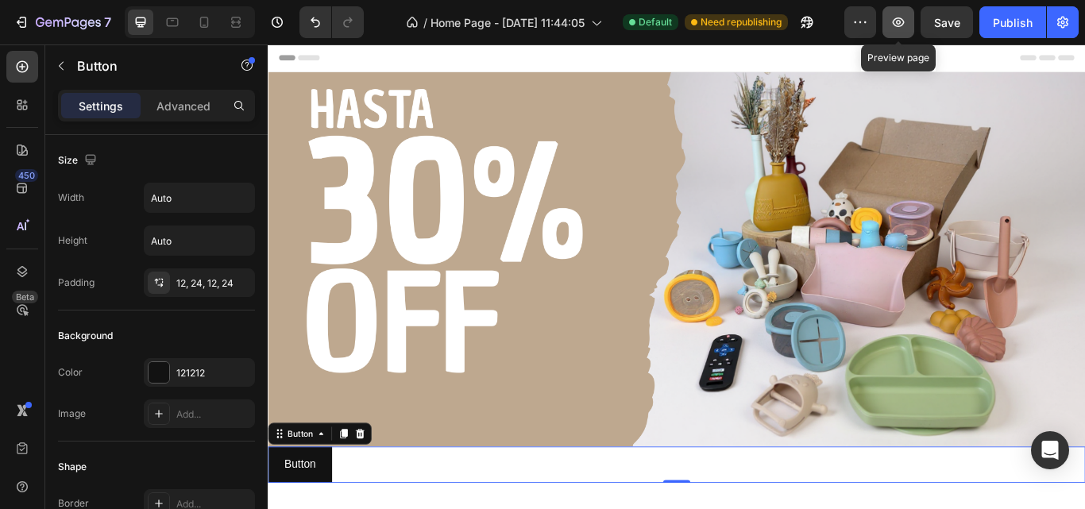
click at [902, 23] on icon "button" at bounding box center [899, 22] width 16 height 16
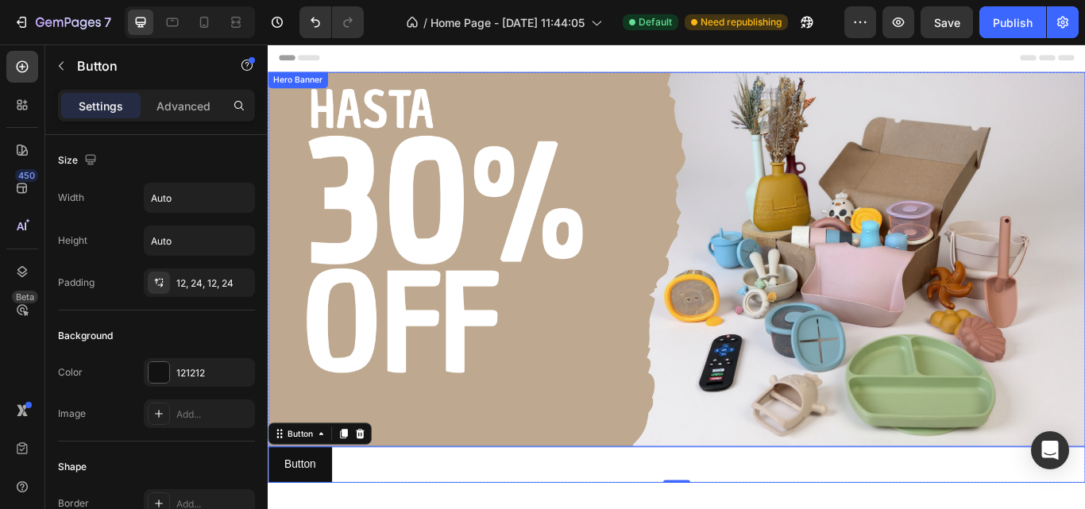
click at [381, 275] on div "Overlay" at bounding box center [744, 295] width 953 height 437
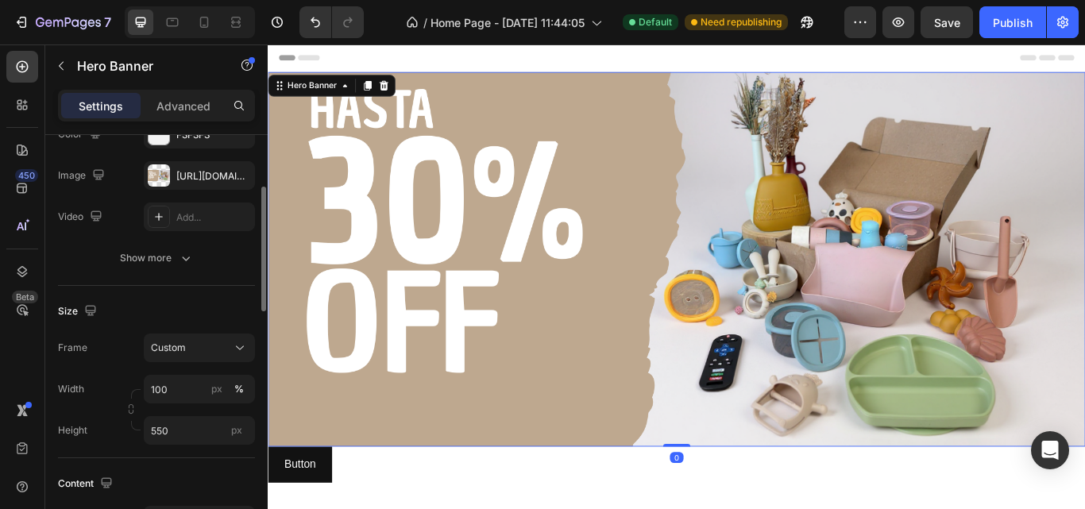
scroll to position [176, 0]
click at [245, 343] on icon at bounding box center [240, 347] width 16 height 16
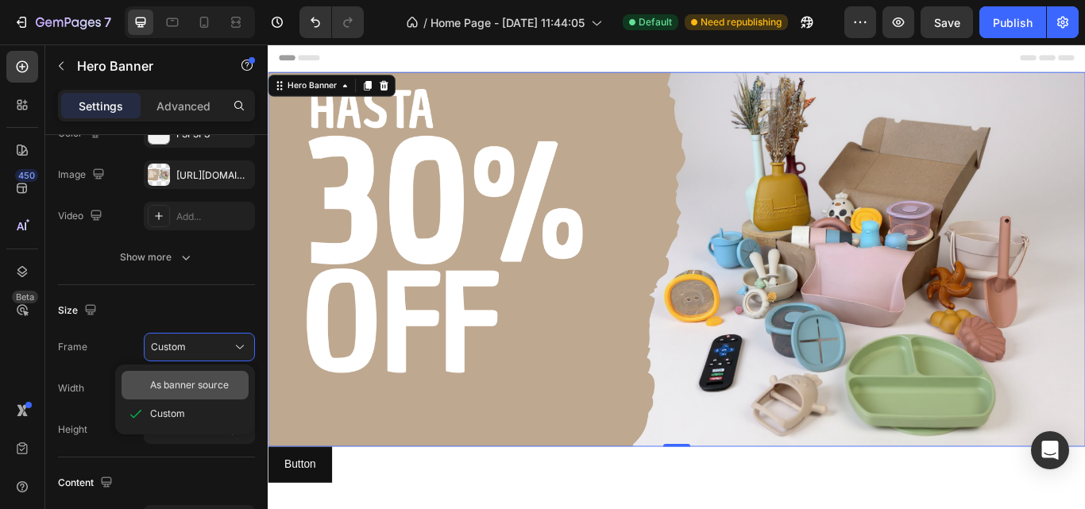
click at [225, 375] on div "As banner source" at bounding box center [185, 385] width 127 height 29
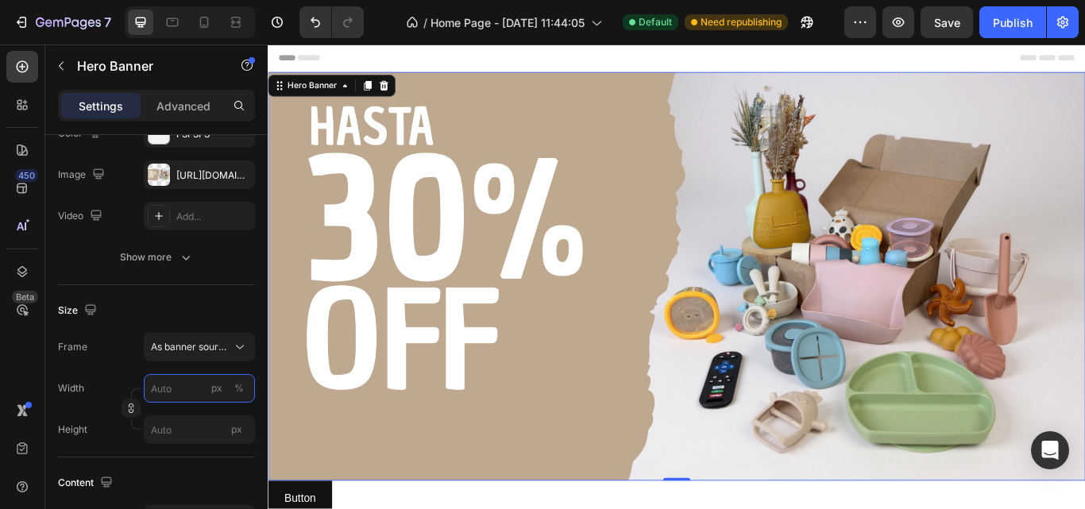
click at [161, 390] on input "px %" at bounding box center [199, 388] width 111 height 29
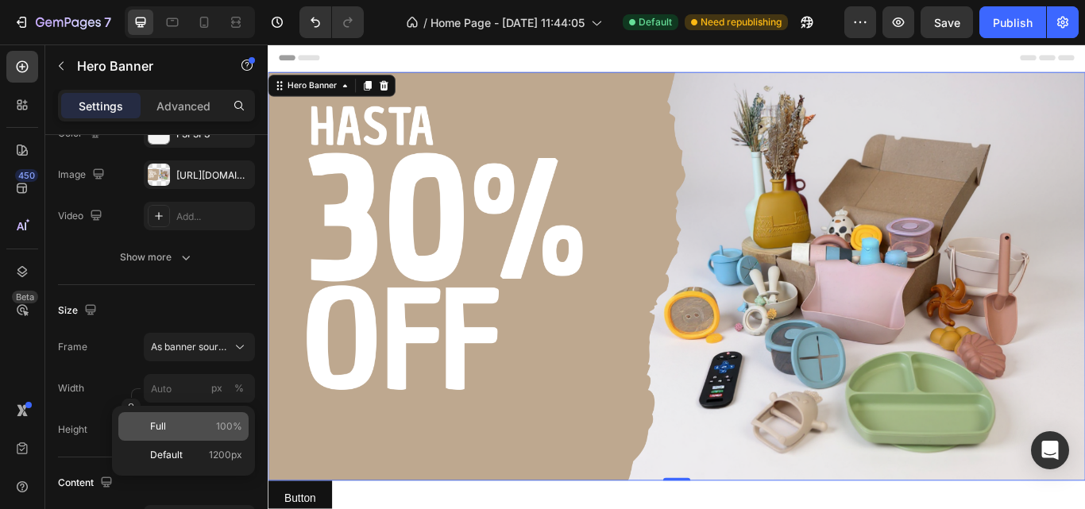
click at [174, 424] on p "Full 100%" at bounding box center [196, 427] width 92 height 14
type input "100"
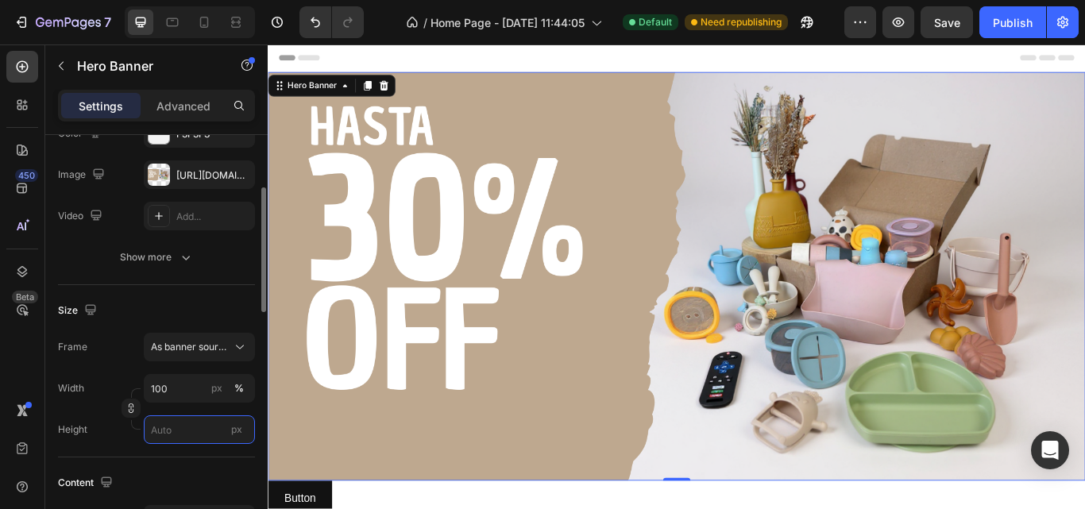
click at [203, 427] on input "px" at bounding box center [199, 430] width 111 height 29
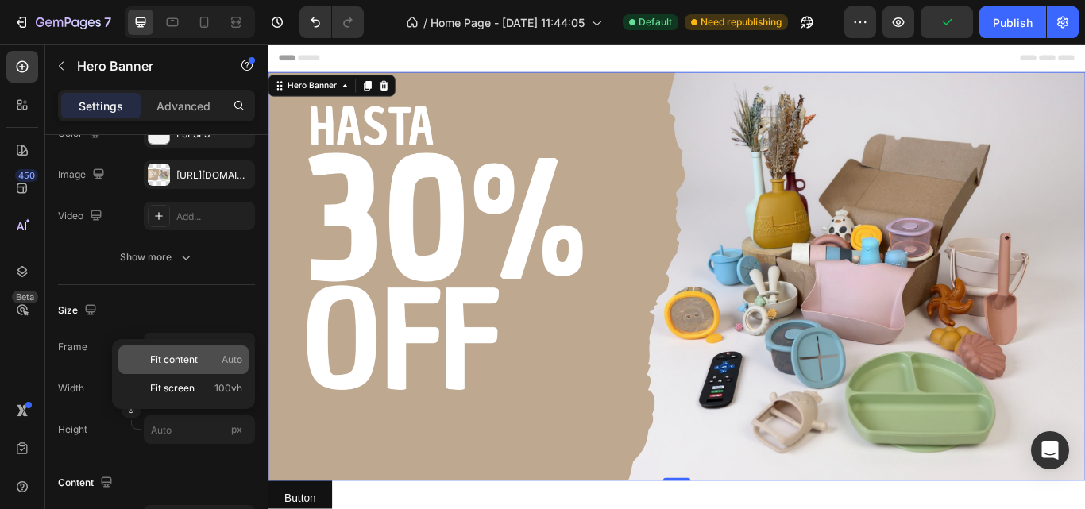
click at [202, 362] on p "Fit content Auto" at bounding box center [196, 360] width 92 height 14
type input "Auto"
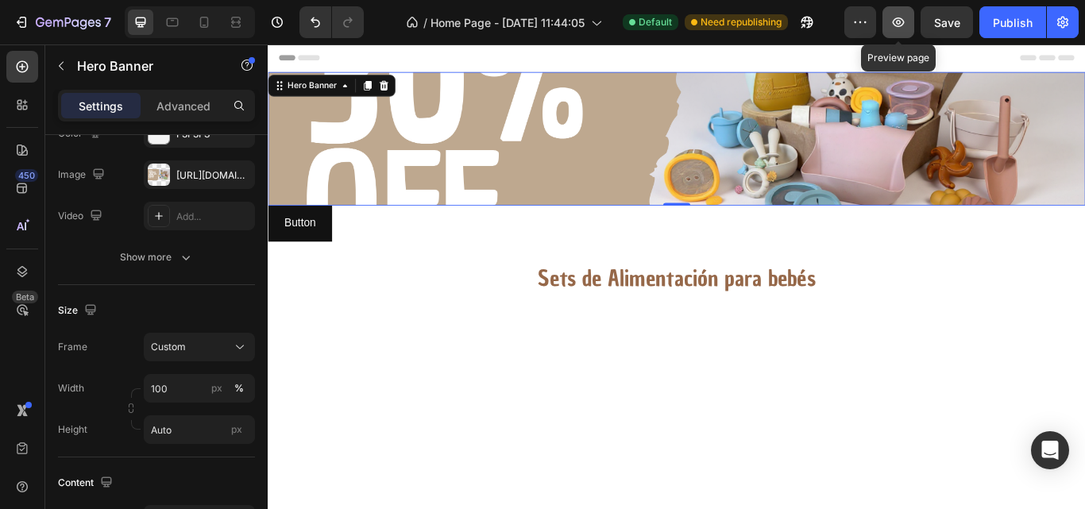
click at [902, 24] on icon "button" at bounding box center [899, 22] width 16 height 16
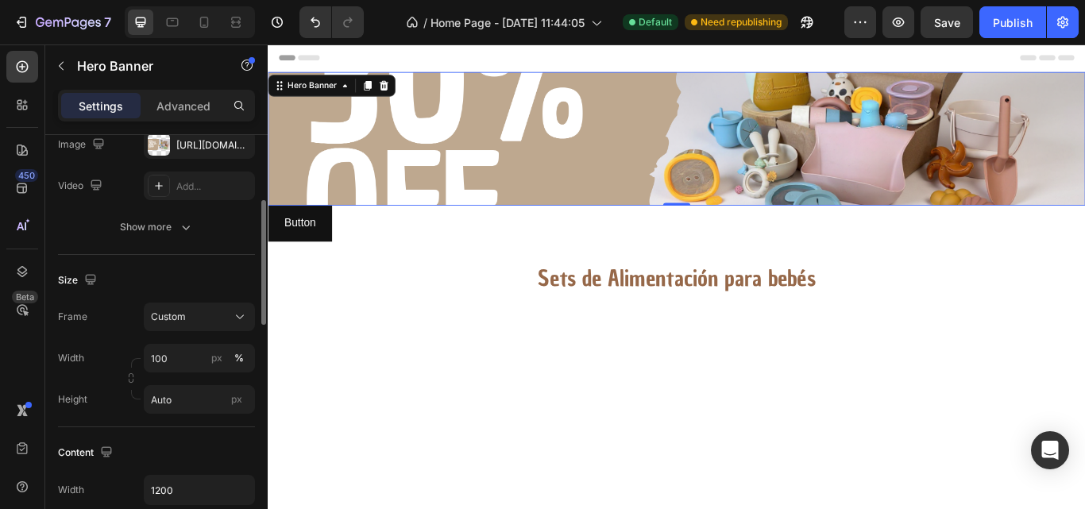
scroll to position [209, 0]
click at [156, 359] on input "100" at bounding box center [199, 355] width 111 height 29
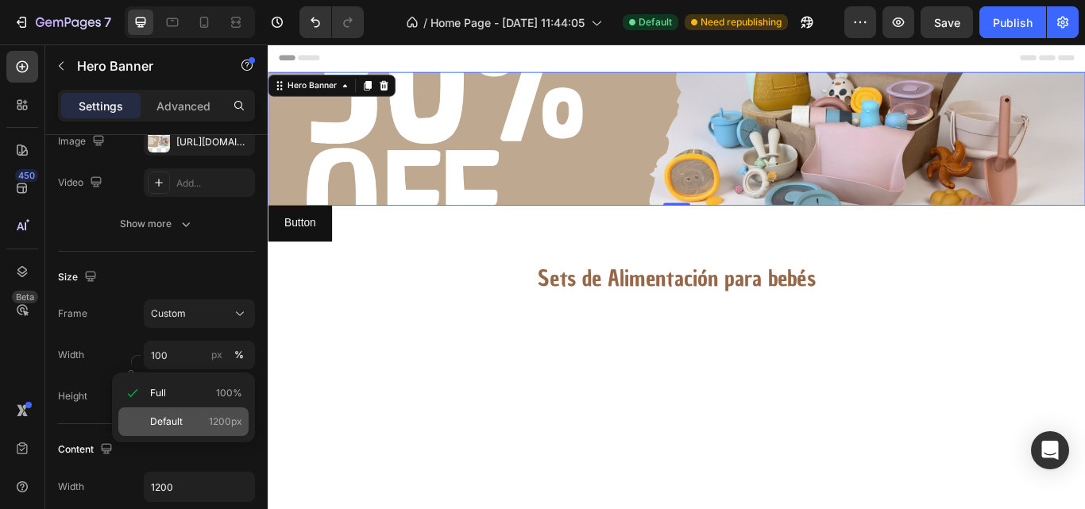
click at [190, 414] on div "Default 1200px" at bounding box center [183, 422] width 130 height 29
type input "1200"
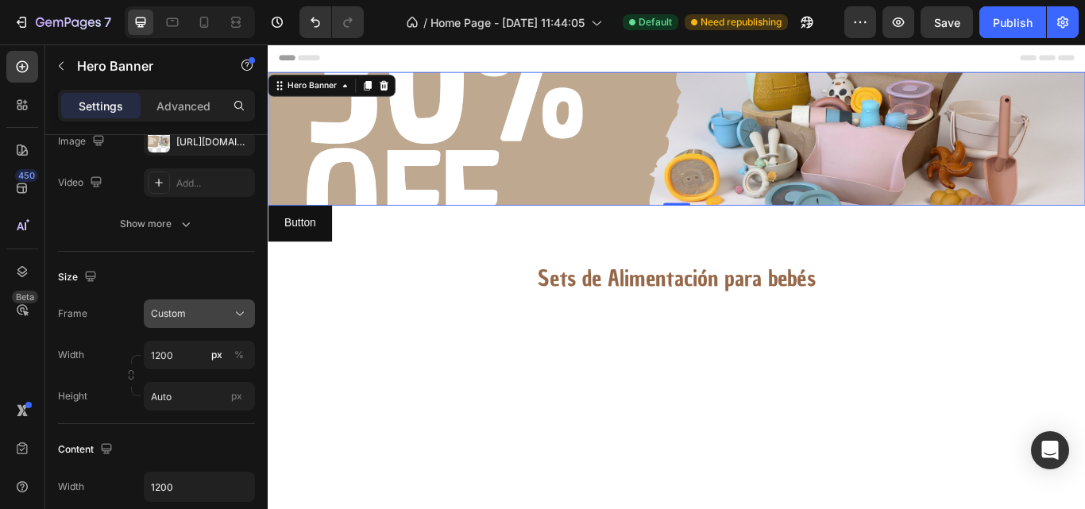
click at [218, 321] on div "Custom" at bounding box center [199, 314] width 97 height 16
click at [191, 269] on div "Size" at bounding box center [156, 277] width 197 height 25
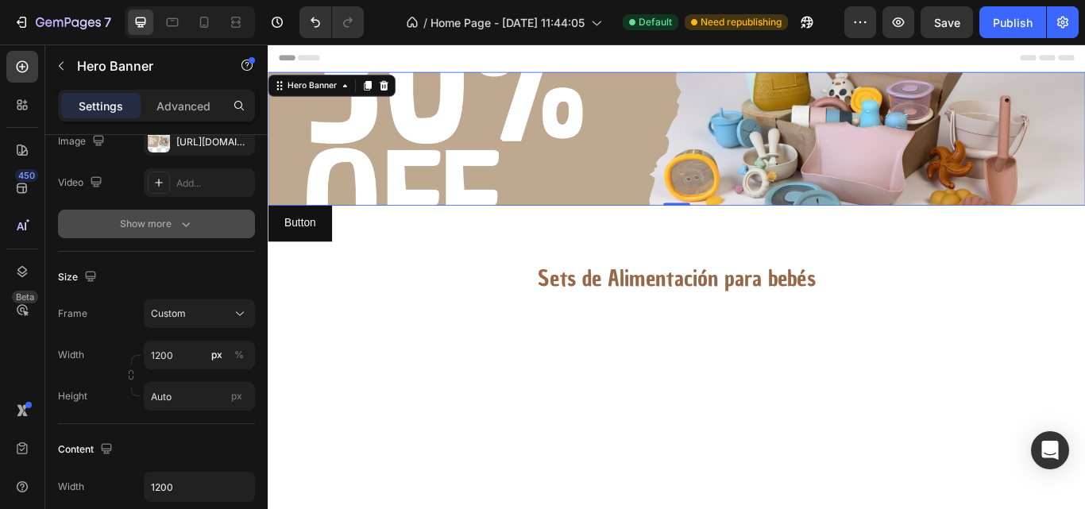
click at [181, 232] on button "Show more" at bounding box center [156, 224] width 197 height 29
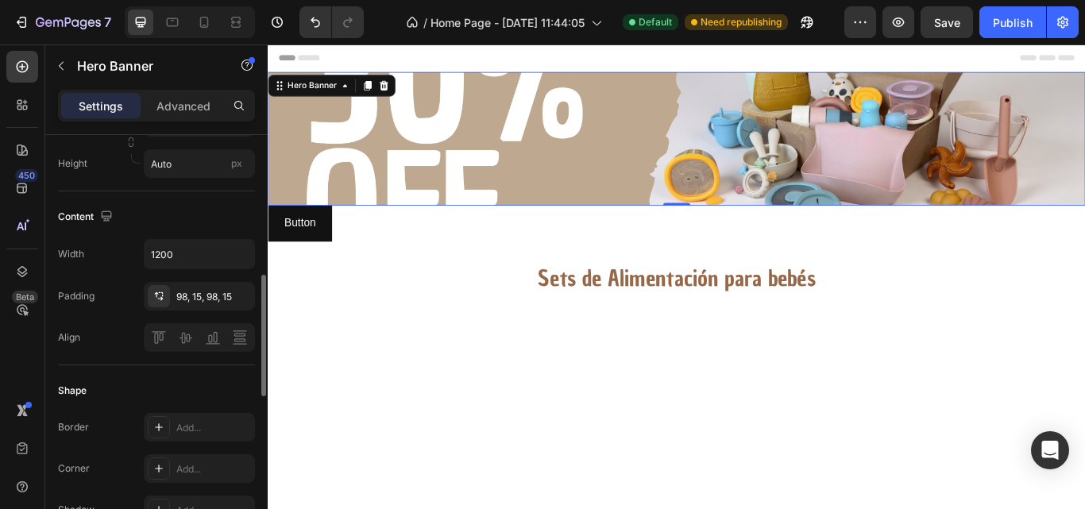
scroll to position [481, 0]
click at [178, 253] on input "1200" at bounding box center [200, 256] width 110 height 29
click at [234, 260] on icon "button" at bounding box center [240, 257] width 16 height 16
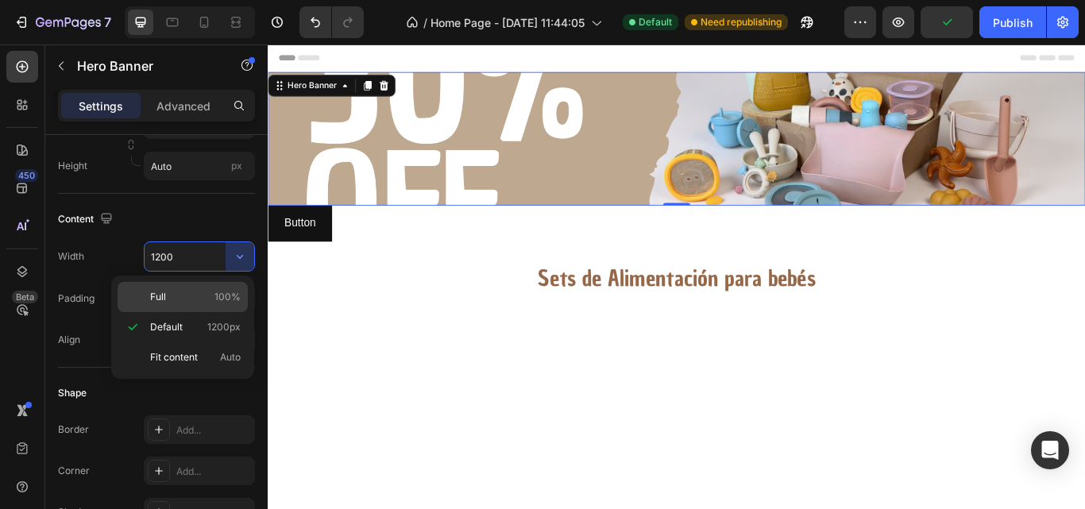
click at [210, 301] on p "Full 100%" at bounding box center [195, 297] width 91 height 14
type input "100%"
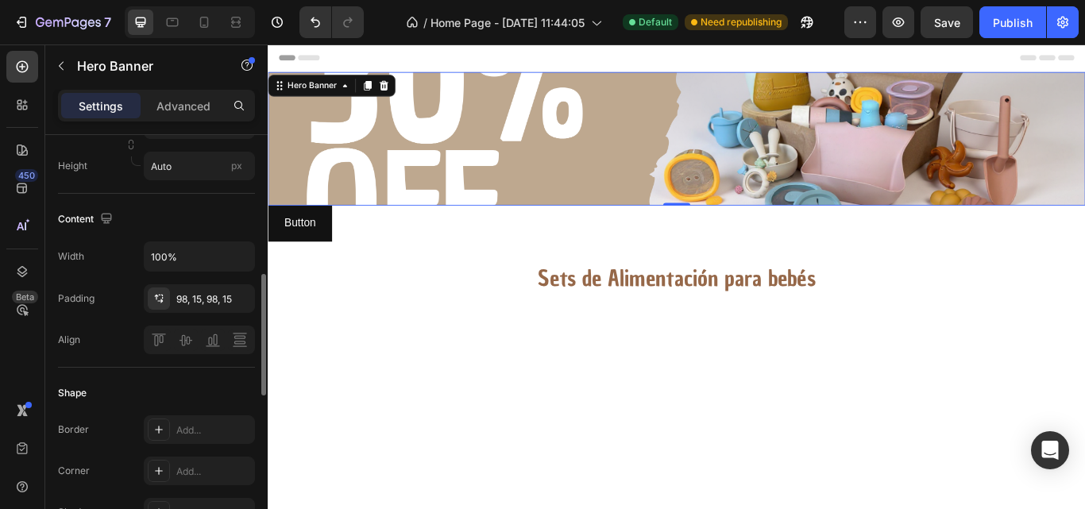
click at [175, 392] on div "Shape" at bounding box center [156, 393] width 197 height 25
click at [122, 351] on div "Align" at bounding box center [156, 340] width 197 height 29
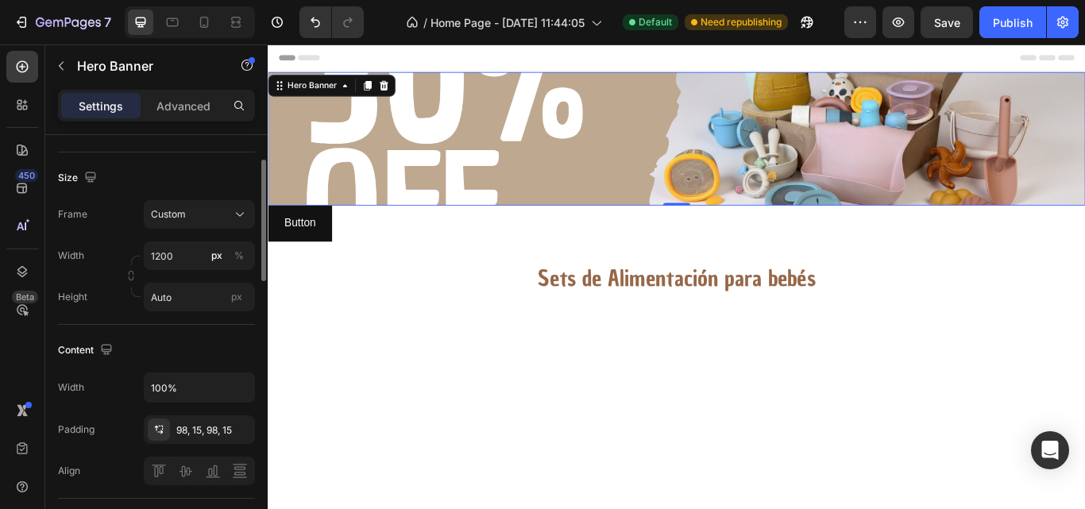
scroll to position [283, 0]
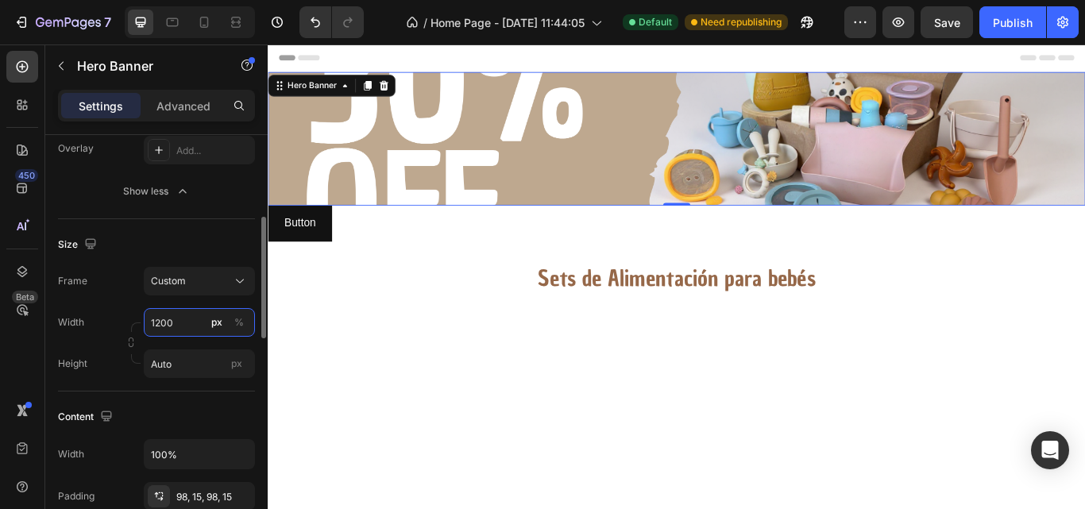
click at [206, 319] on input "1200" at bounding box center [199, 322] width 111 height 29
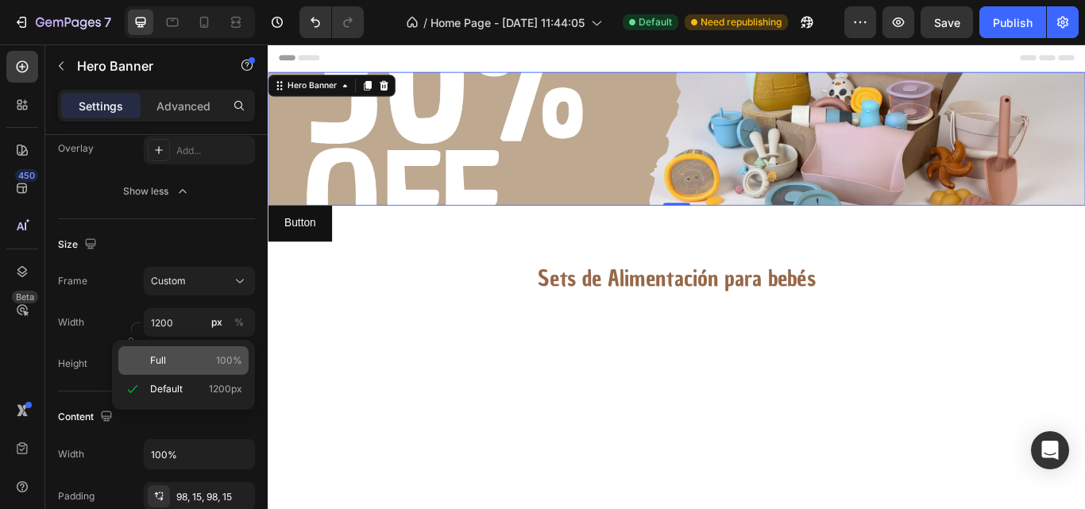
click at [200, 365] on p "Full 100%" at bounding box center [196, 361] width 92 height 14
type input "100"
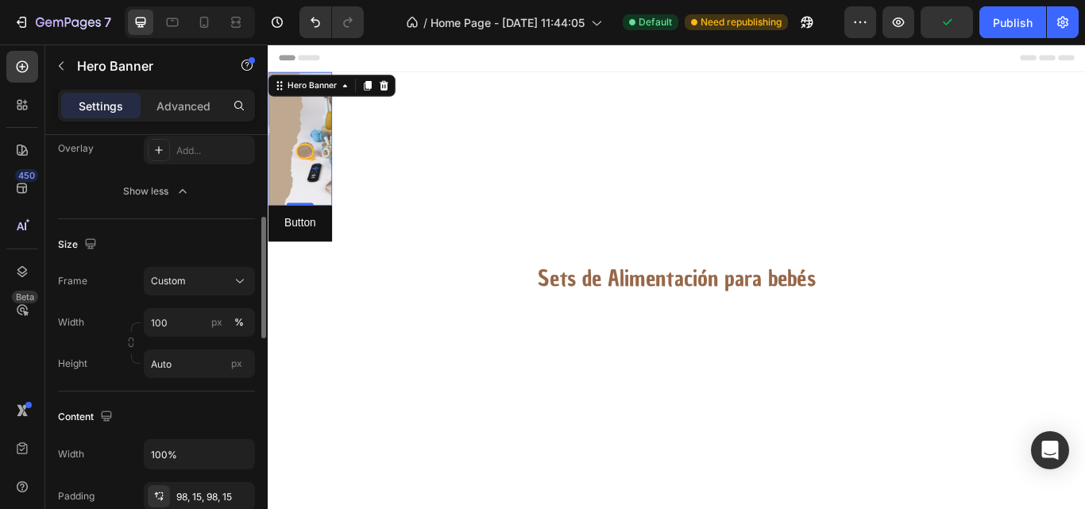
click at [218, 402] on div "Content Width 100% Padding 98, 15, 98, 15 Align" at bounding box center [156, 479] width 197 height 174
click at [317, 141] on div "Image" at bounding box center [305, 155] width 75 height 156
click at [203, 322] on input "100" at bounding box center [199, 322] width 111 height 29
click at [140, 410] on div "Content" at bounding box center [156, 416] width 197 height 25
click at [218, 367] on input "Auto" at bounding box center [199, 364] width 111 height 29
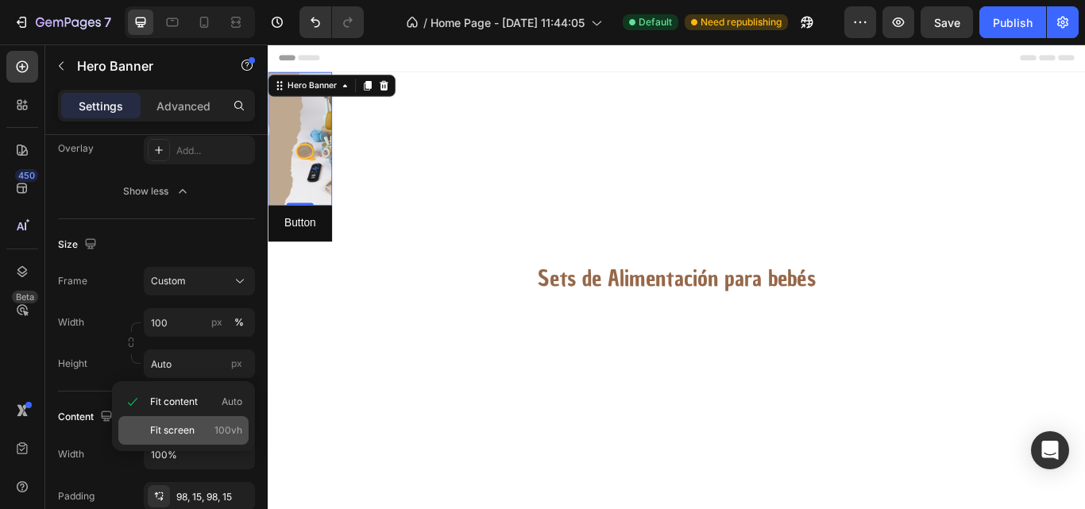
click at [168, 431] on span "Fit screen" at bounding box center [172, 430] width 44 height 14
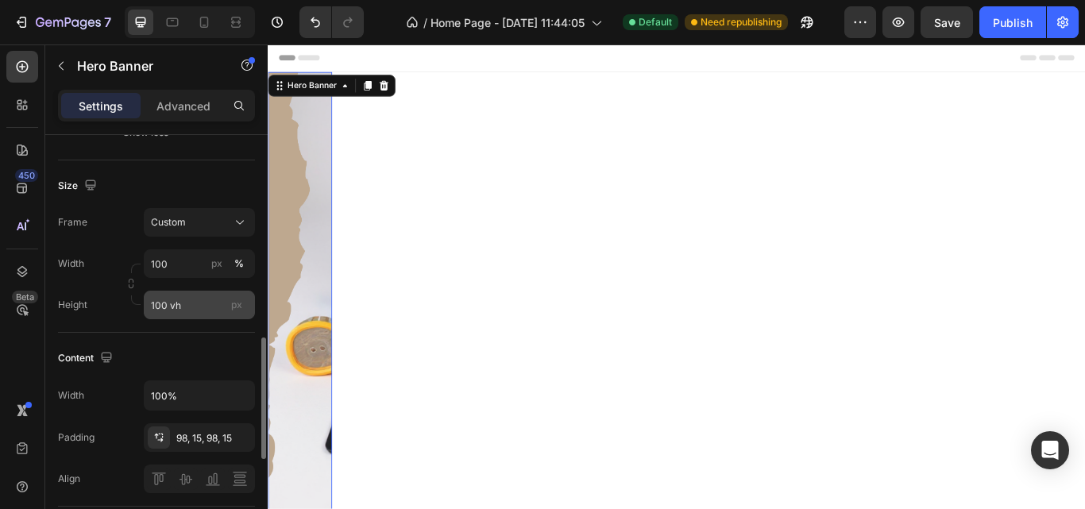
scroll to position [427, 0]
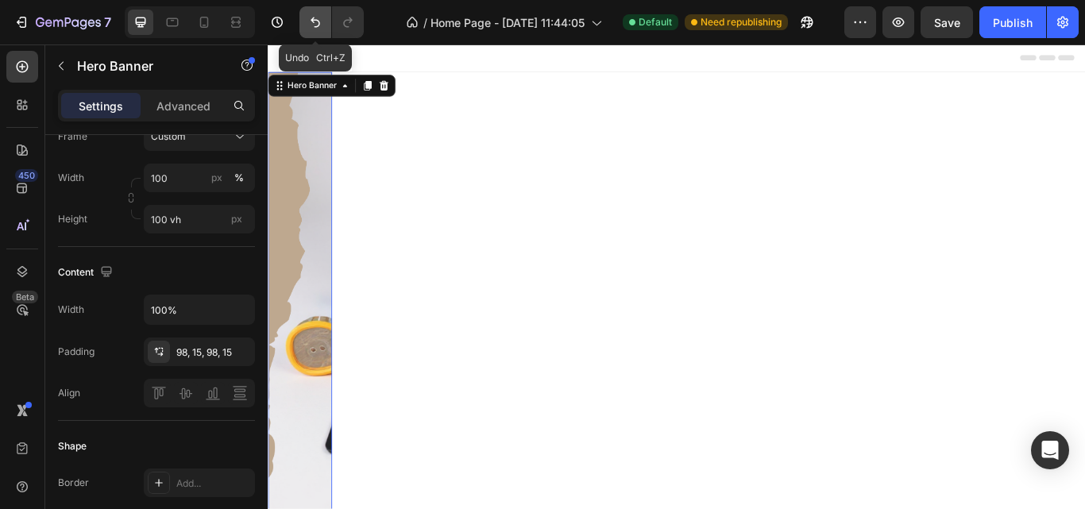
click at [309, 17] on icon "Undo/Redo" at bounding box center [315, 22] width 16 height 16
type input "Auto"
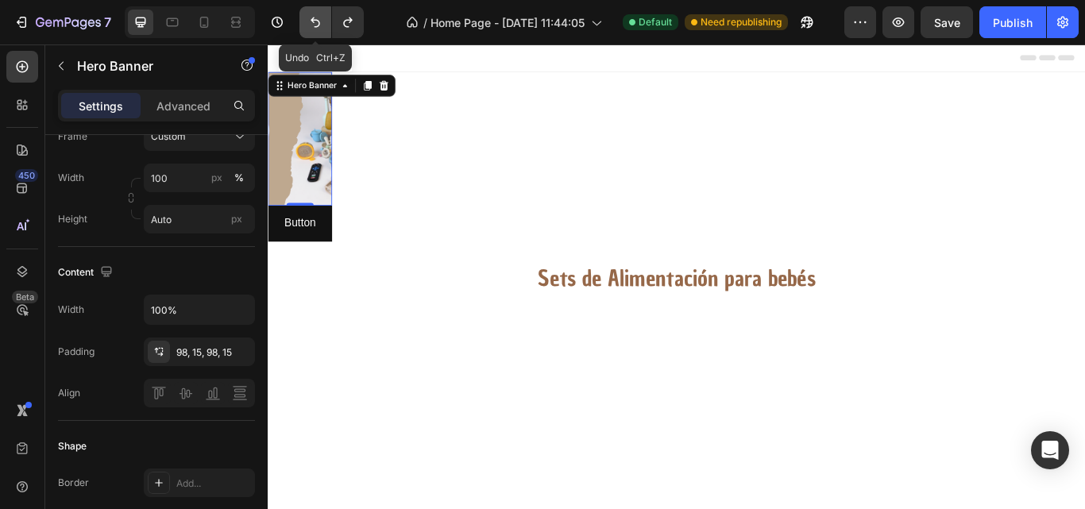
click at [309, 17] on icon "Undo/Redo" at bounding box center [315, 22] width 16 height 16
type input "1200"
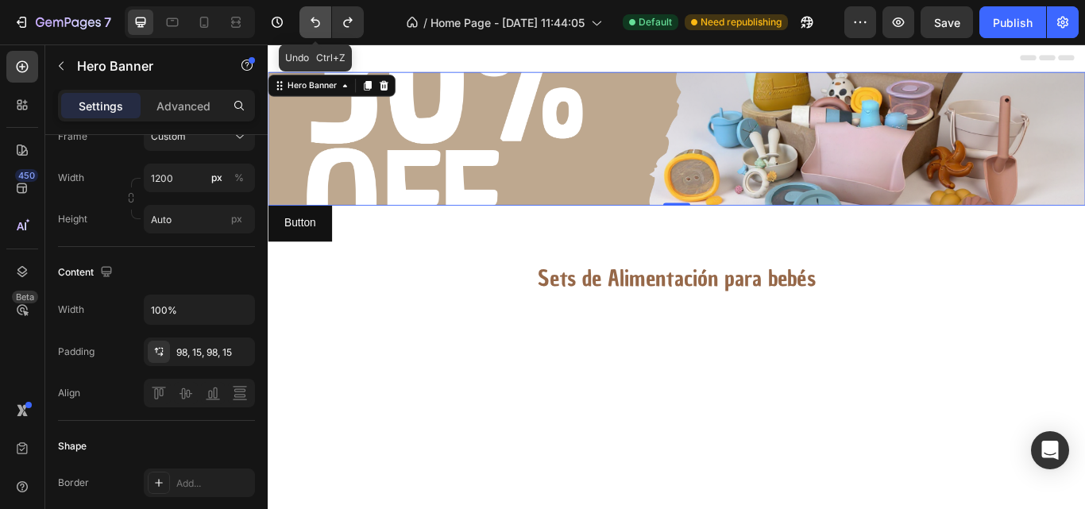
click at [309, 17] on icon "Undo/Redo" at bounding box center [315, 22] width 16 height 16
type input "1200"
click at [309, 17] on icon "Undo/Redo" at bounding box center [315, 22] width 16 height 16
type input "100"
click at [309, 17] on icon "Undo/Redo" at bounding box center [315, 22] width 16 height 16
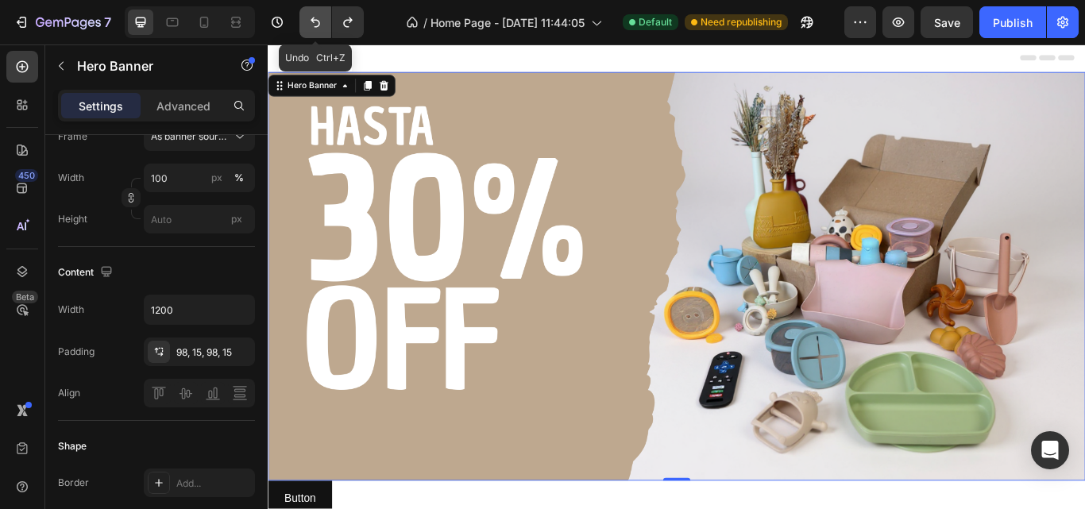
click at [324, 23] on button "Undo/Redo" at bounding box center [316, 22] width 32 height 32
type input "100"
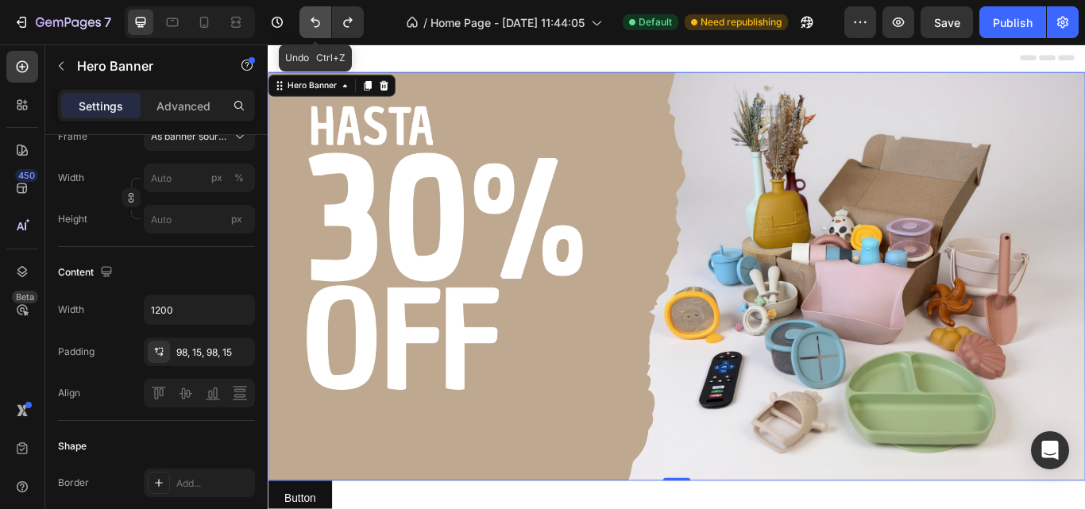
type input "550"
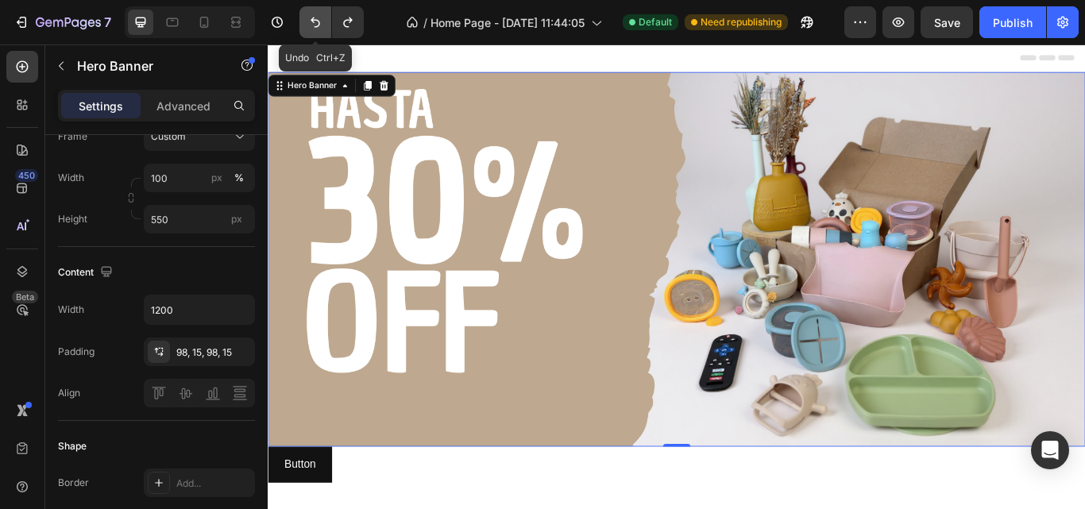
click at [324, 23] on button "Undo/Redo" at bounding box center [316, 22] width 32 height 32
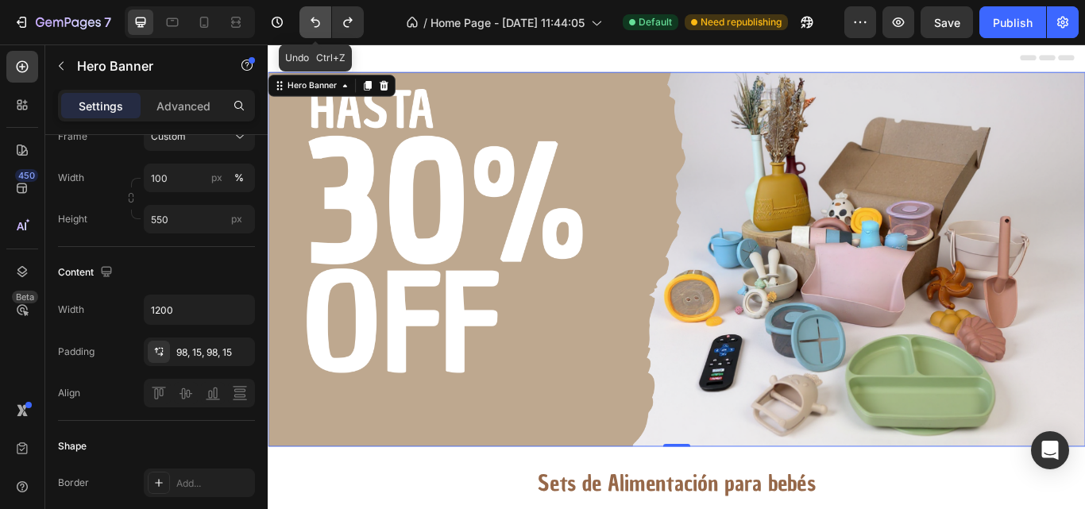
click at [324, 23] on button "Undo/Redo" at bounding box center [316, 22] width 32 height 32
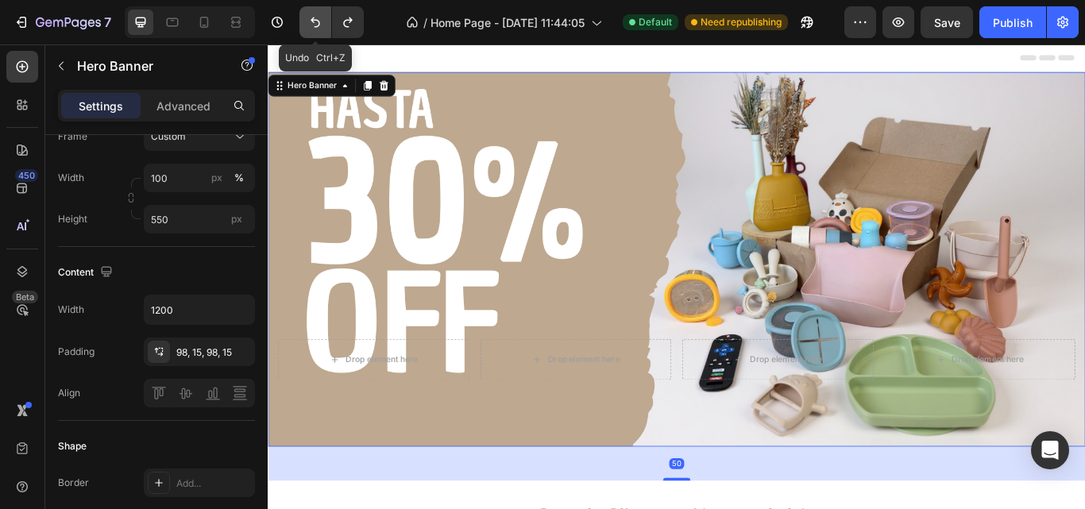
click at [324, 23] on button "Undo/Redo" at bounding box center [316, 22] width 32 height 32
click at [323, 21] on icon "Undo/Redo" at bounding box center [315, 22] width 16 height 16
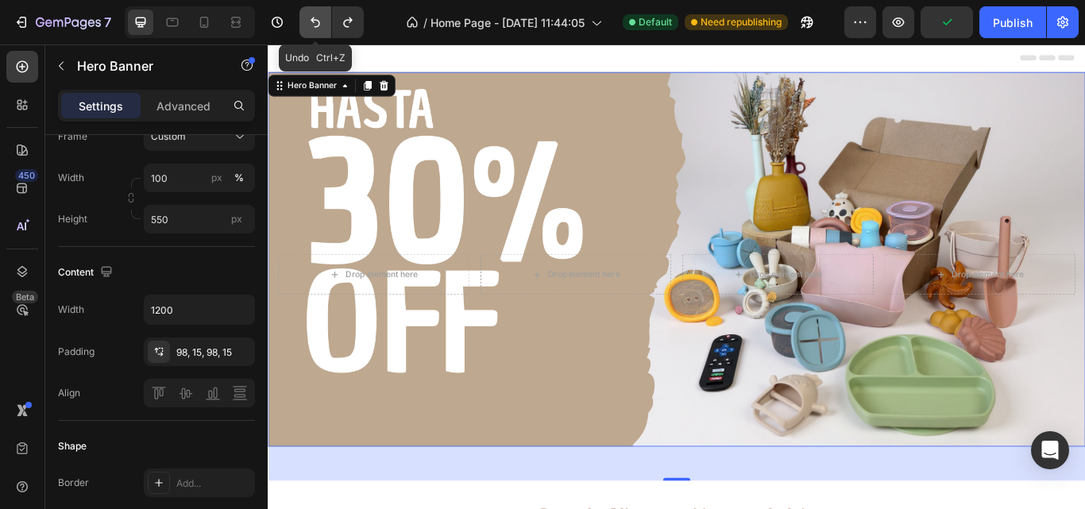
click at [323, 21] on icon "Undo/Redo" at bounding box center [315, 22] width 16 height 16
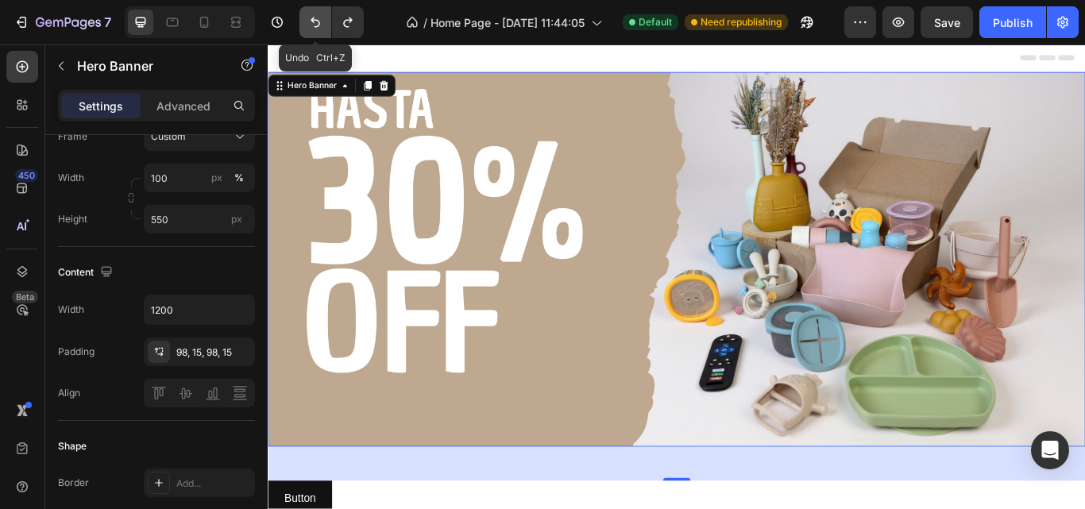
click at [323, 21] on icon "Undo/Redo" at bounding box center [315, 22] width 16 height 16
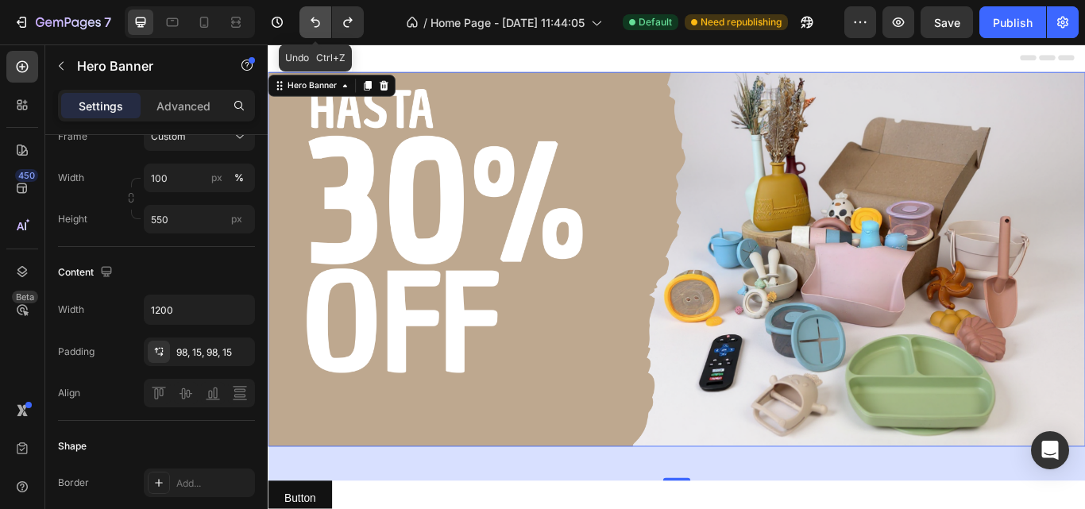
click at [323, 21] on icon "Undo/Redo" at bounding box center [315, 22] width 16 height 16
click at [304, 18] on button "Undo/Redo" at bounding box center [316, 22] width 32 height 32
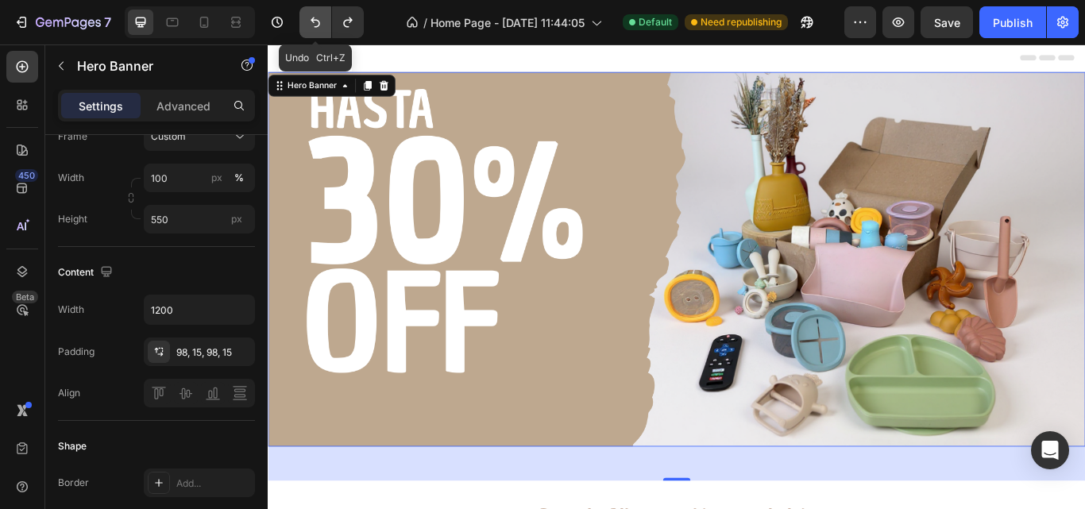
click at [304, 18] on button "Undo/Redo" at bounding box center [316, 22] width 32 height 32
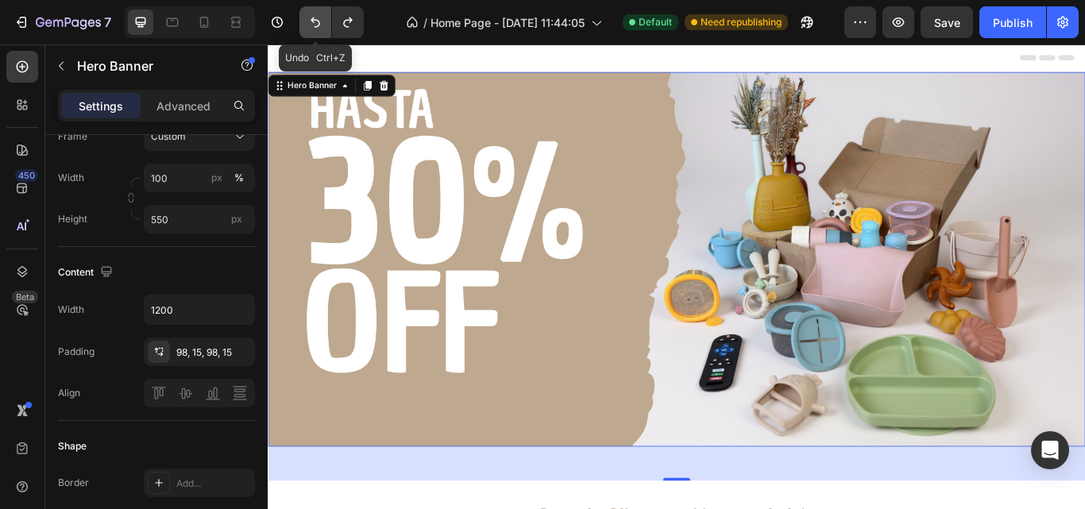
click at [304, 18] on button "Undo/Redo" at bounding box center [316, 22] width 32 height 32
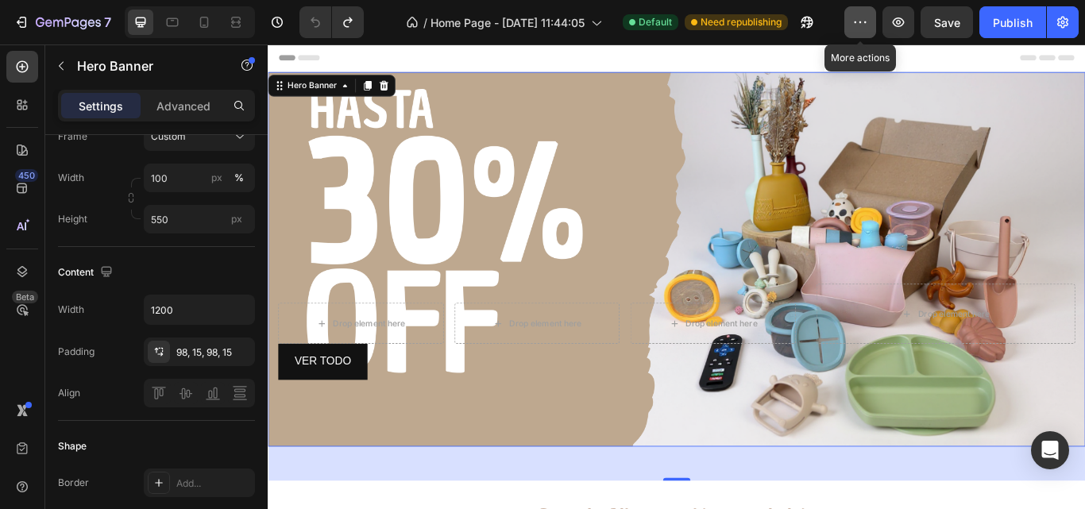
click at [863, 21] on icon "button" at bounding box center [861, 22] width 16 height 16
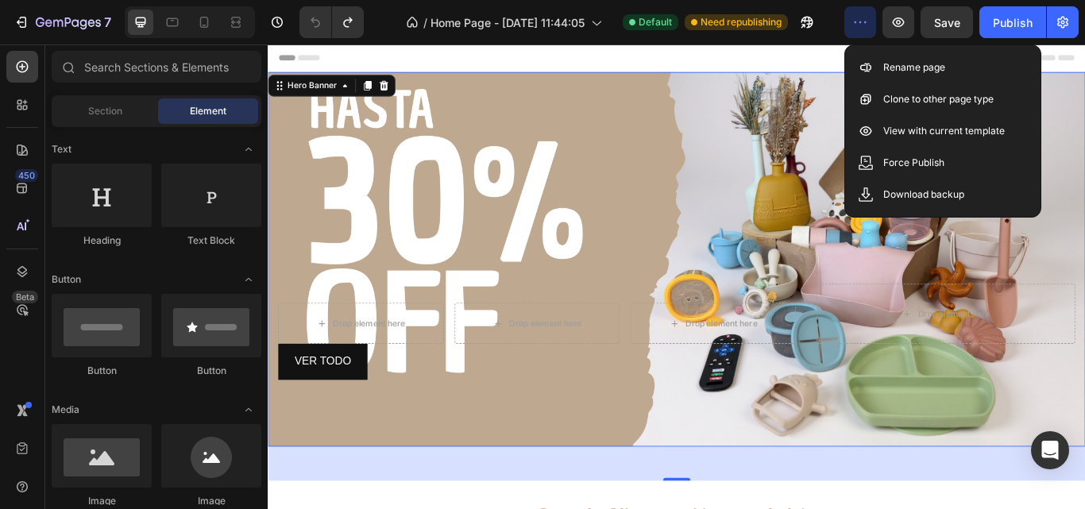
click at [850, 56] on div "Header" at bounding box center [744, 60] width 928 height 32
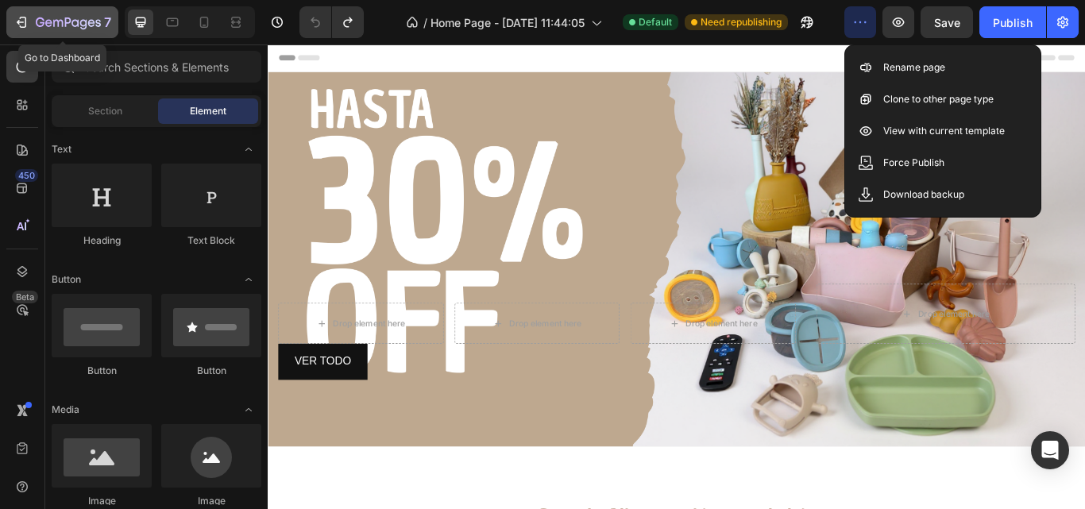
click at [34, 19] on div "7" at bounding box center [63, 22] width 98 height 19
